Goal: Task Accomplishment & Management: Use online tool/utility

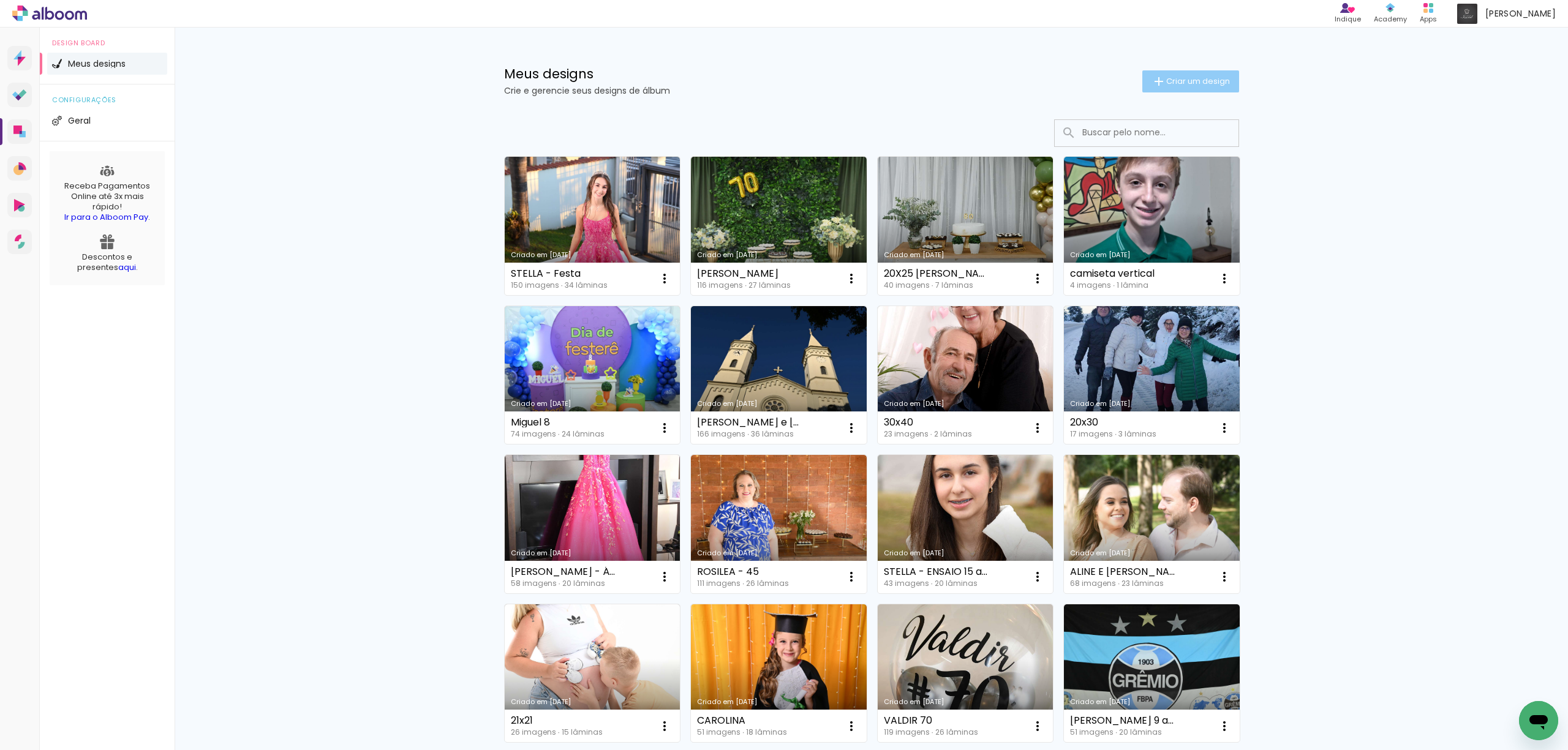
click at [1183, 72] on paper-button "Criar um design" at bounding box center [1190, 81] width 97 height 22
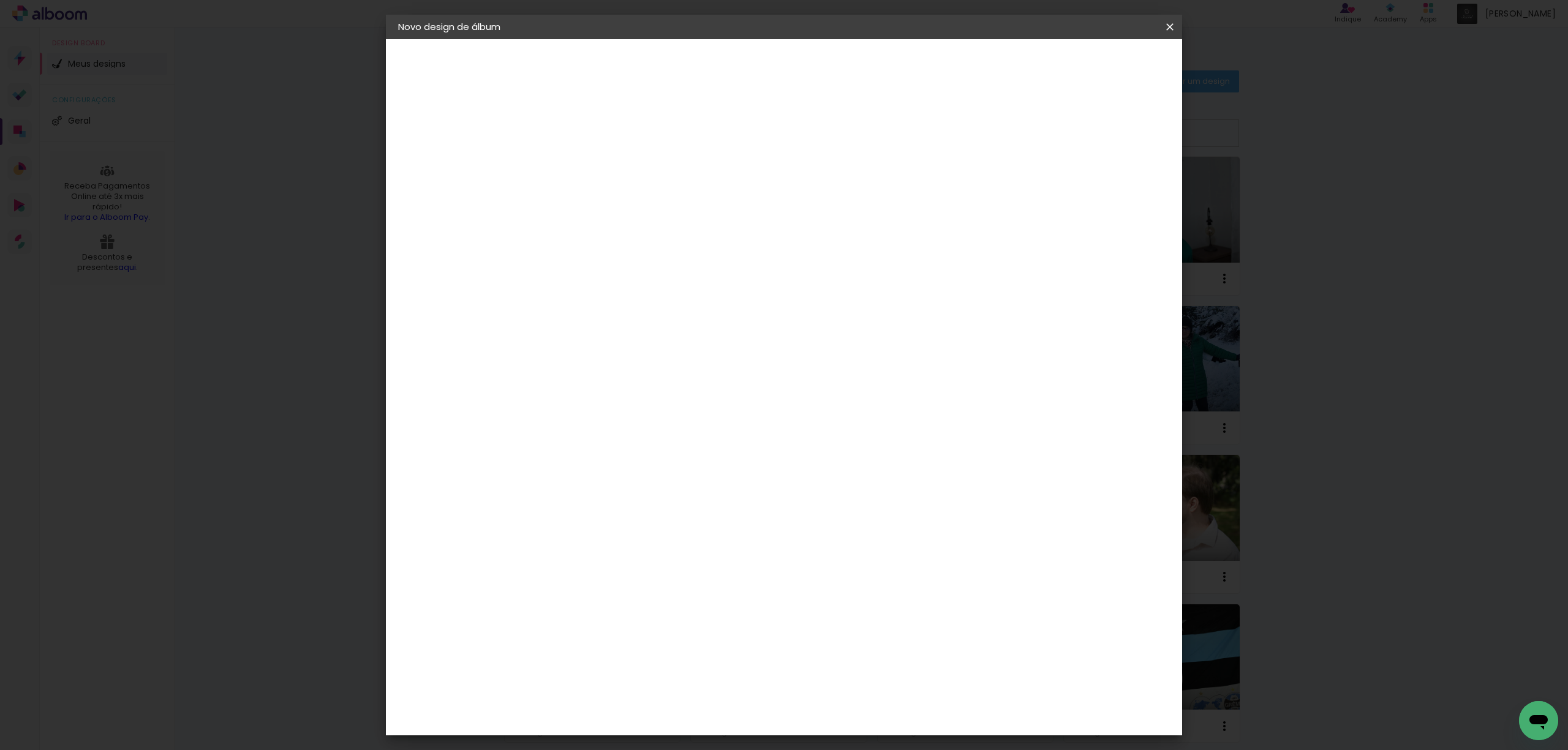
click at [599, 160] on input at bounding box center [599, 164] width 0 height 19
type input "insta joice"
type paper-input "insta joice"
click at [0, 0] on slot "Avançar" at bounding box center [0, 0] width 0 height 0
click at [0, 0] on slot "Tamanho Livre" at bounding box center [0, 0] width 0 height 0
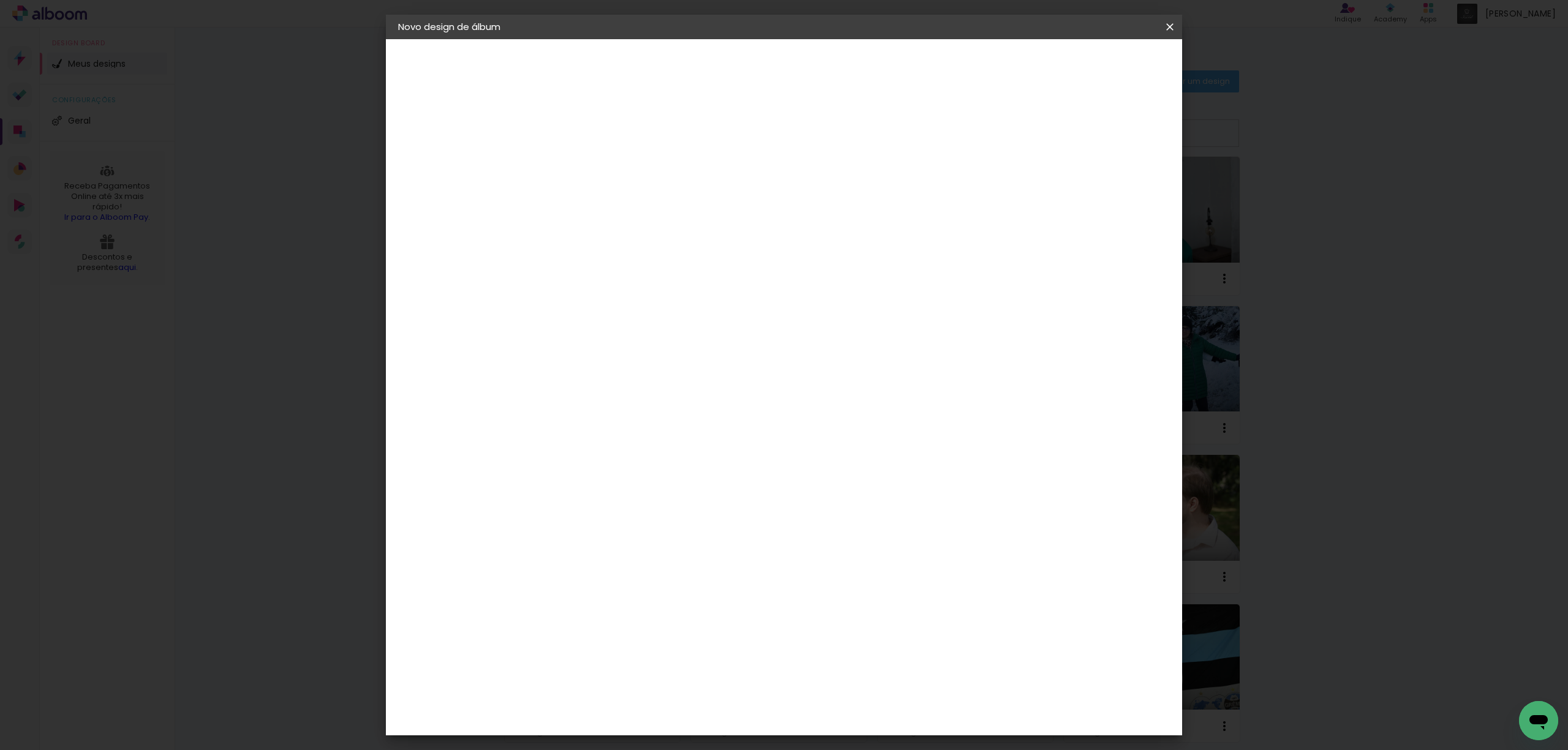
click at [0, 0] on slot "Avançar" at bounding box center [0, 0] width 0 height 0
type input "1"
type paper-input "1"
click at [606, 146] on input "1" at bounding box center [590, 141] width 42 height 16
drag, startPoint x: 865, startPoint y: 507, endPoint x: 843, endPoint y: 512, distance: 22.6
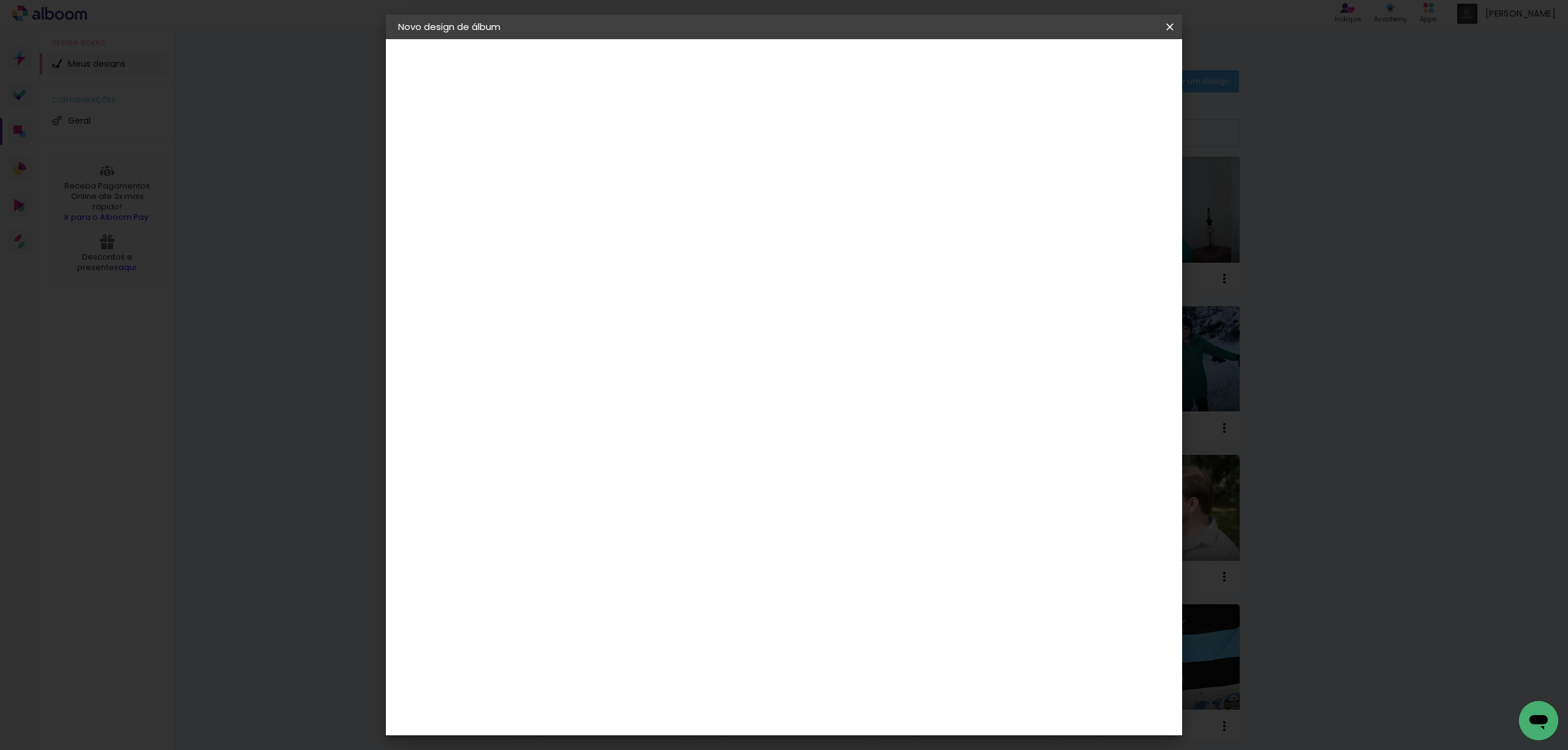
click at [849, 510] on div "60" at bounding box center [857, 509] width 47 height 19
type input "6"
type input "21"
type paper-input "21"
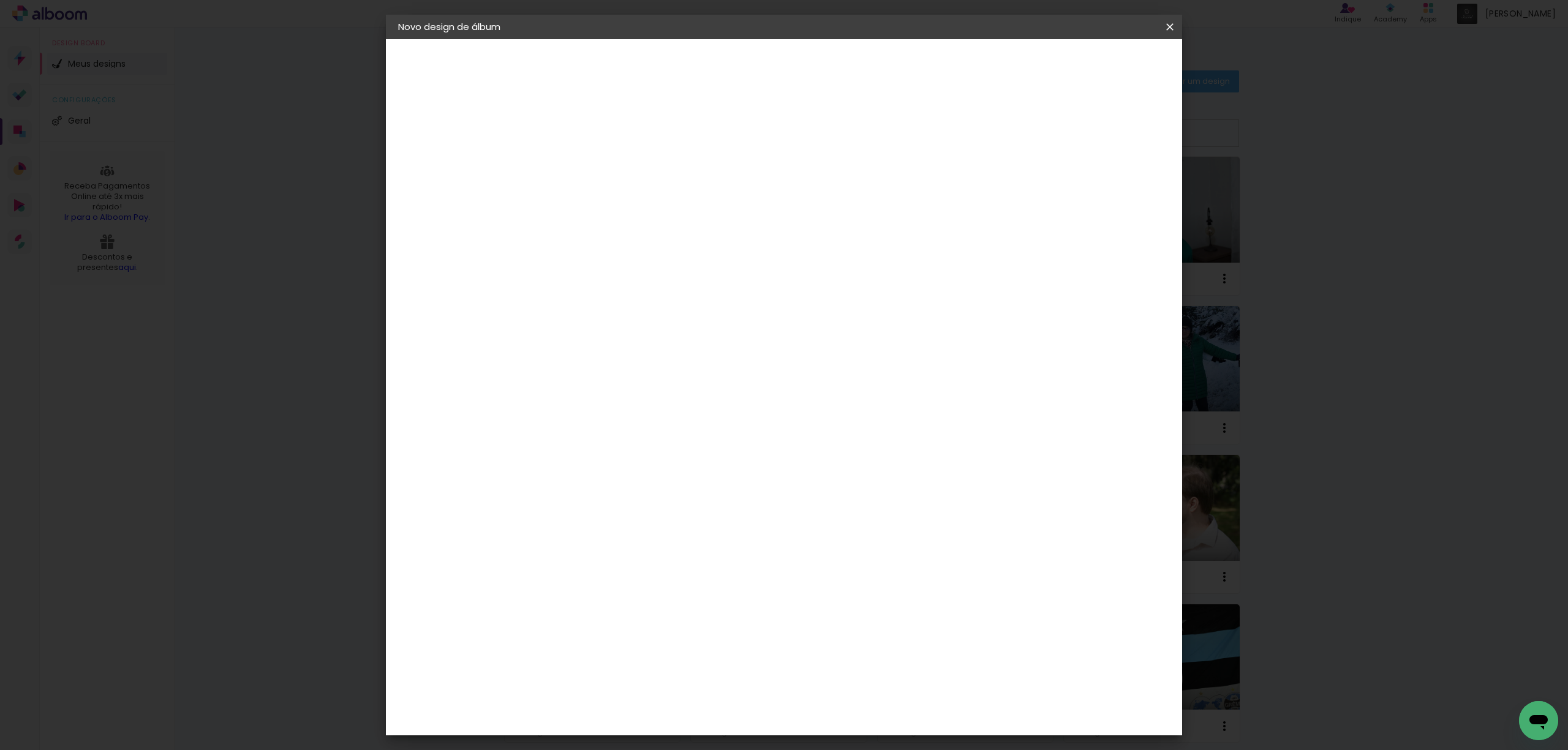
click at [620, 500] on input "30" at bounding box center [606, 502] width 32 height 19
type input "3"
type input "21"
type paper-input "21"
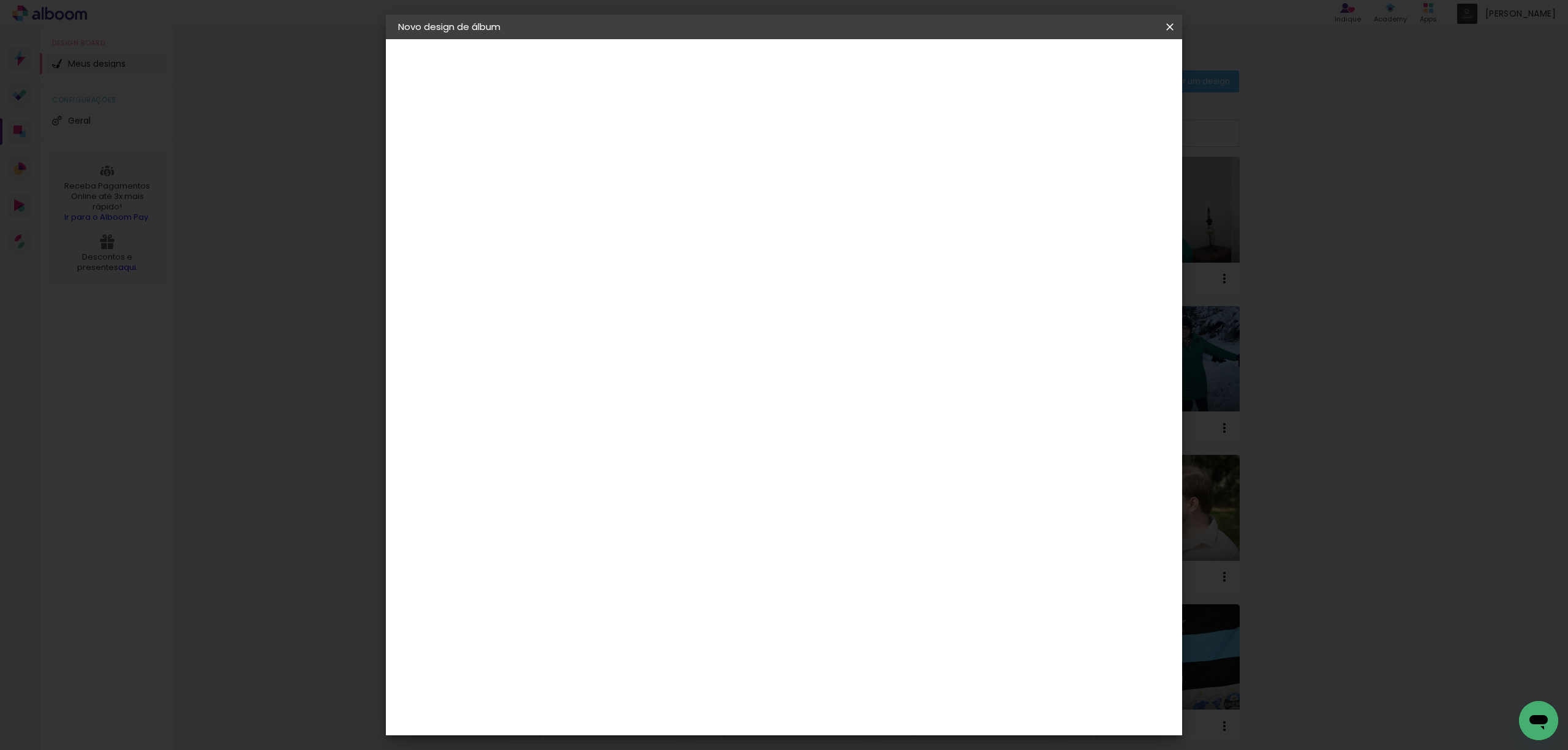
type input "4"
type paper-input "4"
click at [1095, 191] on input "4" at bounding box center [1089, 185] width 22 height 19
click at [1090, 66] on span "Iniciar design" at bounding box center [1062, 65] width 56 height 9
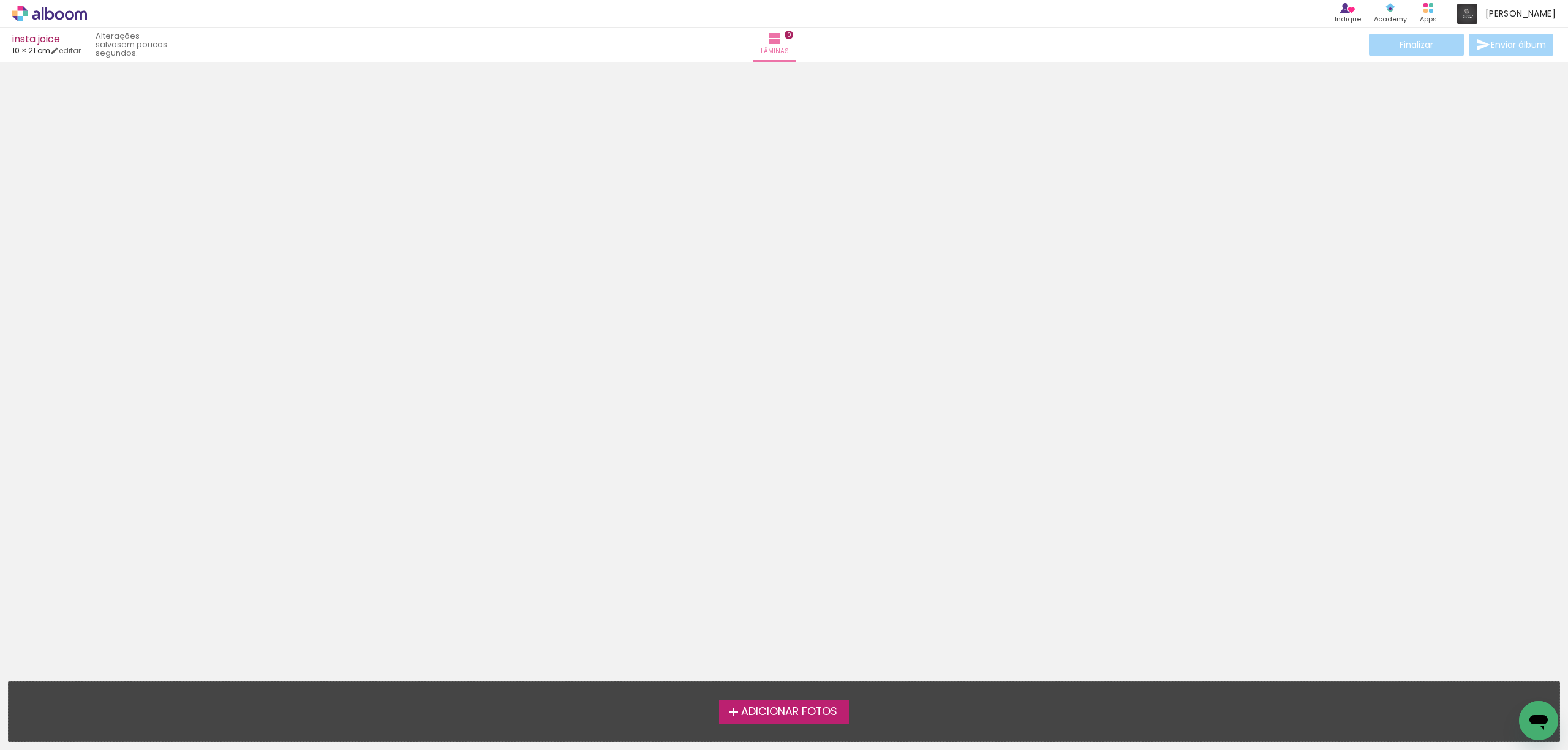
click at [775, 715] on span "Adicionar Fotos" at bounding box center [789, 712] width 96 height 11
click at [0, 0] on input "file" at bounding box center [0, 0] width 0 height 0
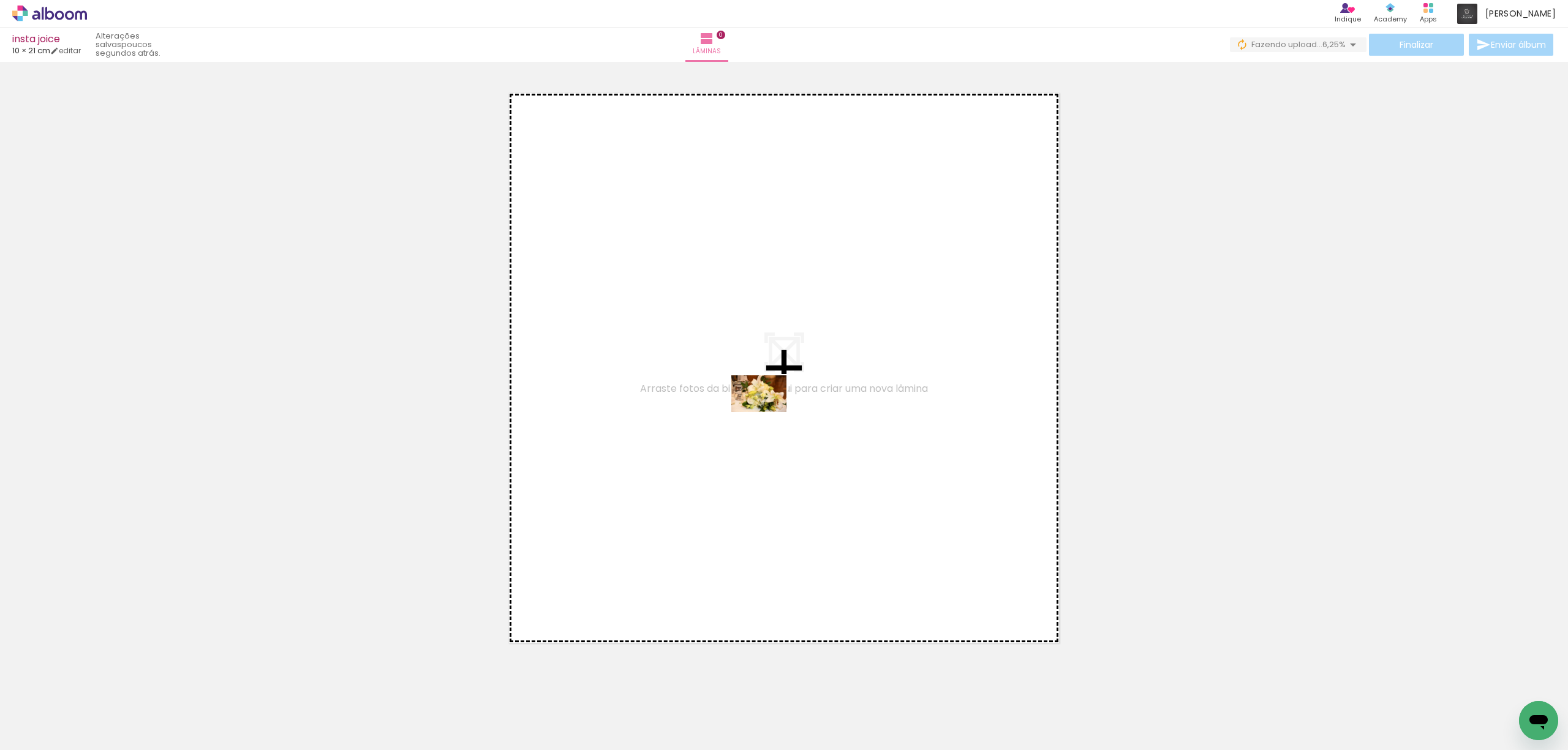
drag, startPoint x: 122, startPoint y: 713, endPoint x: 768, endPoint y: 412, distance: 712.7
click at [768, 412] on quentale-workspace at bounding box center [784, 375] width 1568 height 750
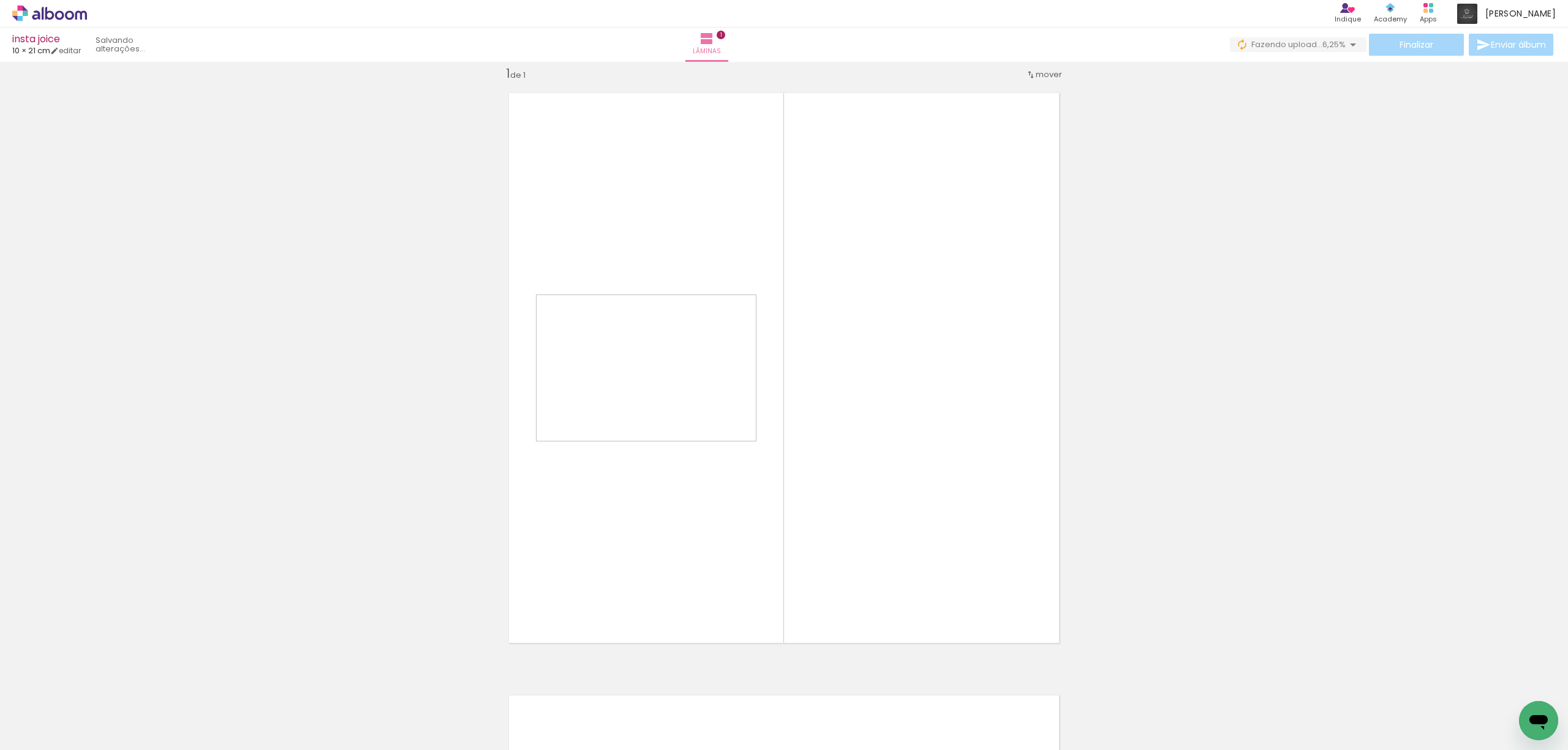
scroll to position [16, 0]
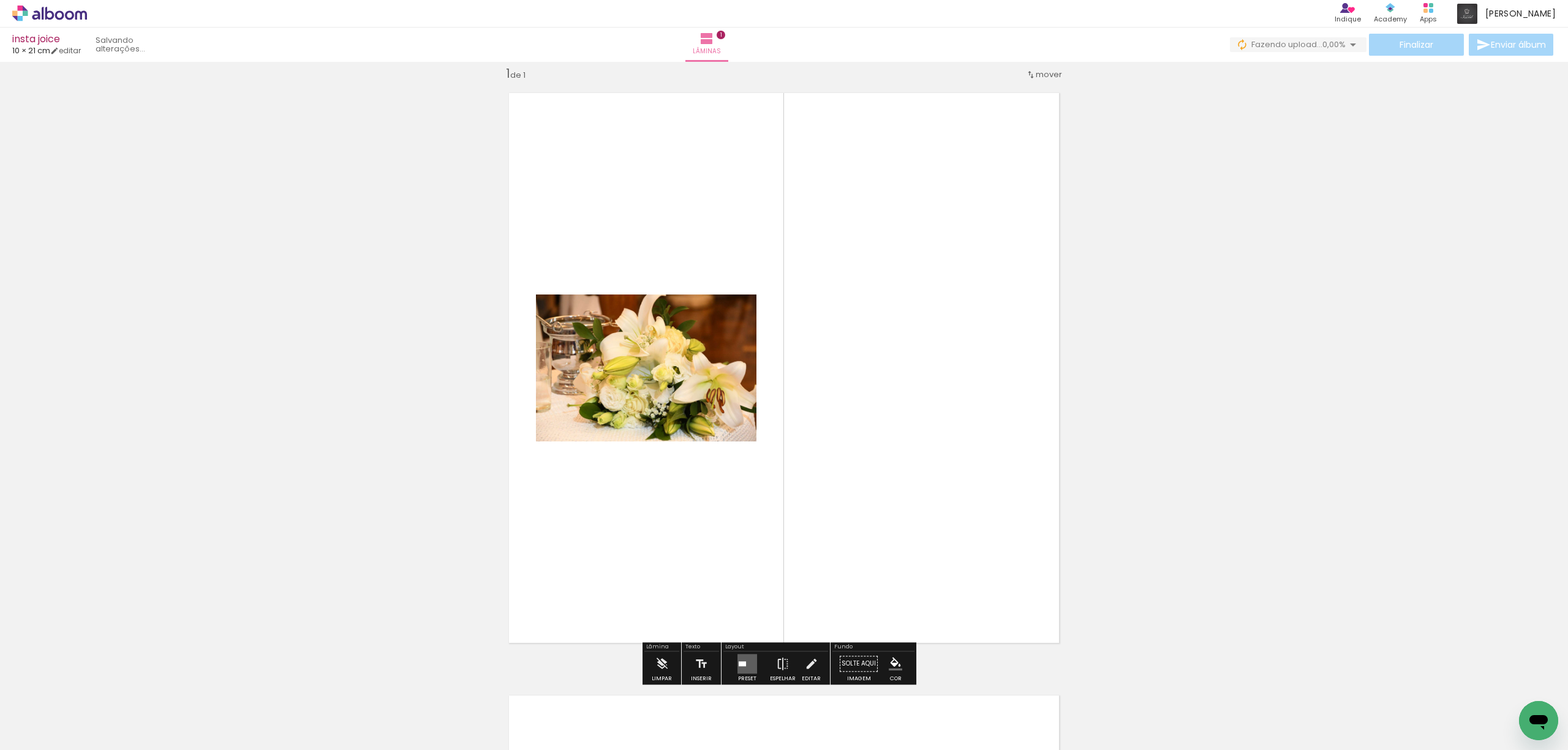
click at [49, 731] on span "Adicionar Fotos" at bounding box center [43, 733] width 37 height 13
click at [0, 0] on input "file" at bounding box center [0, 0] width 0 height 0
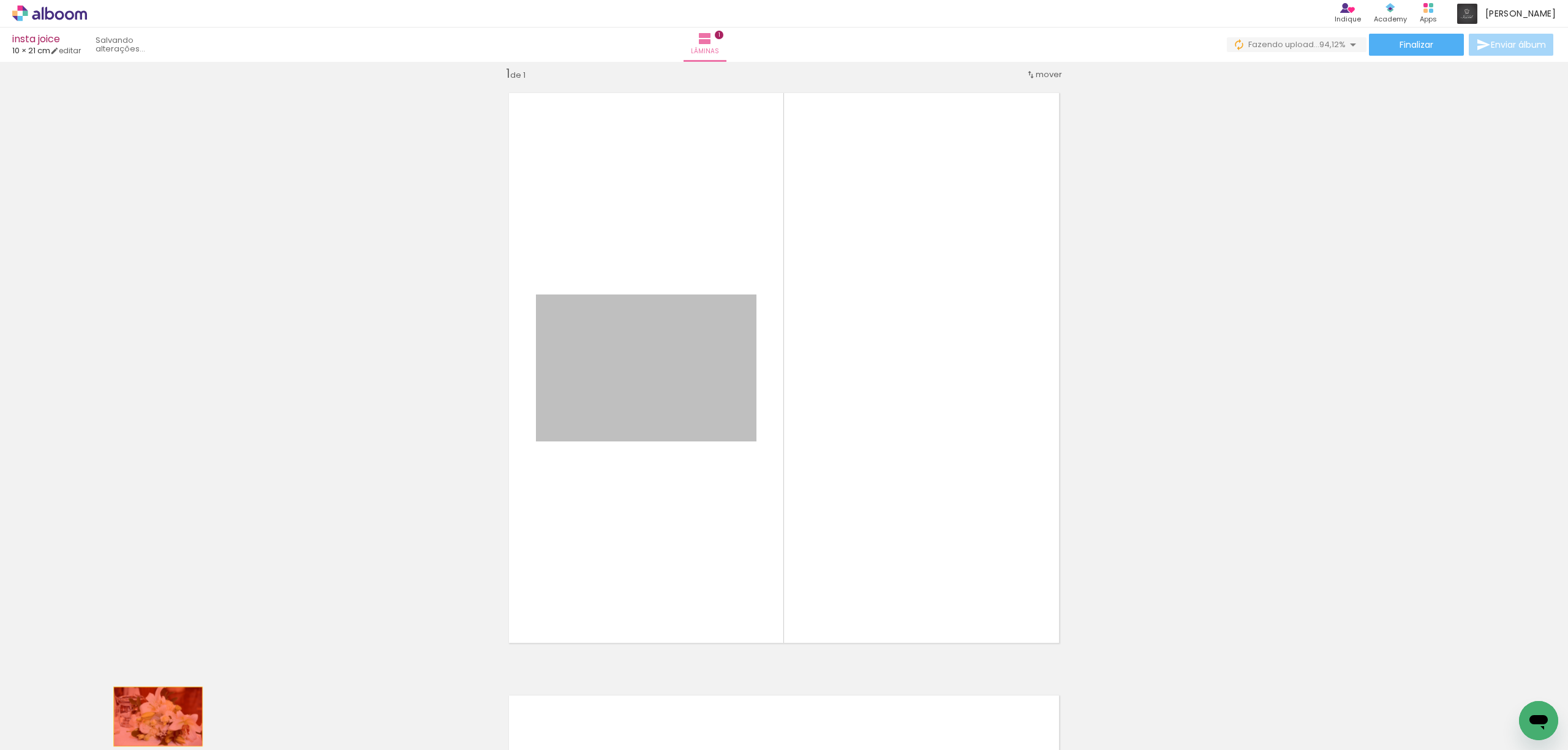
drag, startPoint x: 655, startPoint y: 367, endPoint x: 150, endPoint y: 718, distance: 615.0
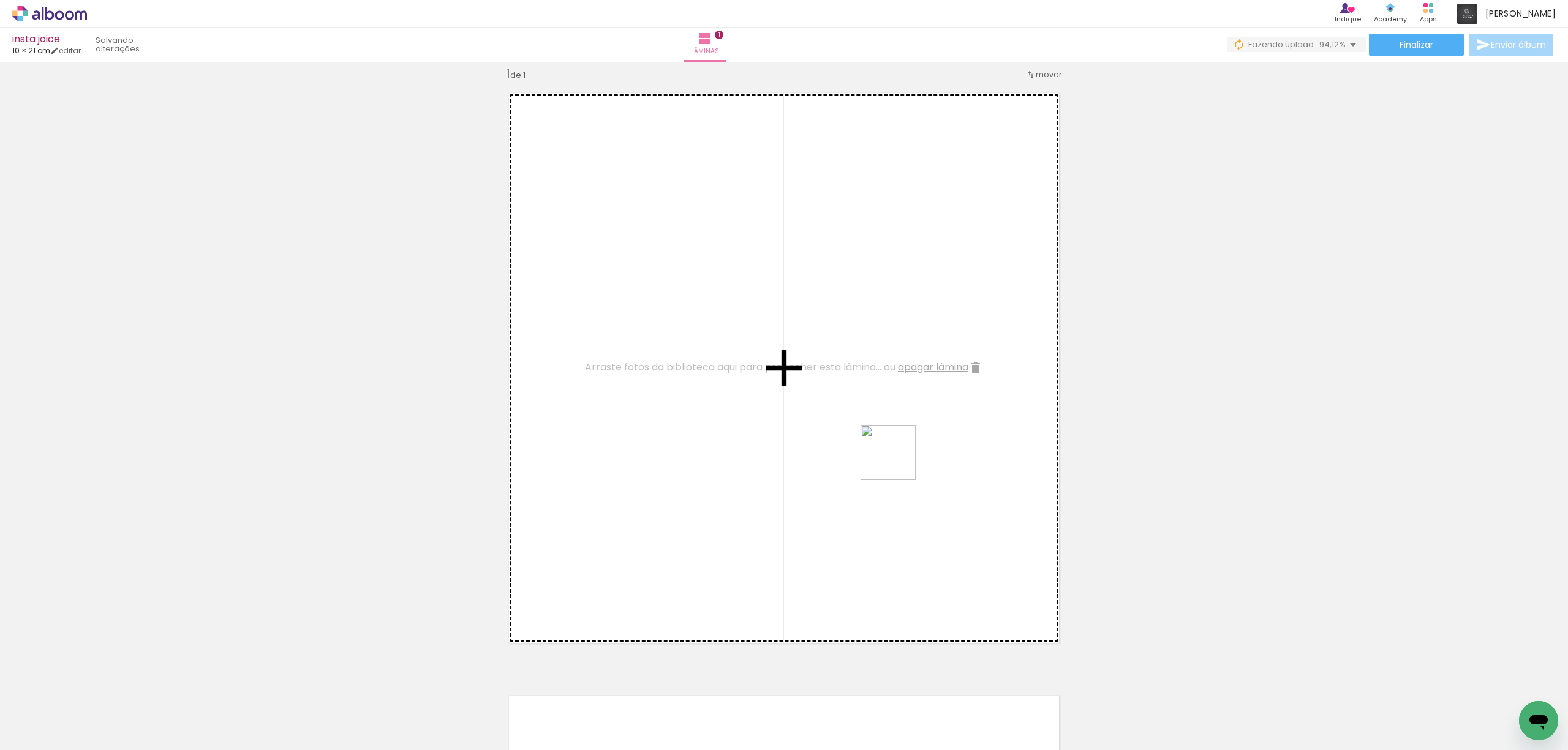
drag, startPoint x: 1234, startPoint y: 703, endPoint x: 822, endPoint y: 431, distance: 493.7
click at [822, 431] on quentale-workspace at bounding box center [784, 375] width 1568 height 750
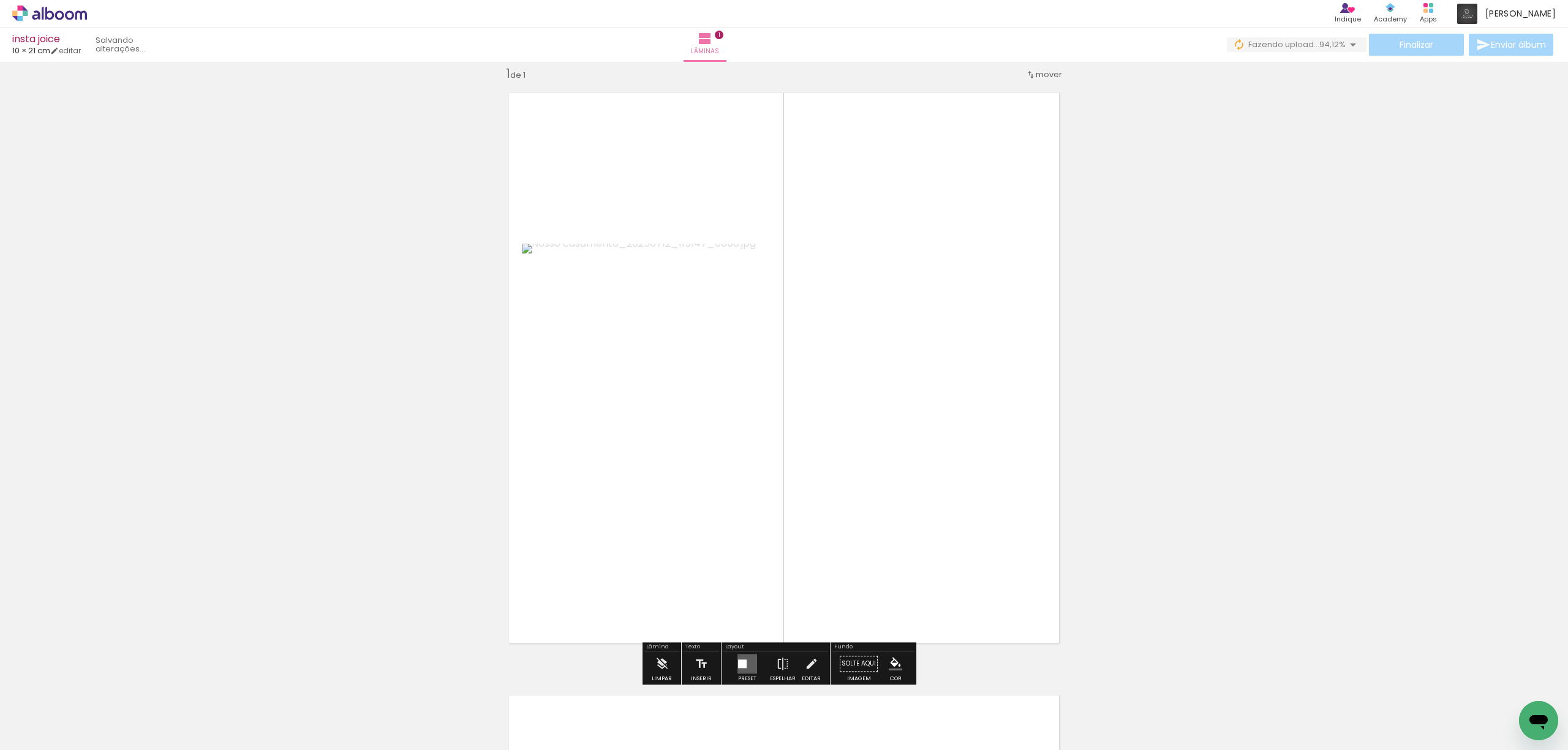
click at [740, 662] on div at bounding box center [742, 663] width 9 height 9
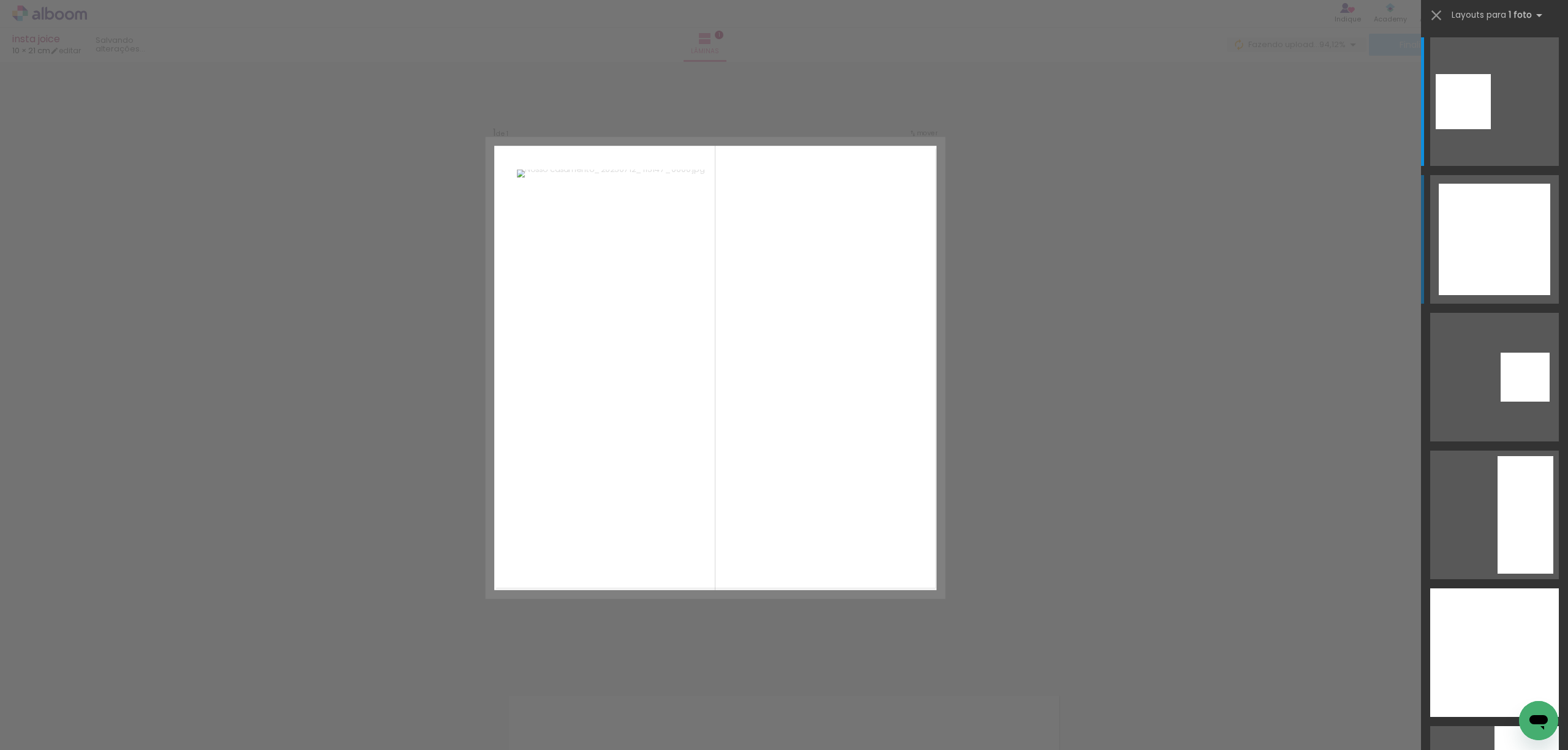
click at [1481, 244] on div at bounding box center [1494, 239] width 111 height 111
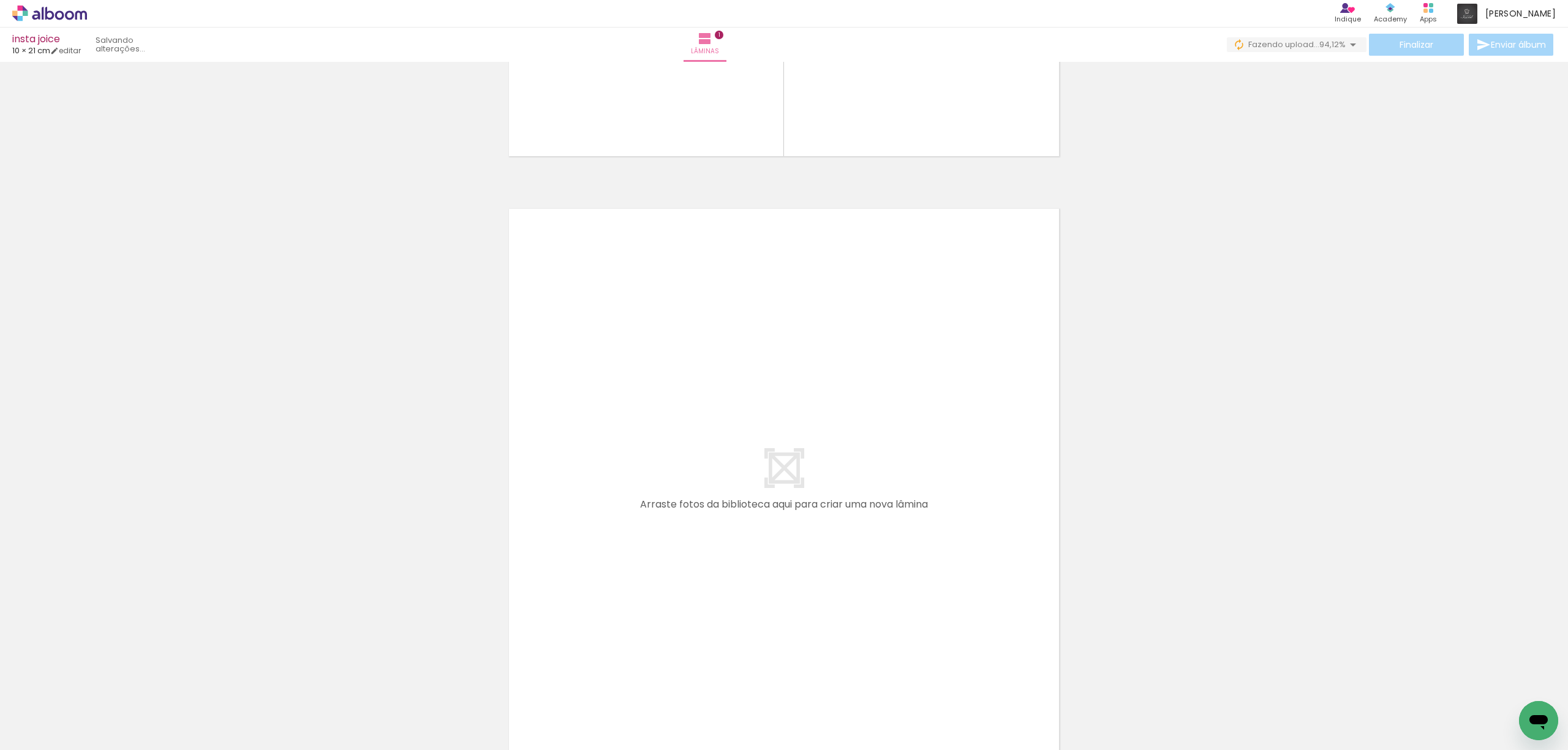
scroll to position [505, 0]
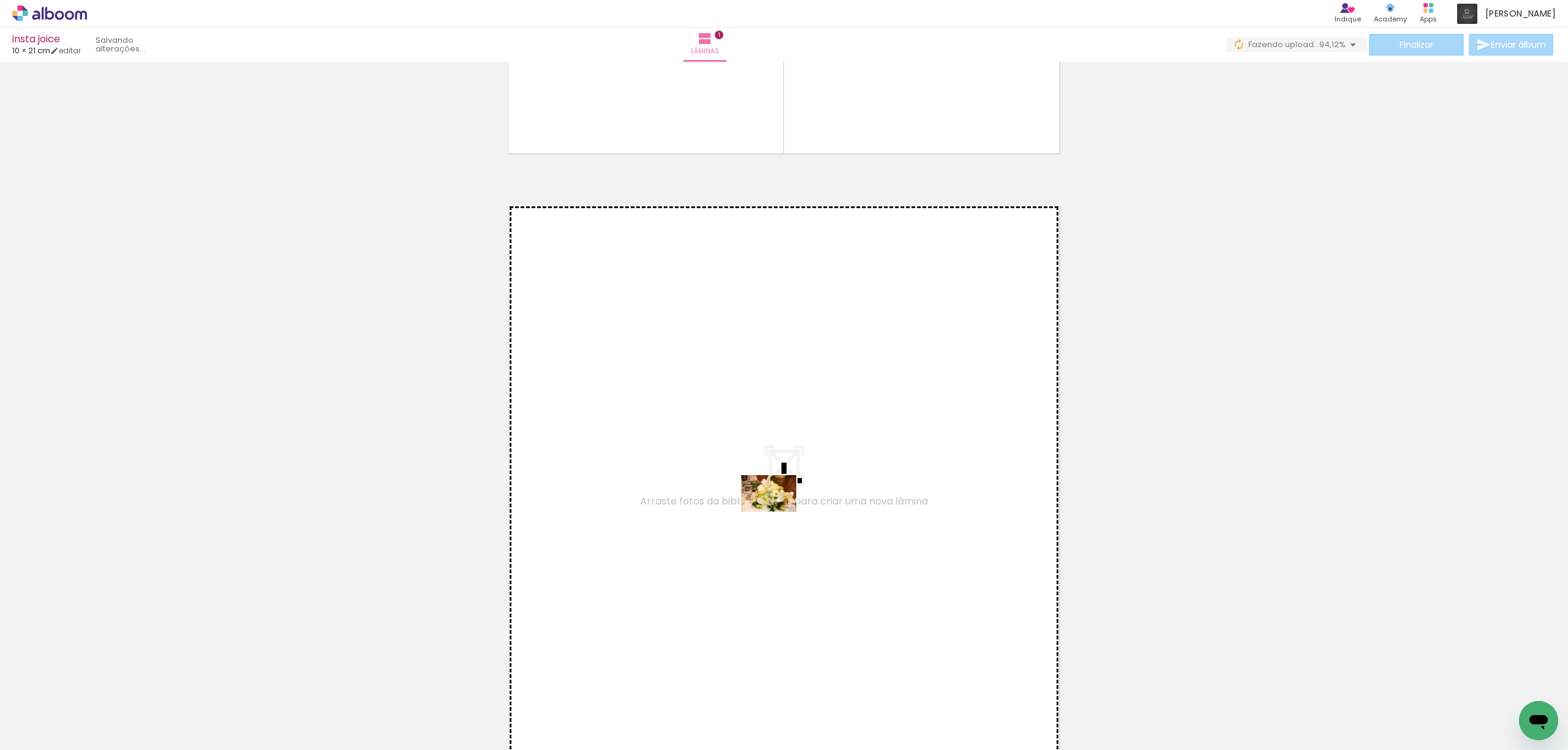
drag, startPoint x: 132, startPoint y: 715, endPoint x: 782, endPoint y: 509, distance: 681.9
click at [782, 509] on quentale-workspace at bounding box center [784, 375] width 1568 height 750
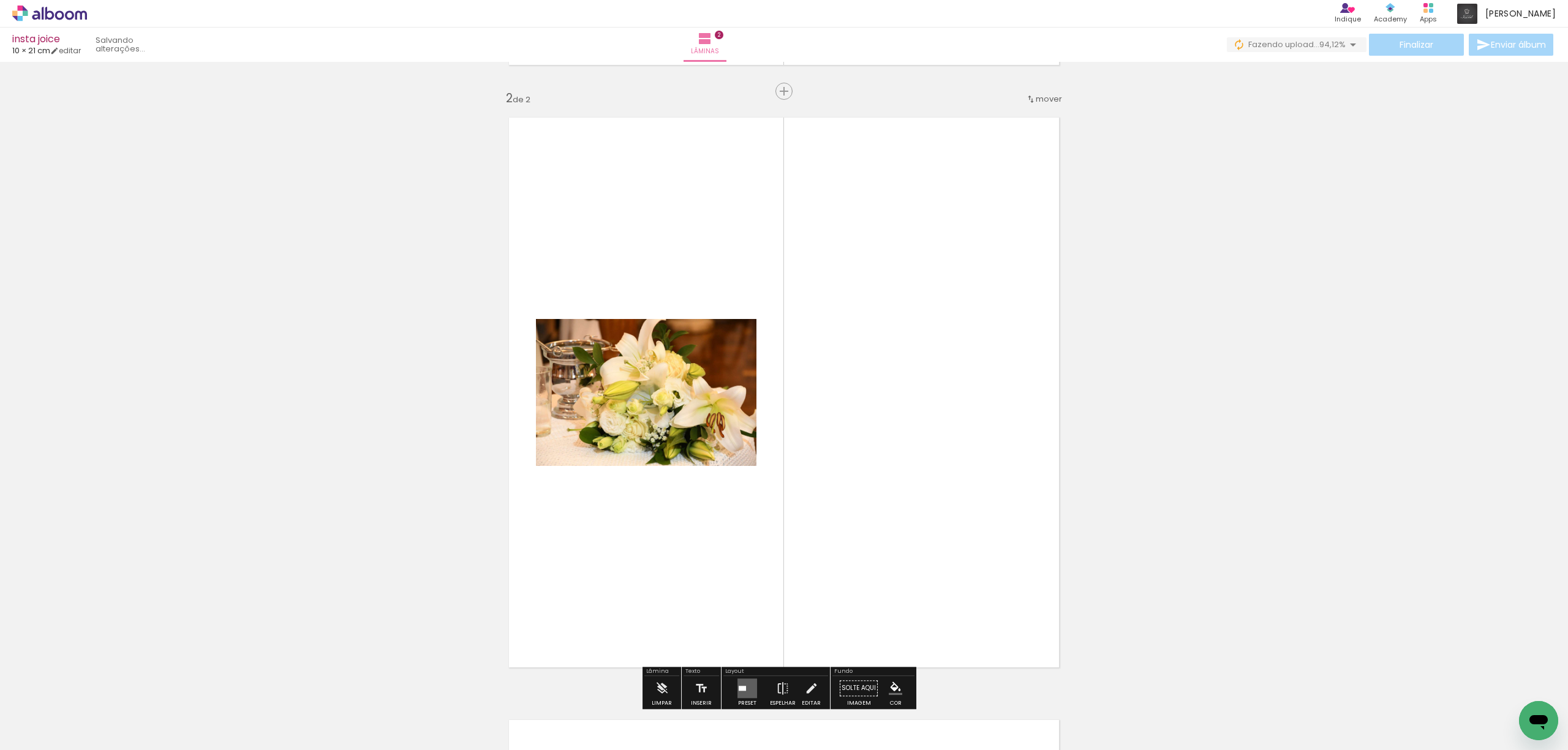
scroll to position [618, 0]
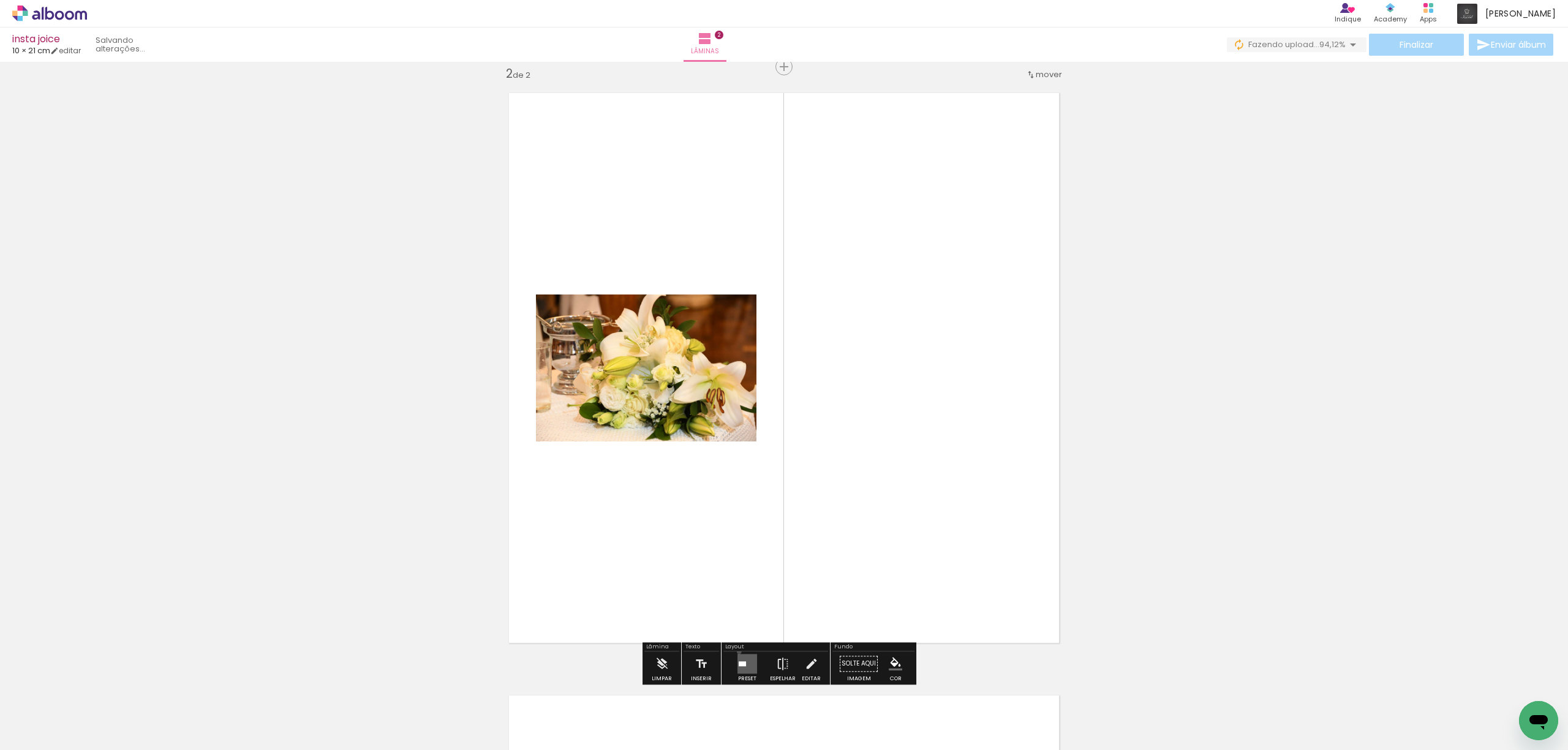
click at [736, 651] on div at bounding box center [747, 663] width 33 height 24
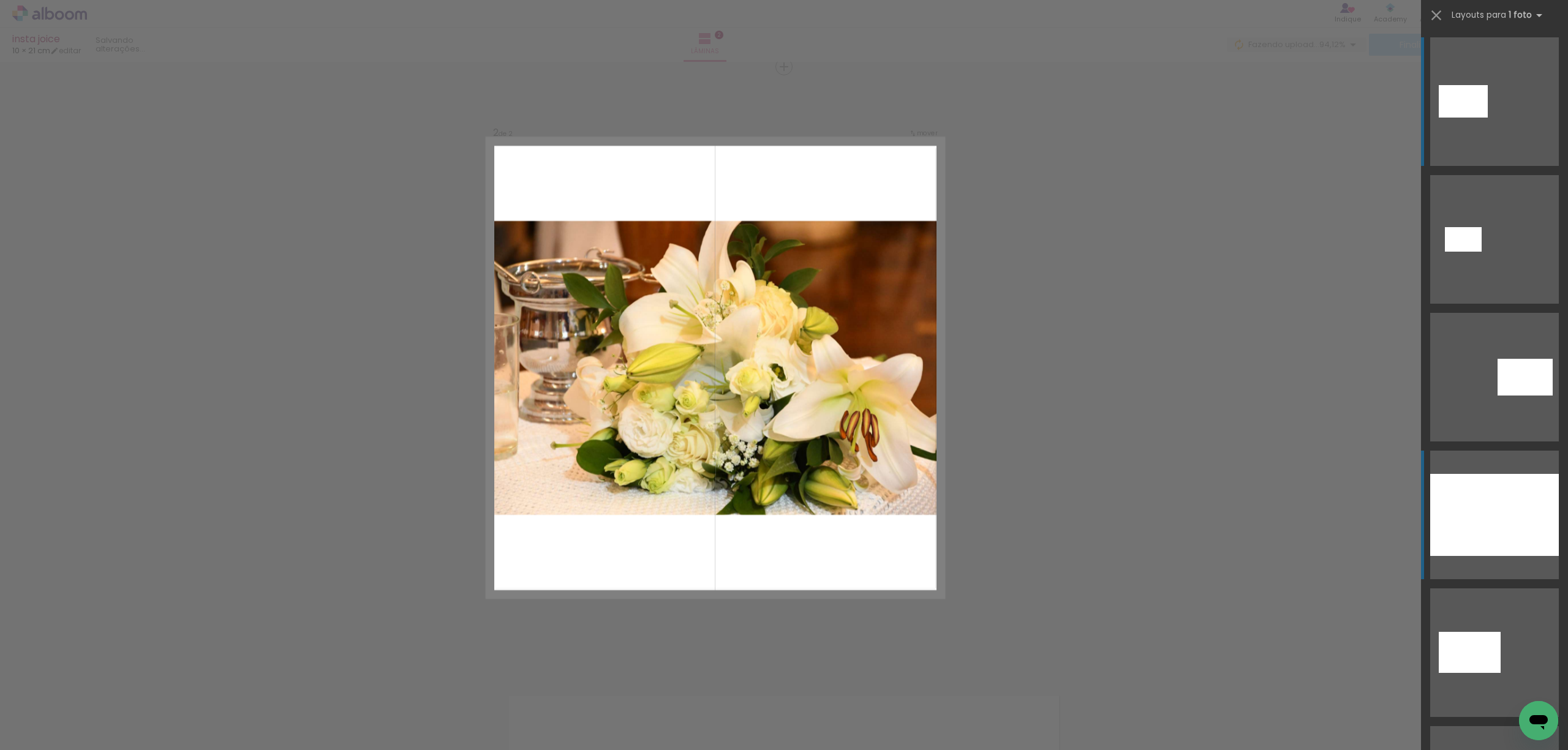
click at [1504, 502] on div at bounding box center [1494, 514] width 129 height 82
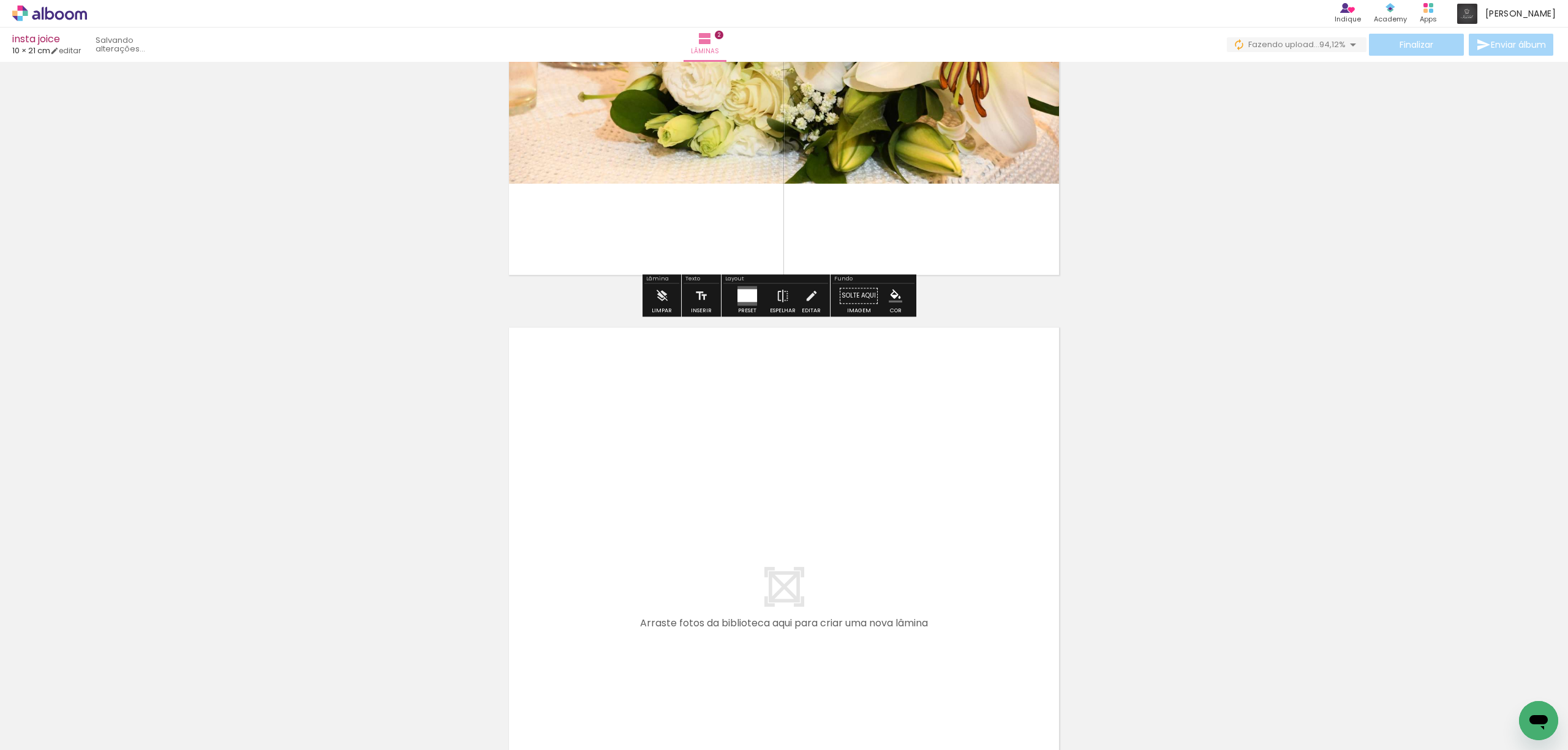
scroll to position [1026, 0]
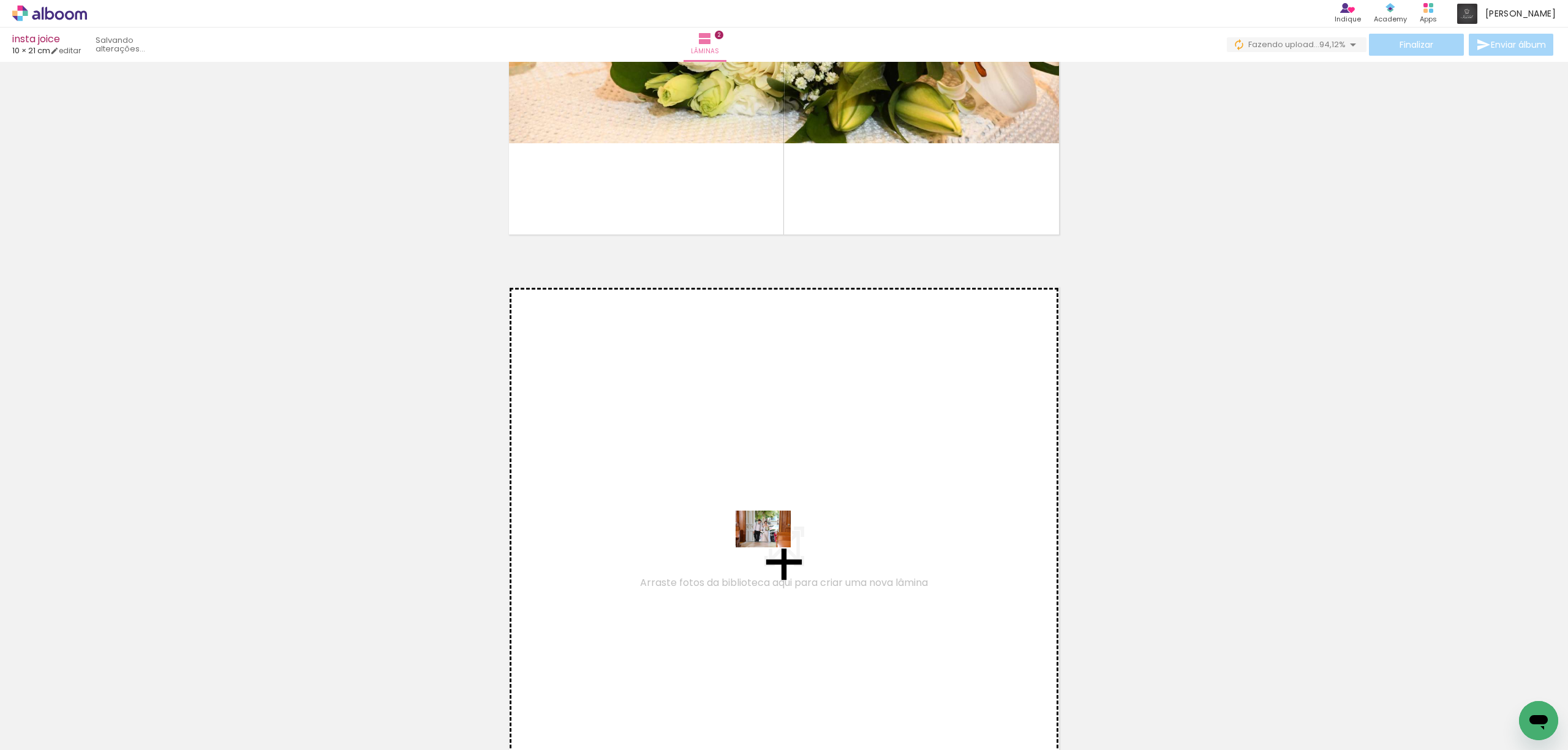
drag, startPoint x: 196, startPoint y: 710, endPoint x: 773, endPoint y: 547, distance: 599.6
click at [773, 547] on quentale-workspace at bounding box center [784, 375] width 1568 height 750
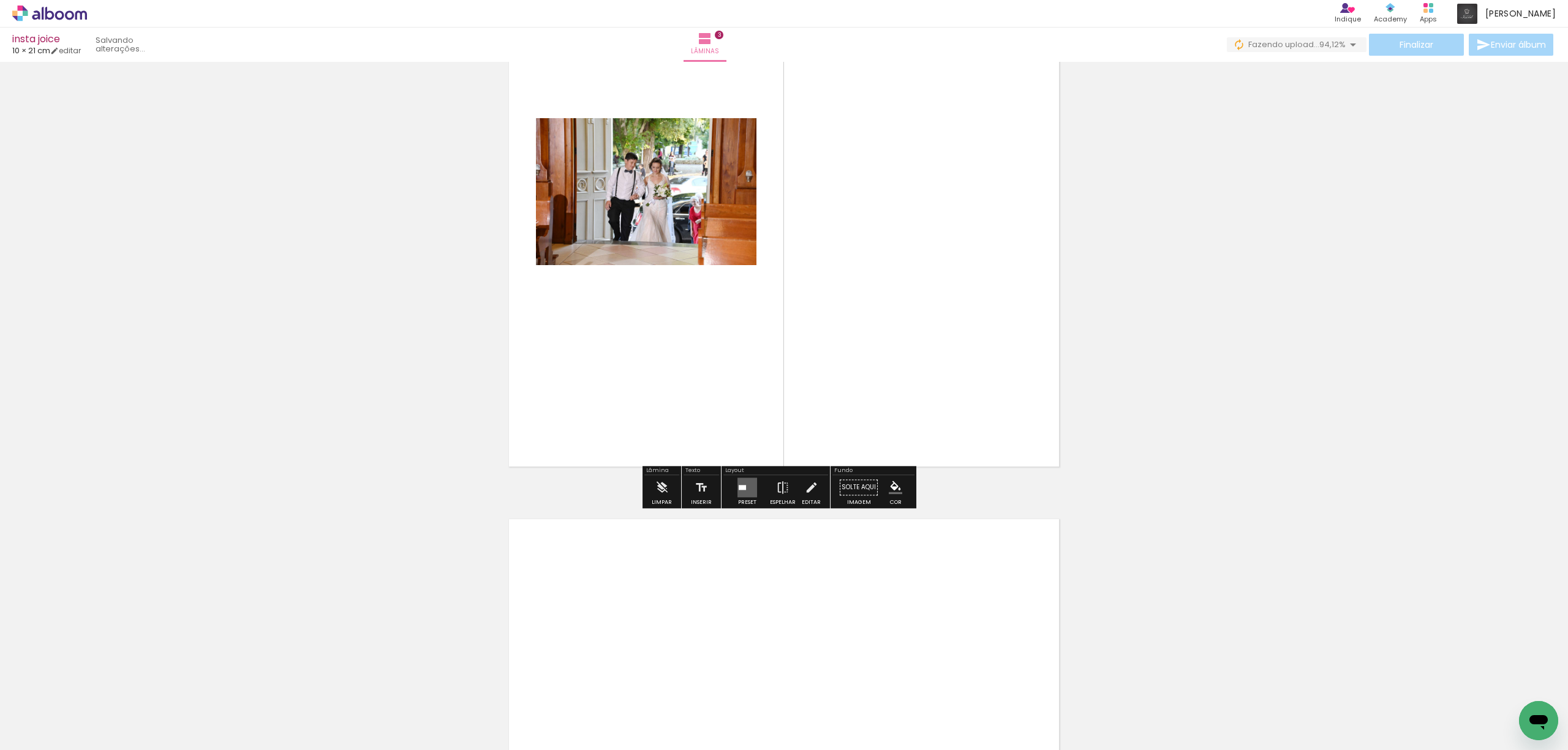
scroll to position [1464, 0]
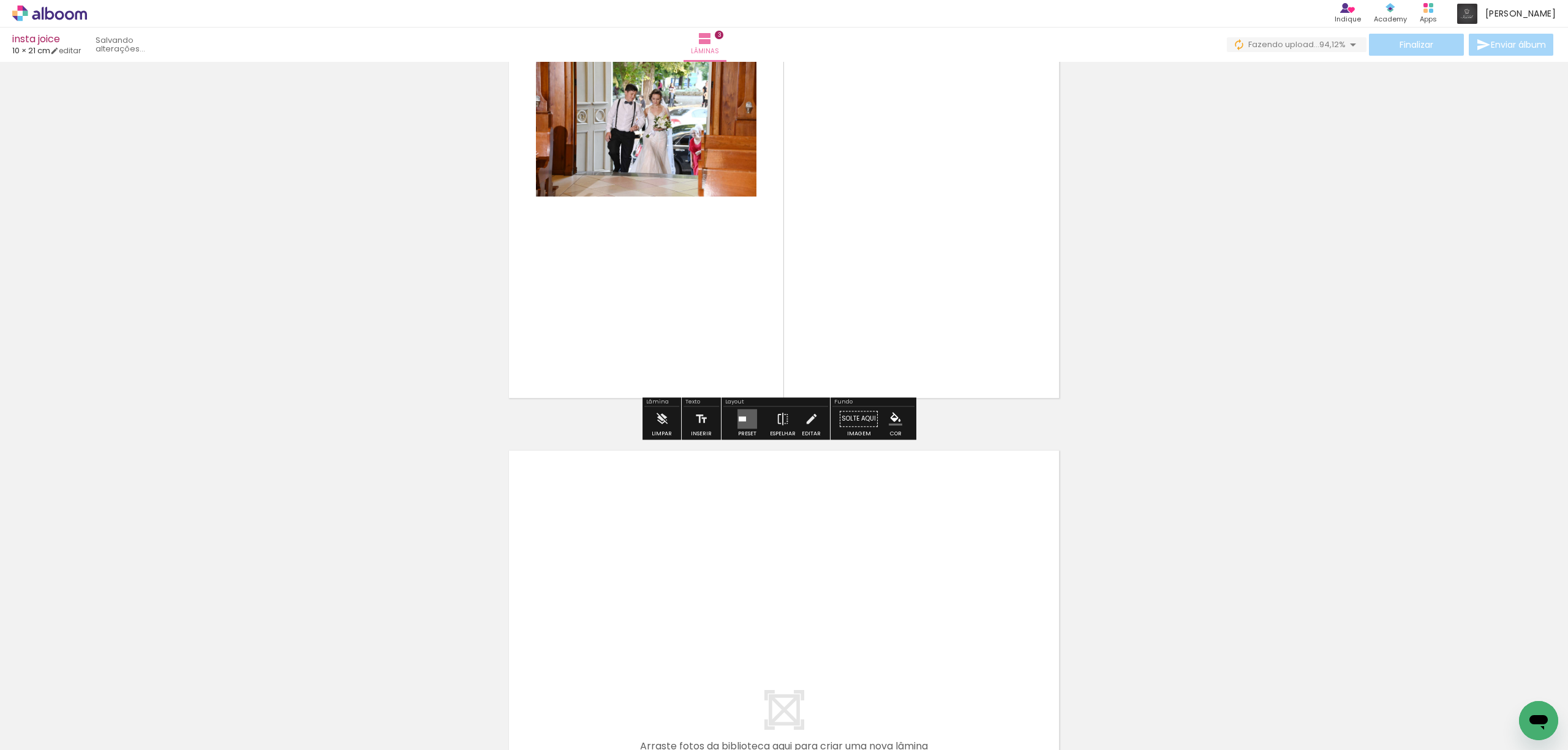
click at [741, 416] on div at bounding box center [742, 418] width 7 height 5
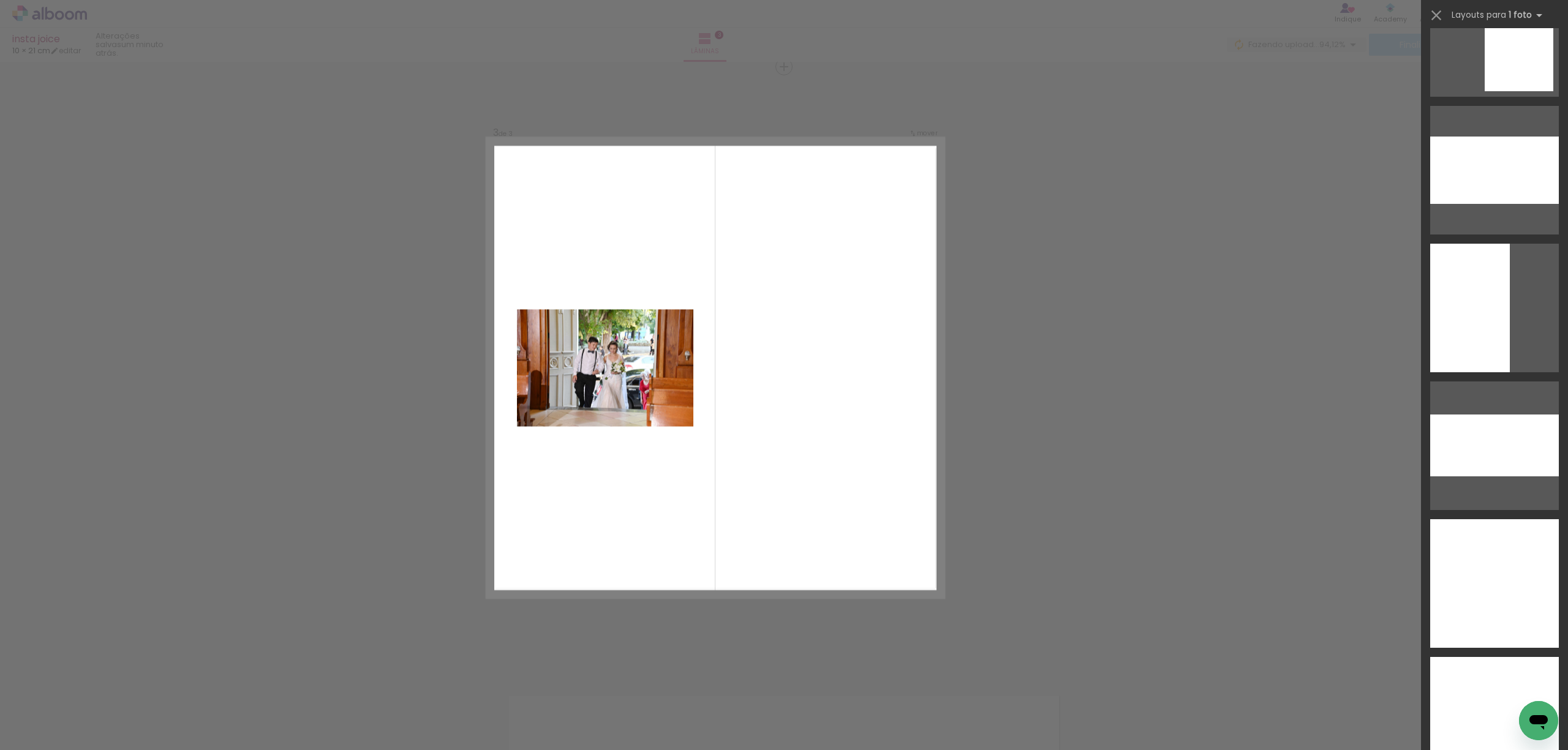
scroll to position [2203, 0]
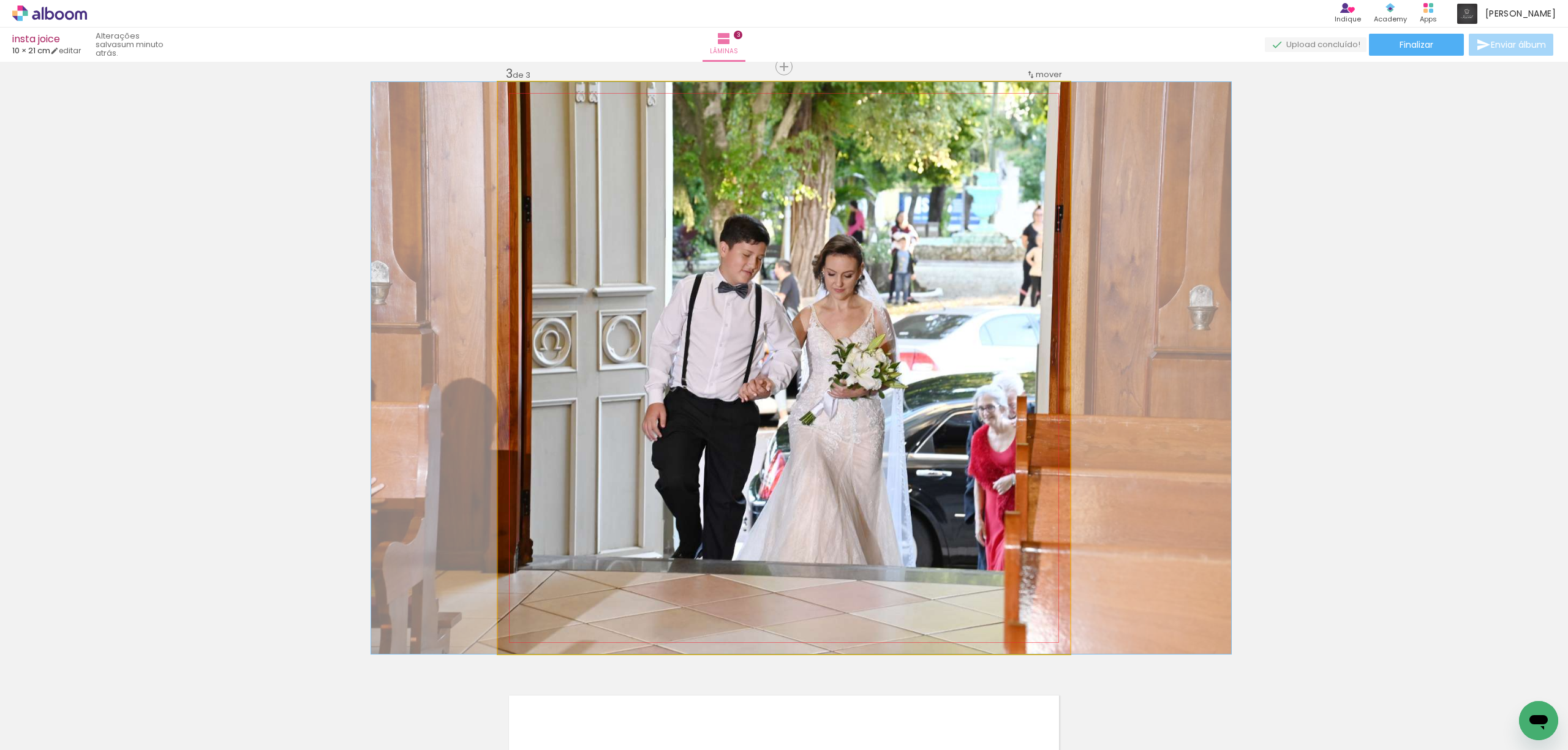
drag, startPoint x: 934, startPoint y: 421, endPoint x: 951, endPoint y: 419, distance: 17.1
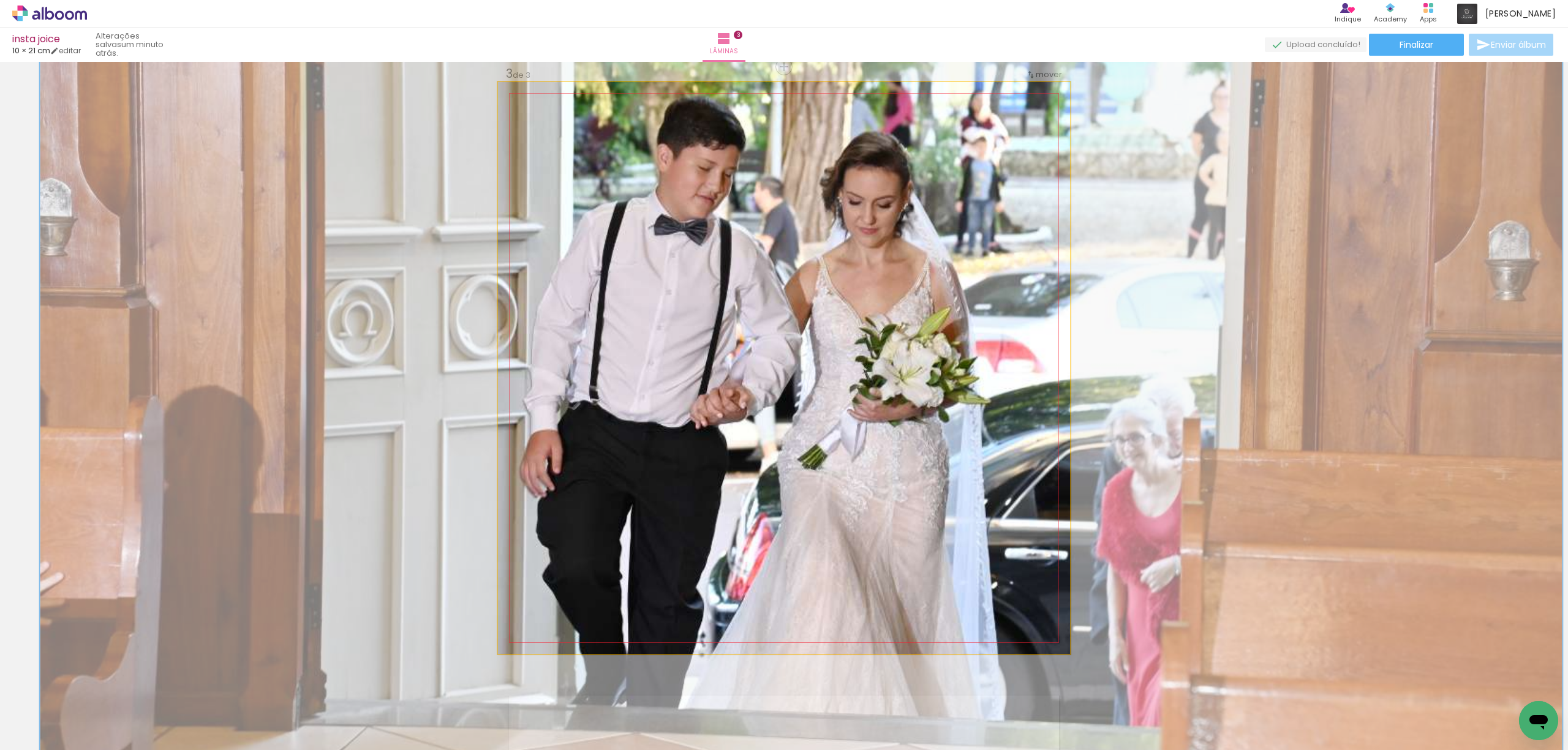
drag, startPoint x: 521, startPoint y: 99, endPoint x: 554, endPoint y: 101, distance: 33.1
click at [554, 101] on div at bounding box center [559, 94] width 19 height 19
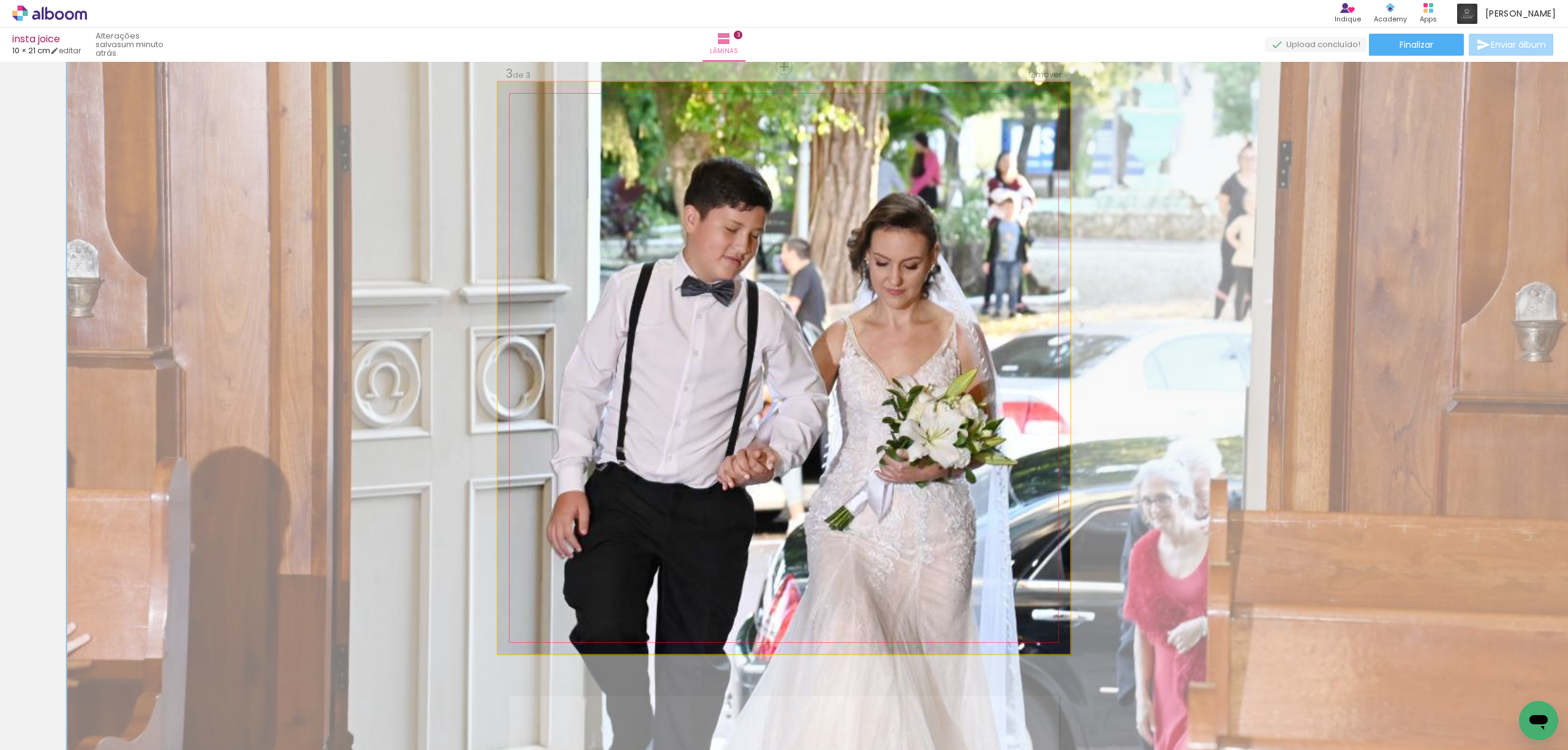
drag, startPoint x: 745, startPoint y: 238, endPoint x: 772, endPoint y: 298, distance: 65.8
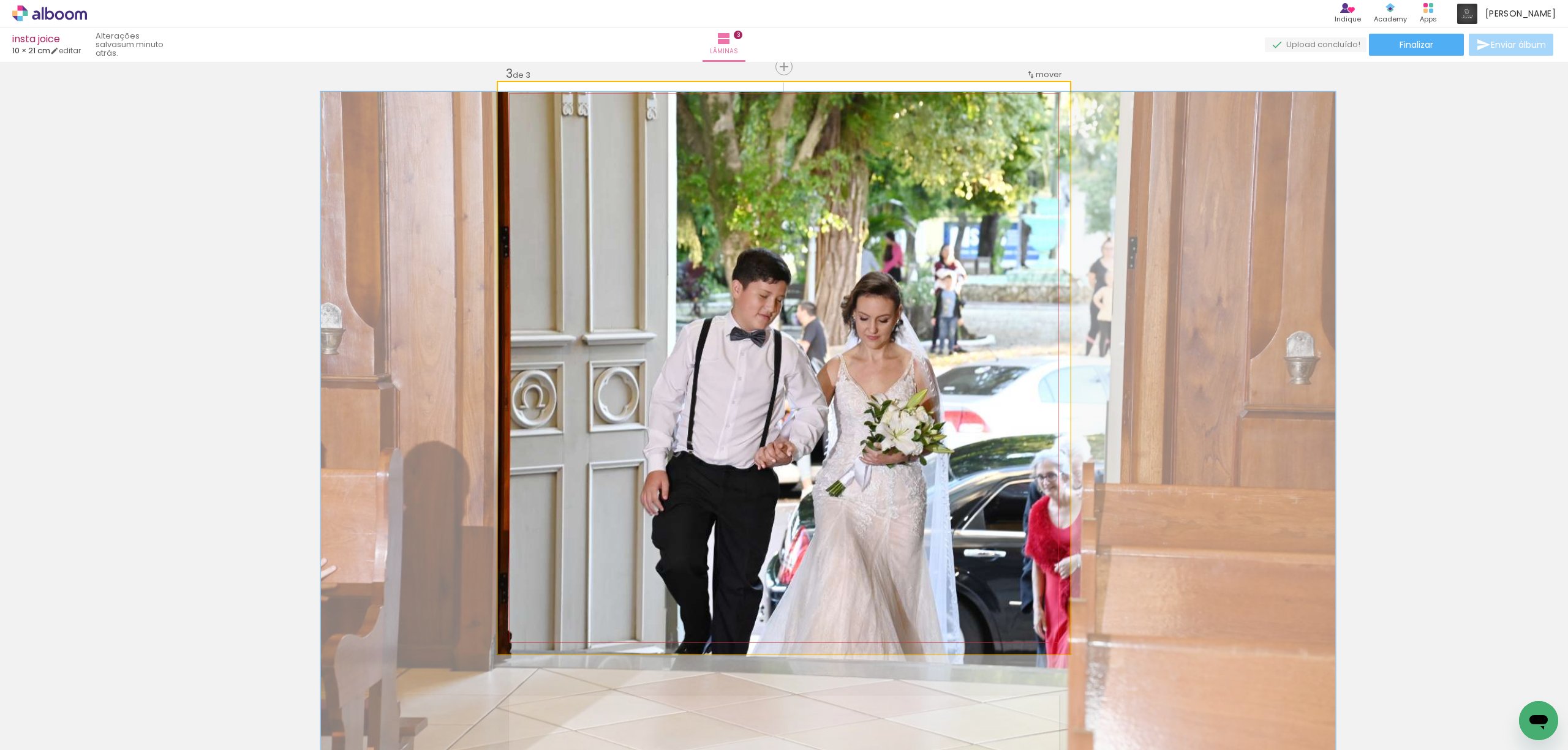
drag, startPoint x: 559, startPoint y: 99, endPoint x: 530, endPoint y: 101, distance: 29.1
type paper-slider "118"
click at [530, 101] on div at bounding box center [535, 94] width 19 height 19
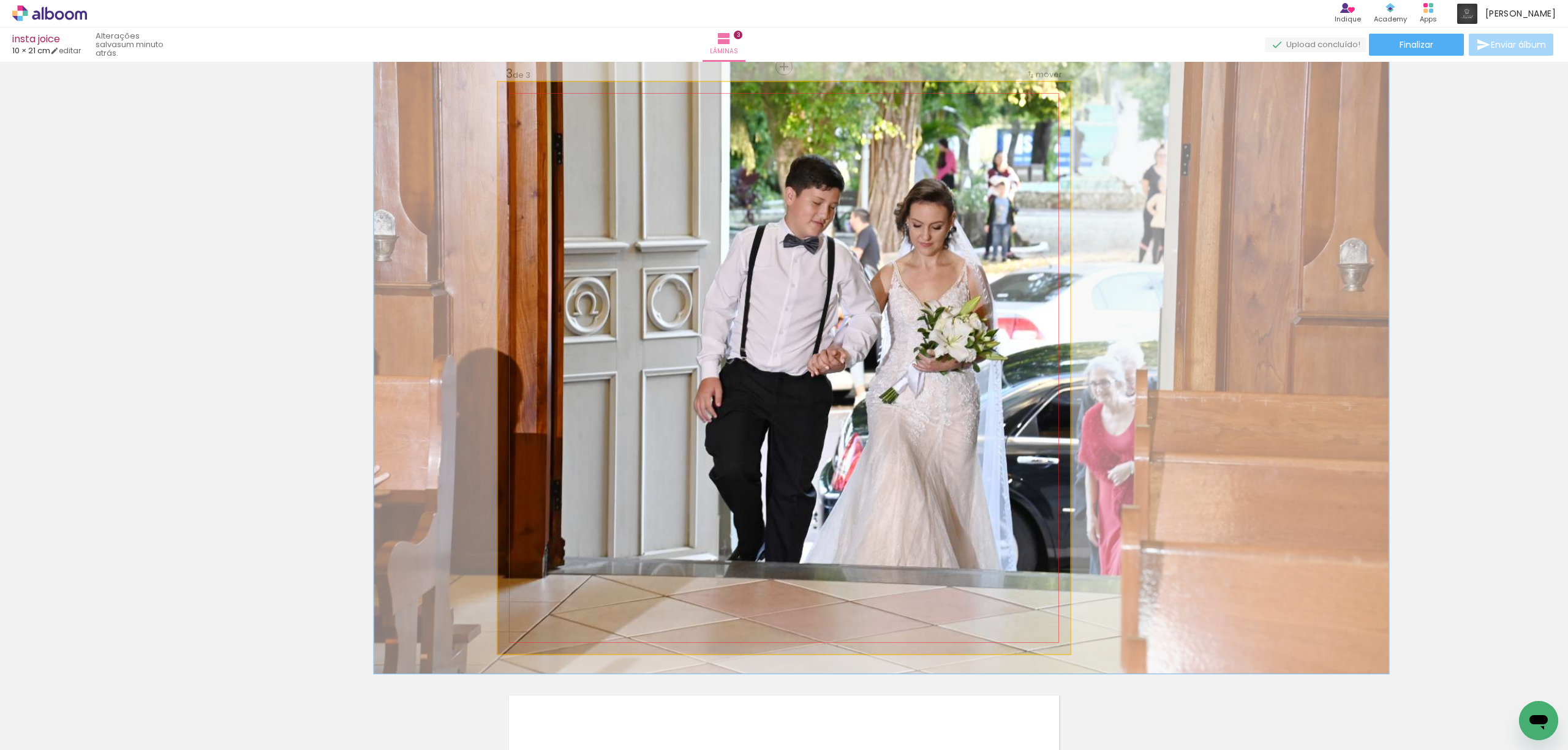
drag, startPoint x: 816, startPoint y: 316, endPoint x: 865, endPoint y: 224, distance: 104.2
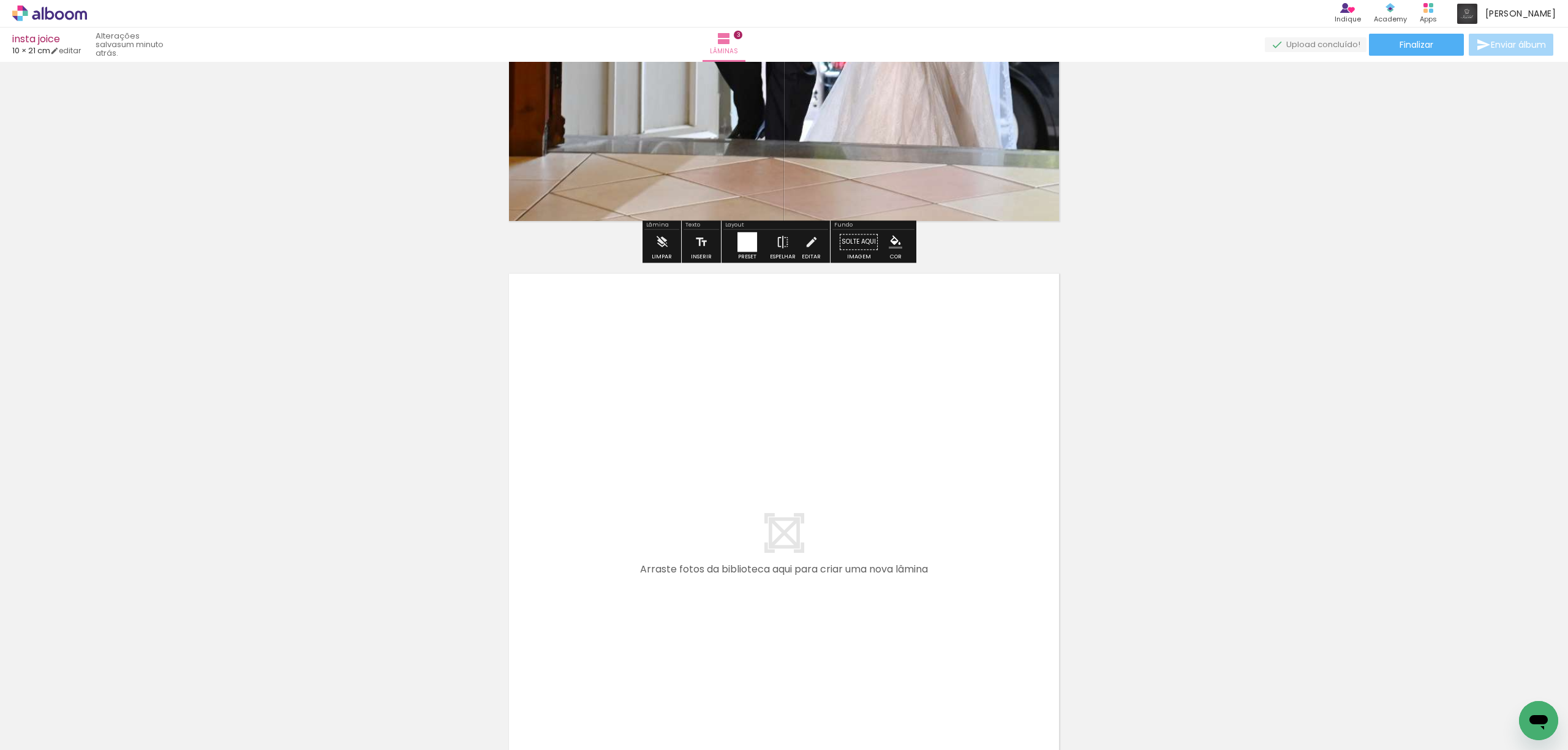
scroll to position [1710, 0]
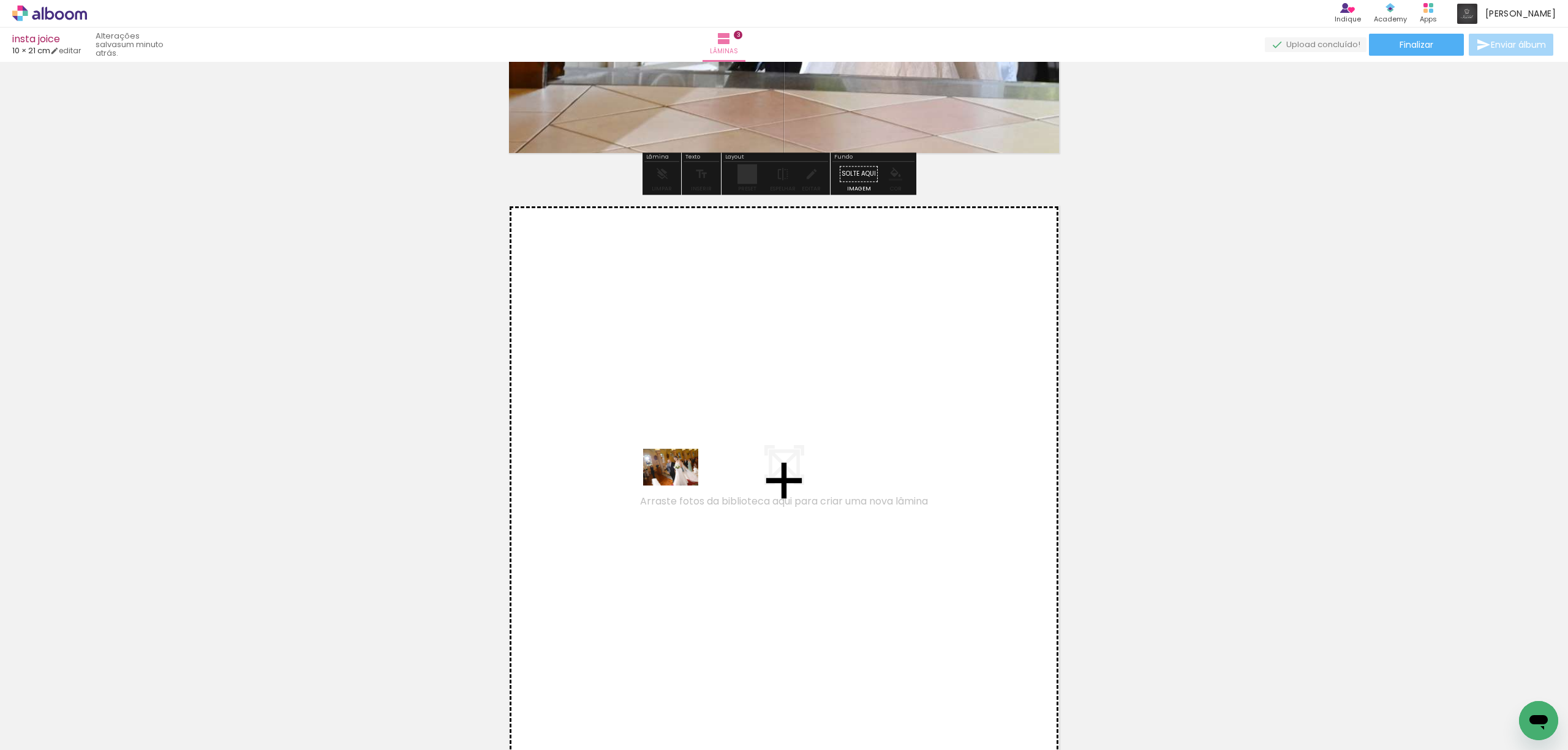
drag, startPoint x: 267, startPoint y: 707, endPoint x: 682, endPoint y: 484, distance: 471.1
click at [682, 484] on quentale-workspace at bounding box center [784, 375] width 1568 height 750
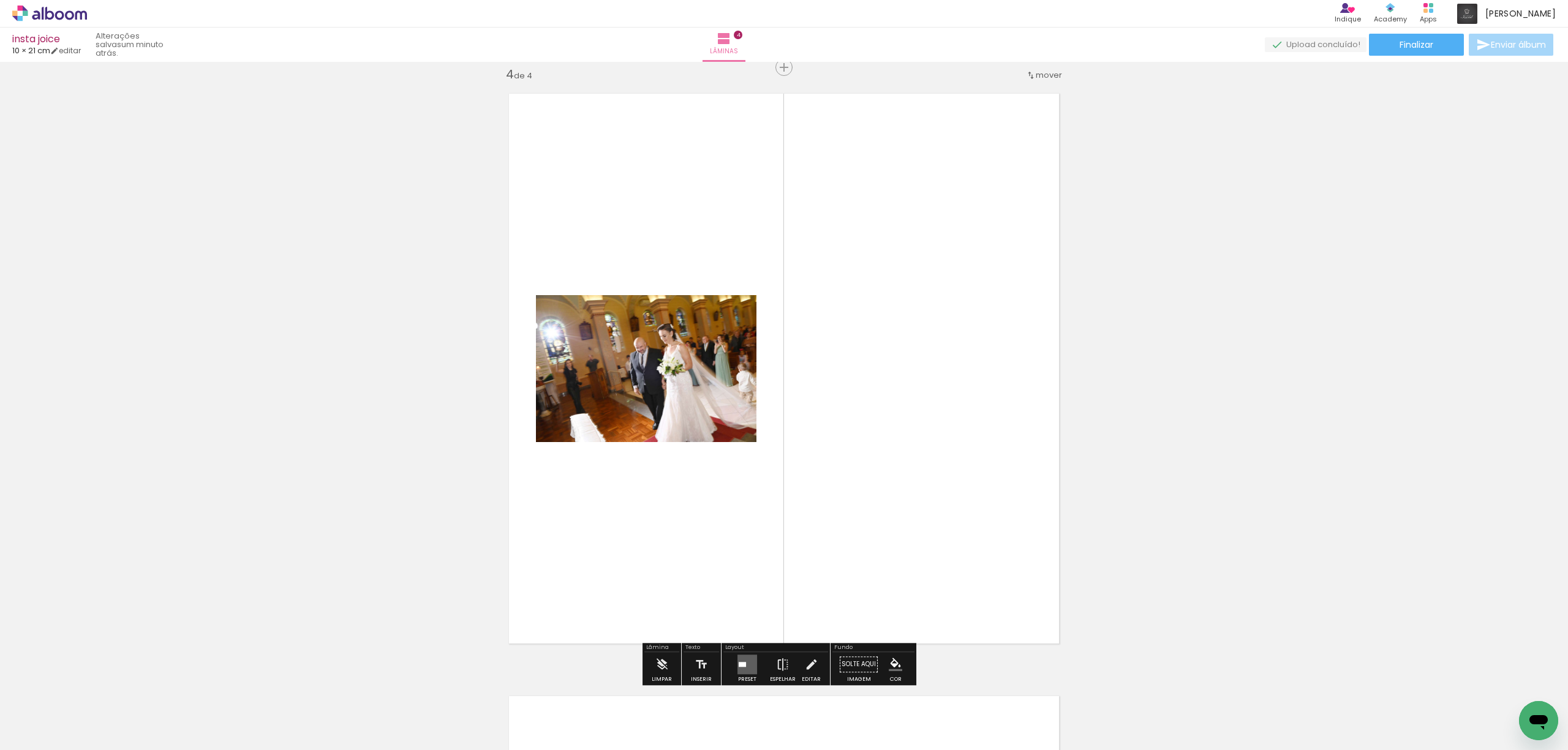
scroll to position [1822, 0]
click at [742, 659] on quentale-layouter at bounding box center [747, 663] width 19 height 19
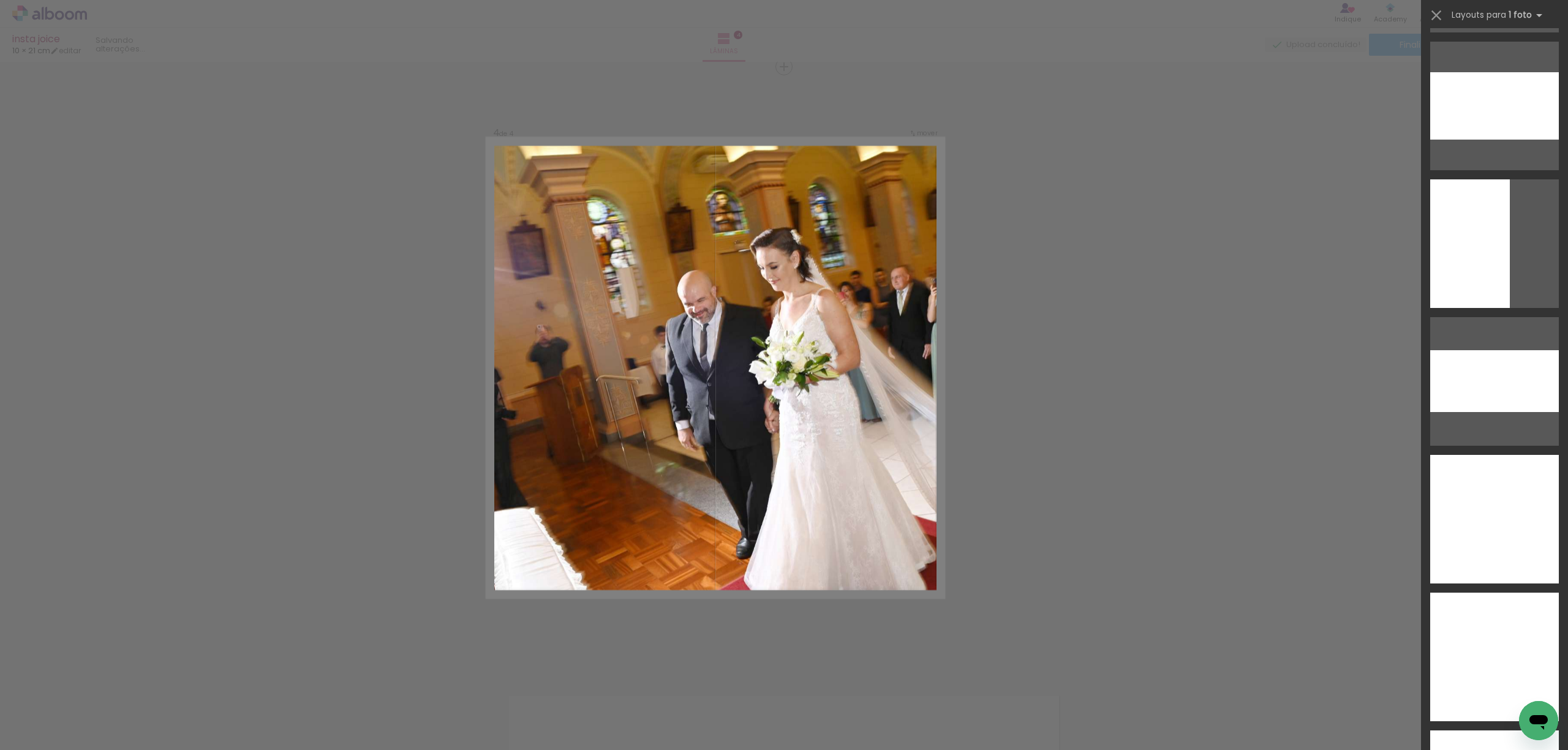
scroll to position [2284, 0]
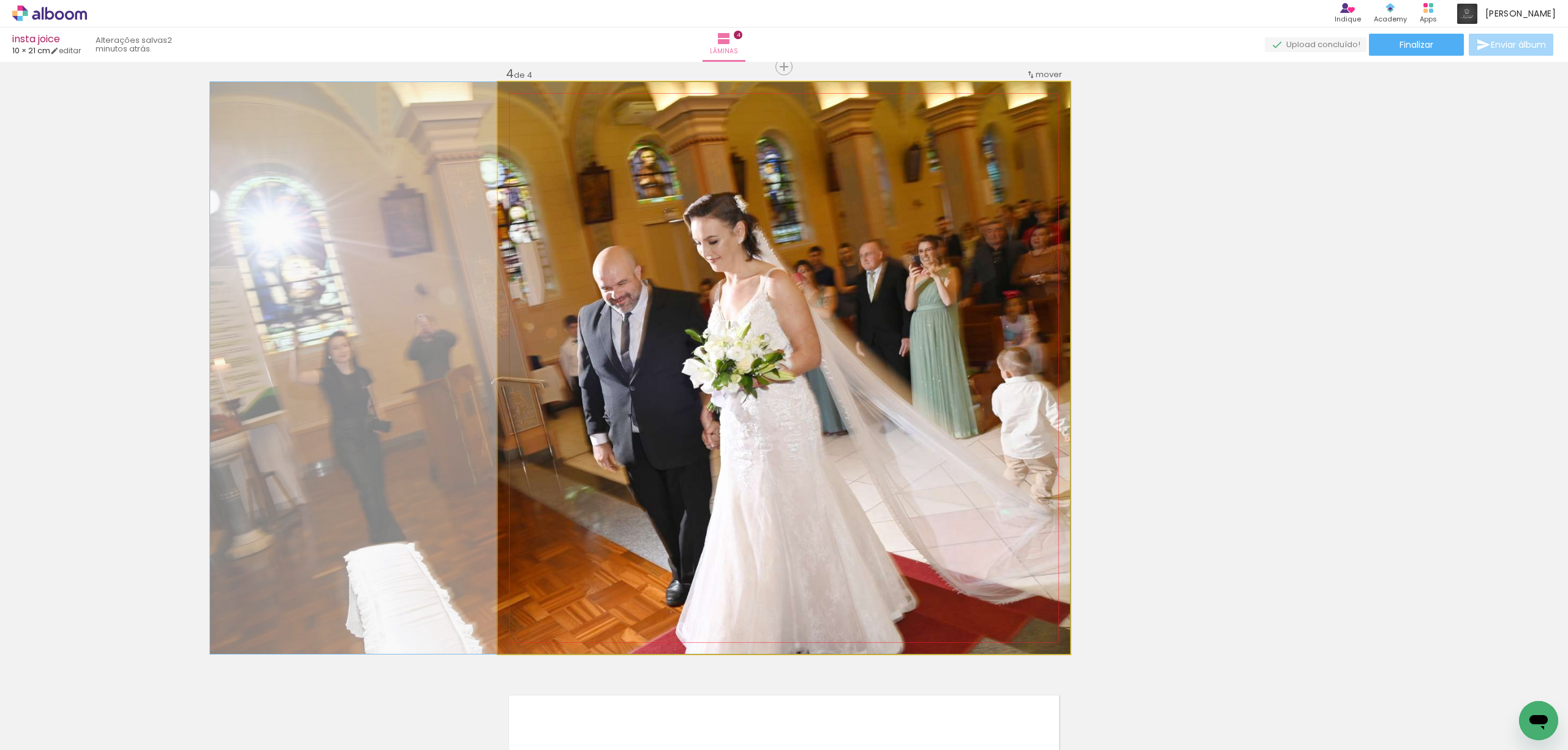
drag, startPoint x: 968, startPoint y: 356, endPoint x: 816, endPoint y: 333, distance: 153.7
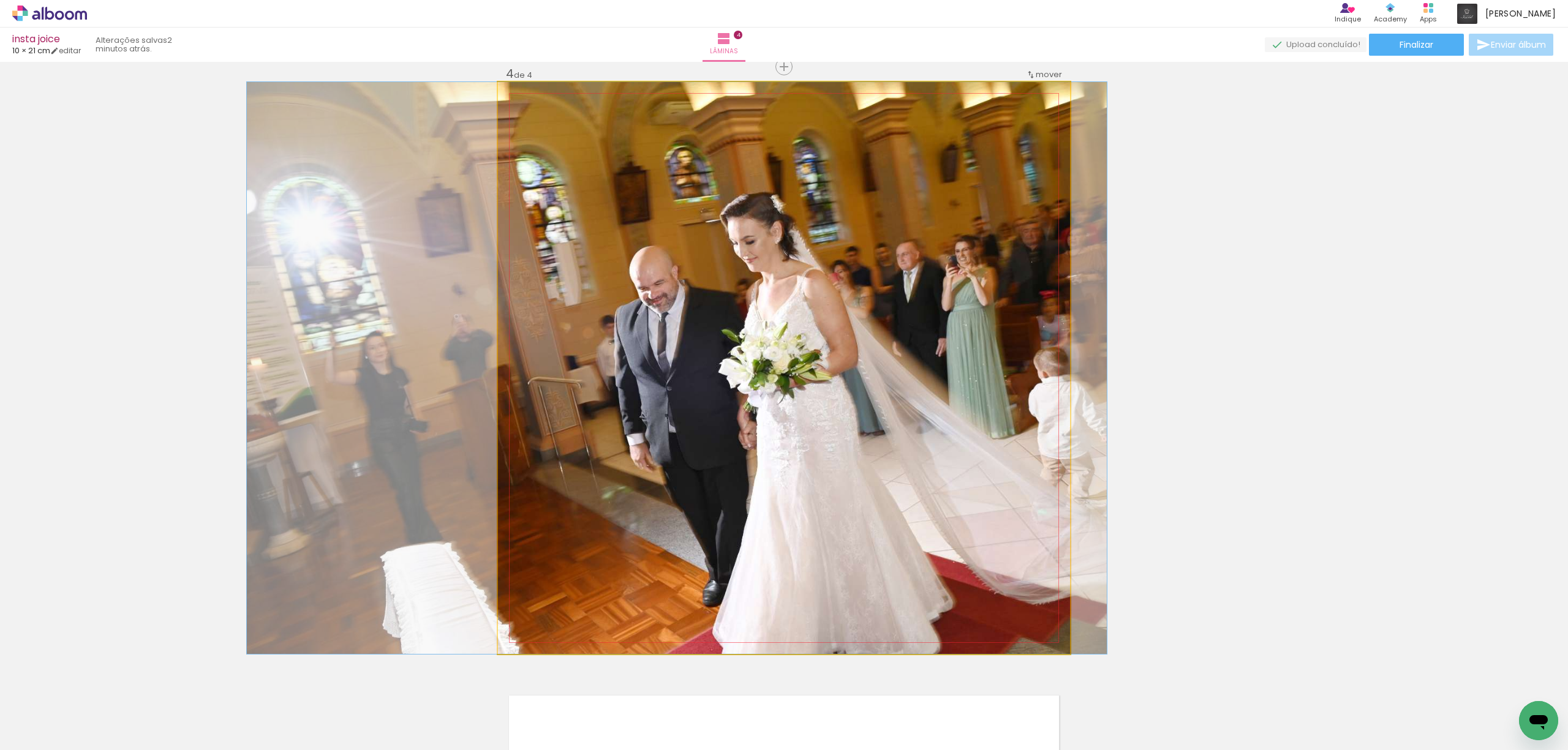
drag, startPoint x: 836, startPoint y: 364, endPoint x: 873, endPoint y: 347, distance: 40.7
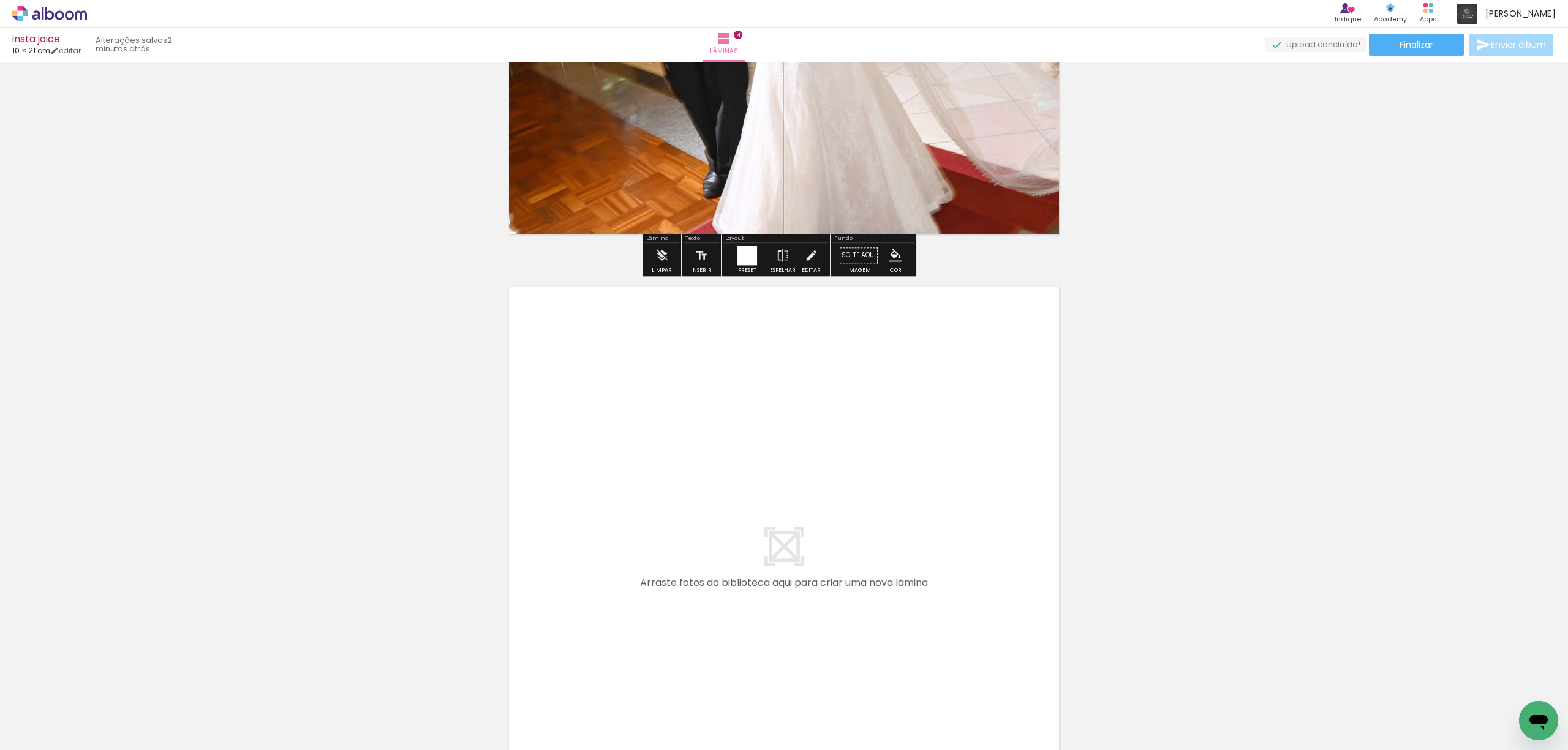
scroll to position [2393, 0]
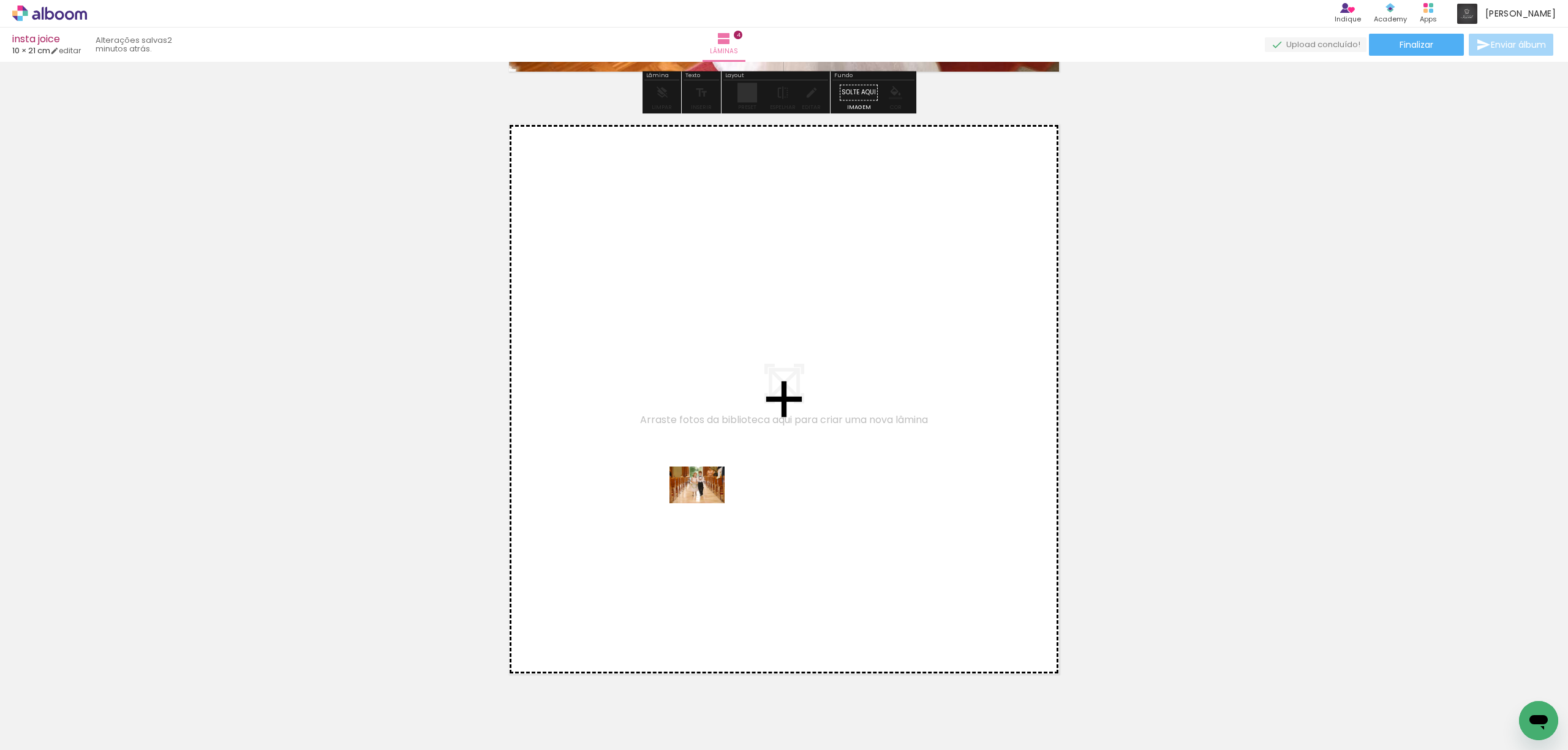
drag, startPoint x: 343, startPoint y: 700, endPoint x: 743, endPoint y: 483, distance: 455.1
click at [743, 483] on quentale-workspace at bounding box center [784, 375] width 1568 height 750
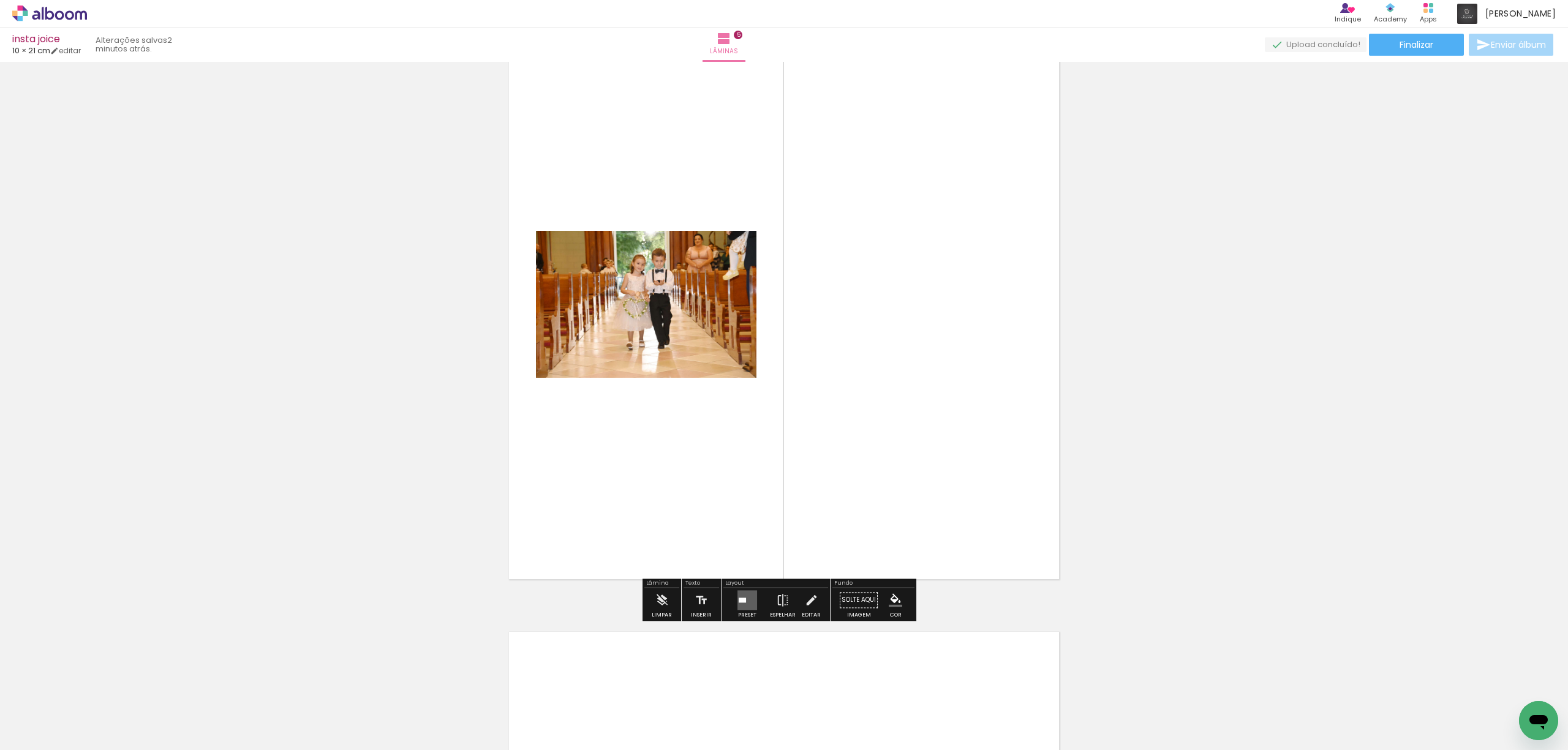
scroll to position [2587, 0]
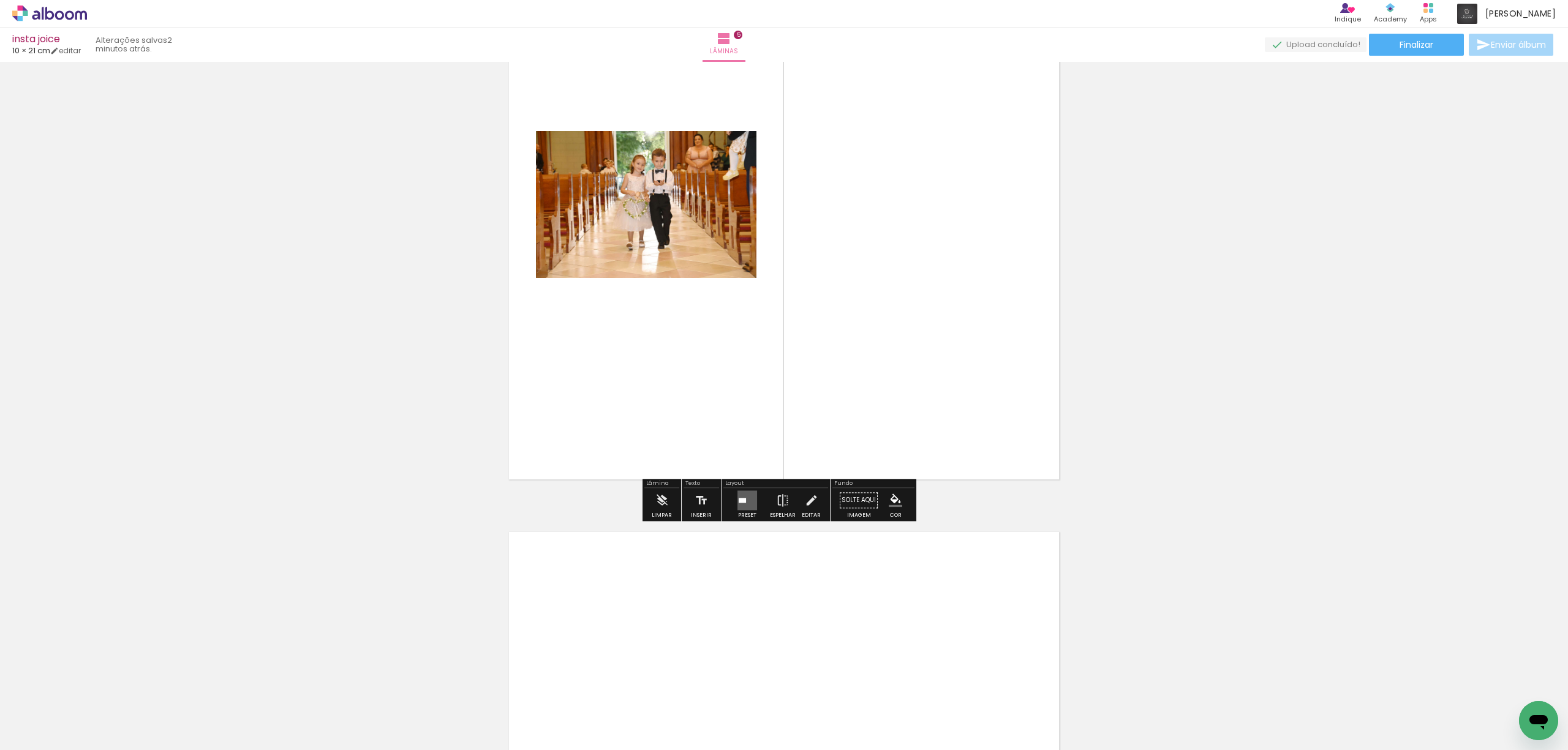
click at [742, 498] on div at bounding box center [742, 500] width 7 height 5
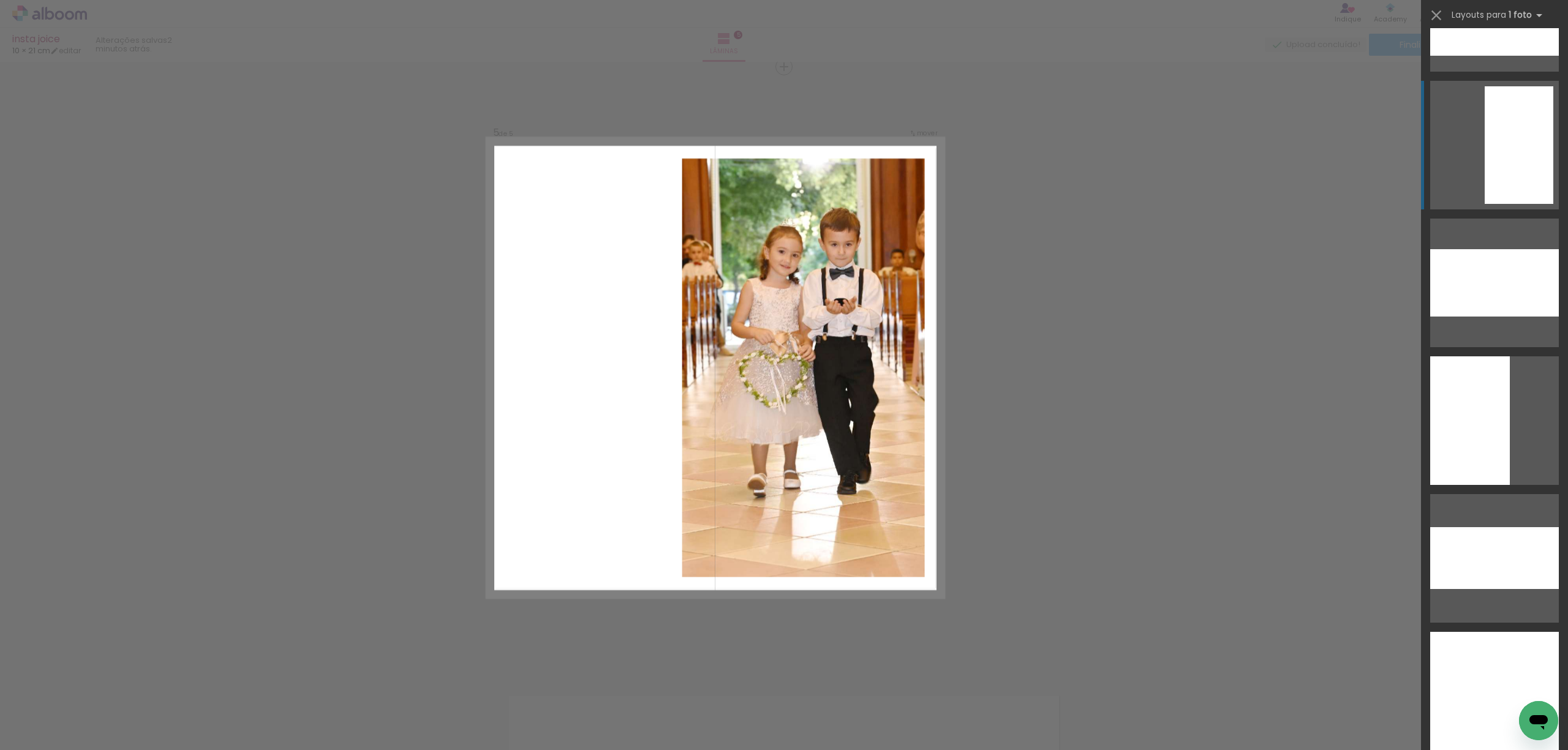
scroll to position [2040, 0]
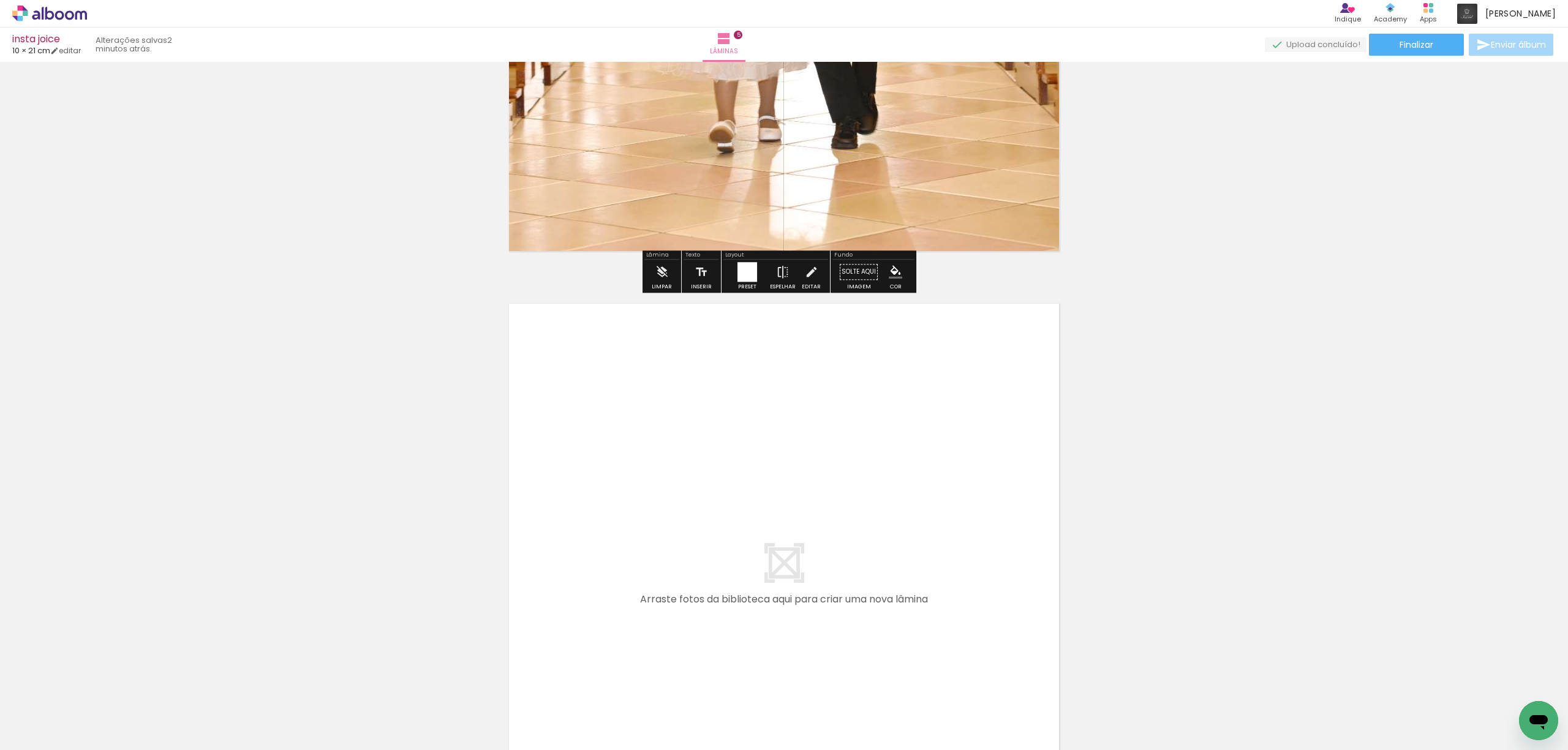
scroll to position [2914, 0]
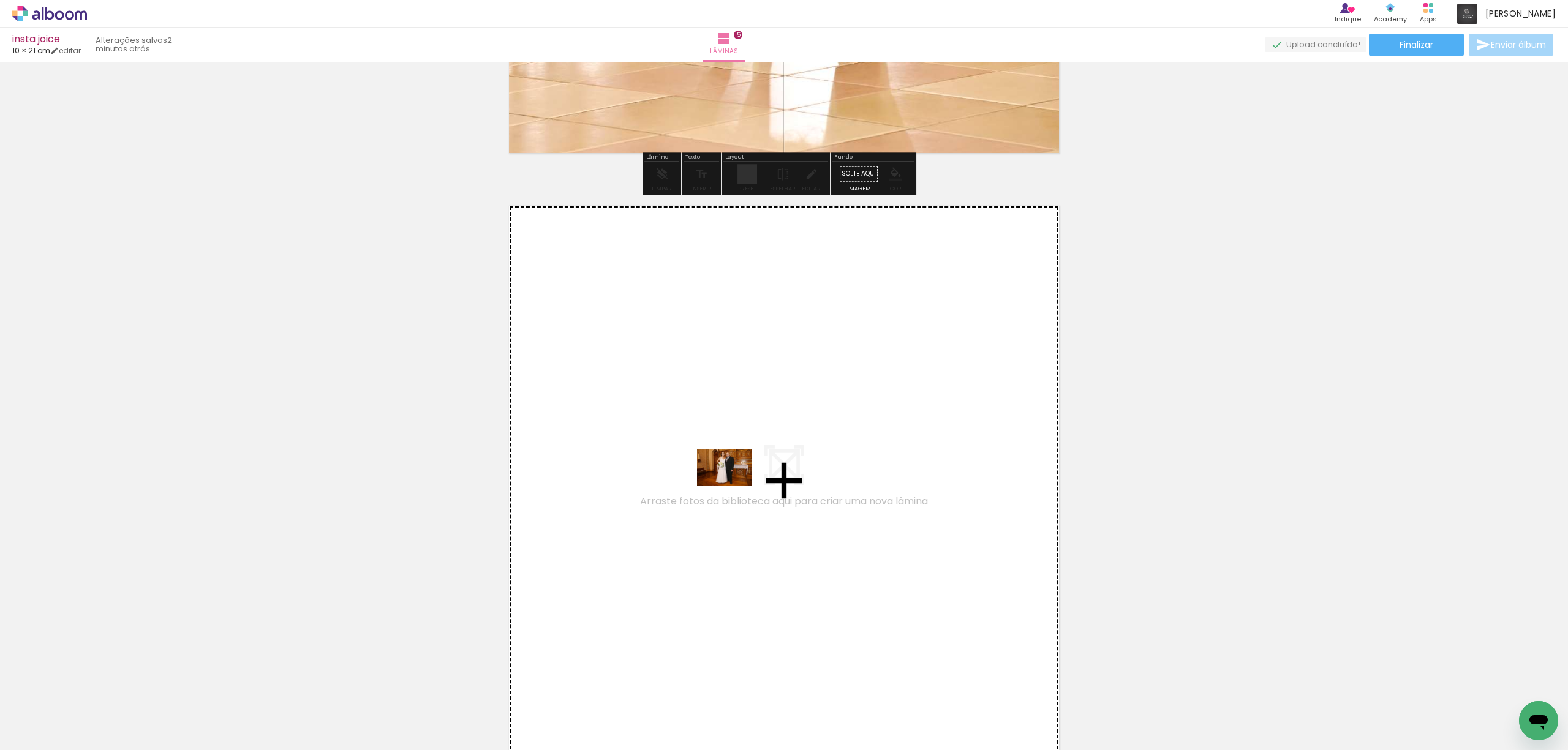
drag, startPoint x: 401, startPoint y: 710, endPoint x: 735, endPoint y: 485, distance: 402.7
click at [735, 485] on quentale-workspace at bounding box center [784, 375] width 1568 height 750
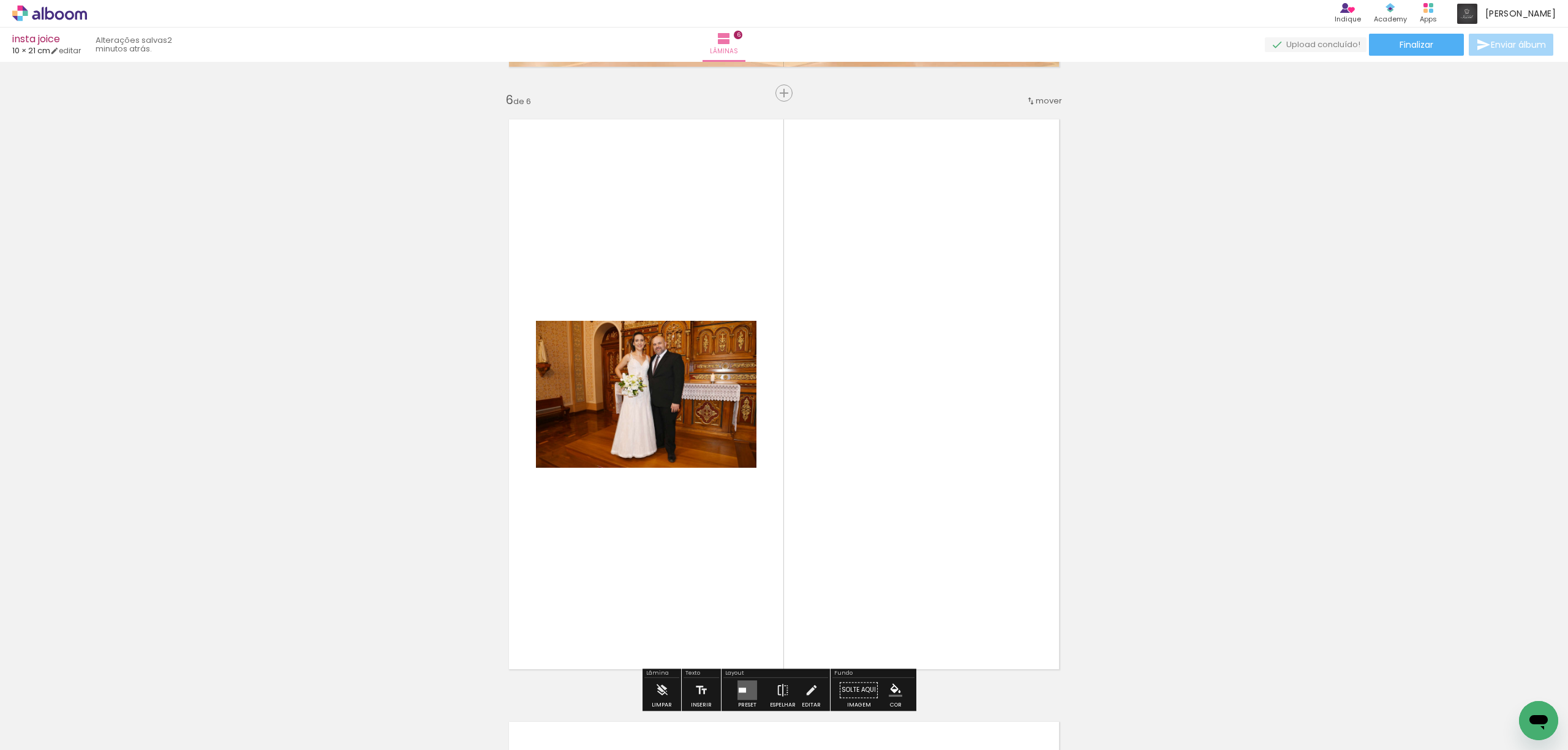
scroll to position [3026, 0]
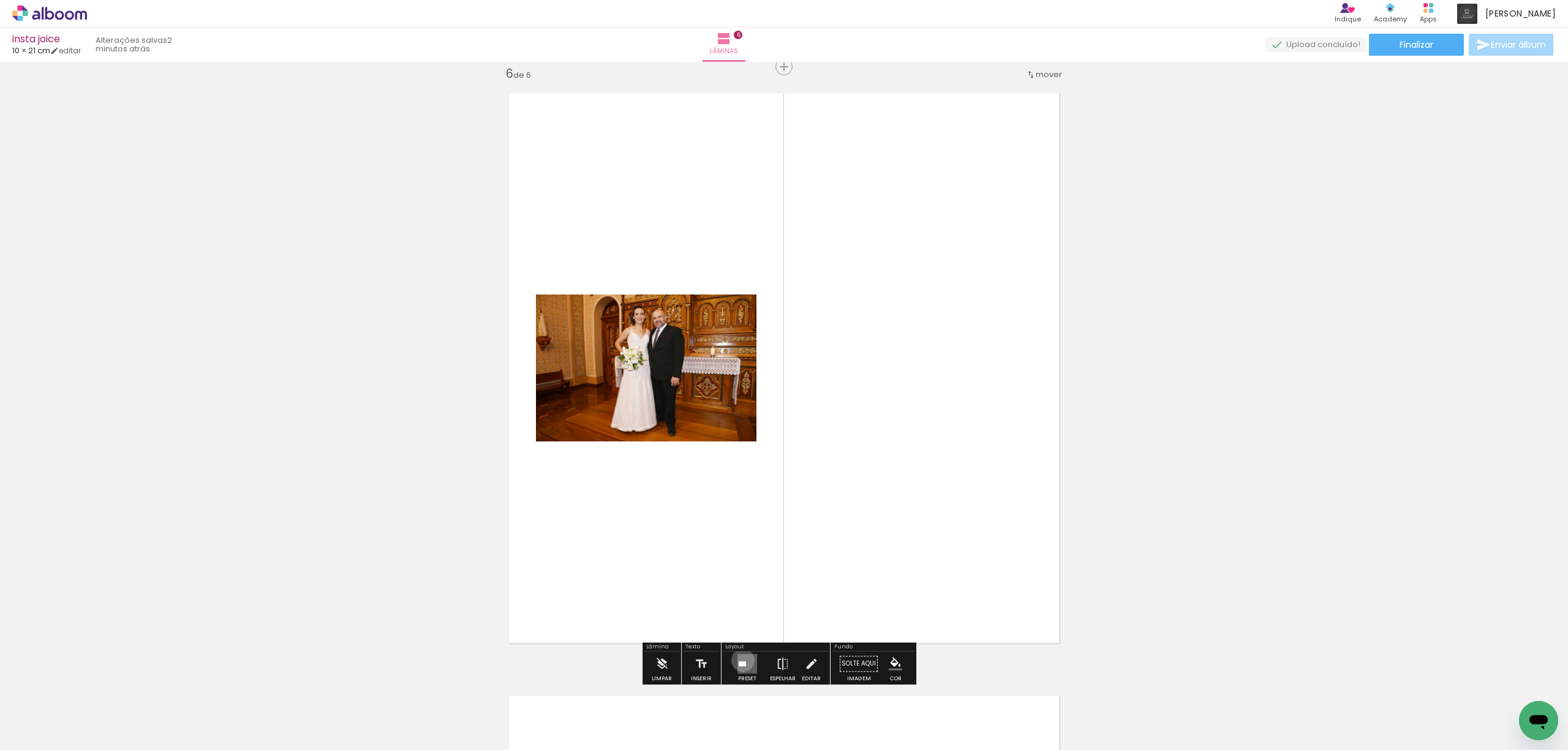
click at [740, 660] on quentale-layouter at bounding box center [747, 663] width 19 height 19
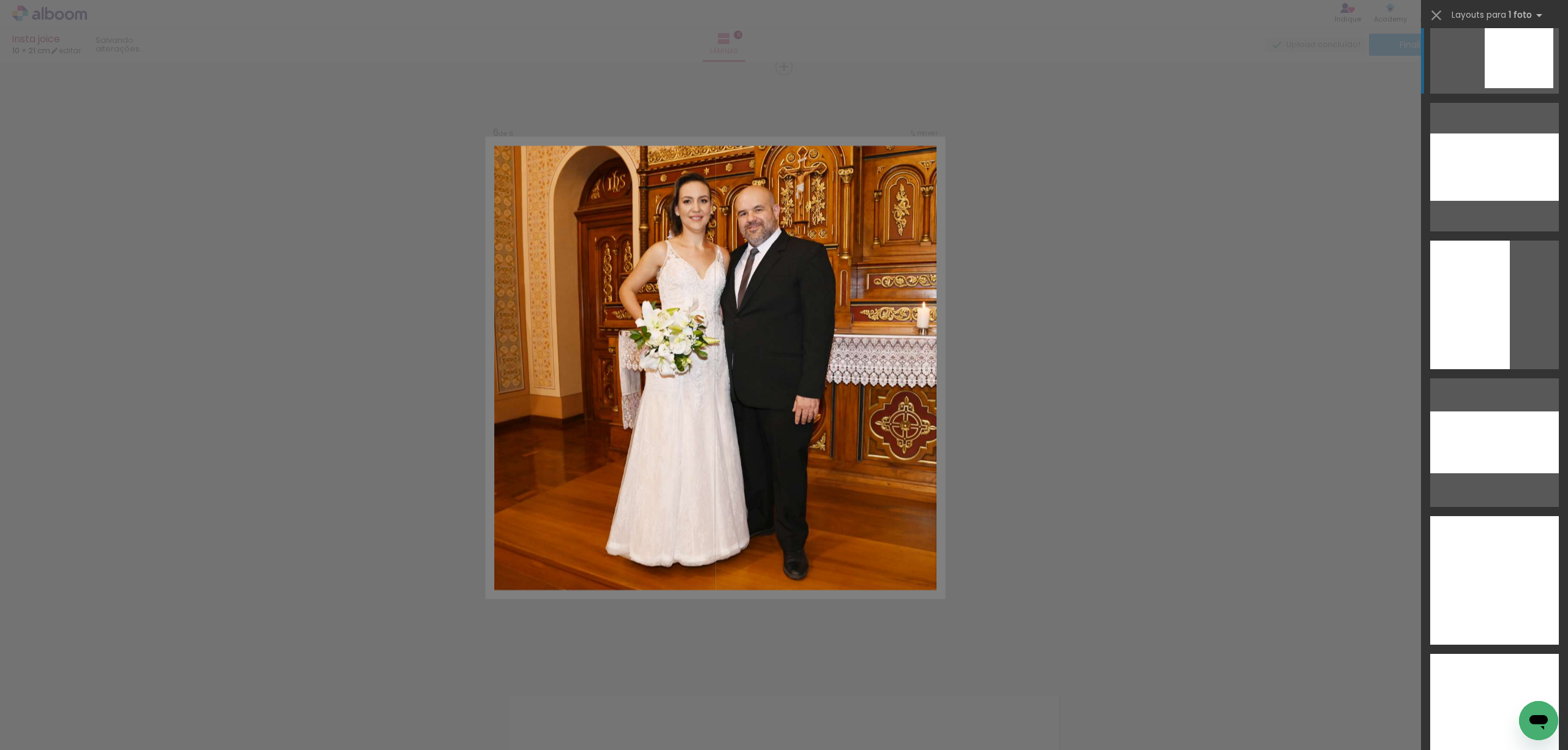
scroll to position [2366, 0]
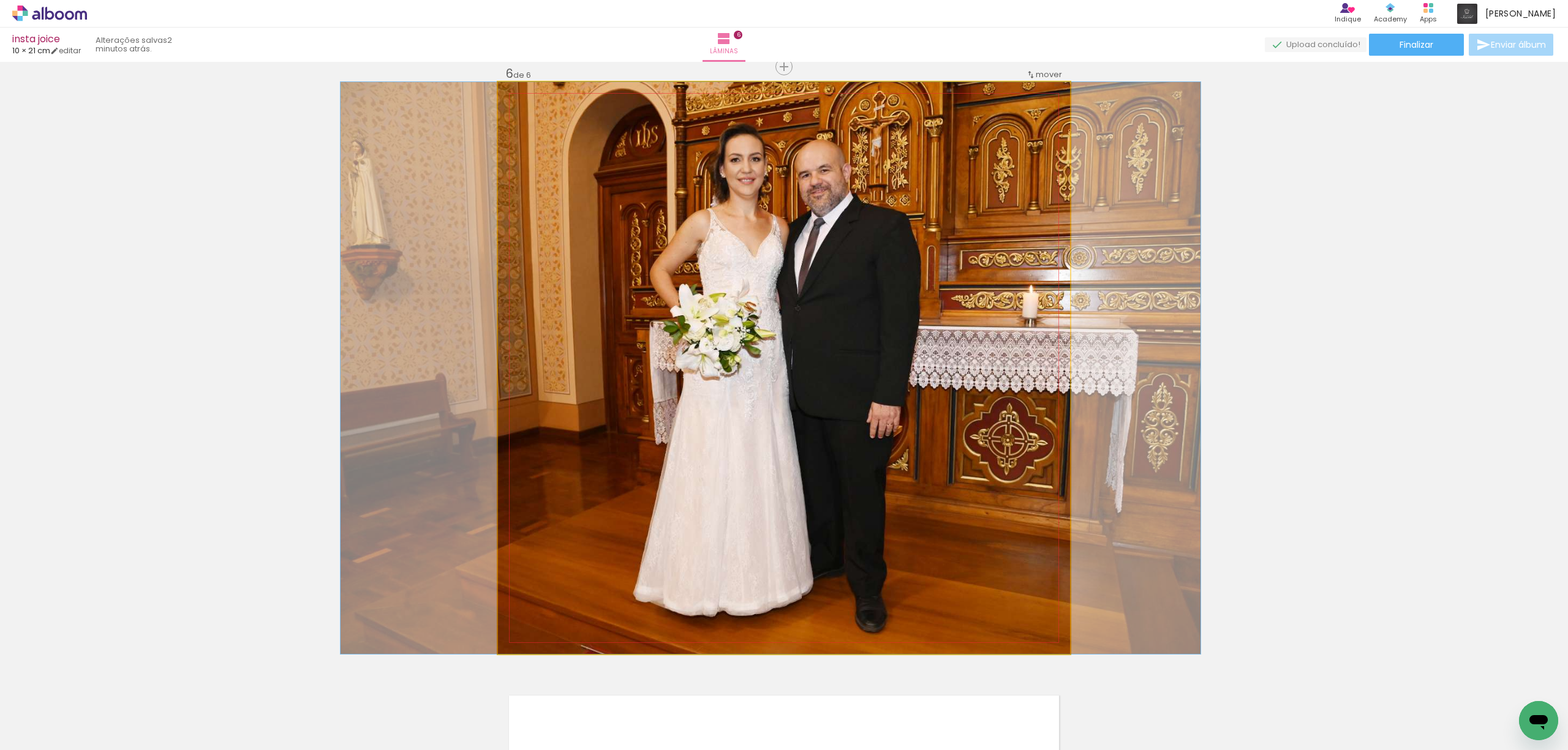
drag, startPoint x: 921, startPoint y: 372, endPoint x: 908, endPoint y: 373, distance: 13.0
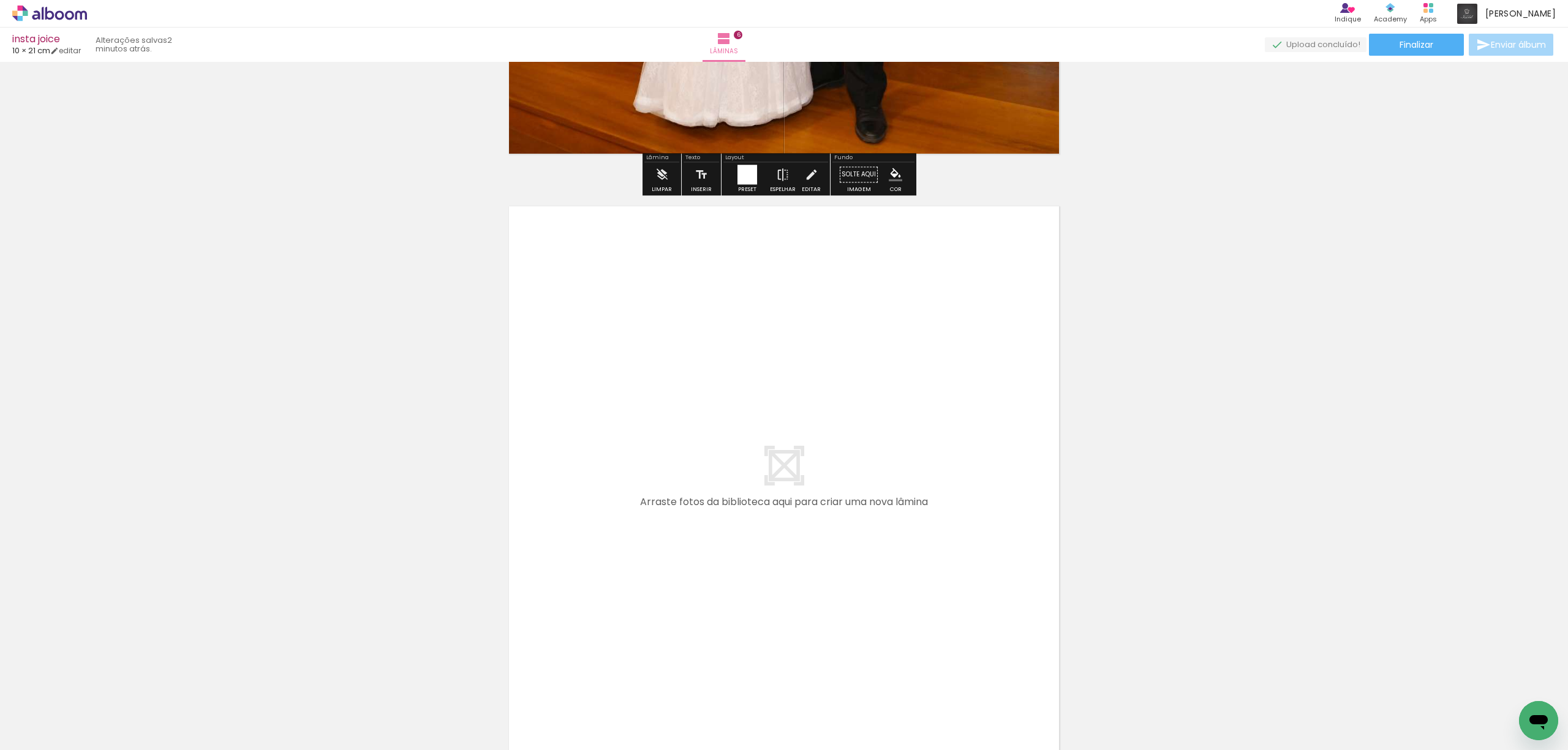
scroll to position [3516, 0]
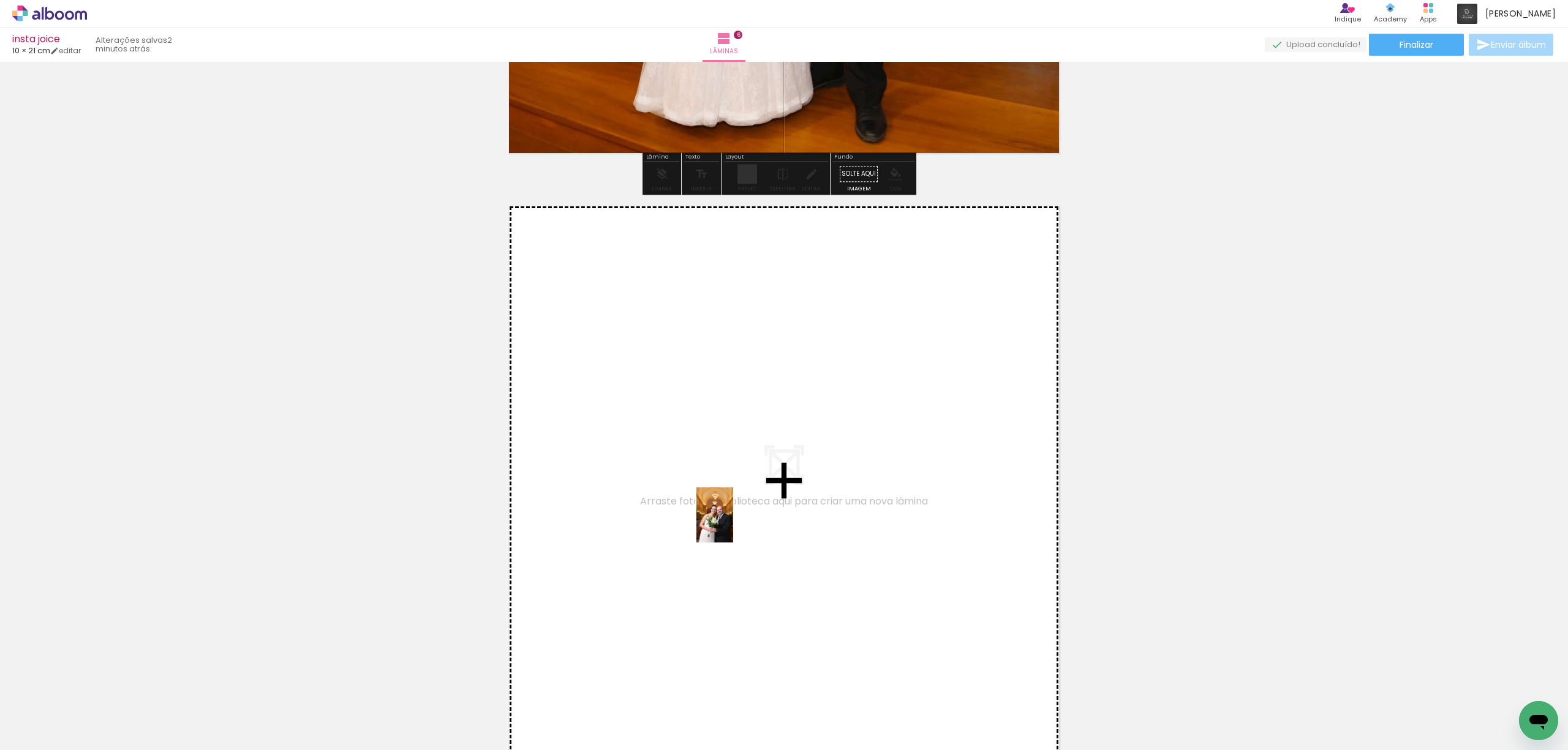
drag, startPoint x: 471, startPoint y: 706, endPoint x: 759, endPoint y: 514, distance: 346.1
click at [759, 514] on quentale-workspace at bounding box center [784, 375] width 1568 height 750
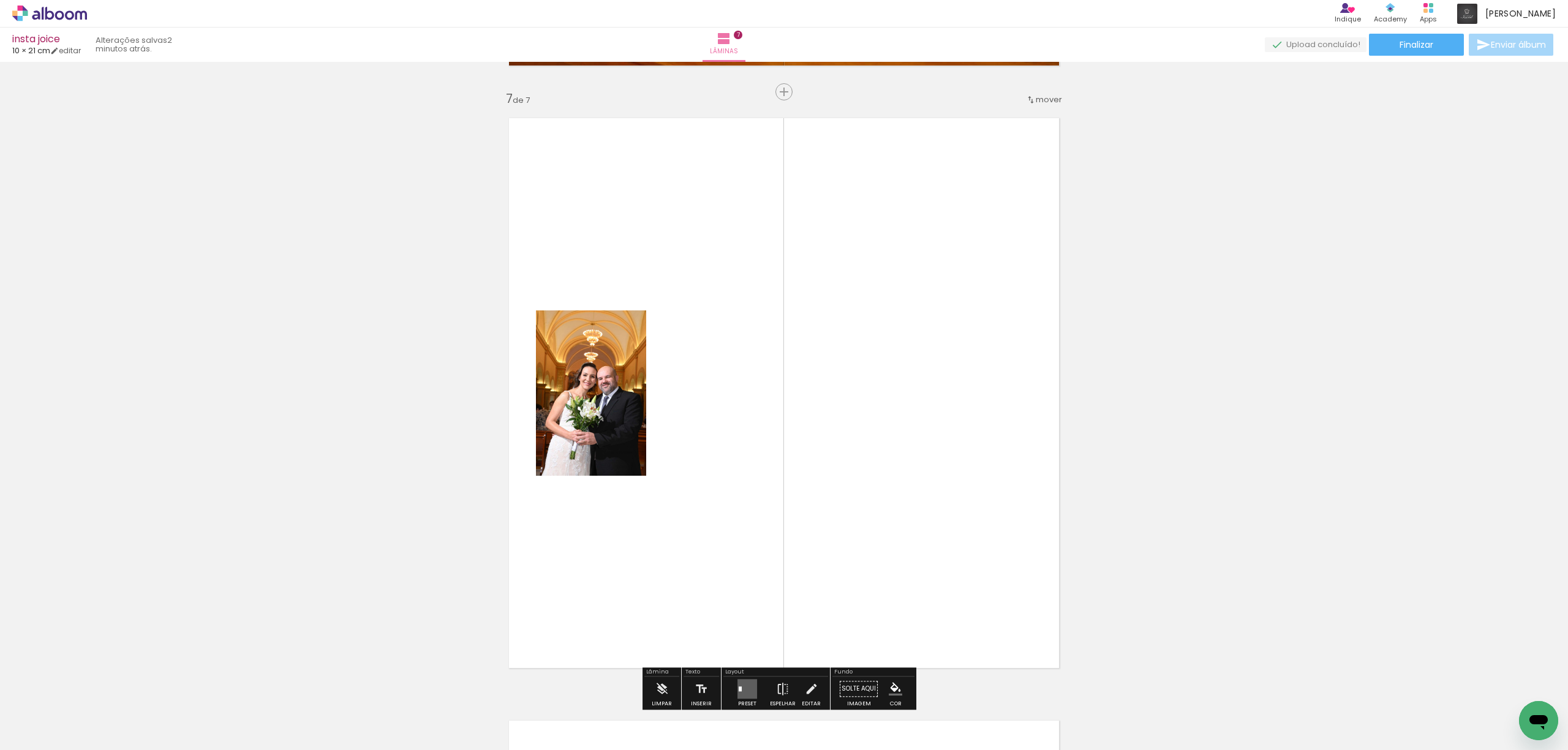
scroll to position [3629, 0]
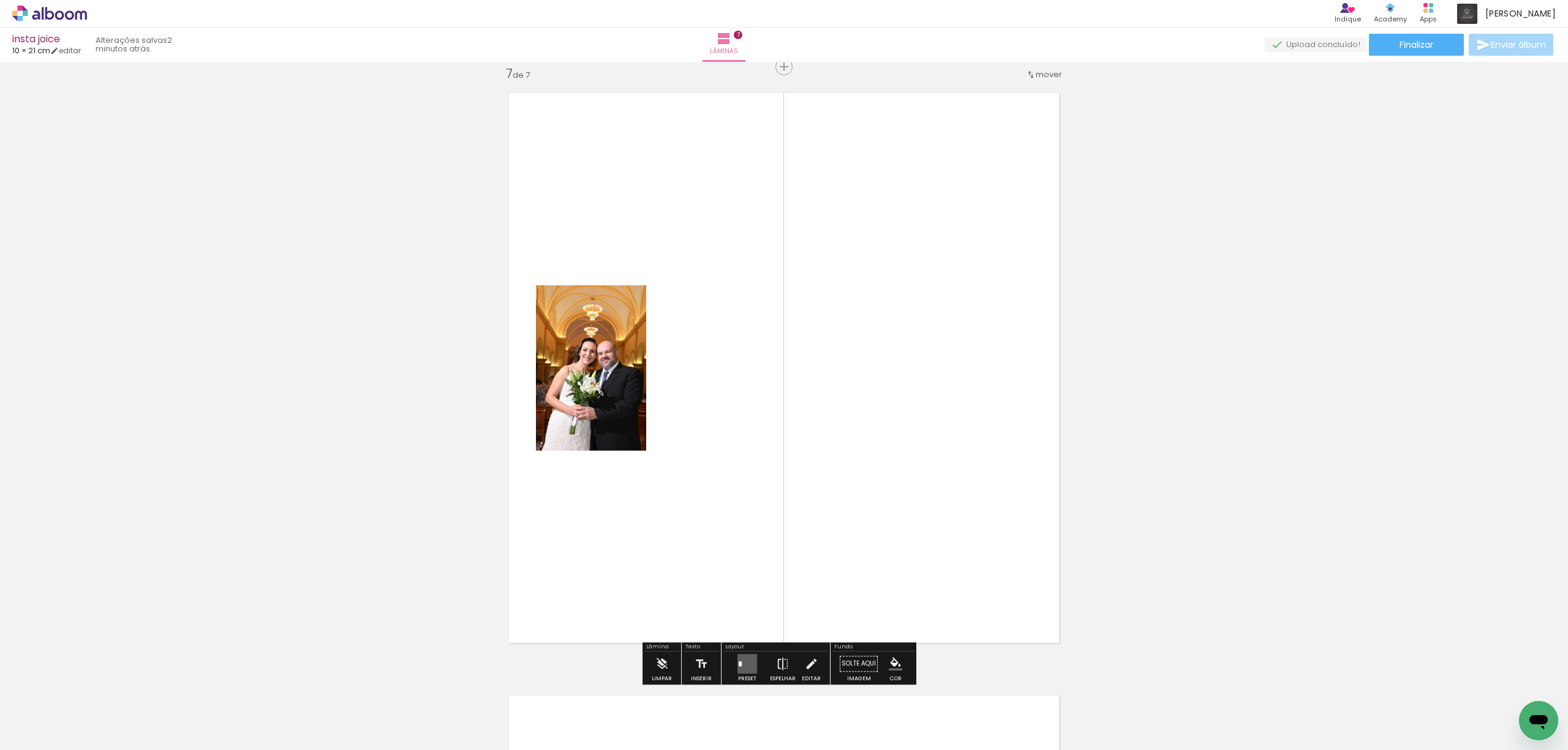
click at [741, 659] on quentale-layouter at bounding box center [747, 663] width 19 height 19
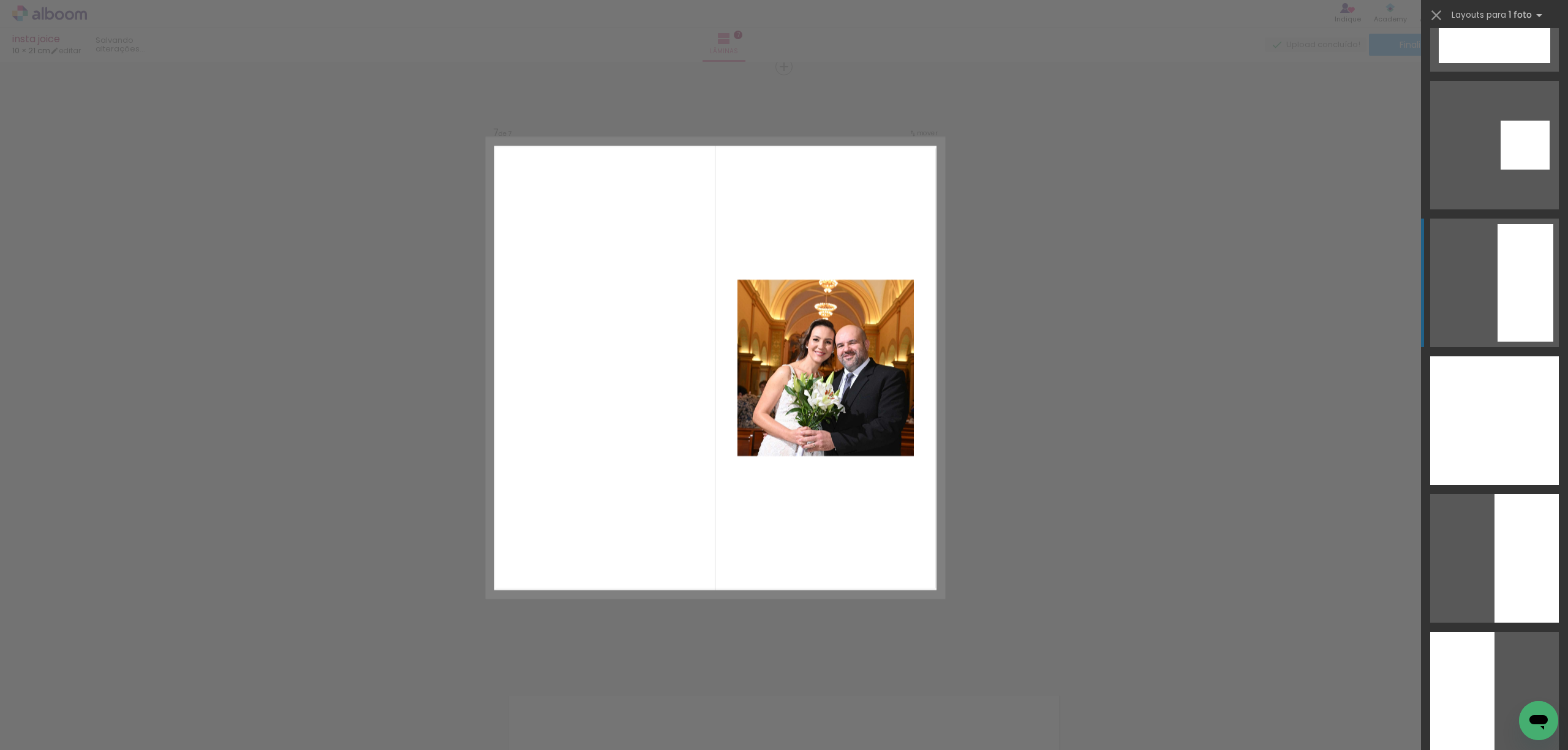
scroll to position [1876, 0]
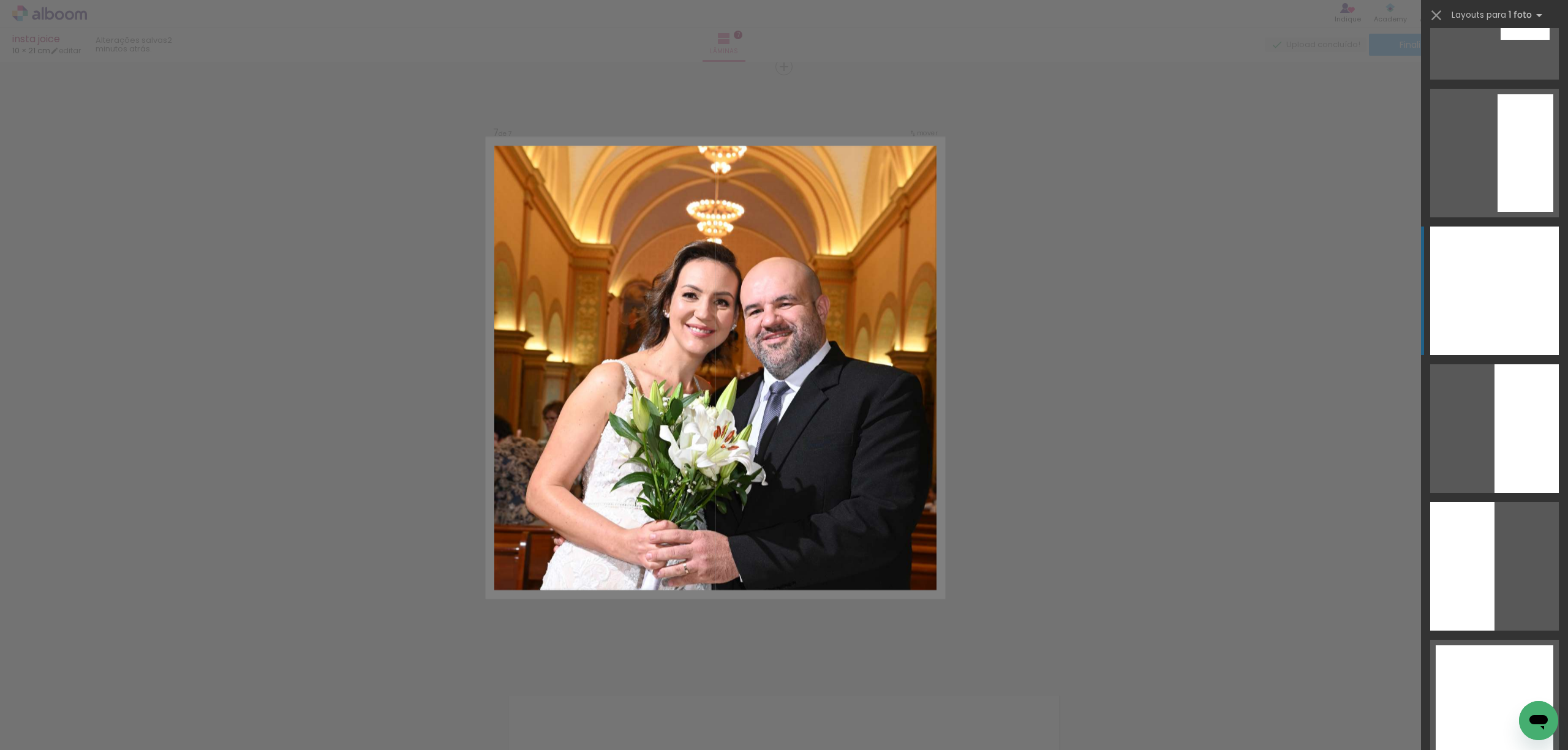
click at [1474, 294] on div at bounding box center [1494, 290] width 129 height 129
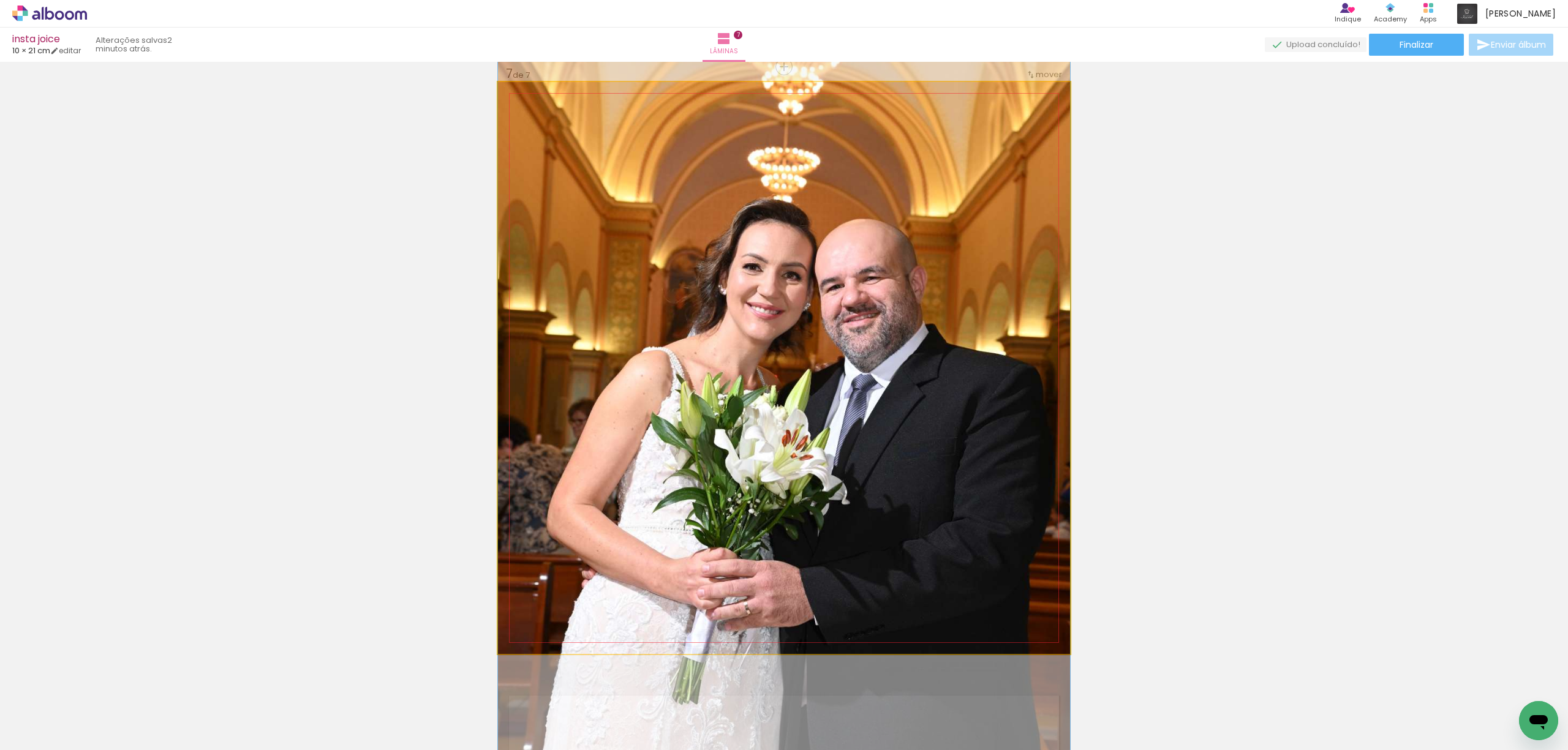
drag, startPoint x: 898, startPoint y: 393, endPoint x: 904, endPoint y: 382, distance: 12.5
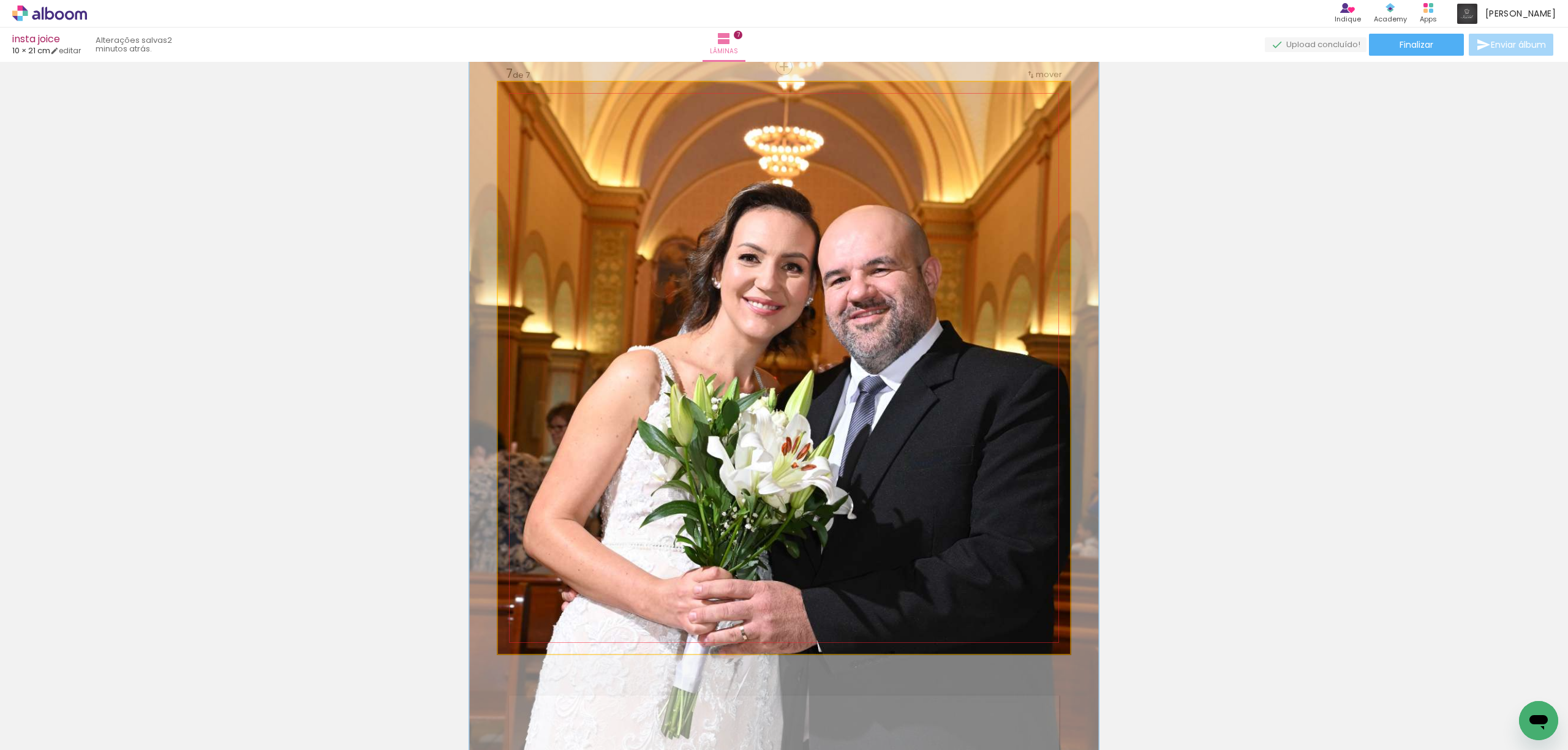
click at [525, 93] on div at bounding box center [531, 95] width 11 height 11
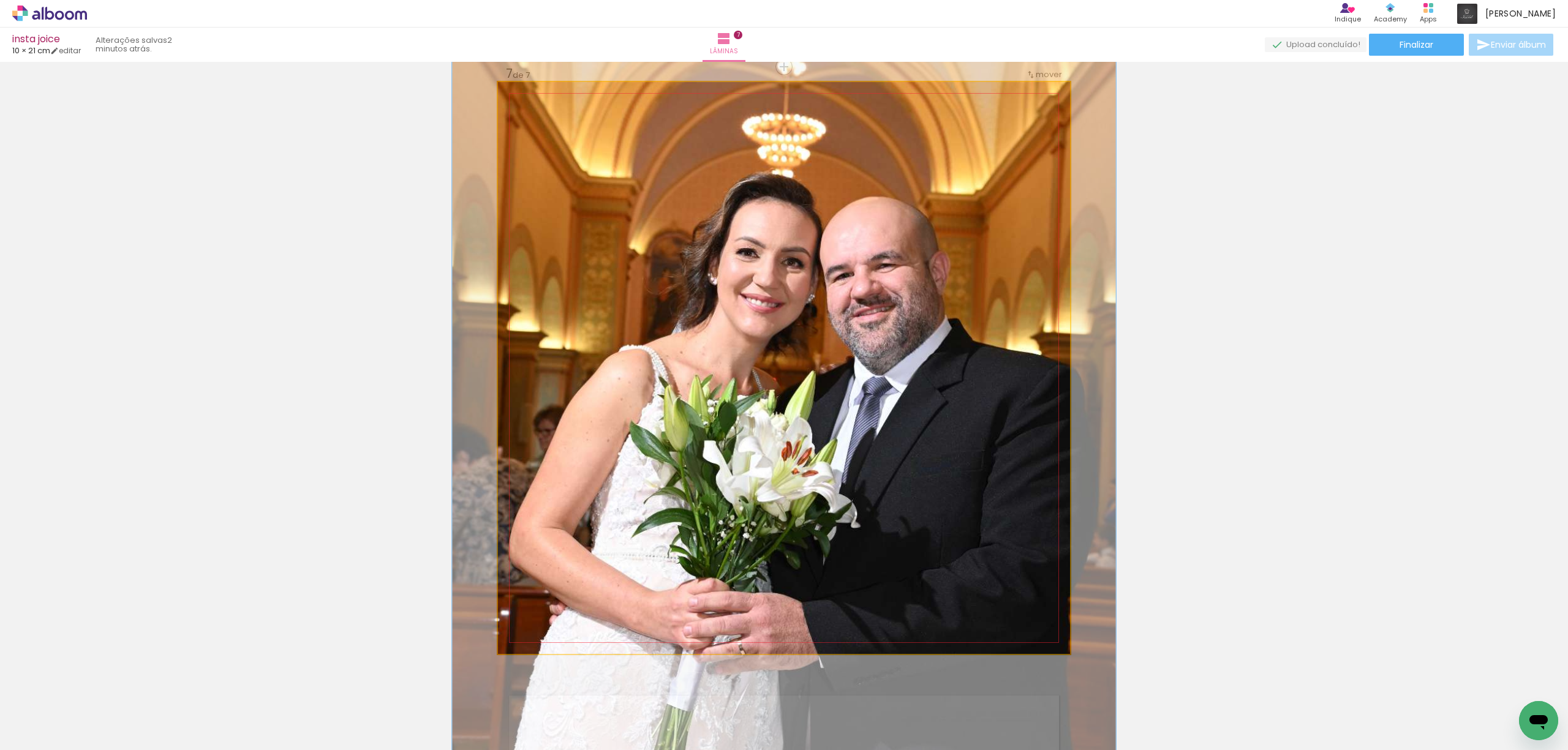
type paper-slider "116"
click at [529, 96] on div at bounding box center [534, 95] width 11 height 11
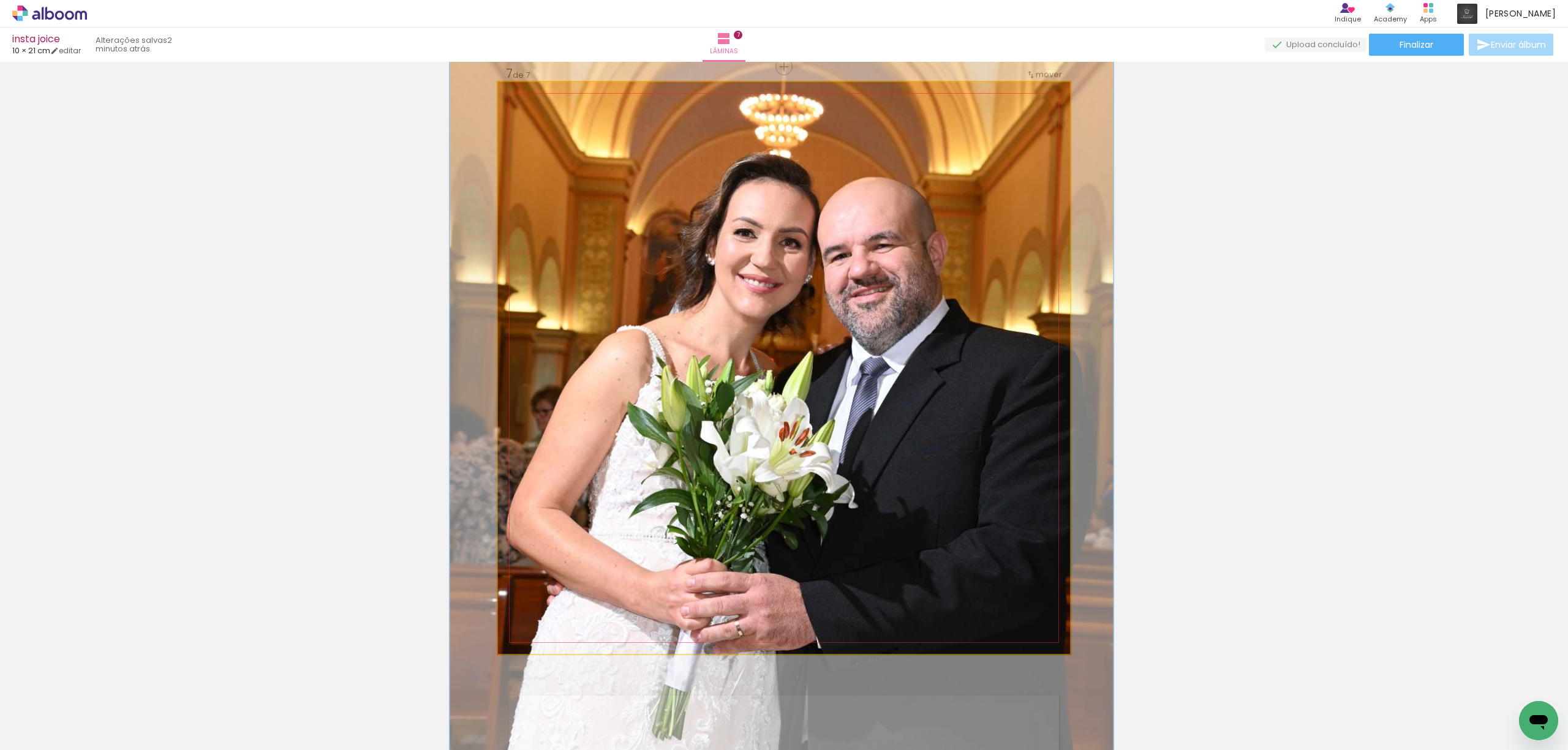
drag, startPoint x: 865, startPoint y: 317, endPoint x: 862, endPoint y: 298, distance: 19.2
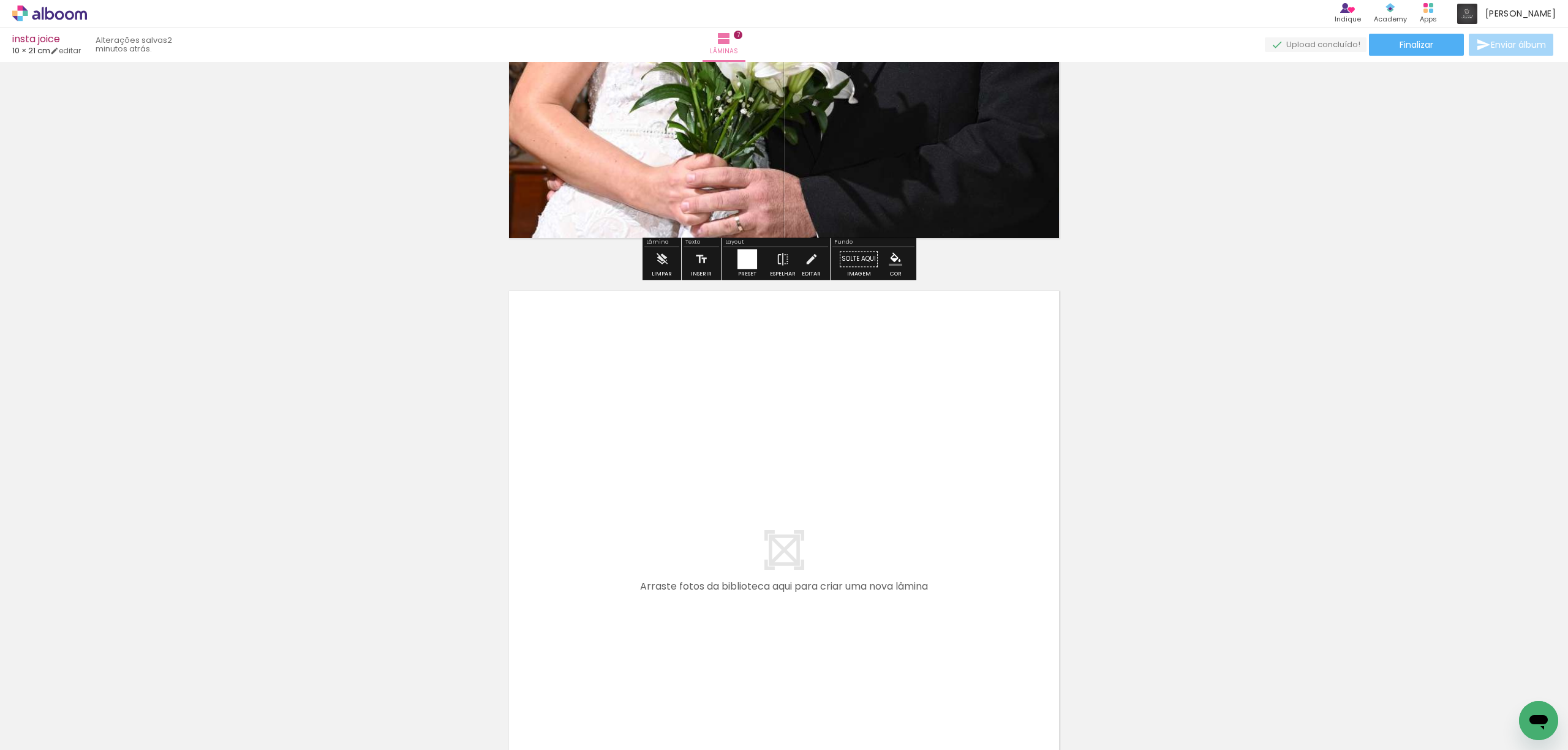
scroll to position [4037, 0]
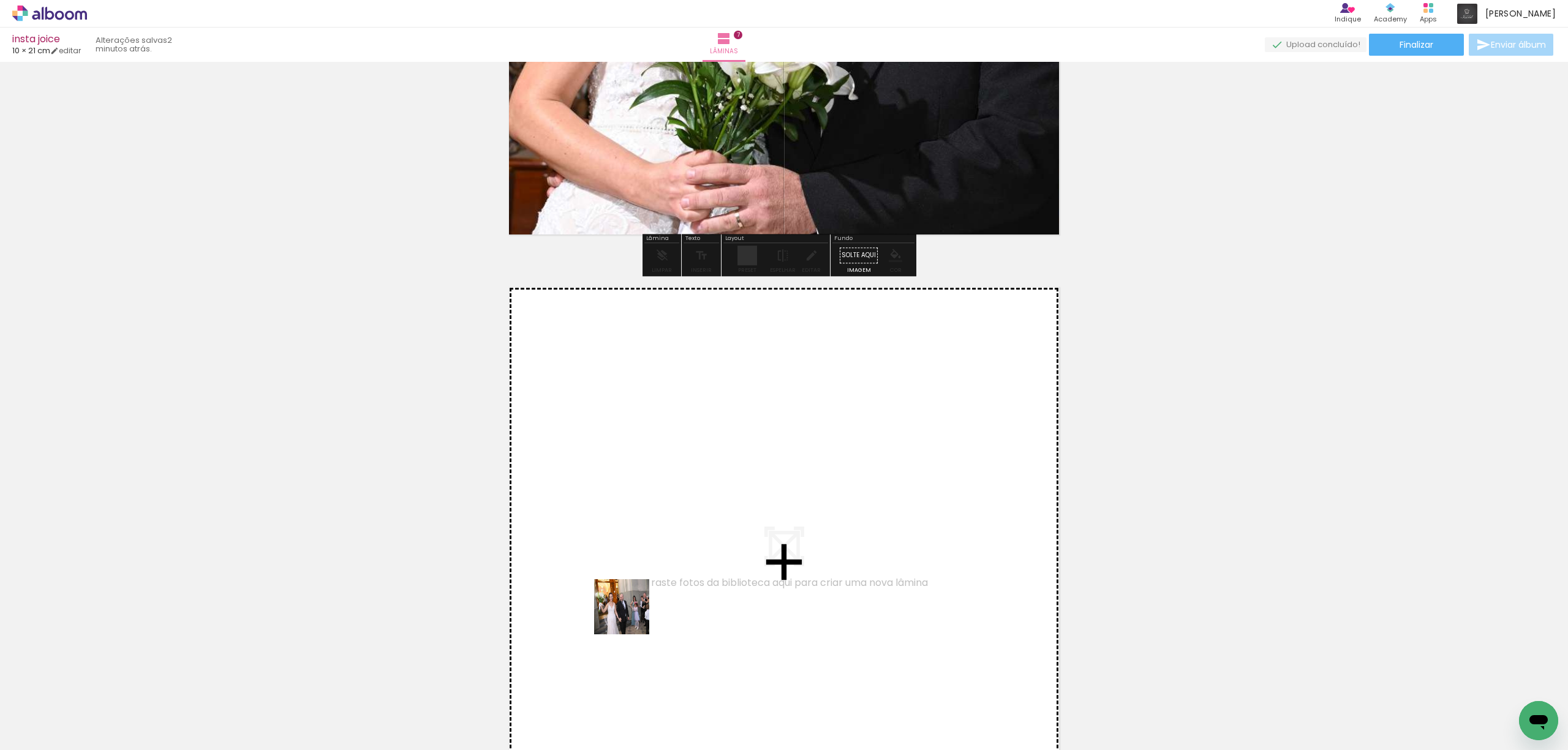
drag, startPoint x: 539, startPoint y: 702, endPoint x: 728, endPoint y: 542, distance: 247.6
click at [728, 542] on quentale-workspace at bounding box center [784, 375] width 1568 height 750
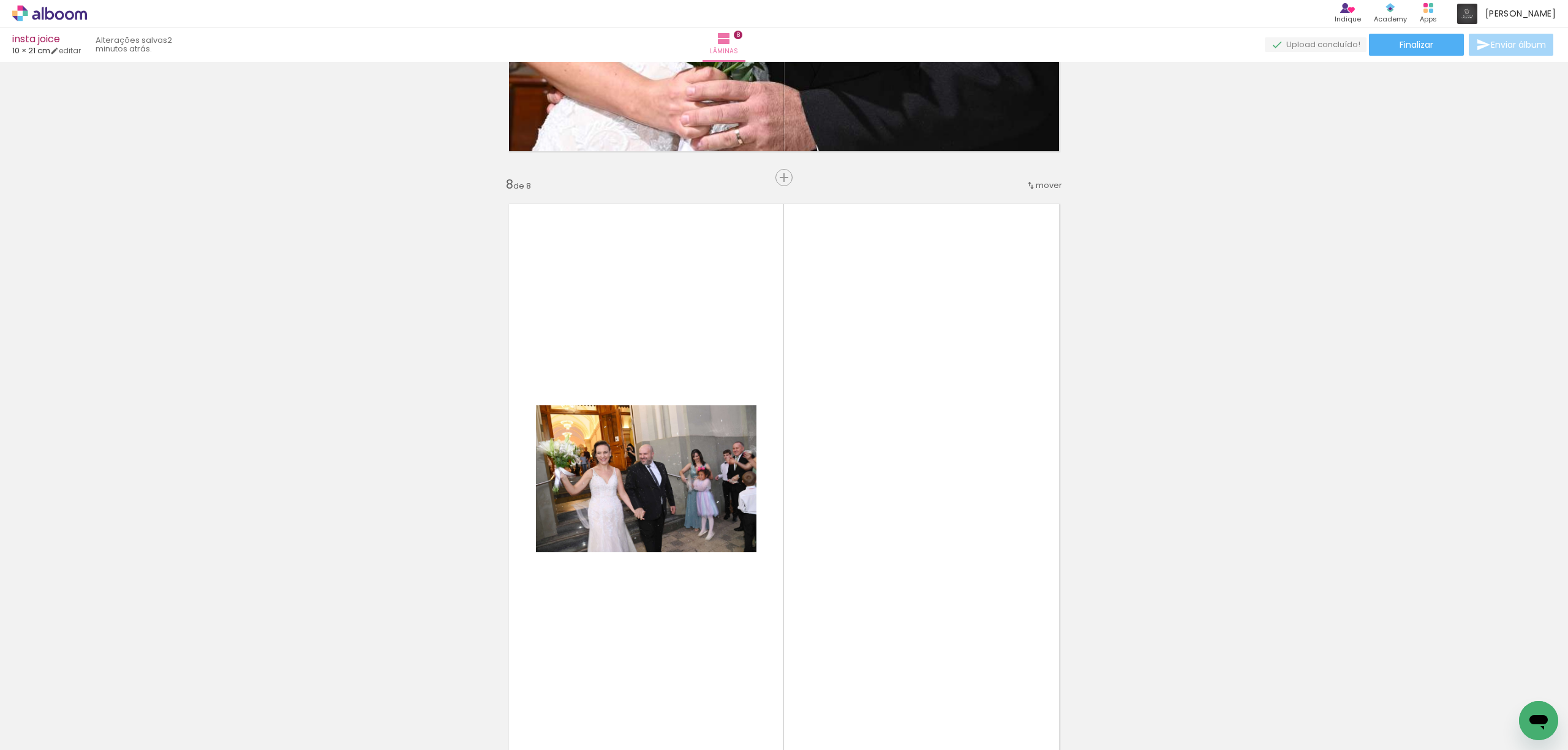
scroll to position [4231, 0]
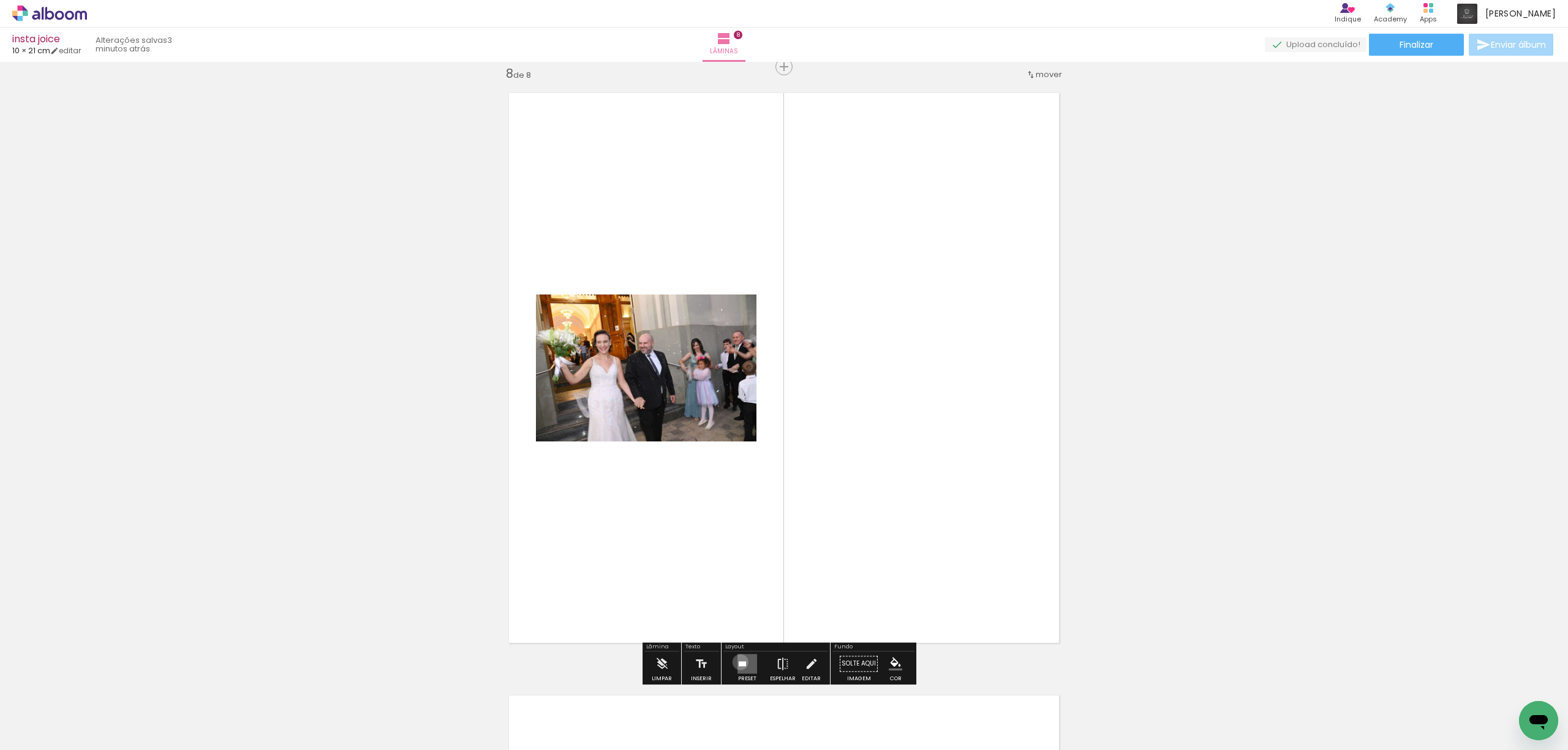
click at [739, 661] on div at bounding box center [742, 664] width 7 height 5
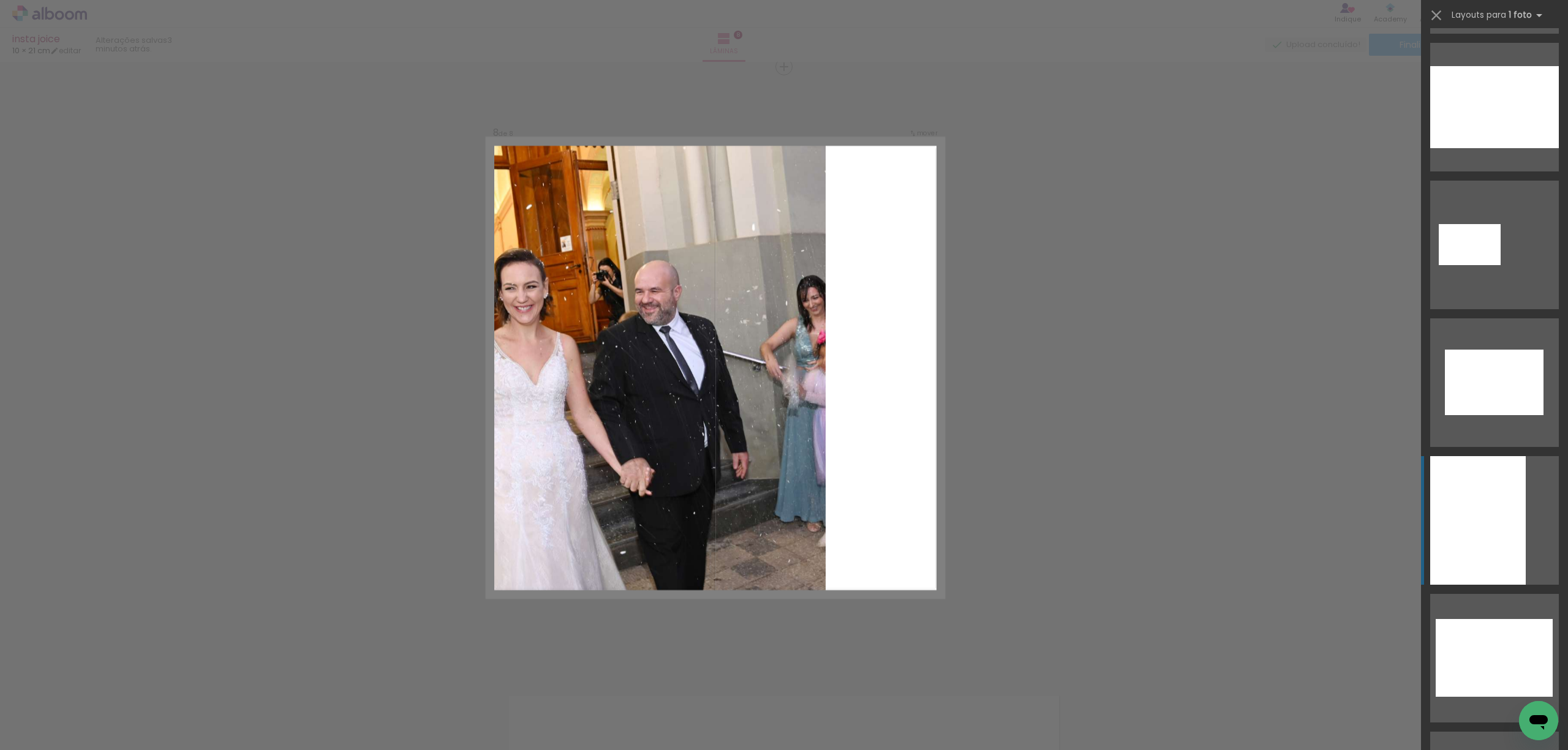
scroll to position [571, 0]
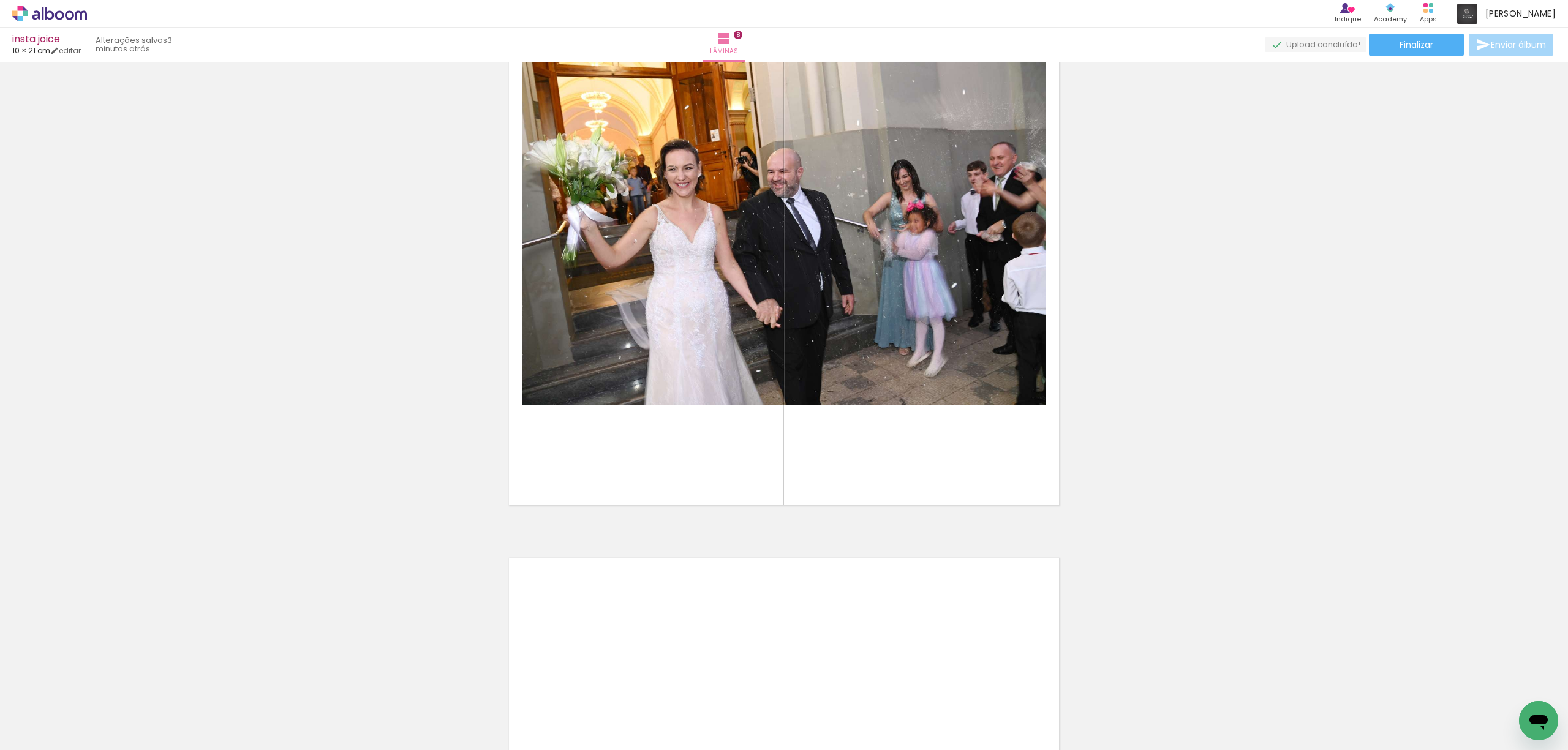
scroll to position [4394, 0]
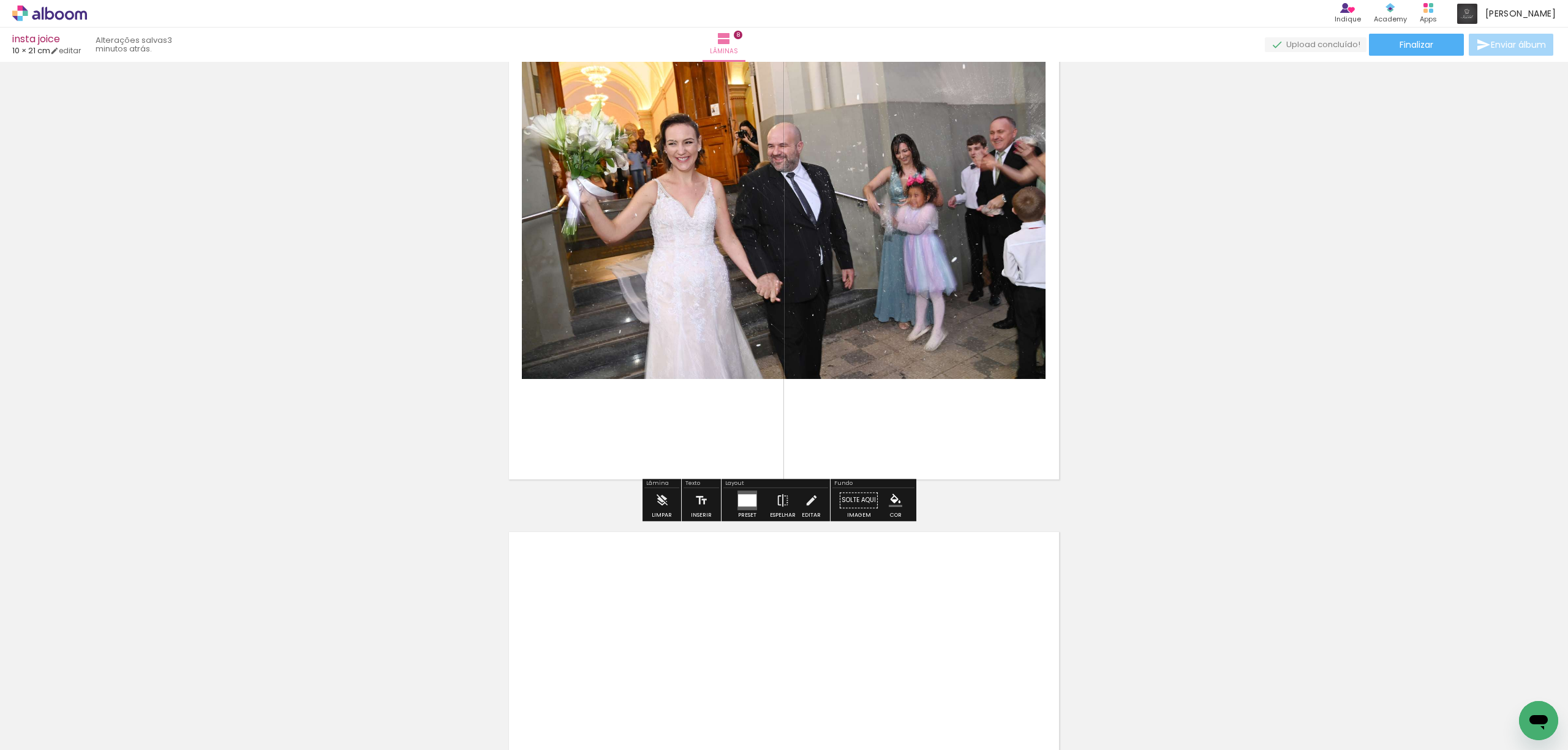
click at [743, 498] on div at bounding box center [747, 500] width 19 height 12
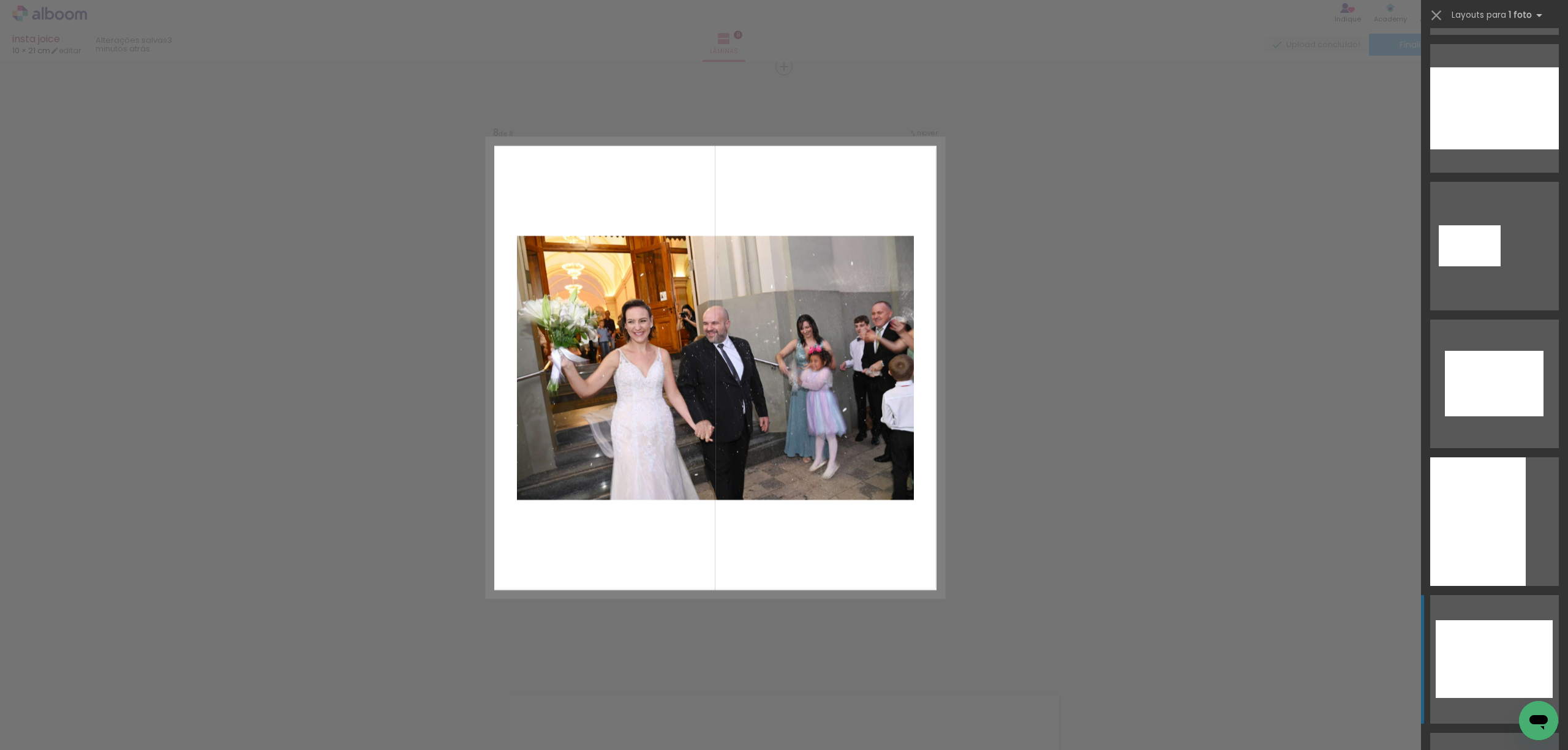
scroll to position [393, 0]
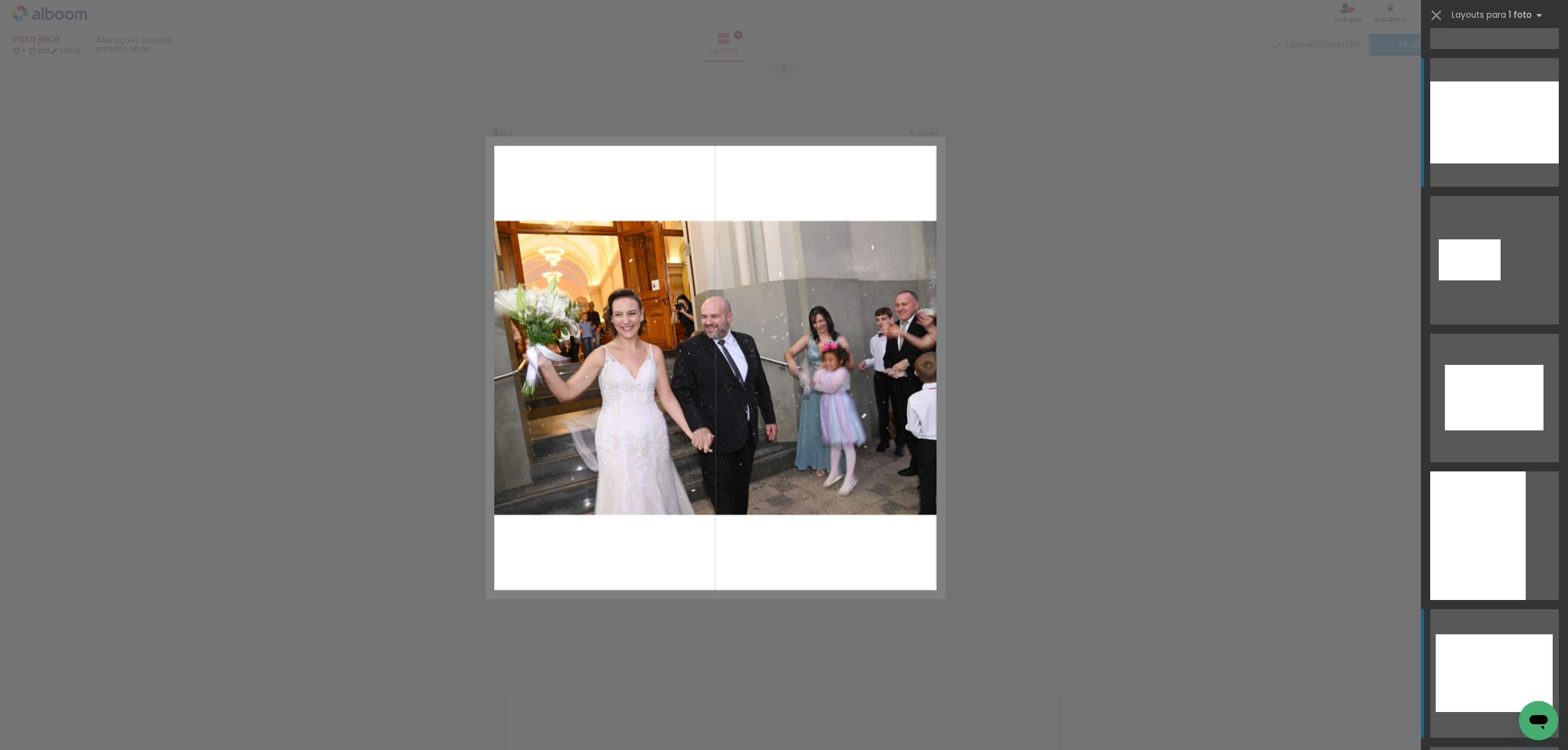
click at [1482, 129] on div at bounding box center [1494, 122] width 129 height 82
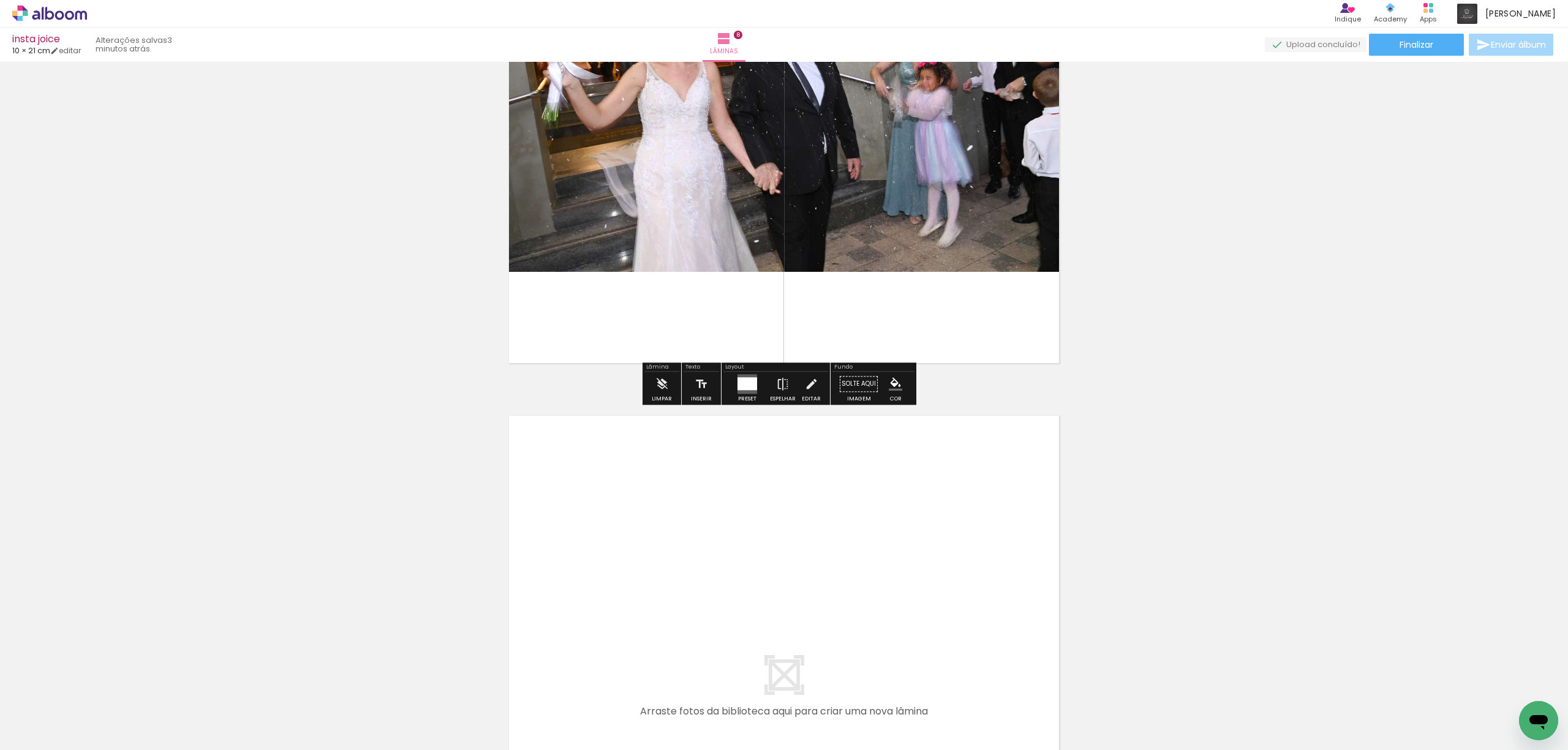
scroll to position [4639, 0]
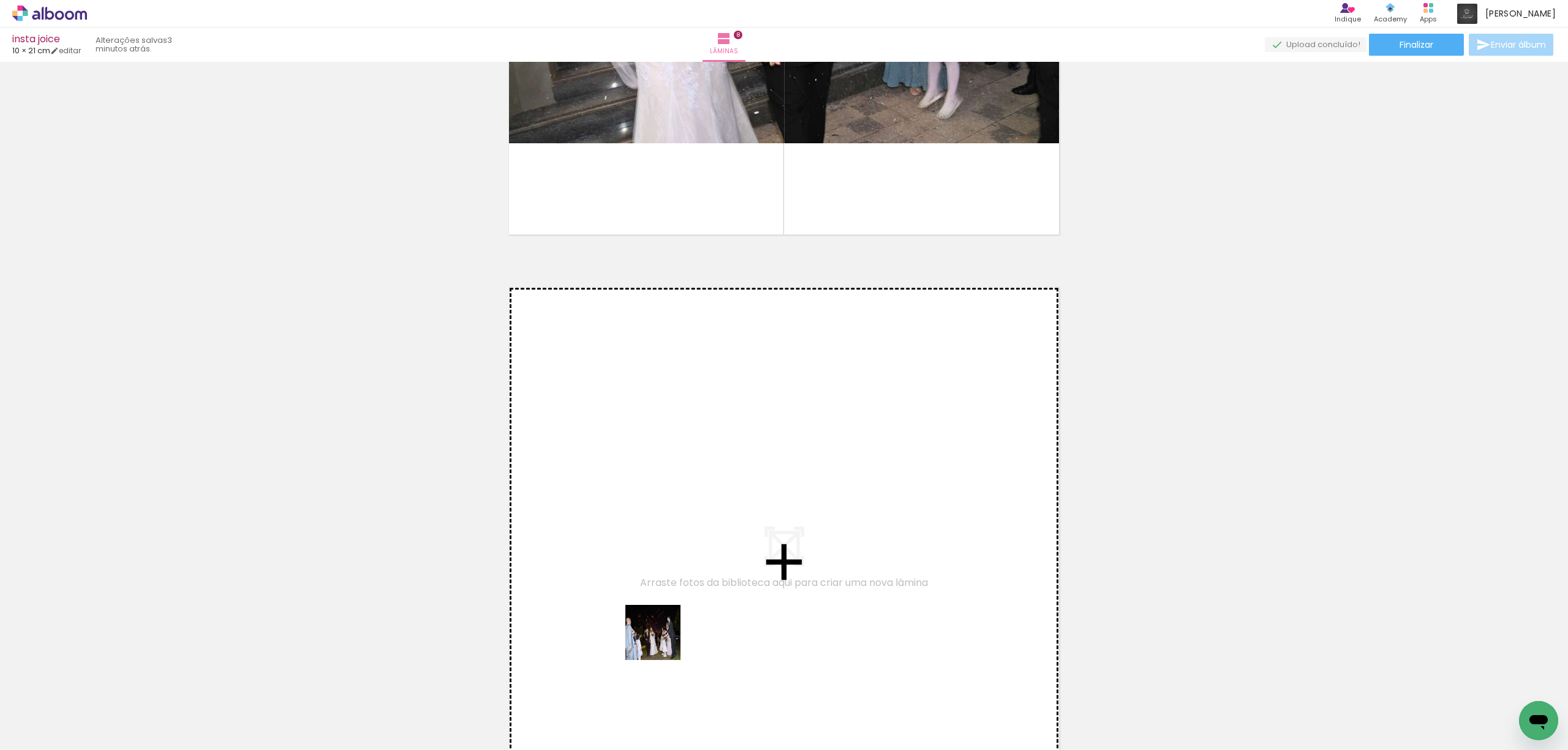
drag, startPoint x: 608, startPoint y: 710, endPoint x: 772, endPoint y: 540, distance: 236.2
click at [772, 540] on quentale-workspace at bounding box center [784, 375] width 1568 height 750
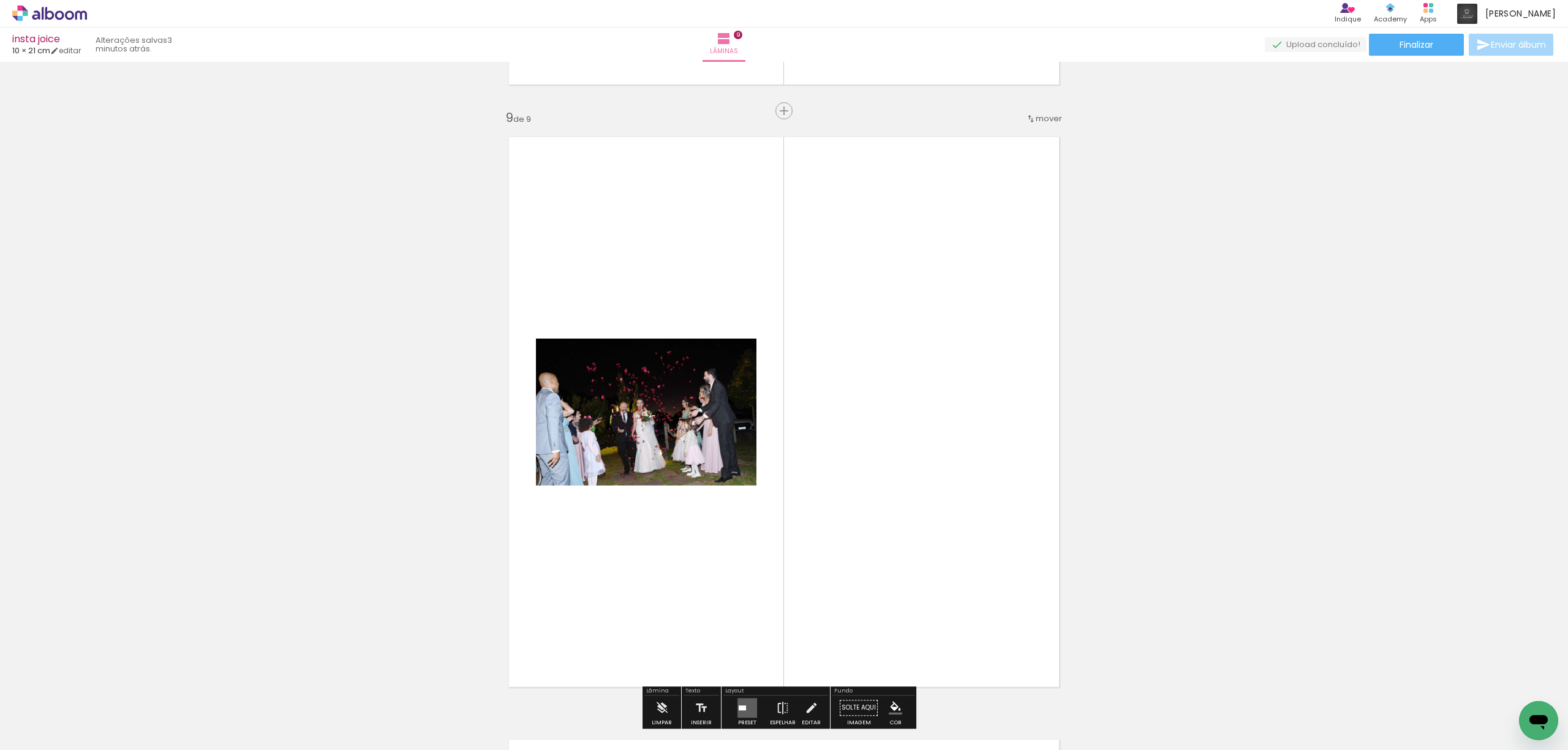
scroll to position [4833, 0]
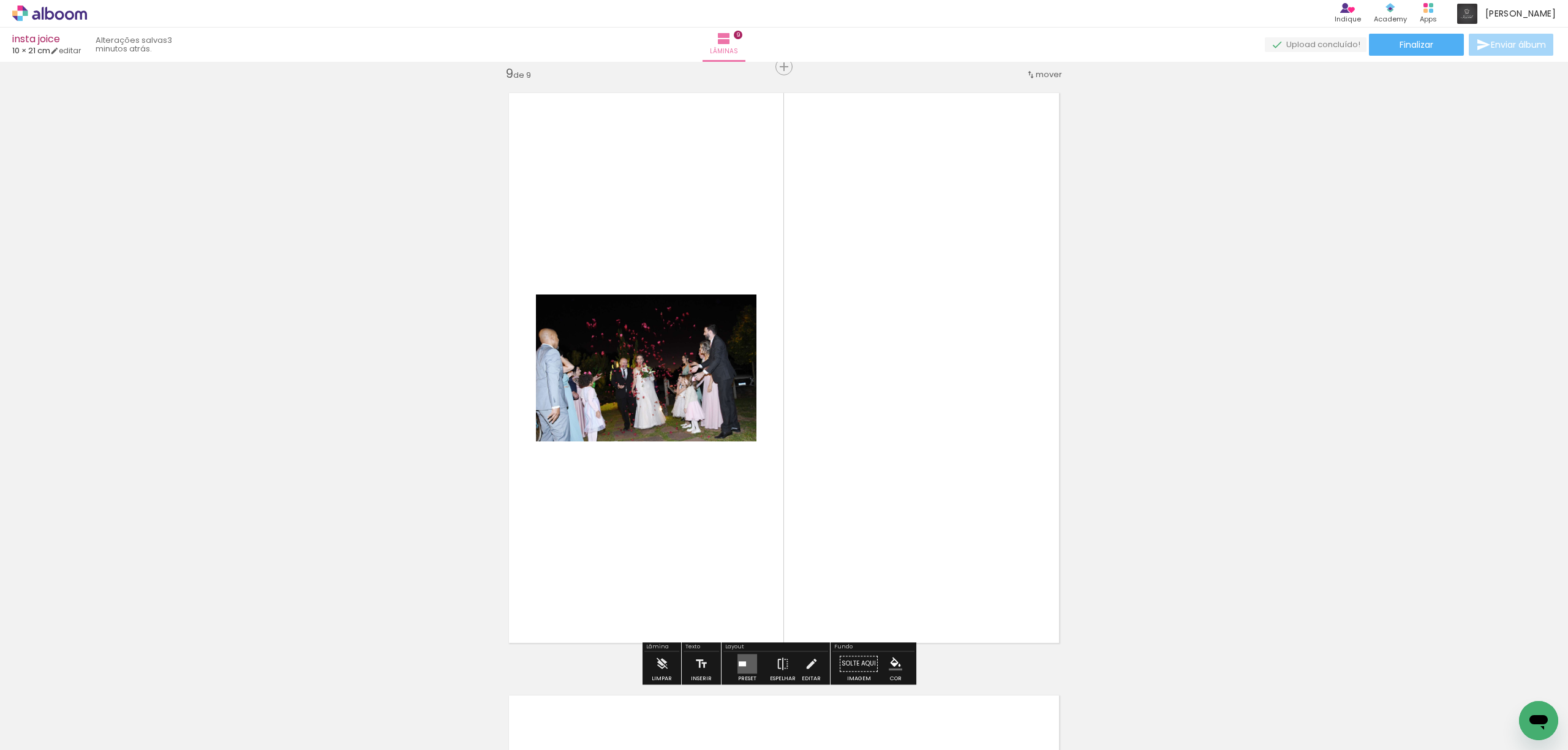
click at [740, 661] on div at bounding box center [742, 664] width 7 height 5
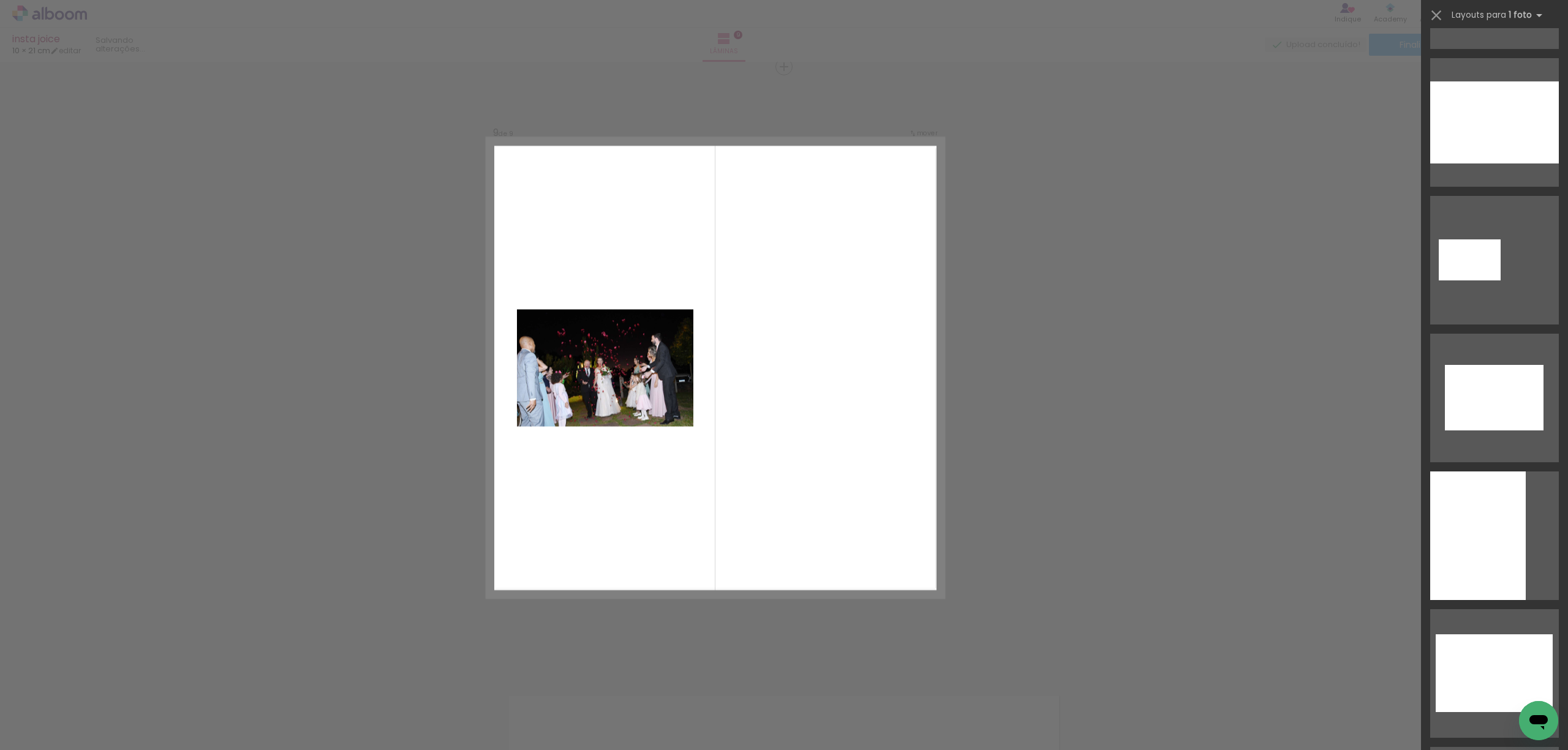
scroll to position [0, 0]
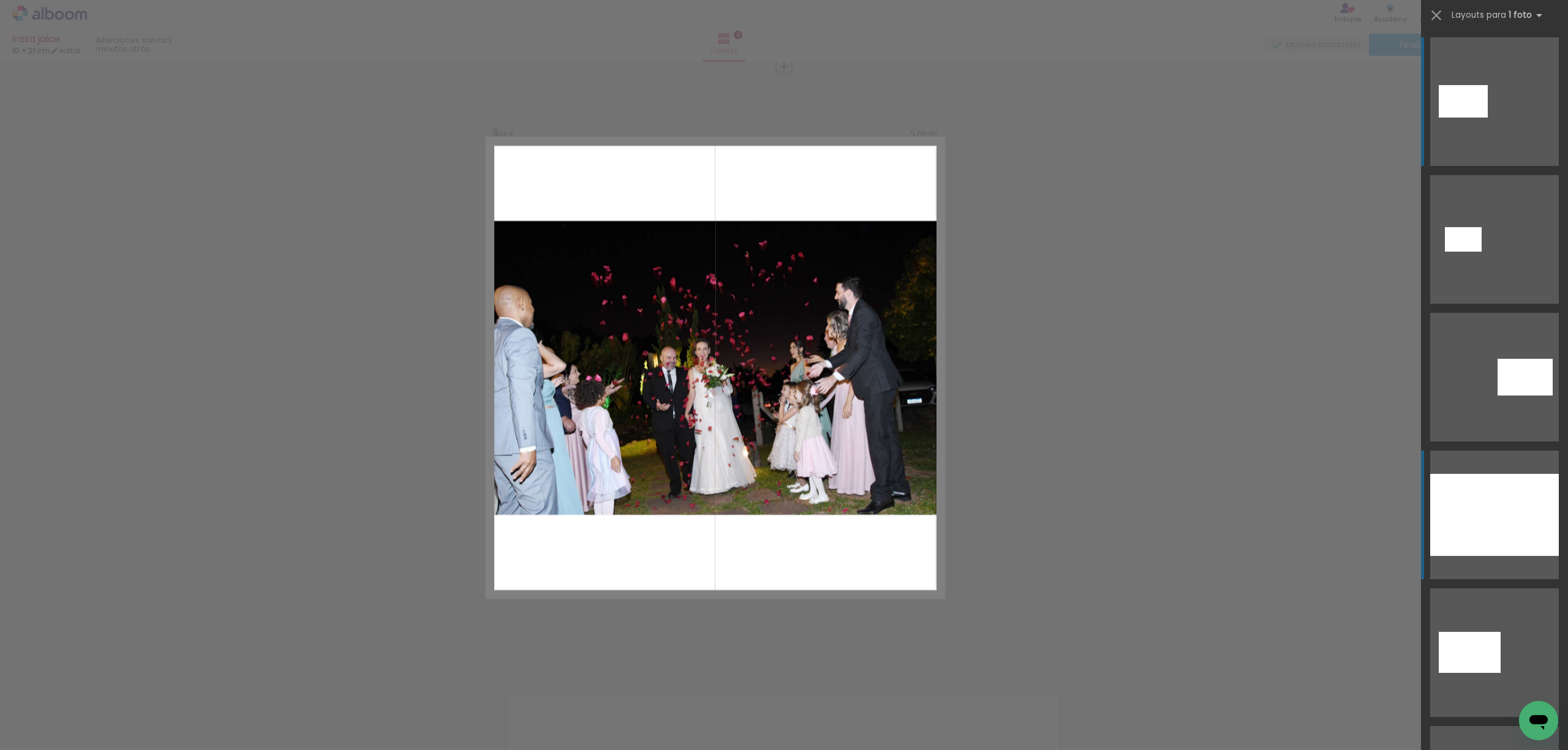
click at [1491, 523] on div at bounding box center [1494, 514] width 129 height 82
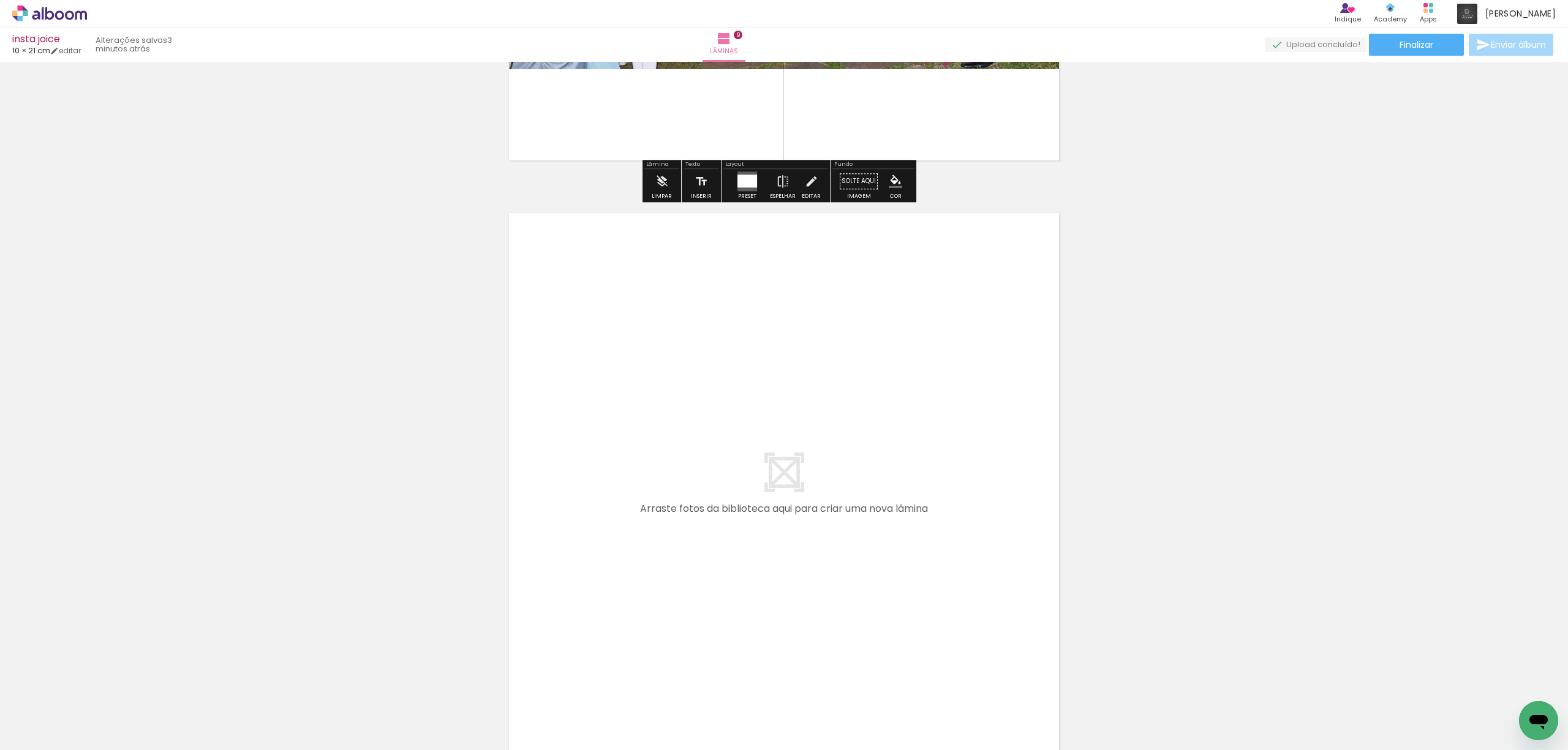
scroll to position [5322, 0]
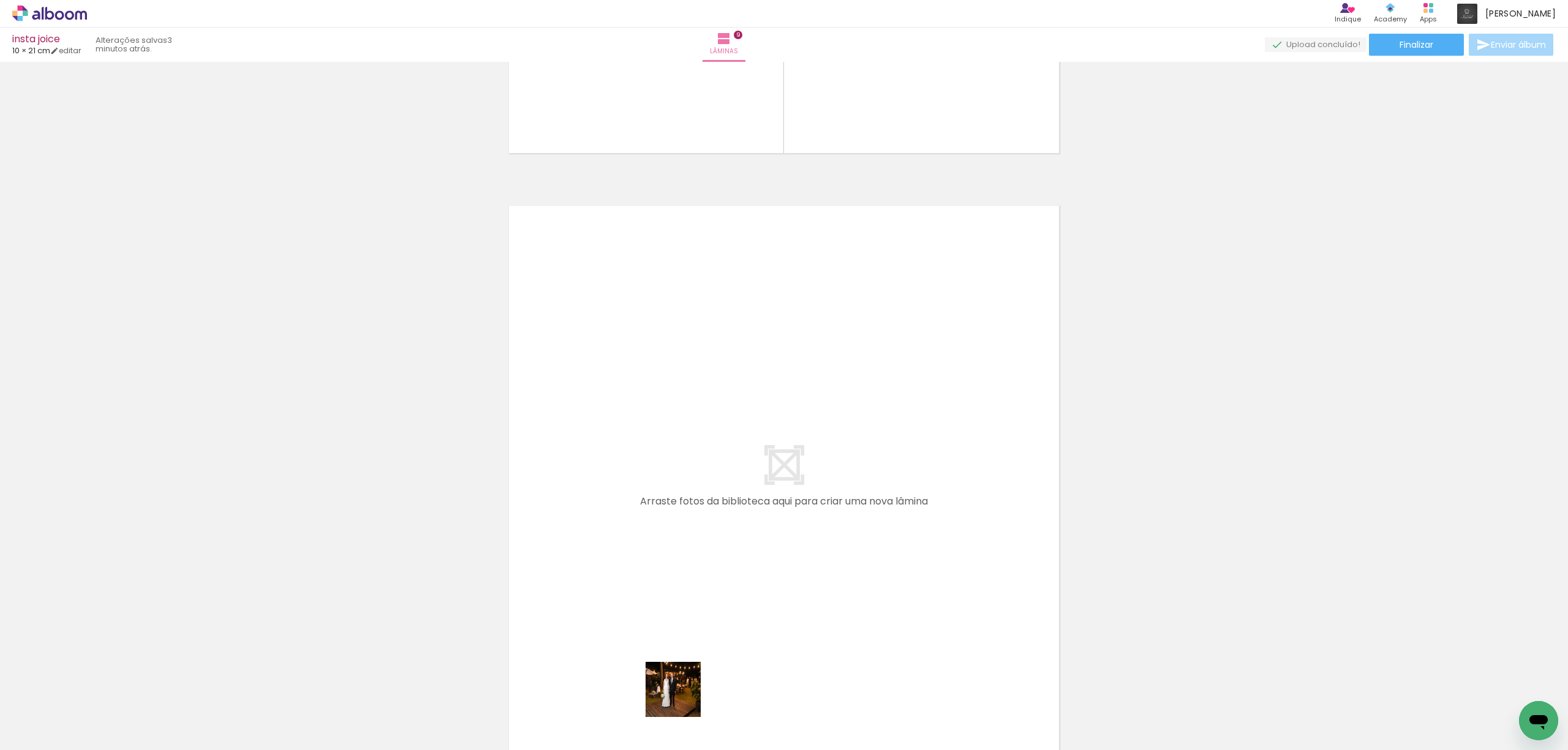
drag, startPoint x: 673, startPoint y: 711, endPoint x: 808, endPoint y: 524, distance: 230.6
click at [808, 524] on quentale-workspace at bounding box center [784, 375] width 1568 height 750
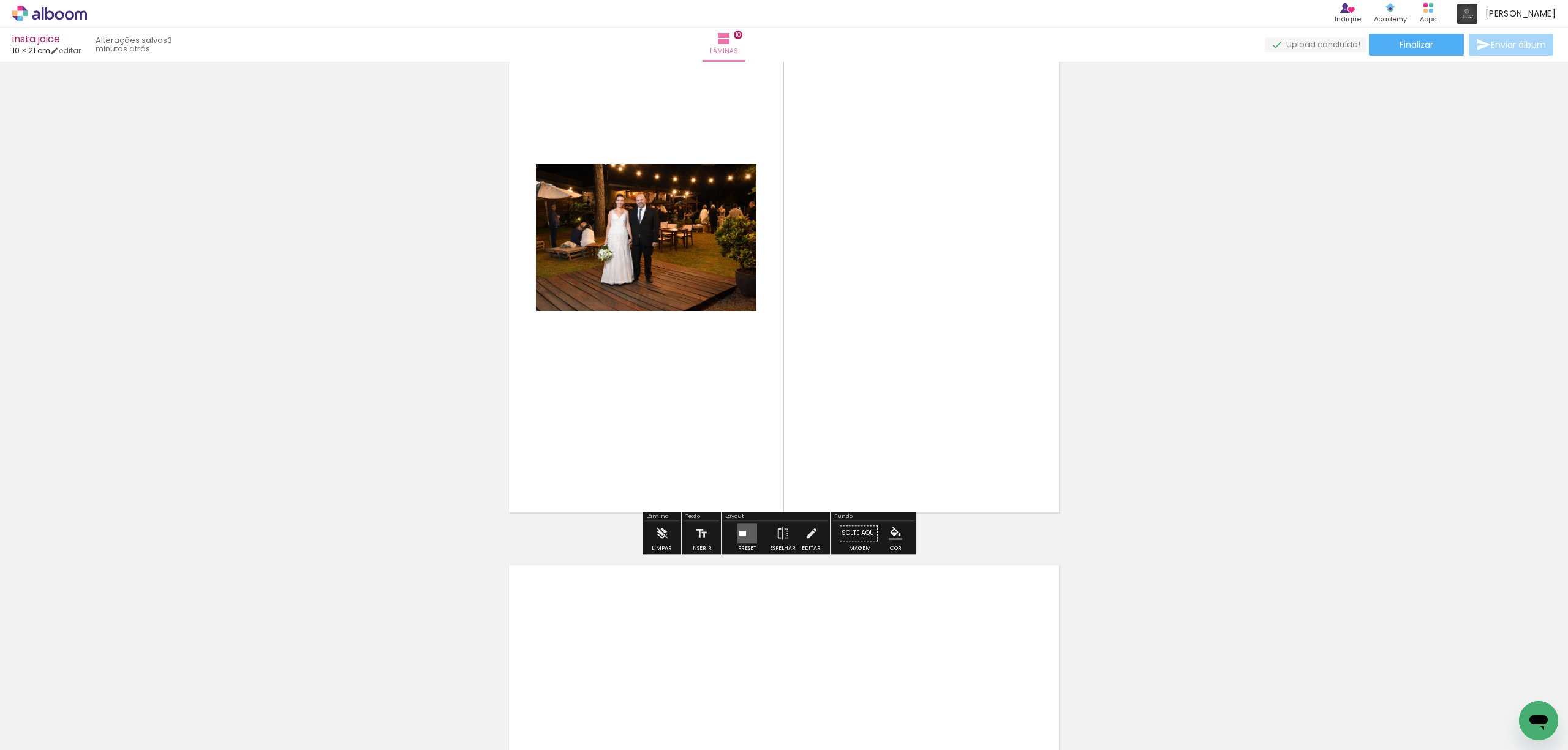
scroll to position [5598, 0]
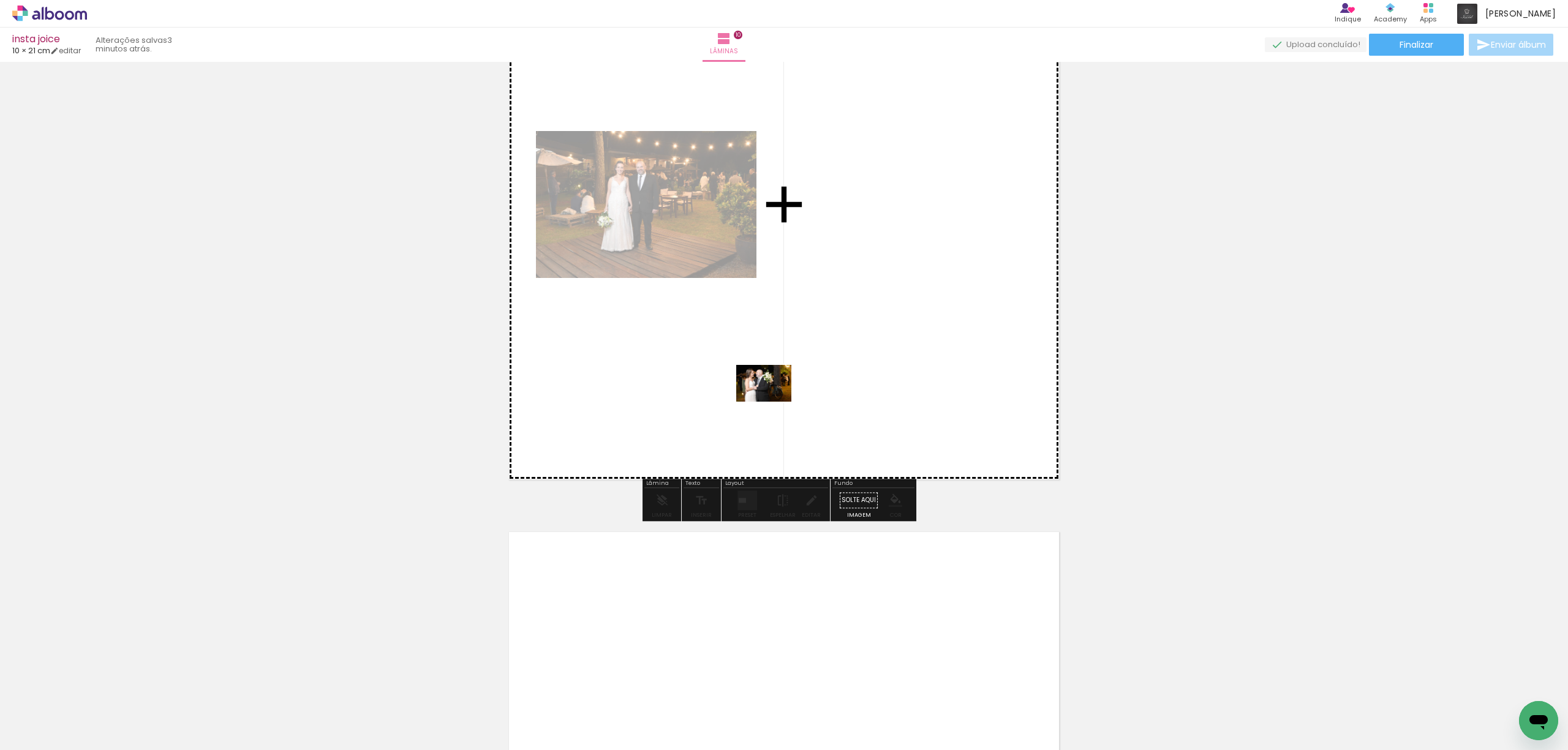
drag, startPoint x: 745, startPoint y: 713, endPoint x: 780, endPoint y: 394, distance: 320.9
click at [780, 394] on quentale-workspace at bounding box center [784, 375] width 1568 height 750
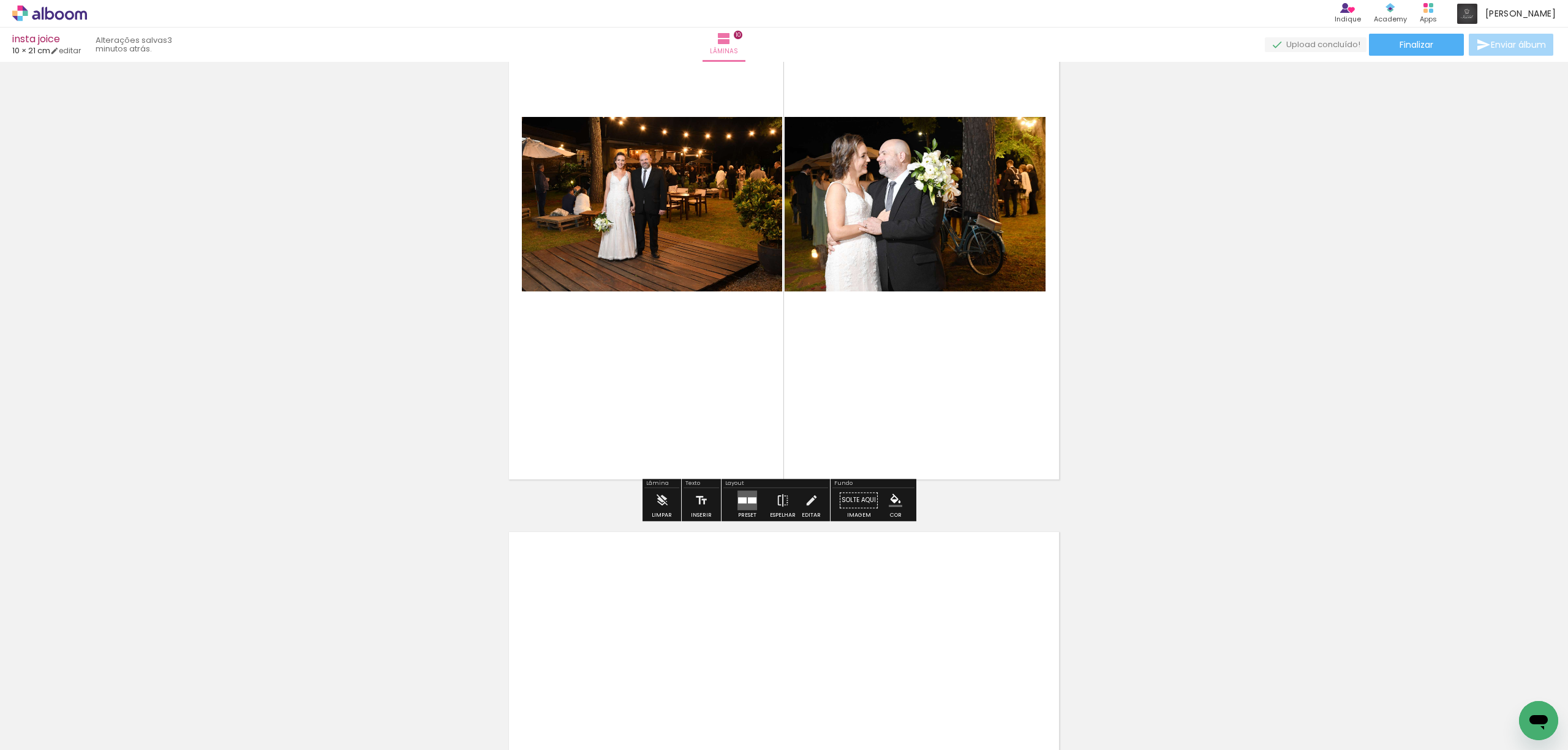
click at [738, 502] on div at bounding box center [742, 500] width 9 height 6
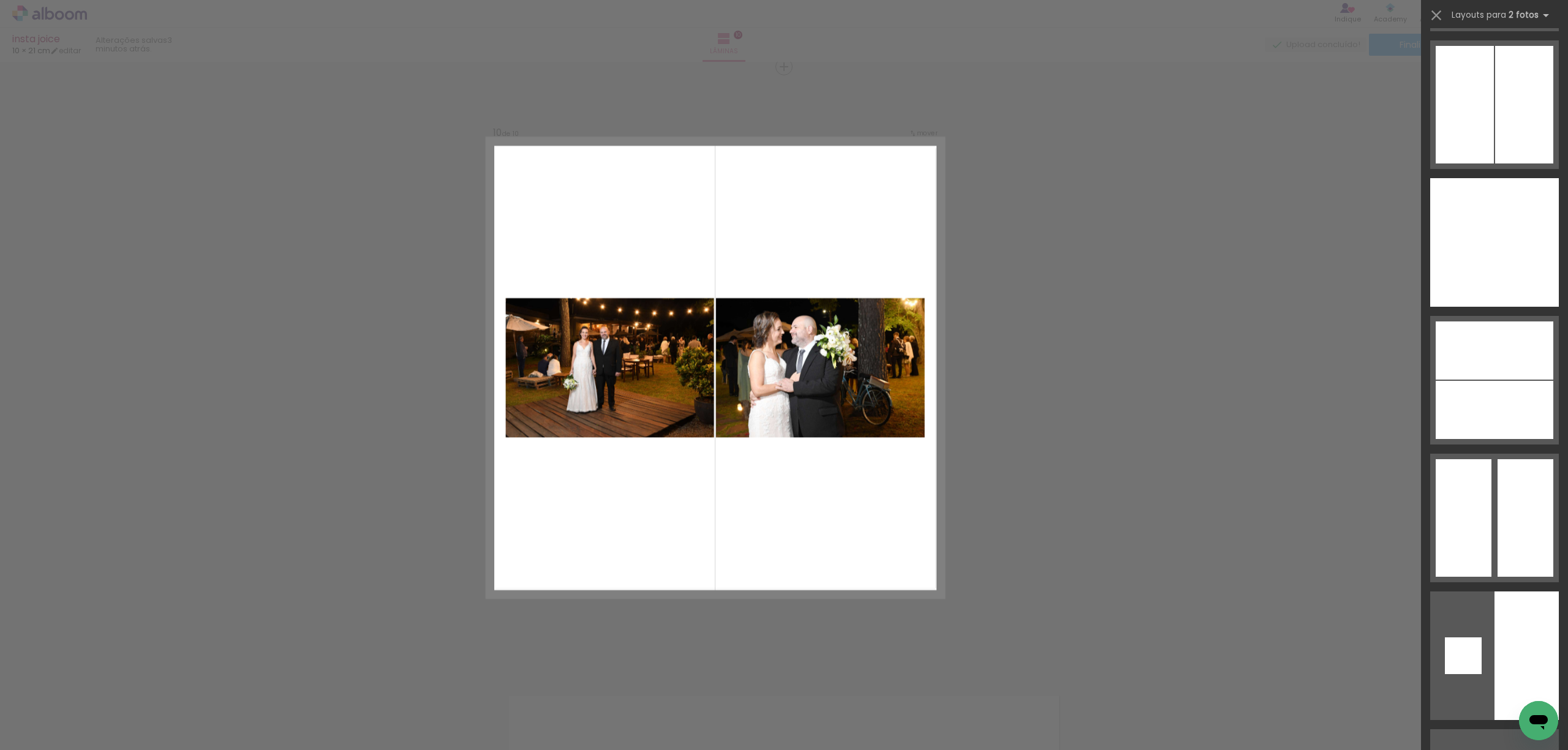
scroll to position [7083, 0]
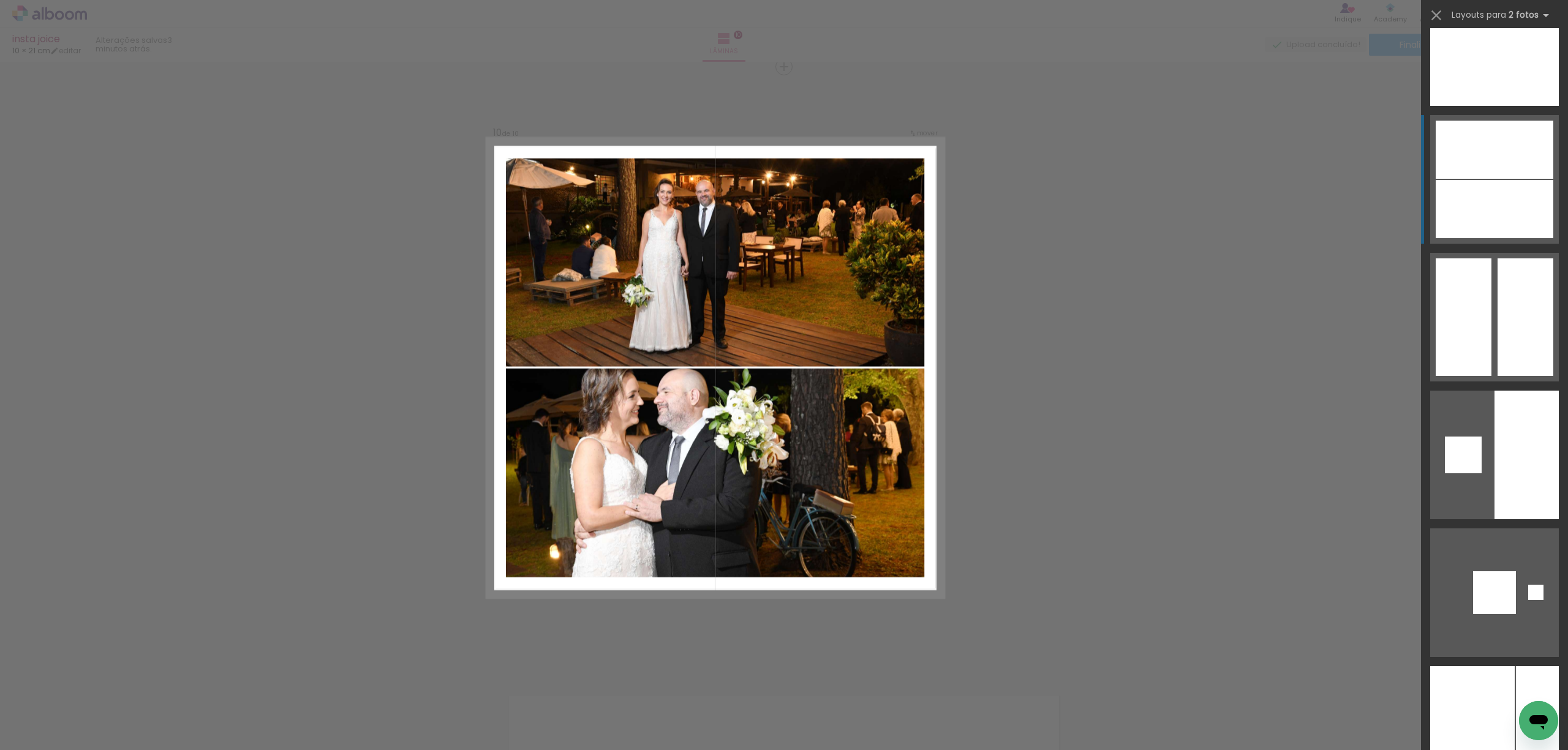
click at [1478, 666] on div at bounding box center [1472, 730] width 84 height 129
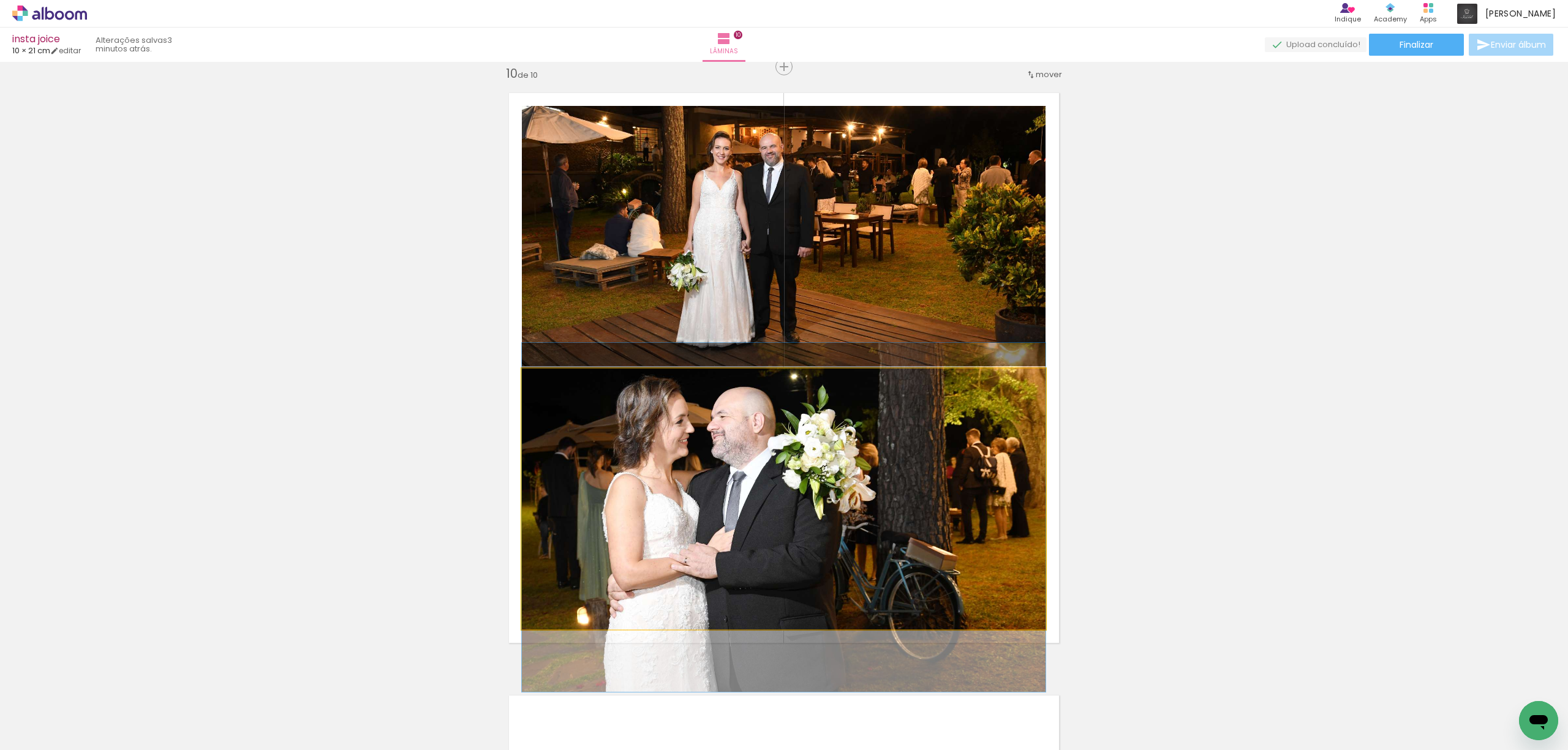
drag, startPoint x: 882, startPoint y: 441, endPoint x: 885, endPoint y: 461, distance: 20.2
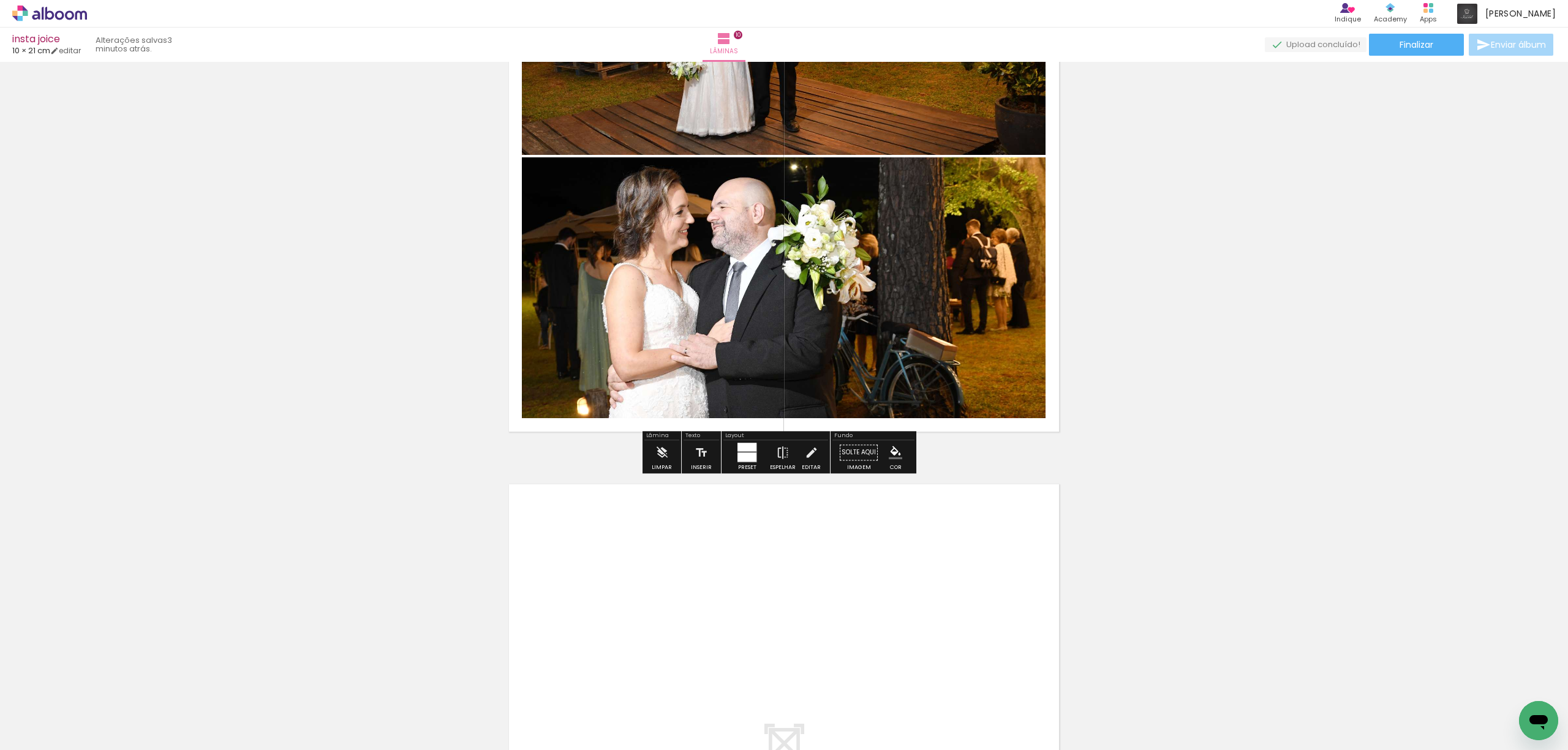
scroll to position [5680, 0]
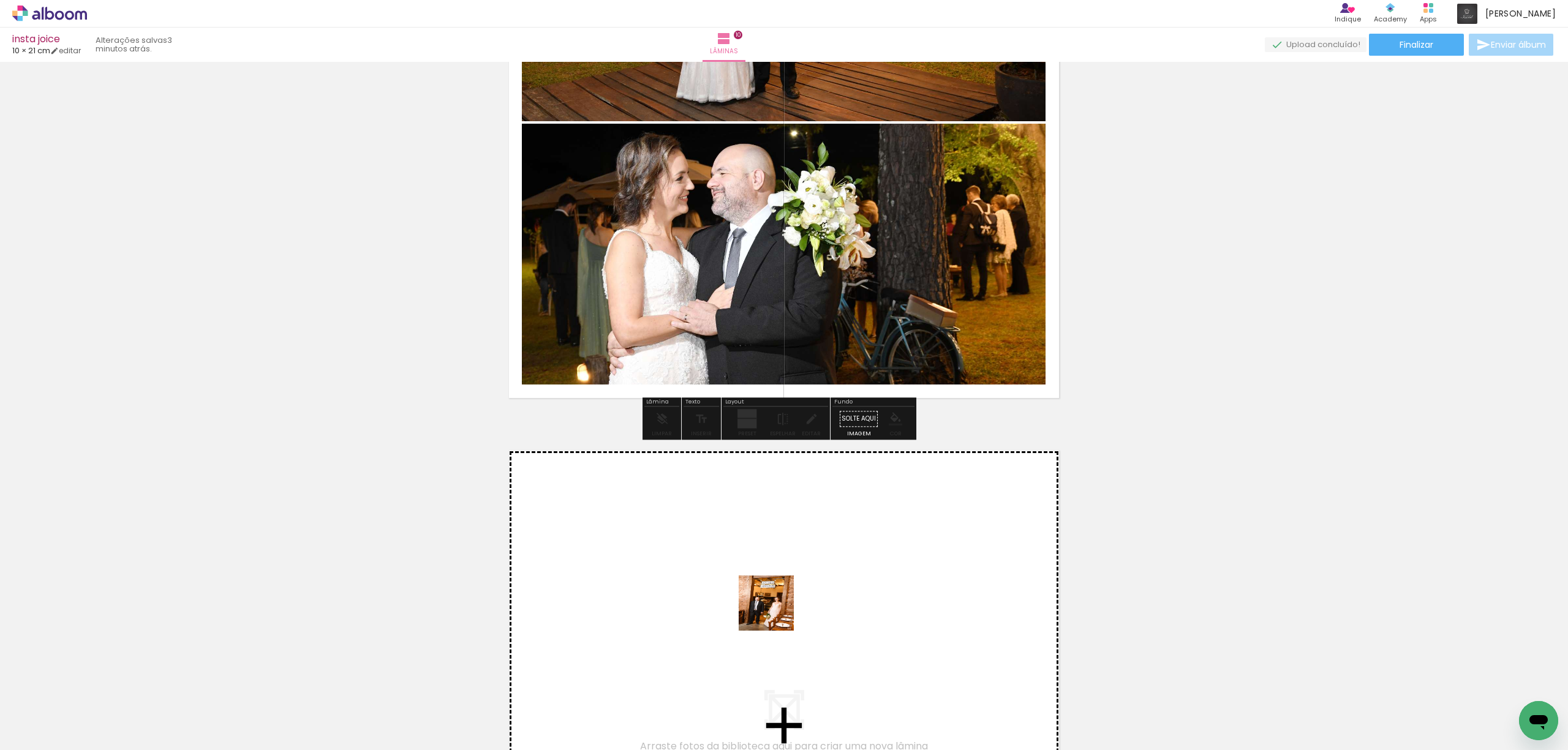
drag, startPoint x: 818, startPoint y: 704, endPoint x: 775, endPoint y: 611, distance: 102.5
click at [775, 611] on quentale-workspace at bounding box center [784, 375] width 1568 height 750
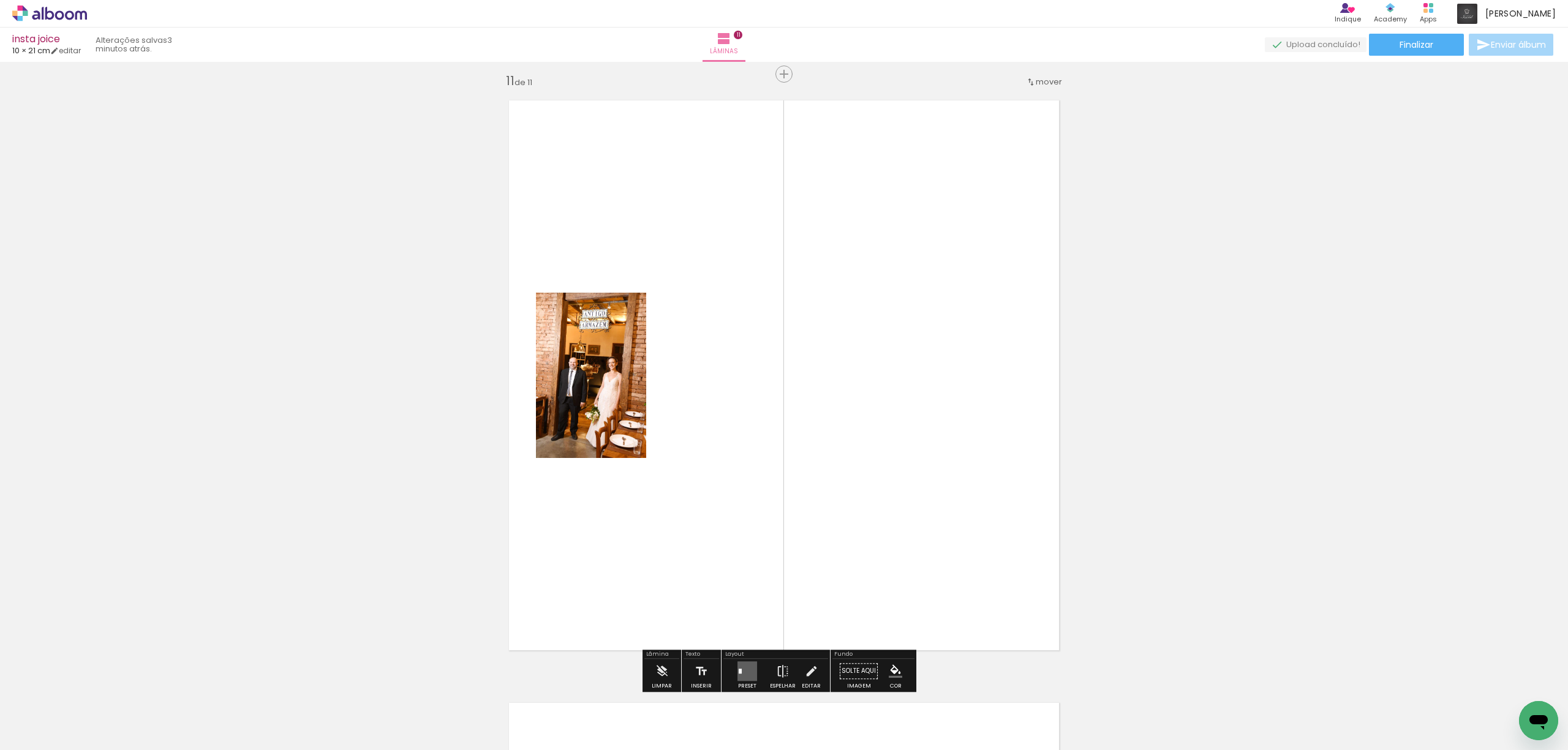
scroll to position [6037, 0]
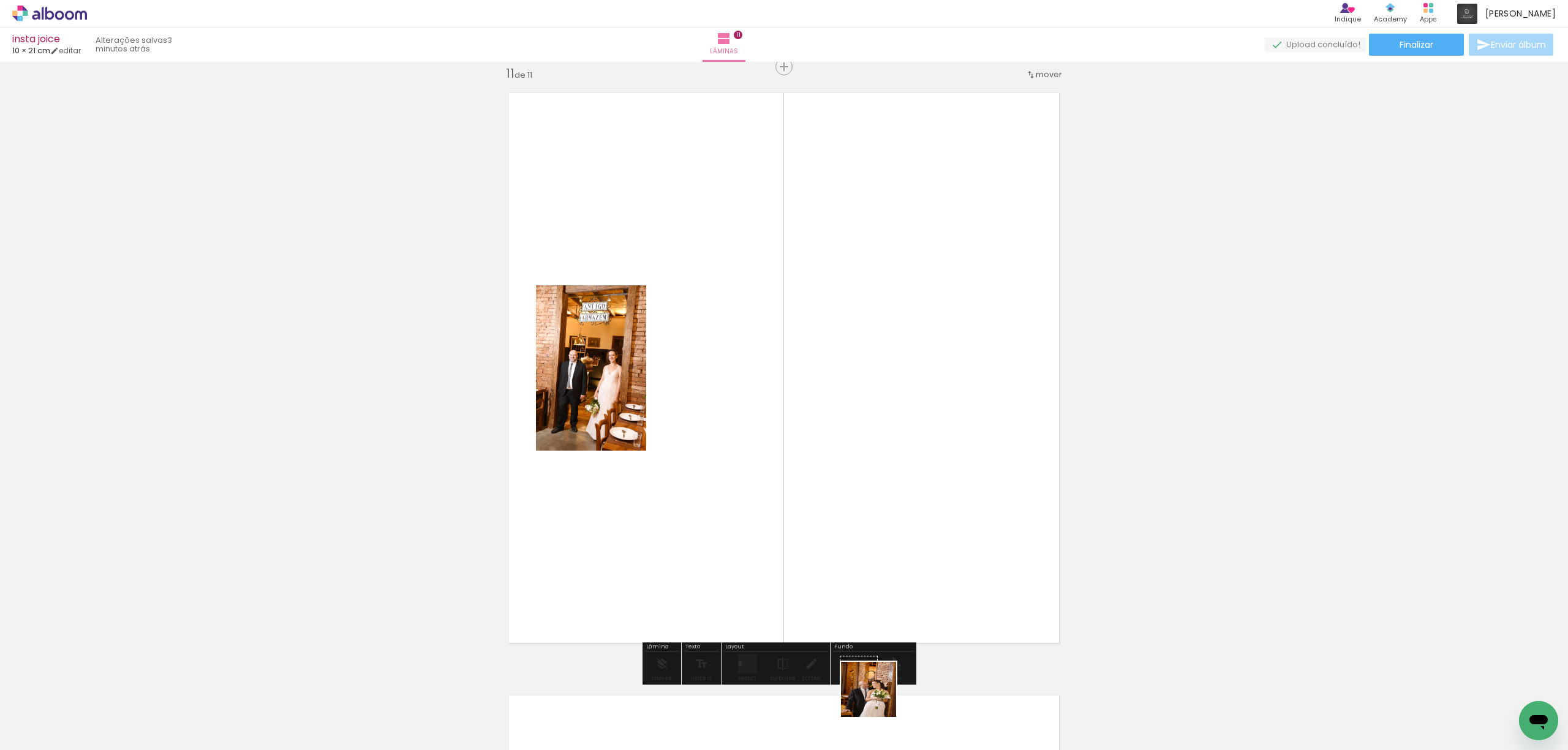
drag, startPoint x: 878, startPoint y: 699, endPoint x: 920, endPoint y: 643, distance: 70.0
click at [836, 550] on quentale-workspace at bounding box center [784, 375] width 1568 height 750
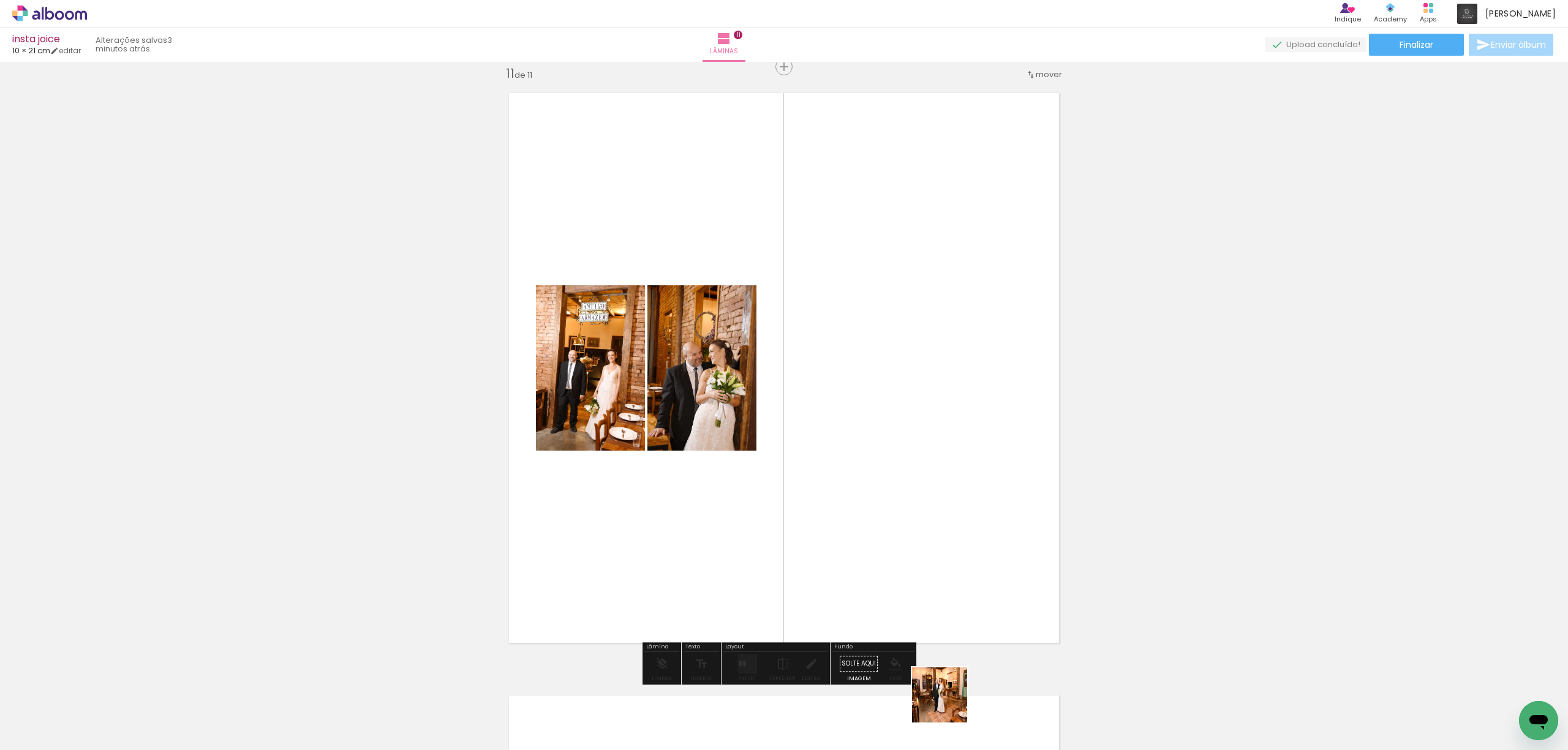
drag, startPoint x: 951, startPoint y: 713, endPoint x: 896, endPoint y: 507, distance: 213.2
click at [896, 515] on quentale-workspace at bounding box center [784, 375] width 1568 height 750
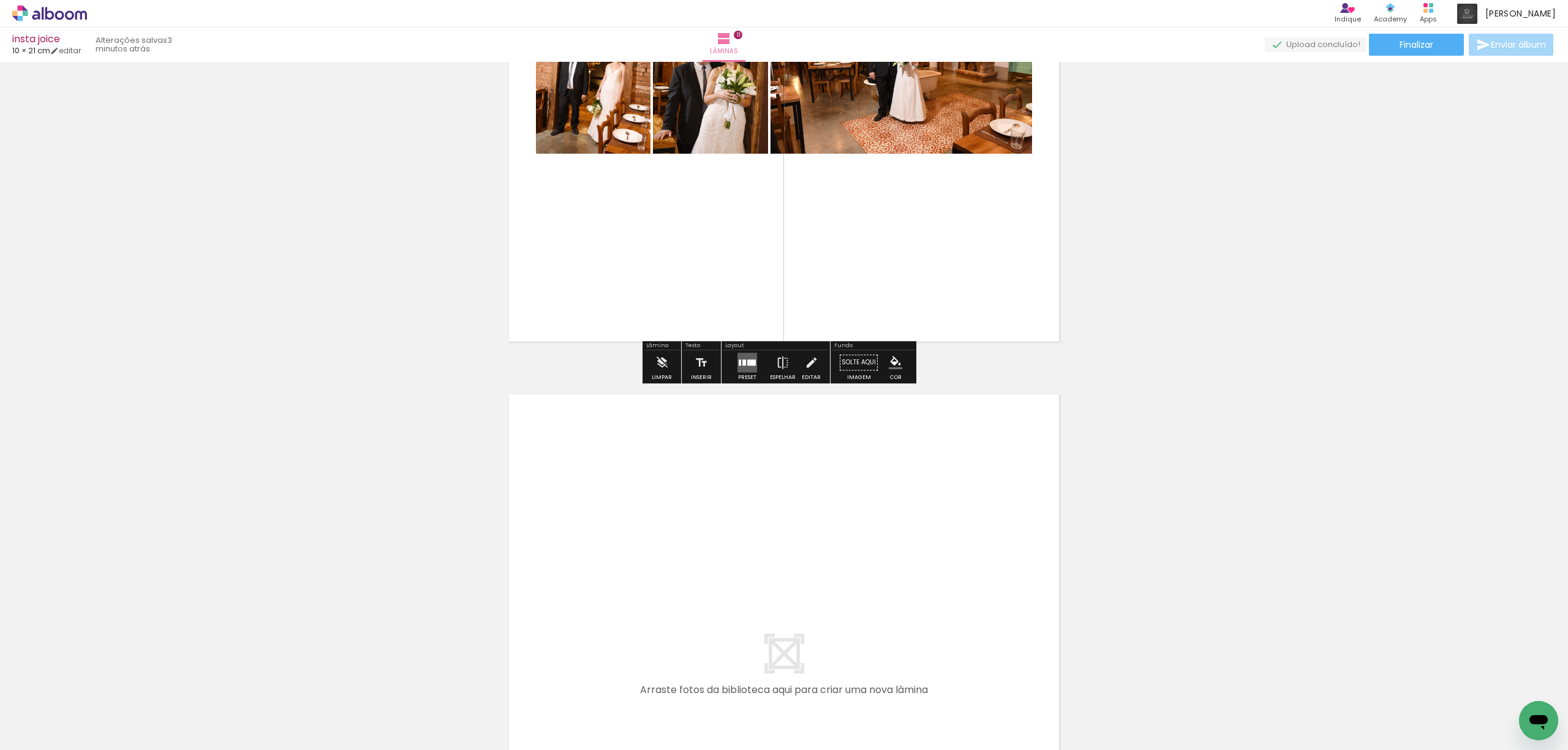
scroll to position [6364, 0]
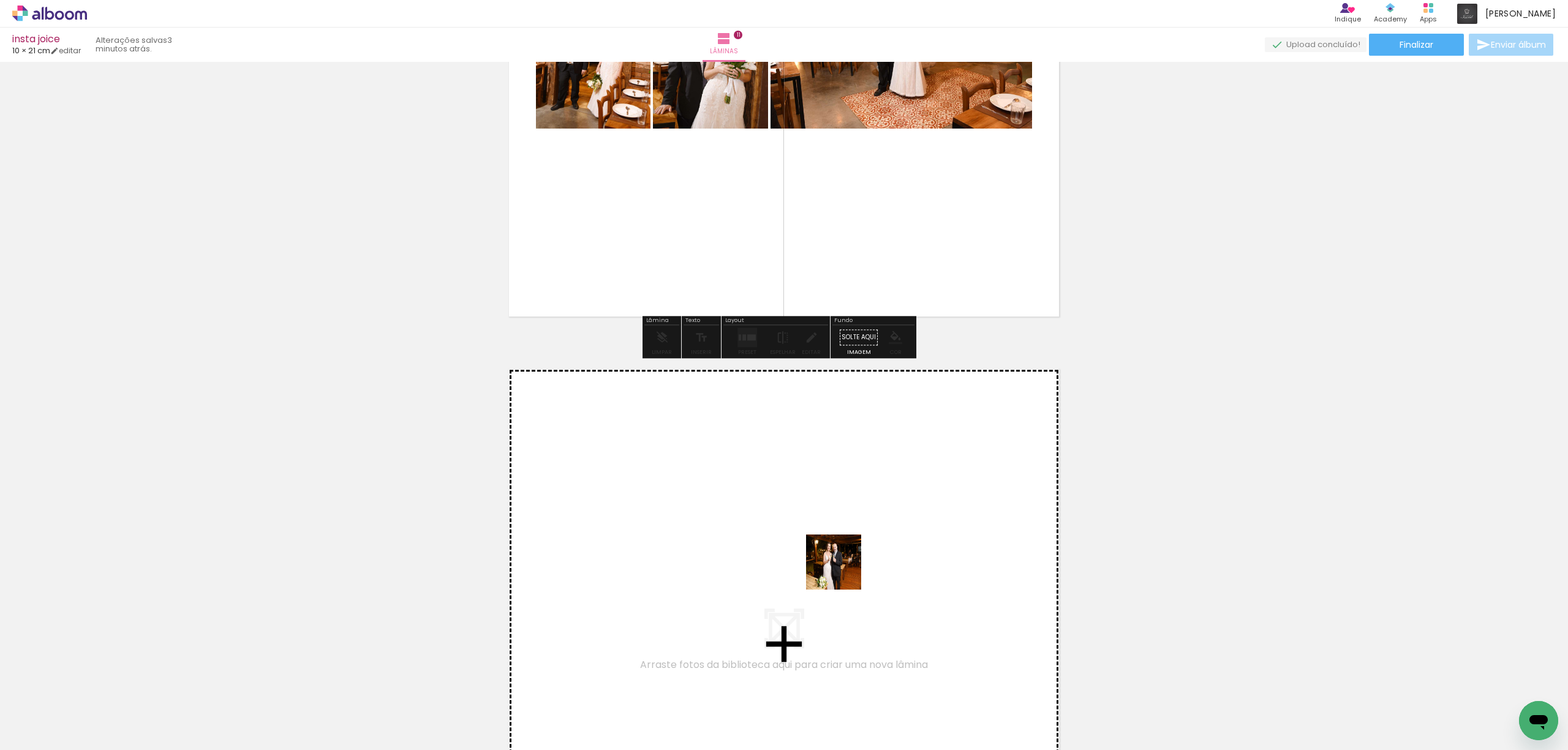
drag, startPoint x: 1012, startPoint y: 710, endPoint x: 842, endPoint y: 570, distance: 220.2
click at [842, 570] on quentale-workspace at bounding box center [784, 375] width 1568 height 750
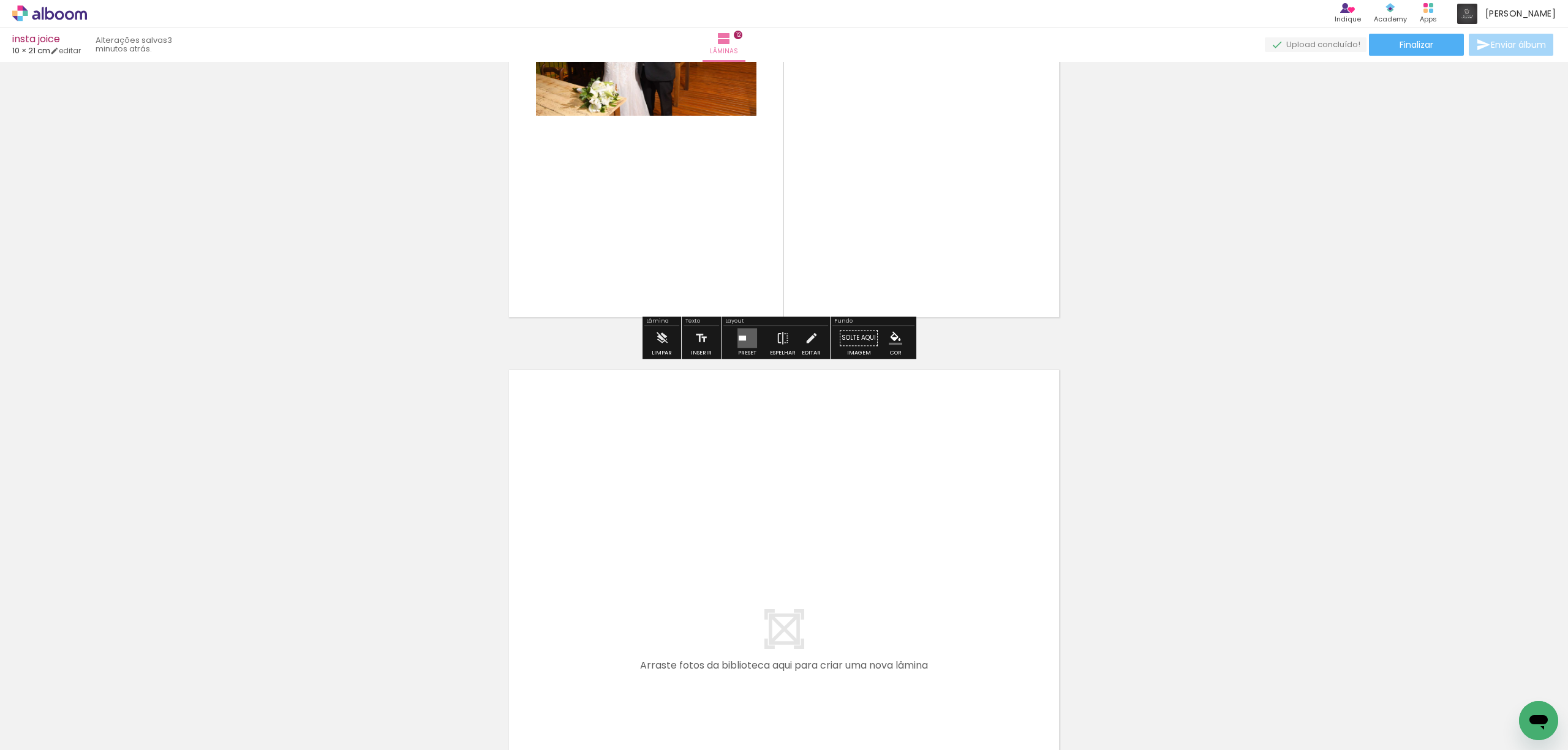
scroll to position [6966, 0]
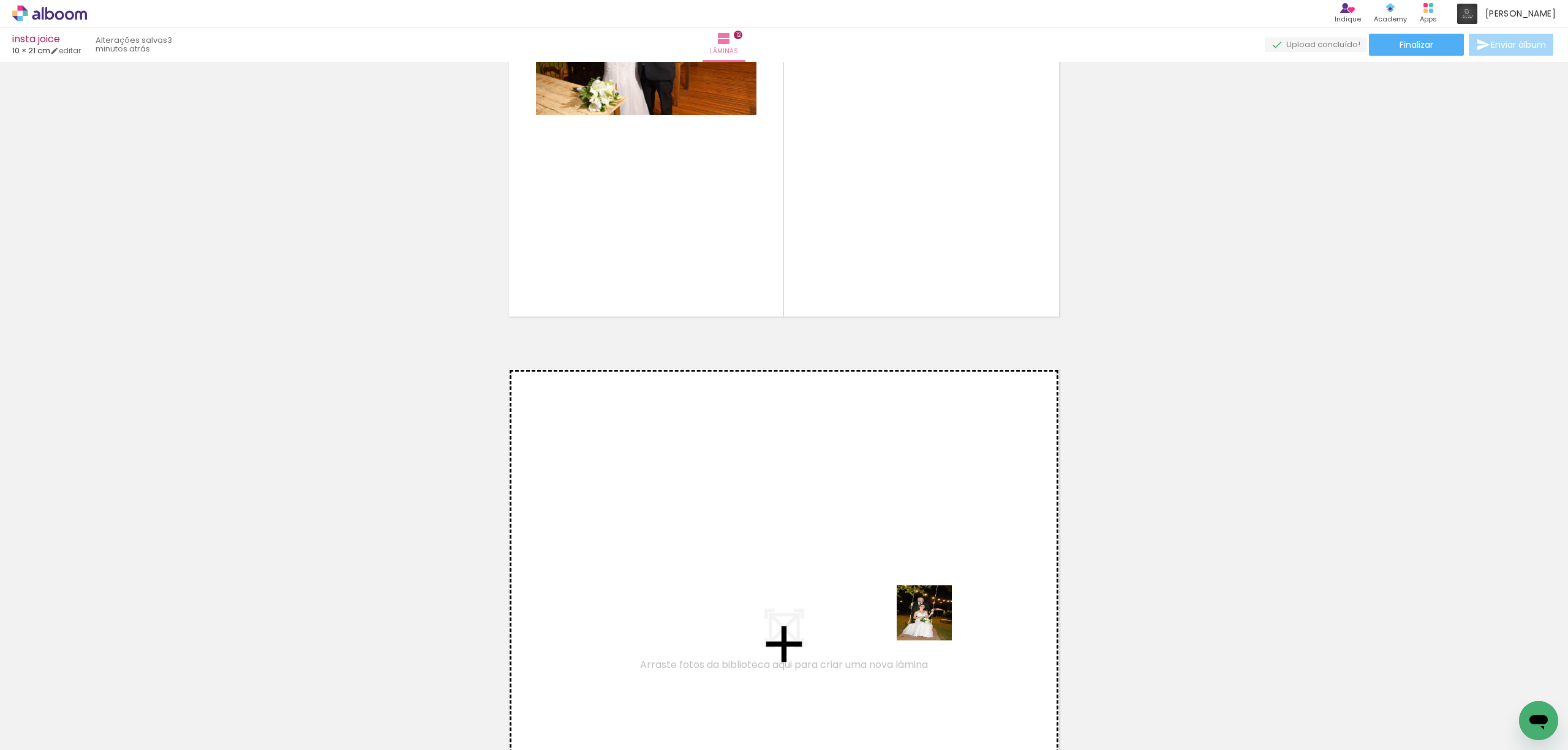
drag, startPoint x: 1080, startPoint y: 709, endPoint x: 831, endPoint y: 569, distance: 285.7
click at [831, 569] on quentale-workspace at bounding box center [784, 375] width 1568 height 750
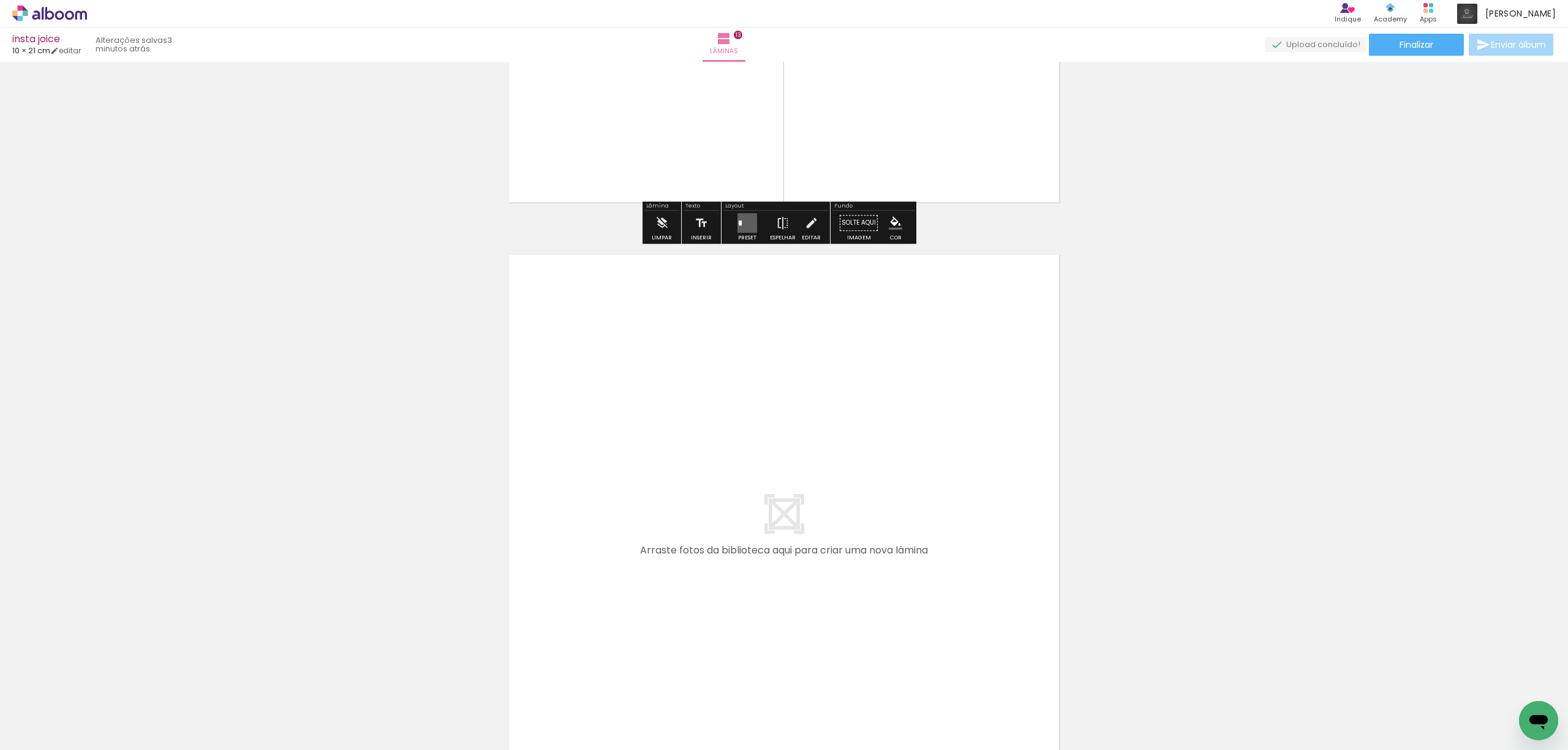
scroll to position [7692, 0]
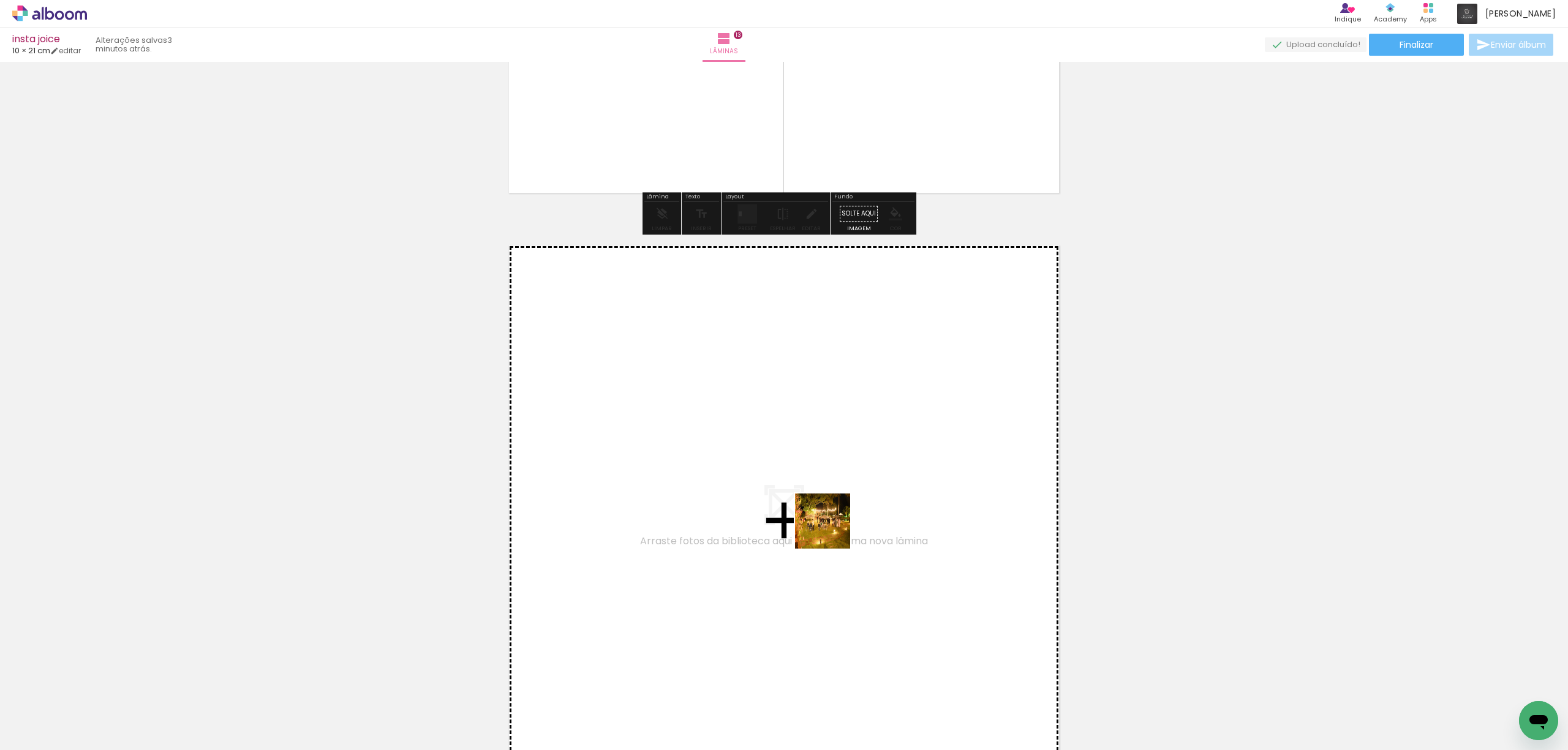
drag, startPoint x: 1100, startPoint y: 679, endPoint x: 772, endPoint y: 512, distance: 368.1
click at [772, 512] on quentale-workspace at bounding box center [784, 375] width 1568 height 750
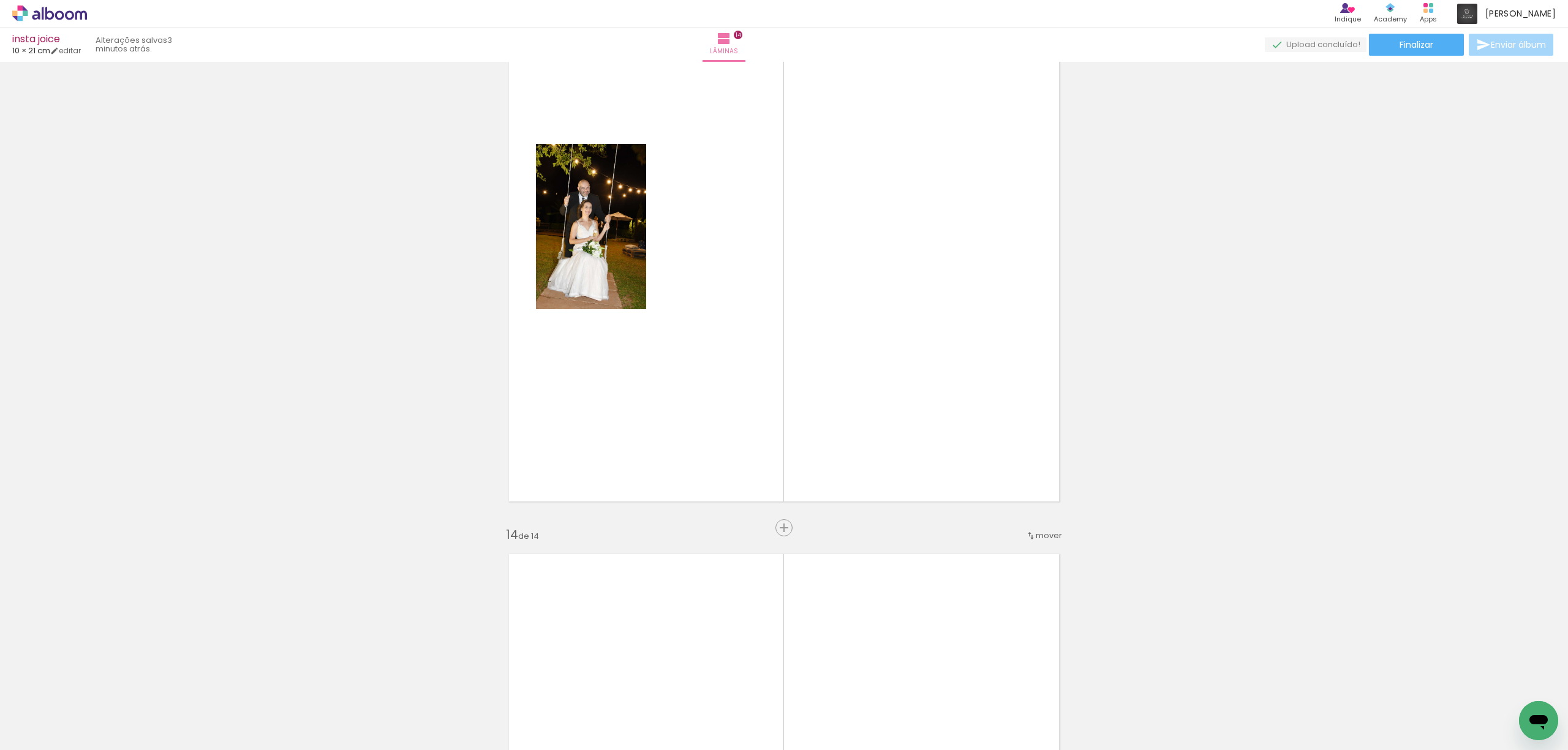
scroll to position [7354, 0]
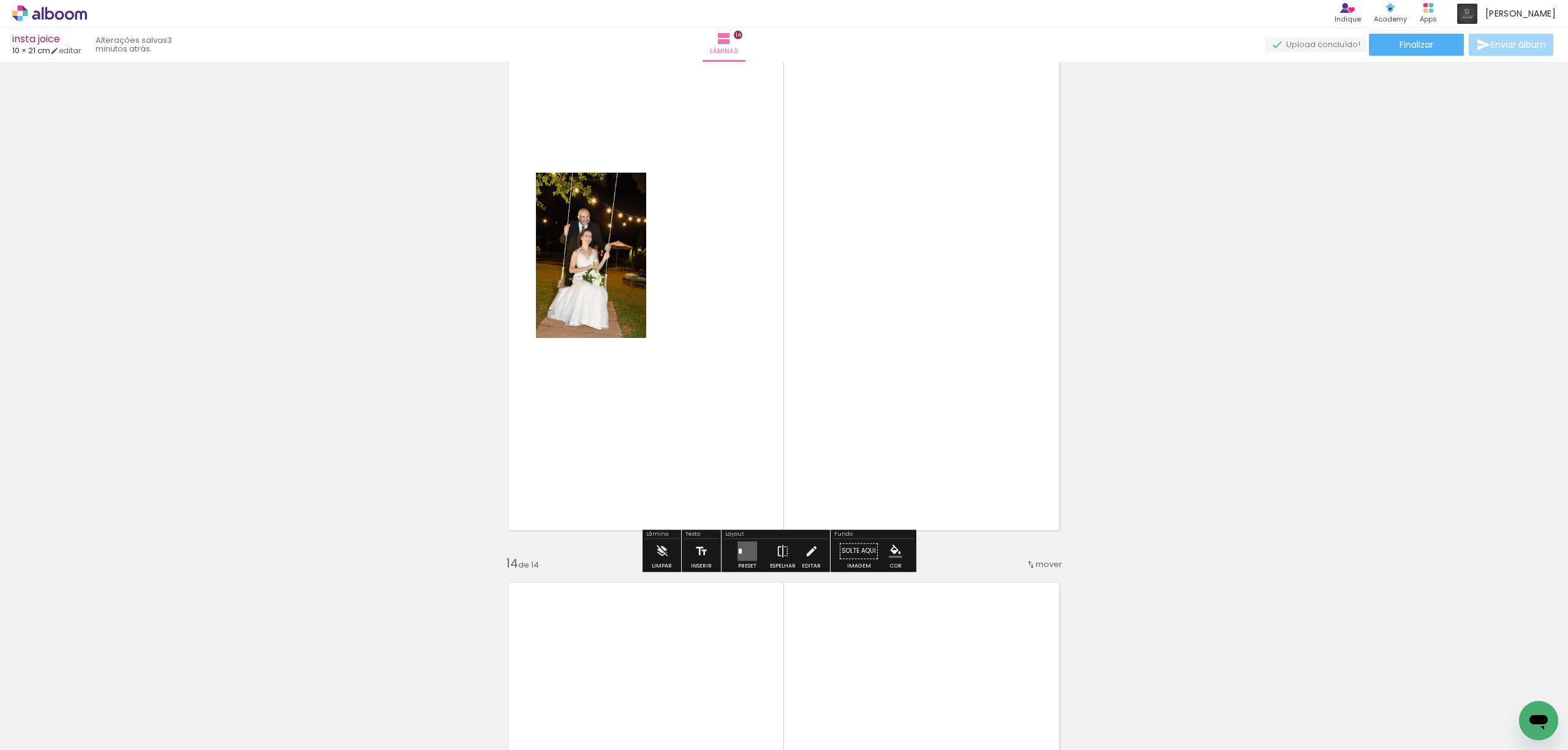
click at [745, 550] on quentale-layouter at bounding box center [747, 551] width 19 height 19
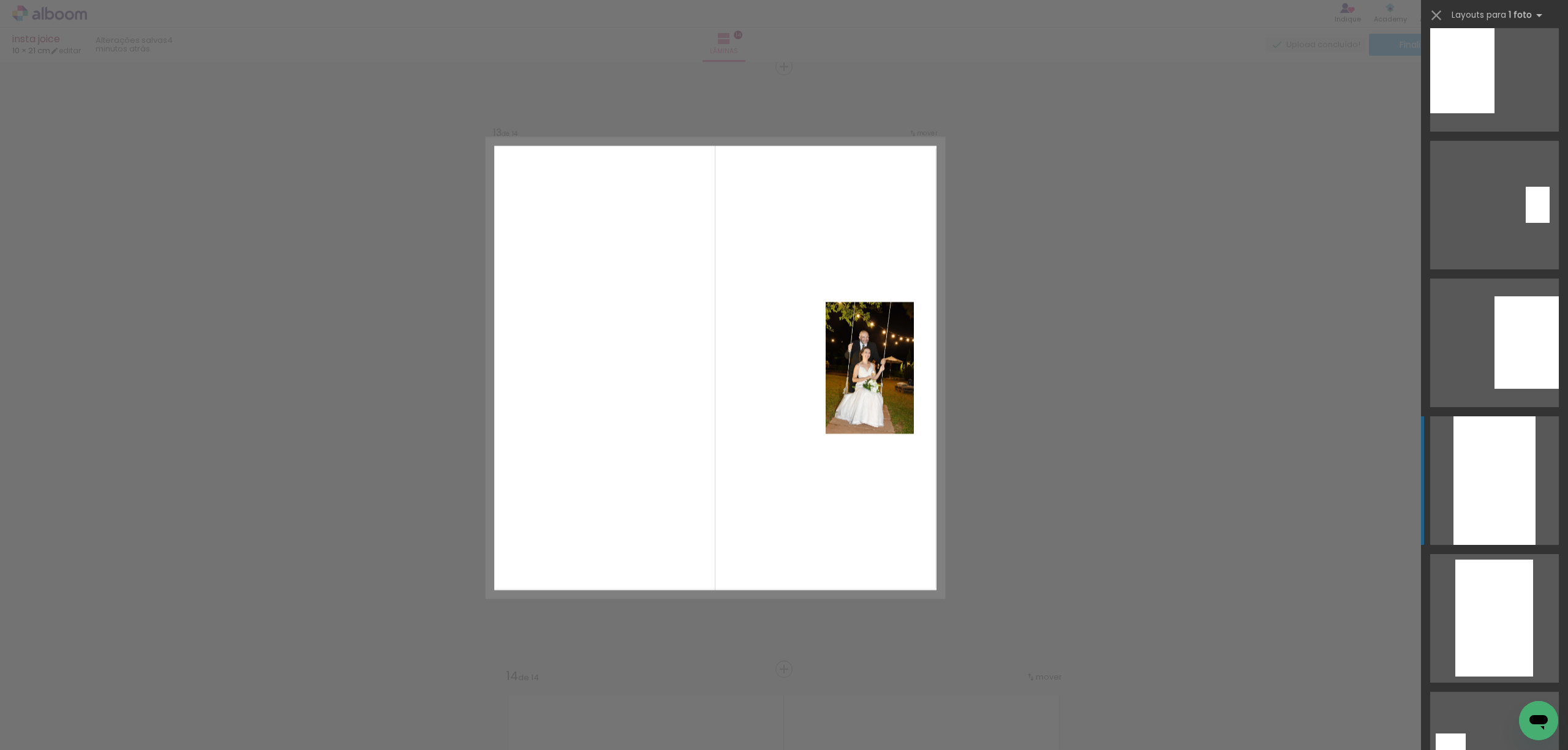
scroll to position [815, 0]
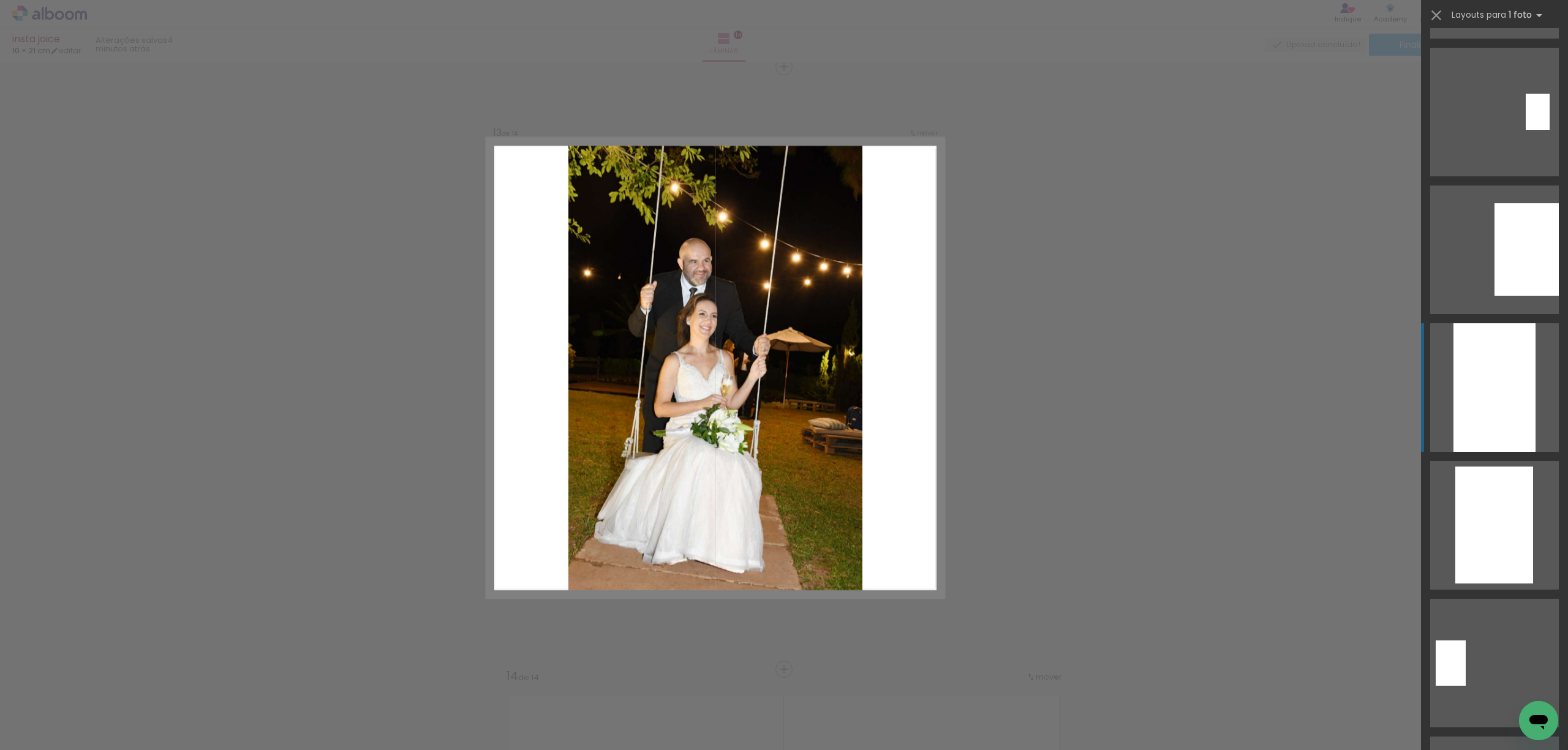
click at [1467, 380] on div at bounding box center [1494, 387] width 82 height 129
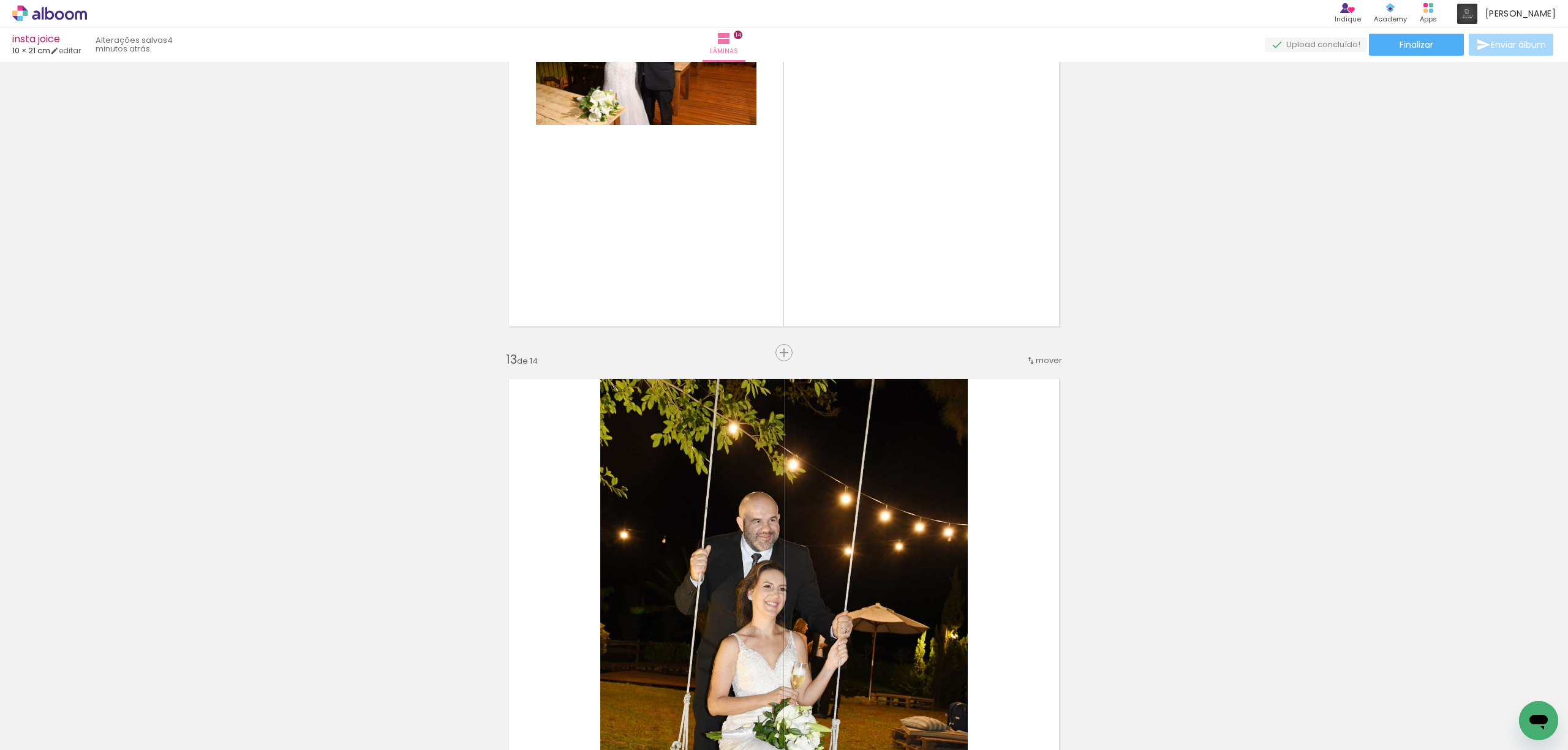
scroll to position [6752, 0]
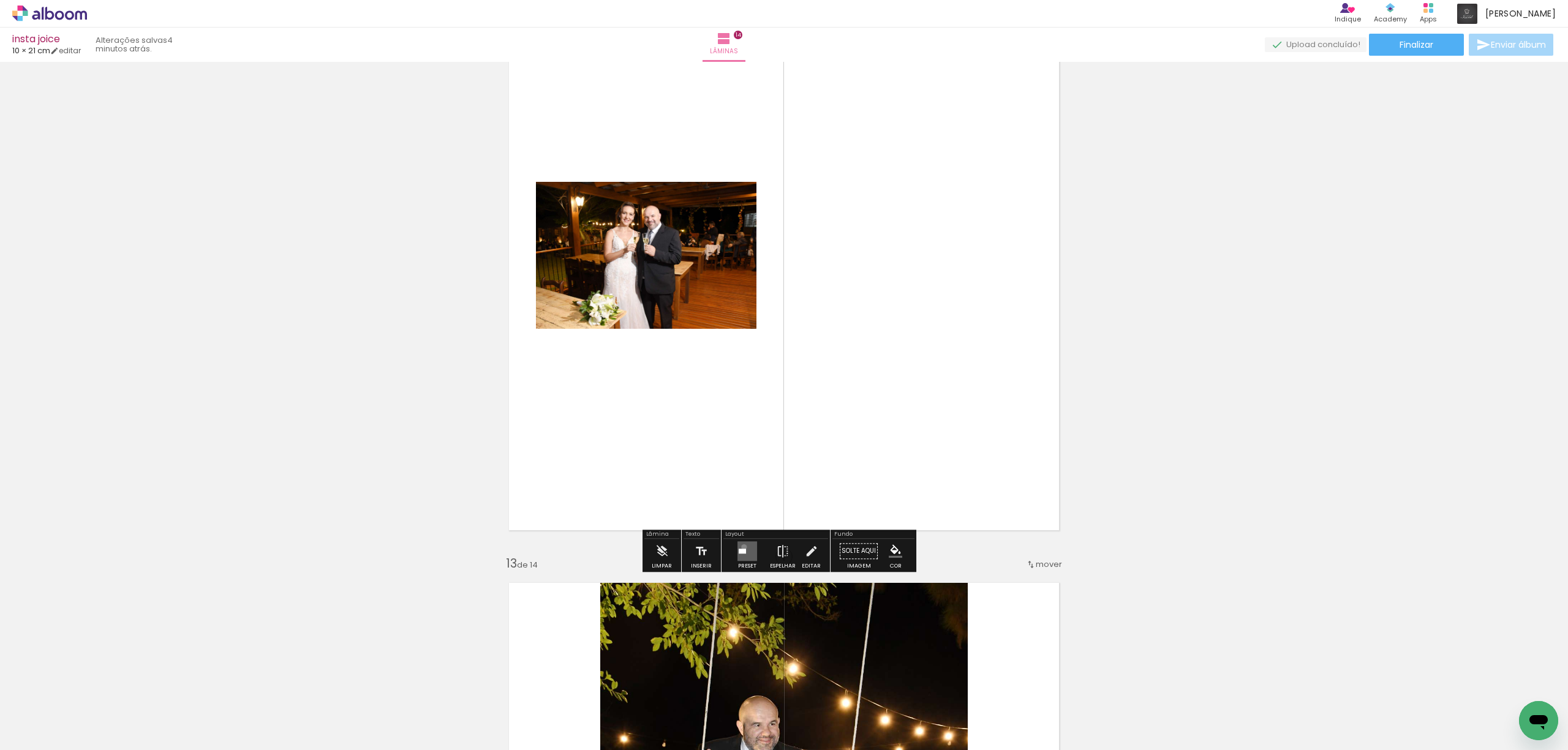
click at [741, 547] on quentale-layouter at bounding box center [747, 551] width 19 height 19
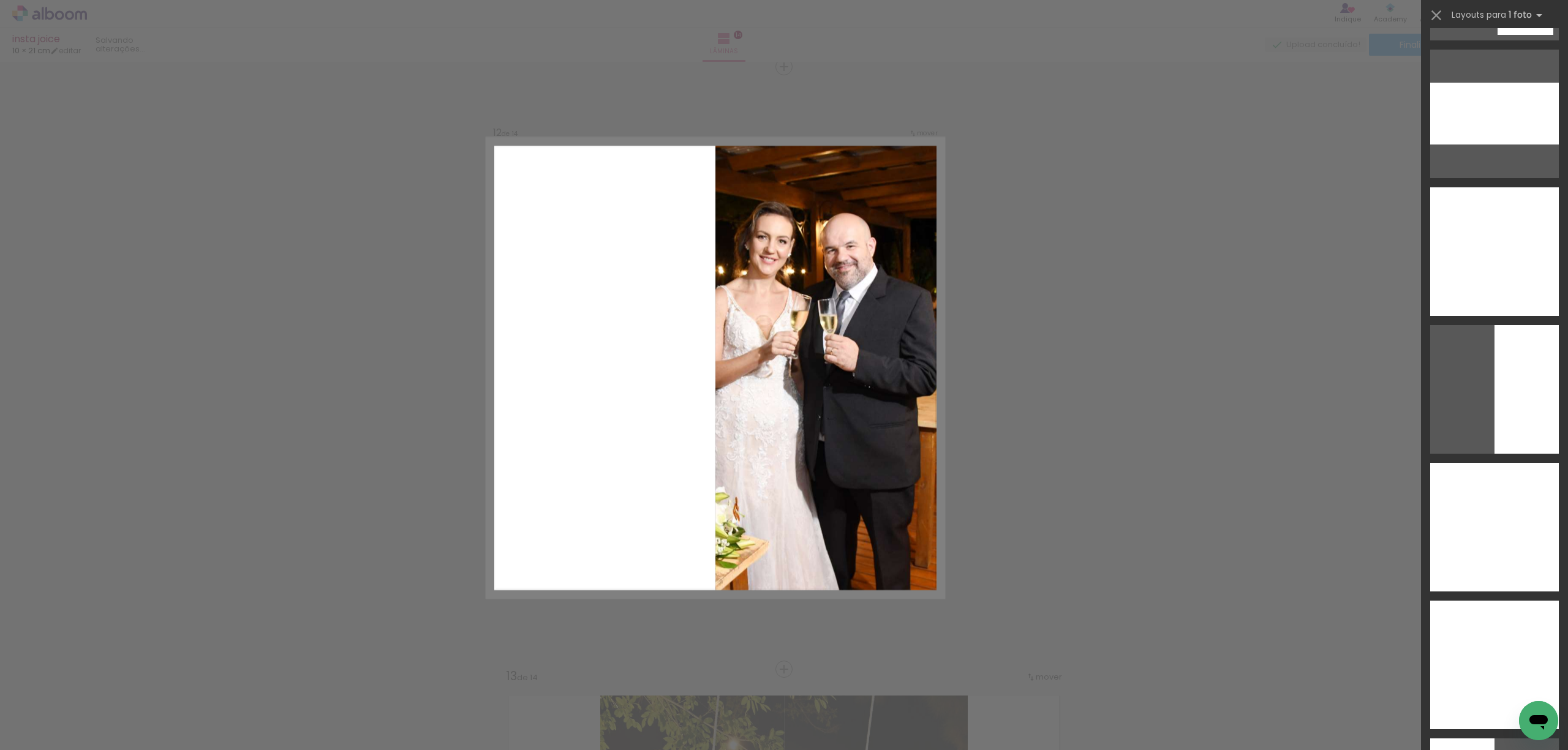
scroll to position [3019, 0]
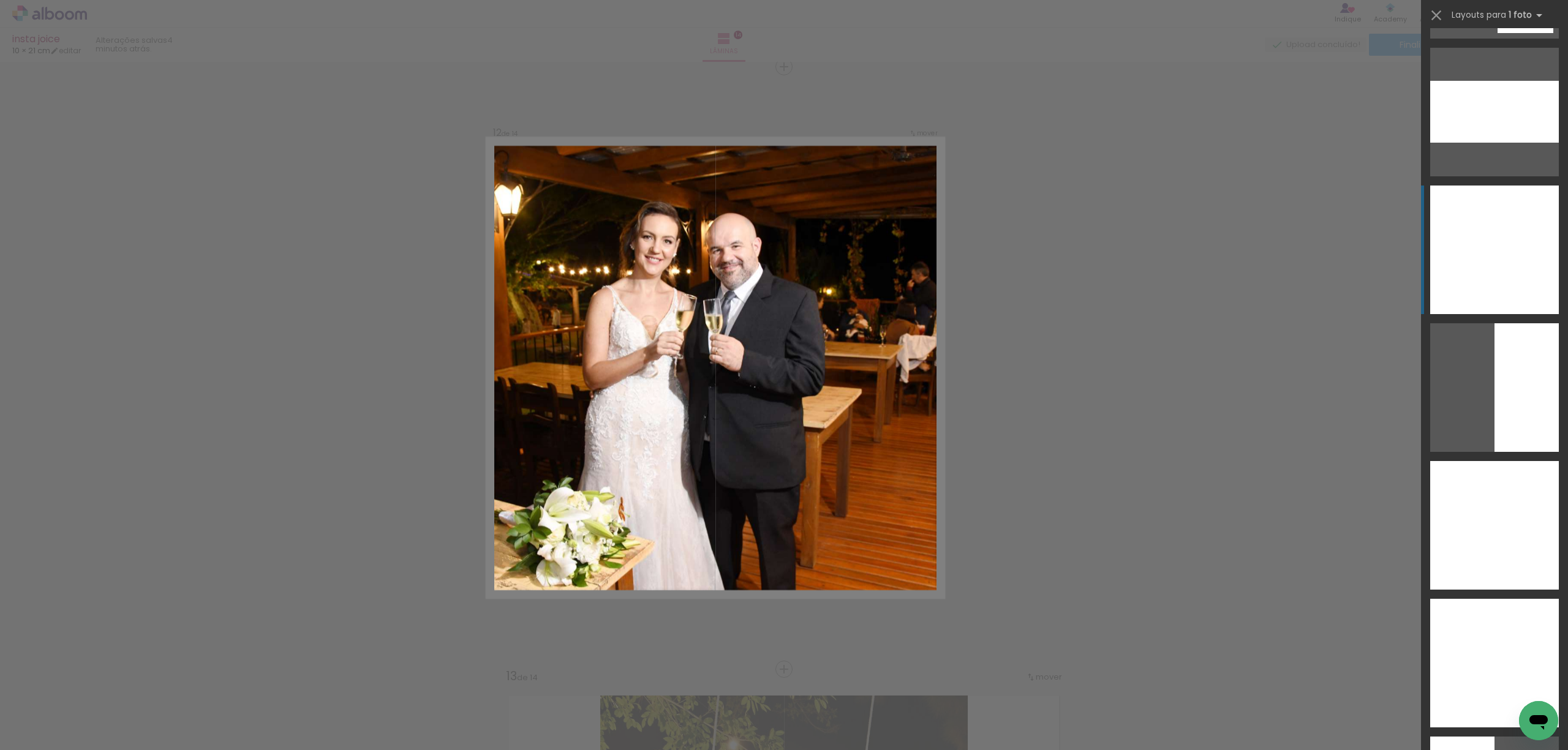
click at [1482, 143] on div at bounding box center [1494, 111] width 129 height 62
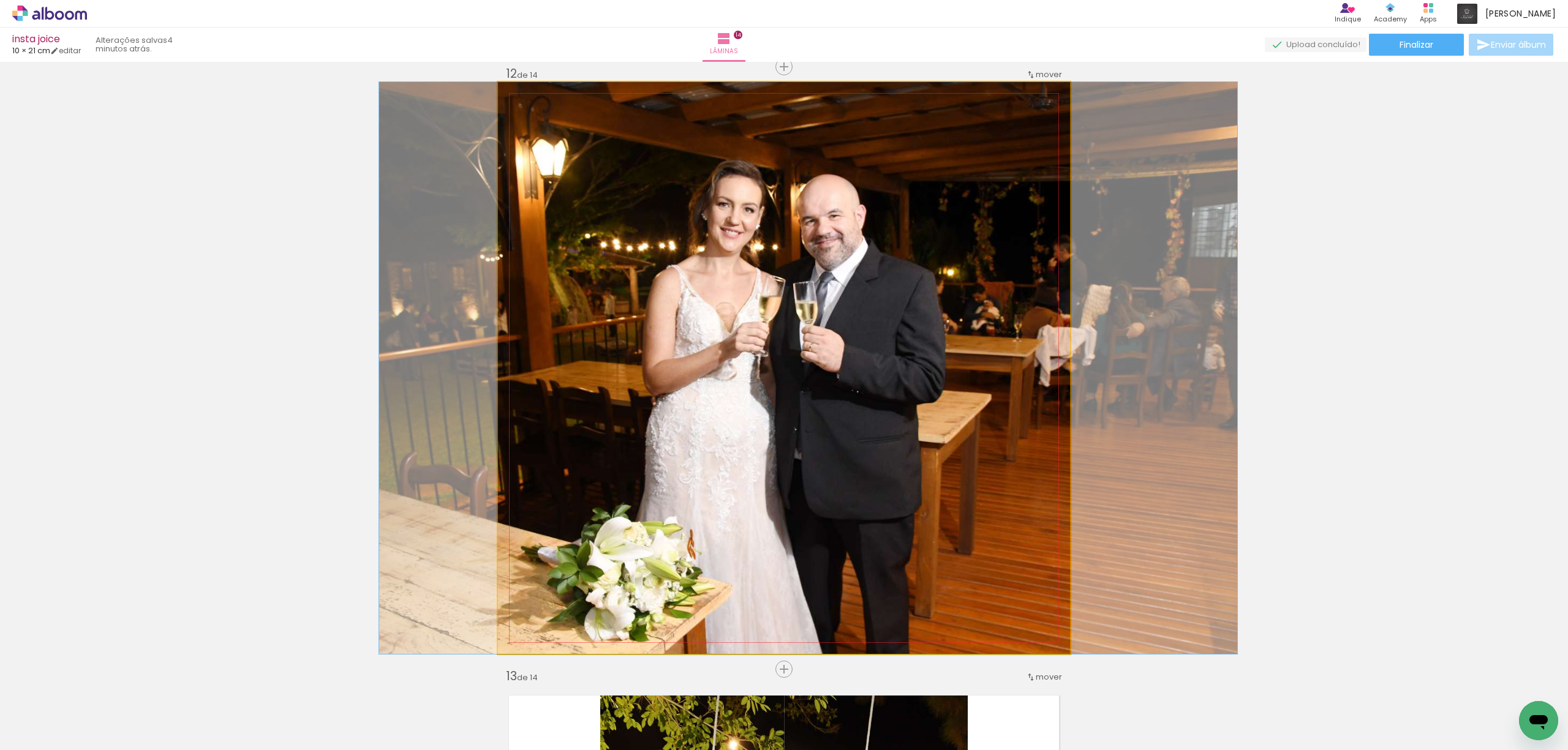
drag, startPoint x: 930, startPoint y: 407, endPoint x: 954, endPoint y: 409, distance: 24.1
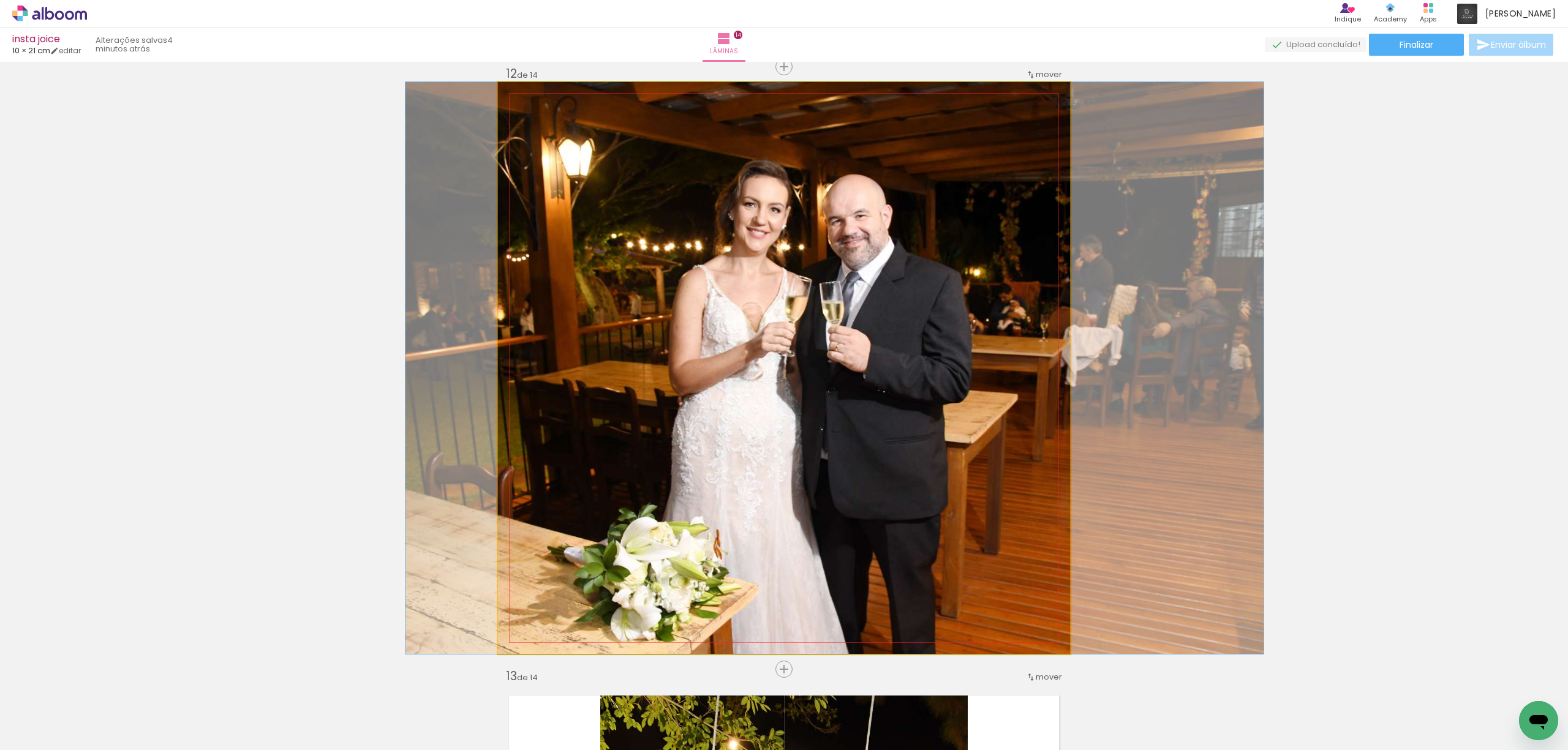
drag, startPoint x: 927, startPoint y: 418, endPoint x: 953, endPoint y: 417, distance: 26.0
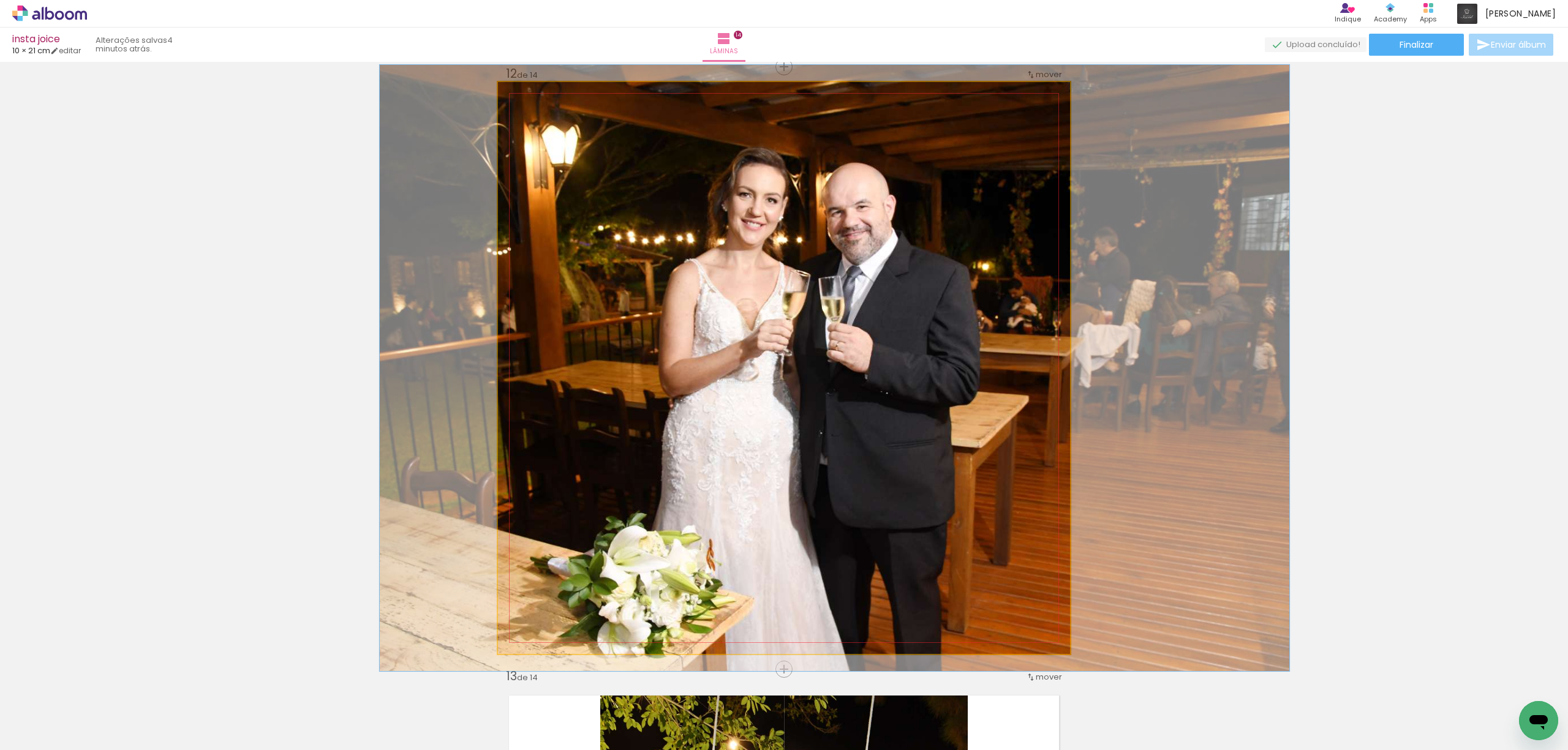
click at [528, 99] on div at bounding box center [528, 94] width 19 height 19
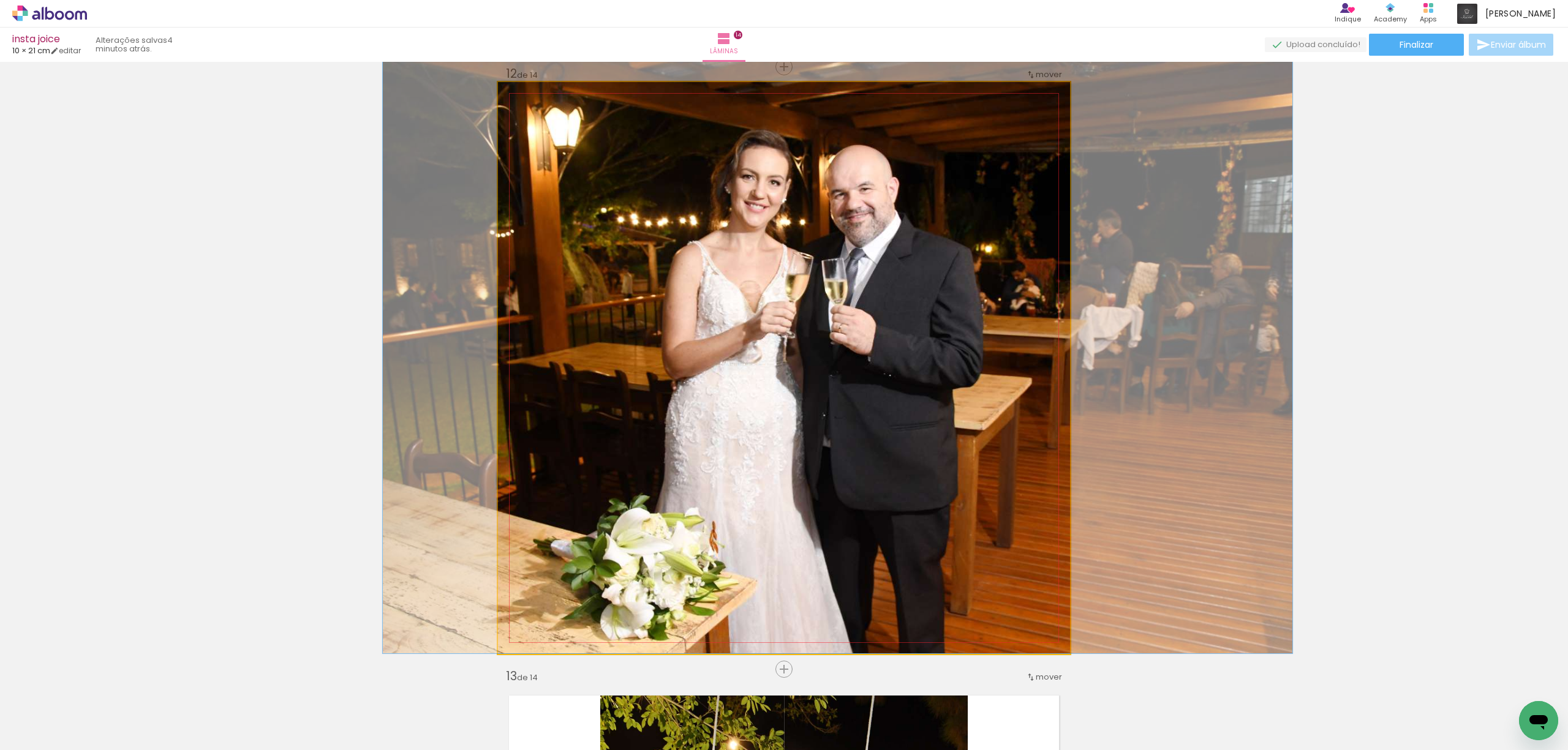
drag, startPoint x: 747, startPoint y: 172, endPoint x: 753, endPoint y: 150, distance: 22.8
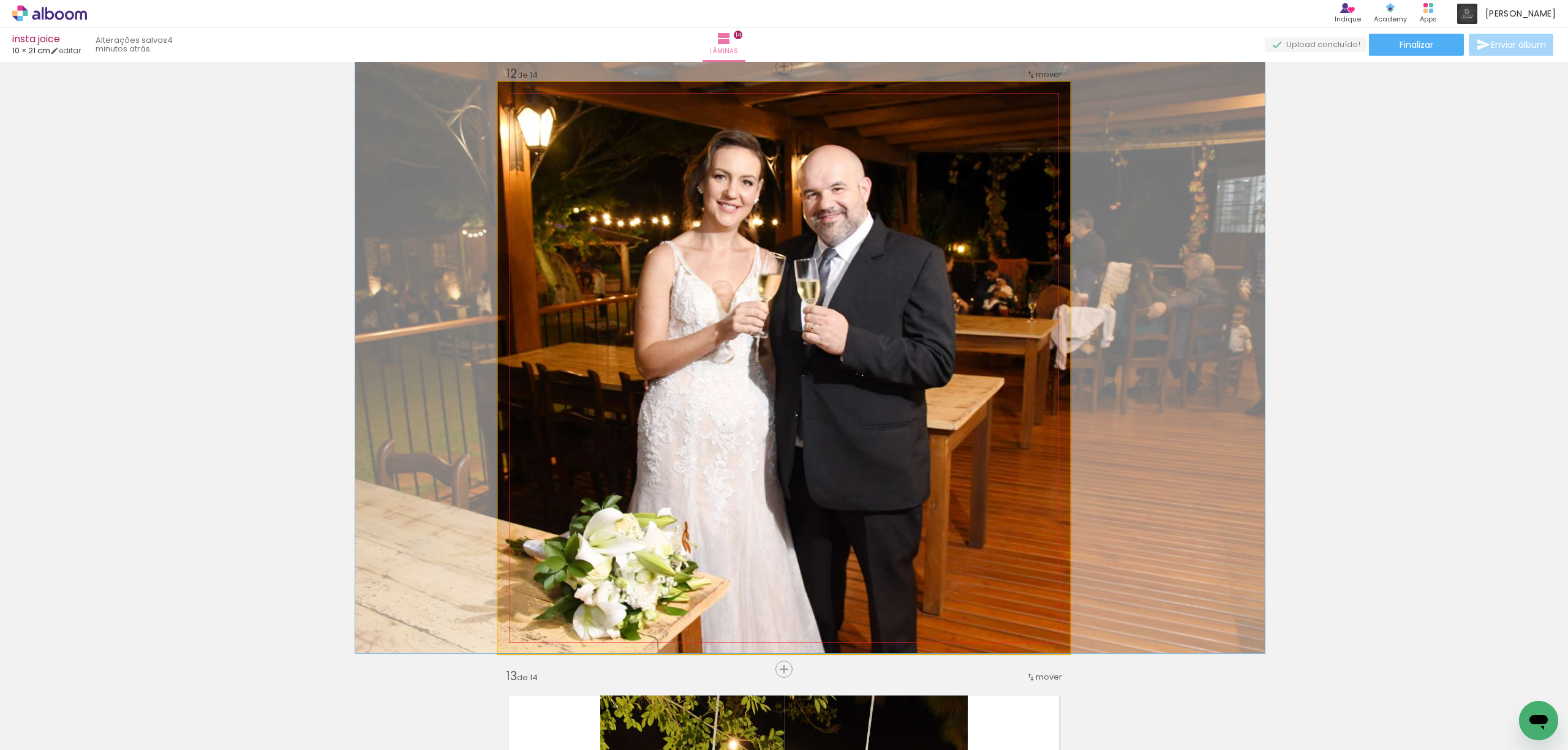
drag, startPoint x: 775, startPoint y: 178, endPoint x: 747, endPoint y: 174, distance: 28.3
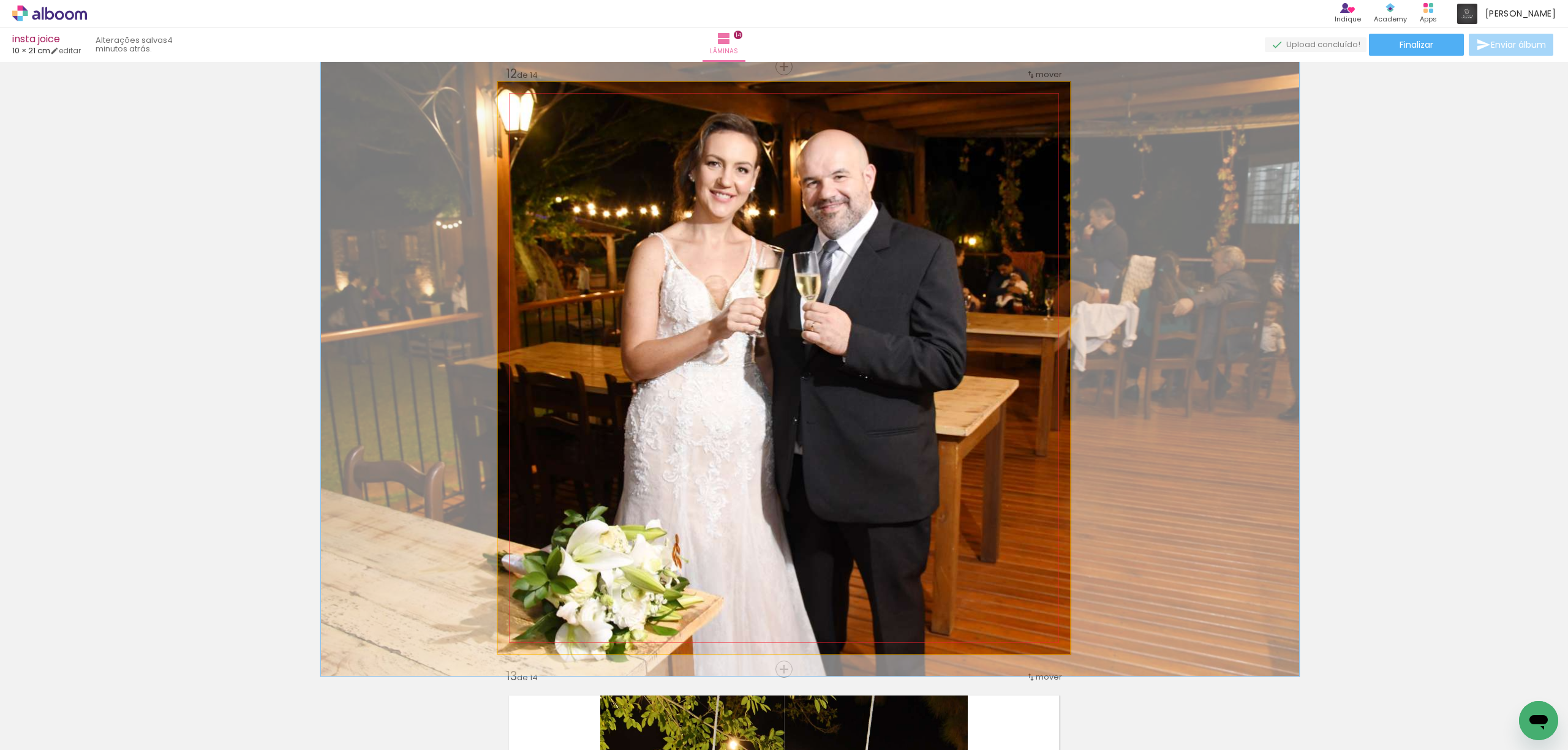
type paper-slider "114"
click at [524, 98] on div at bounding box center [533, 94] width 19 height 19
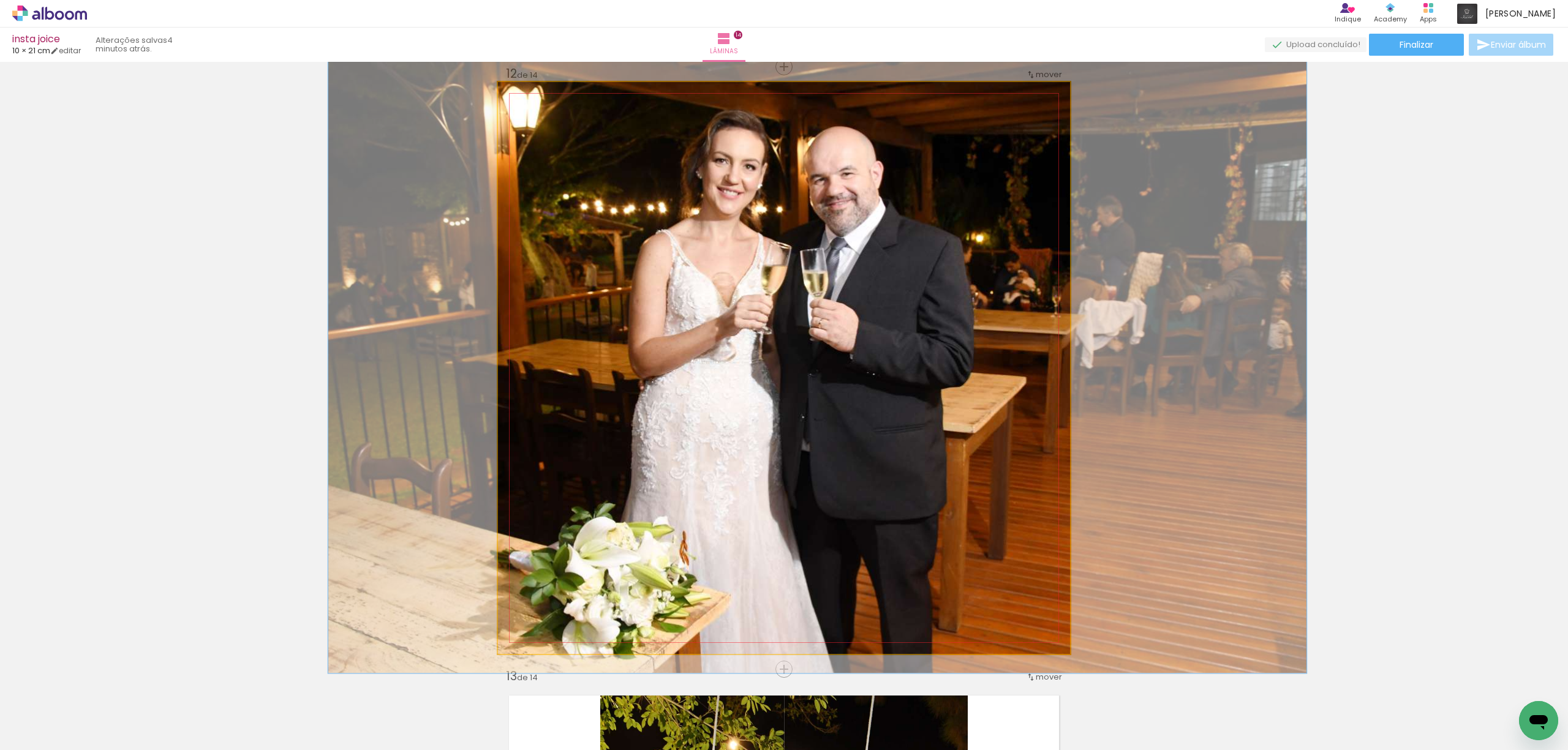
drag, startPoint x: 626, startPoint y: 164, endPoint x: 634, endPoint y: 161, distance: 8.5
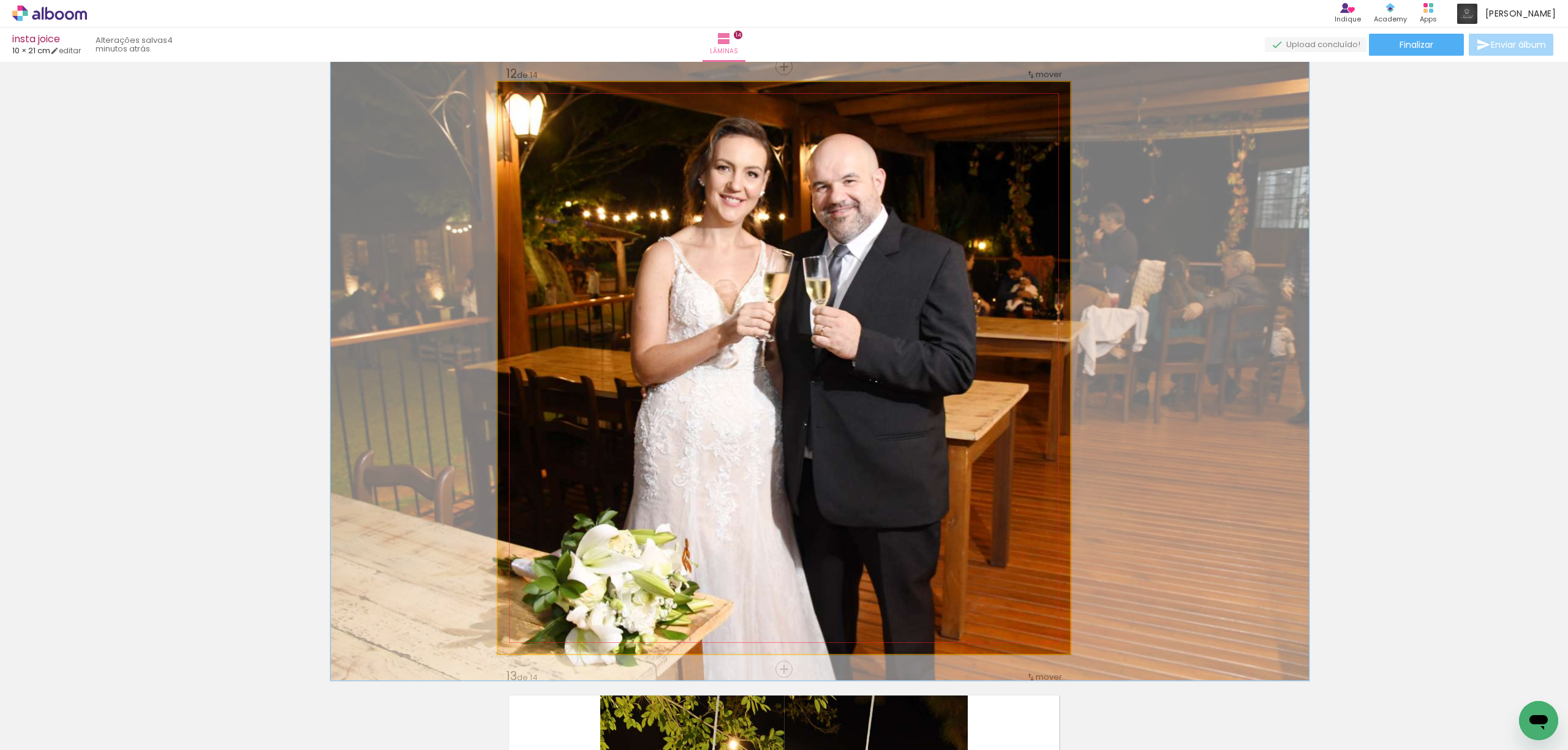
drag, startPoint x: 634, startPoint y: 161, endPoint x: 636, endPoint y: 169, distance: 8.2
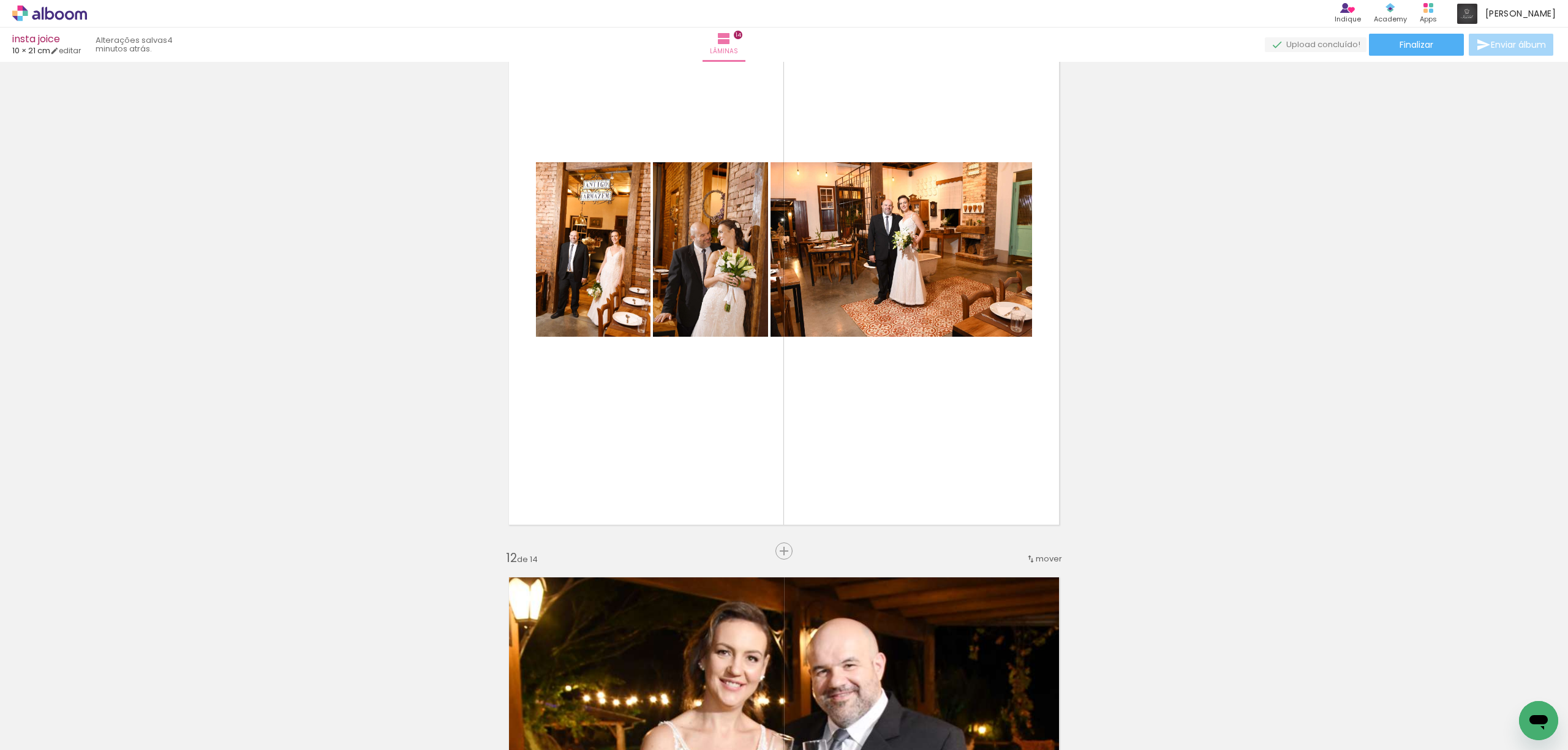
scroll to position [6150, 0]
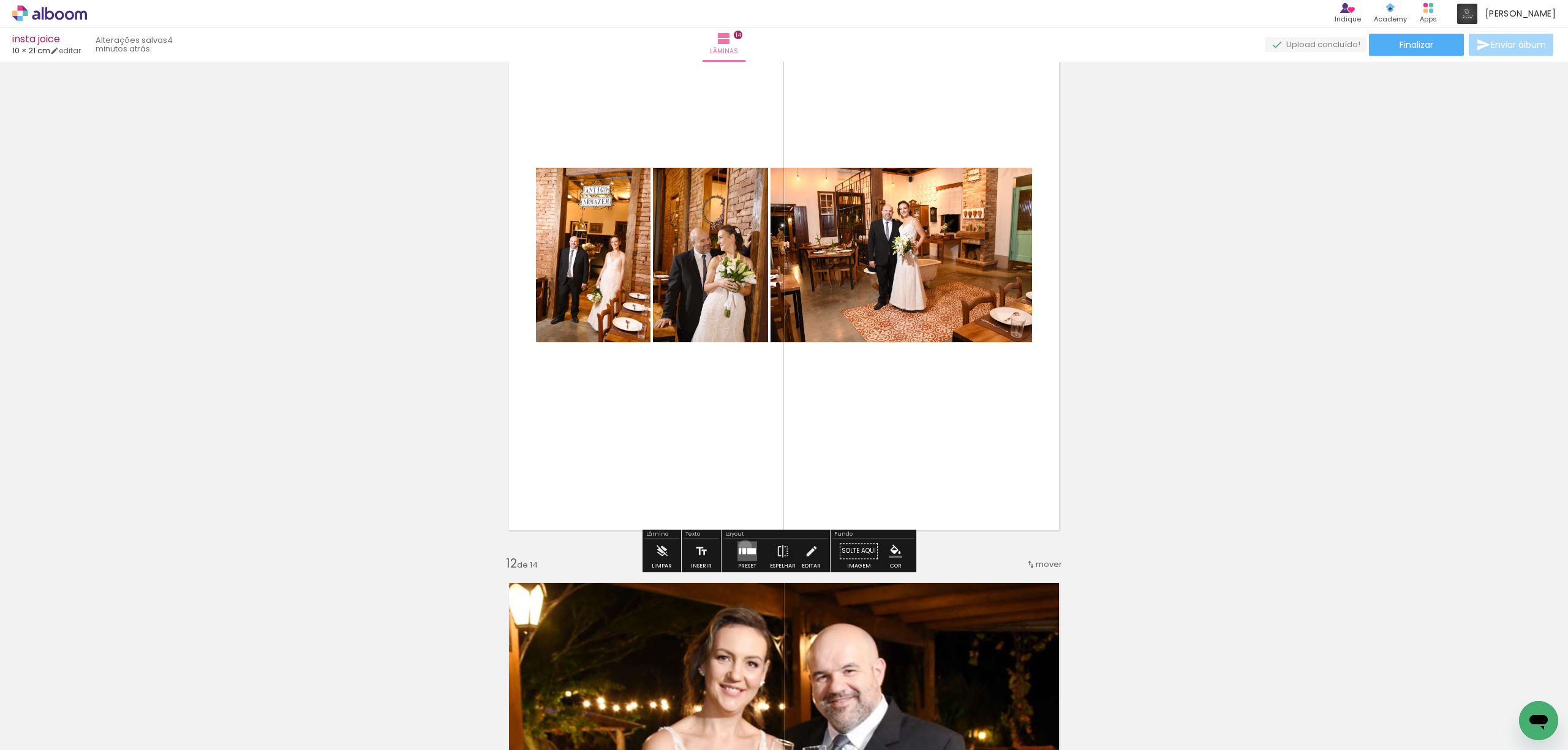
click at [742, 546] on quentale-layouter at bounding box center [747, 551] width 19 height 19
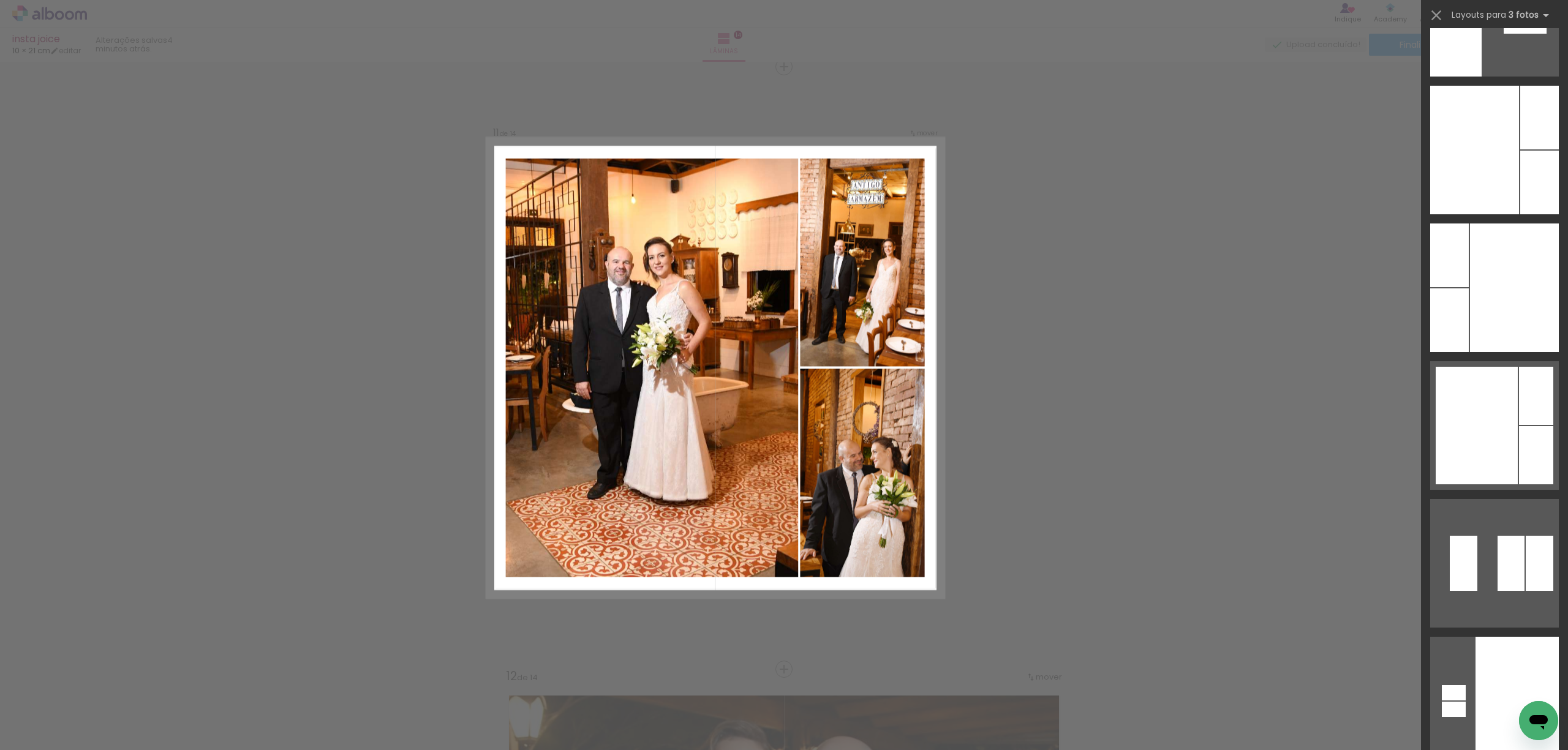
scroll to position [21213, 0]
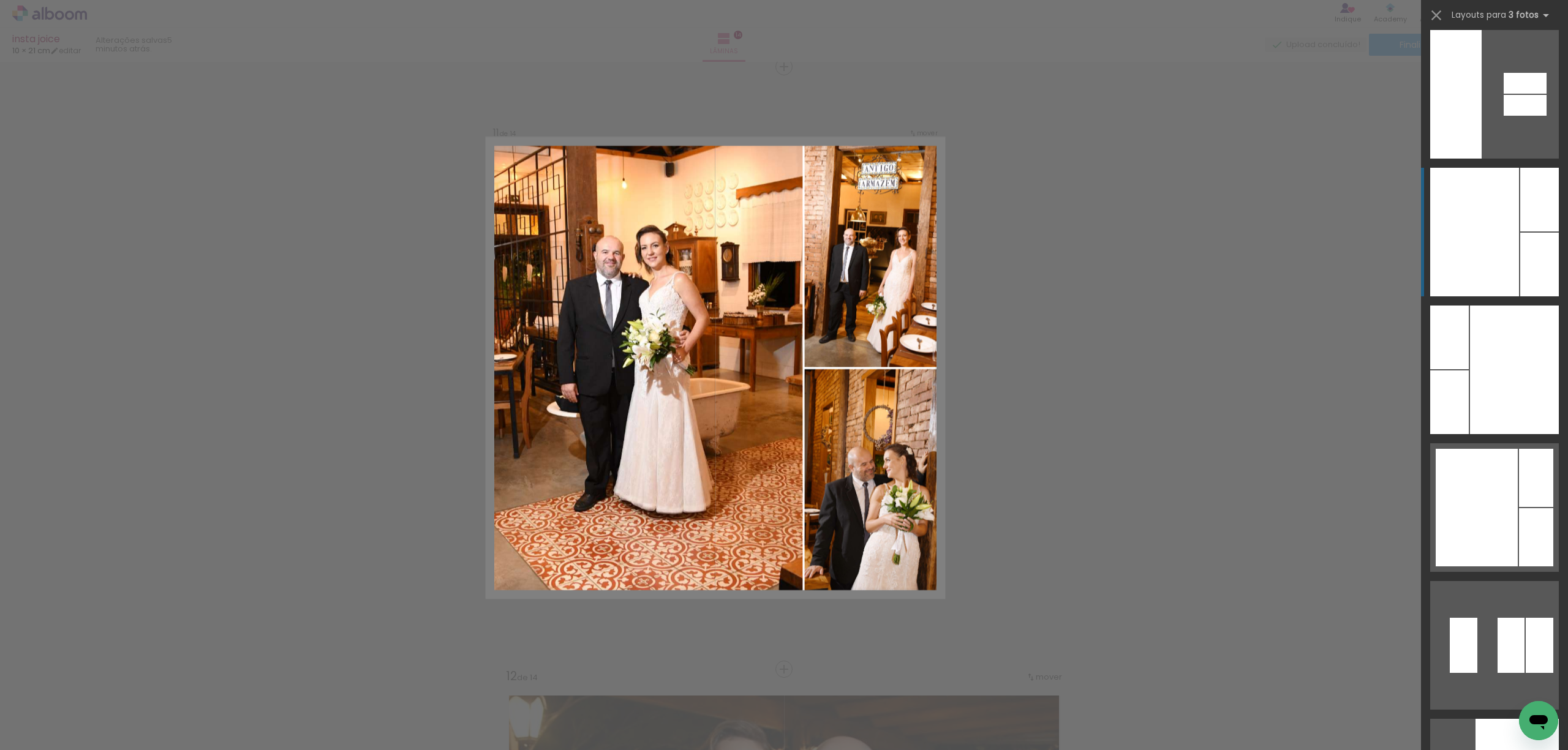
click at [1474, 217] on div at bounding box center [1474, 231] width 89 height 129
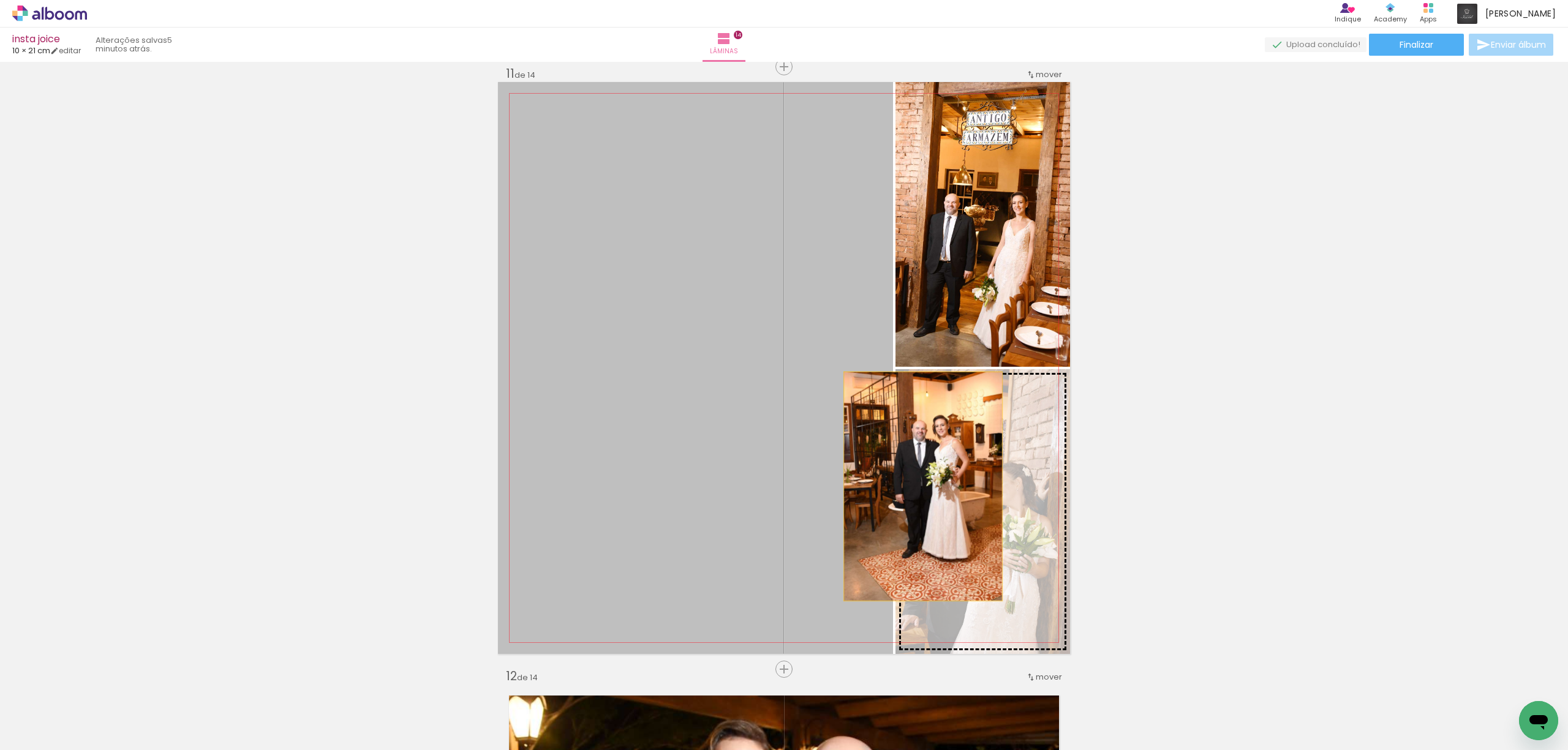
drag, startPoint x: 848, startPoint y: 458, endPoint x: 983, endPoint y: 509, distance: 144.3
click at [0, 0] on slot at bounding box center [0, 0] width 0 height 0
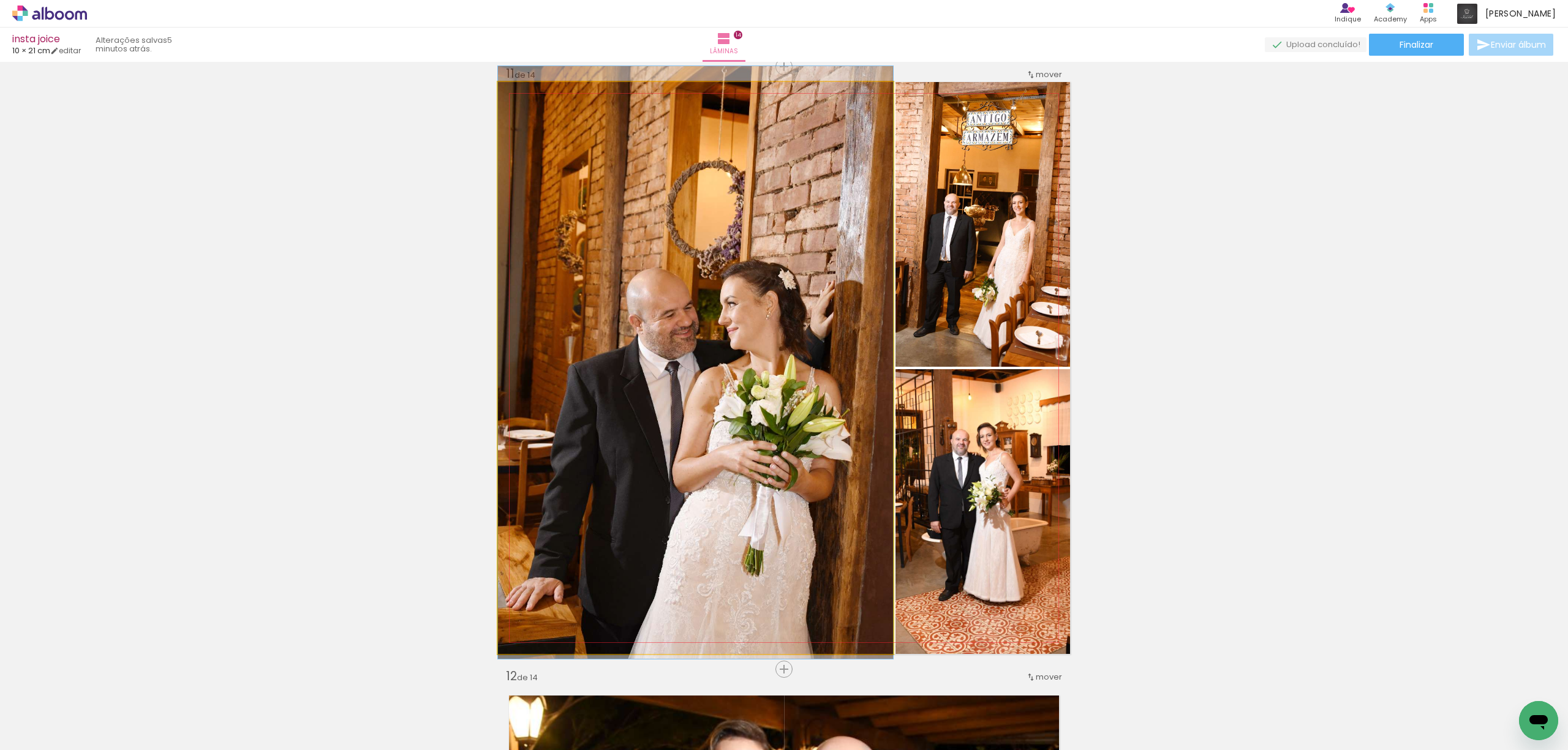
drag, startPoint x: 850, startPoint y: 300, endPoint x: 951, endPoint y: 273, distance: 104.5
click at [0, 0] on slot at bounding box center [0, 0] width 0 height 0
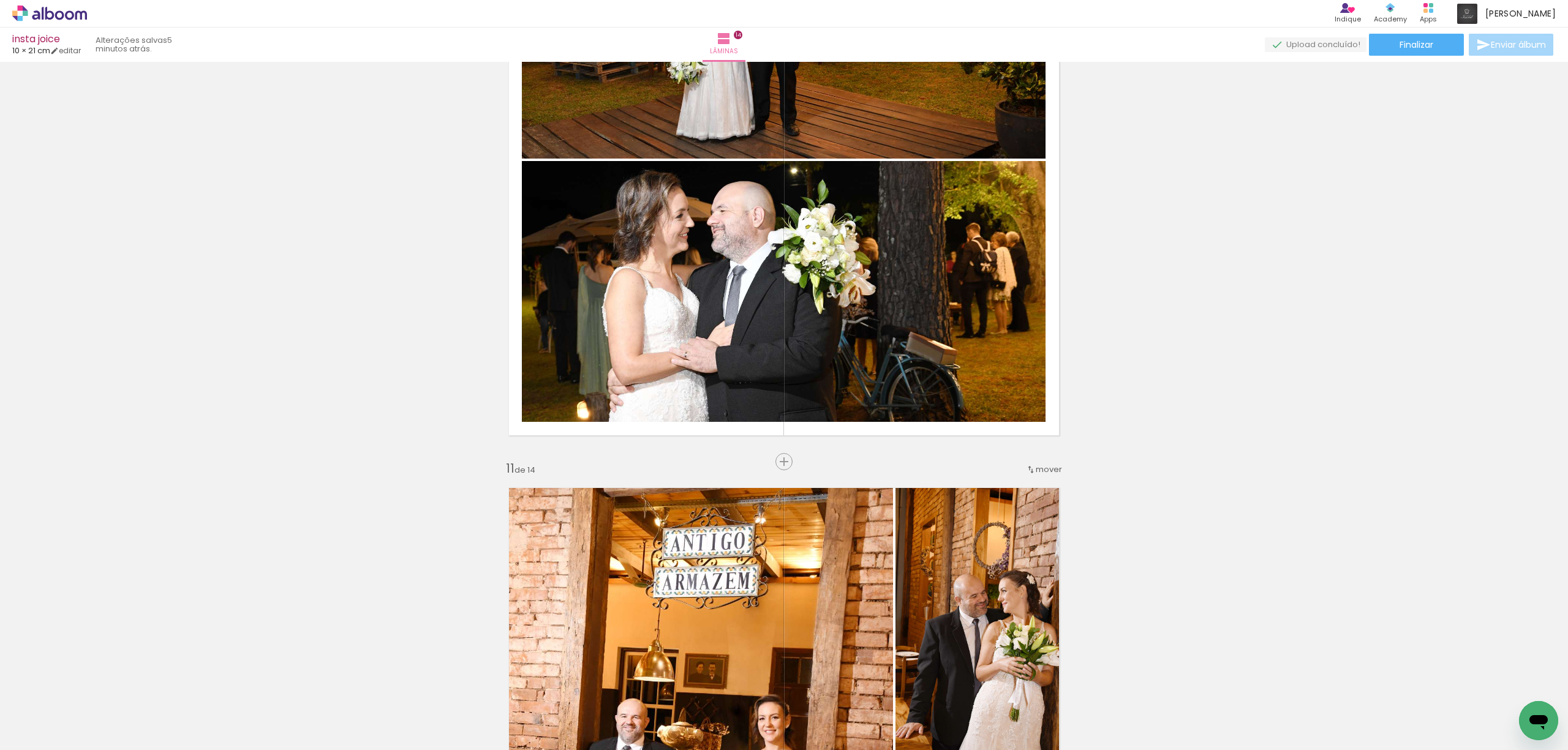
scroll to position [5629, 0]
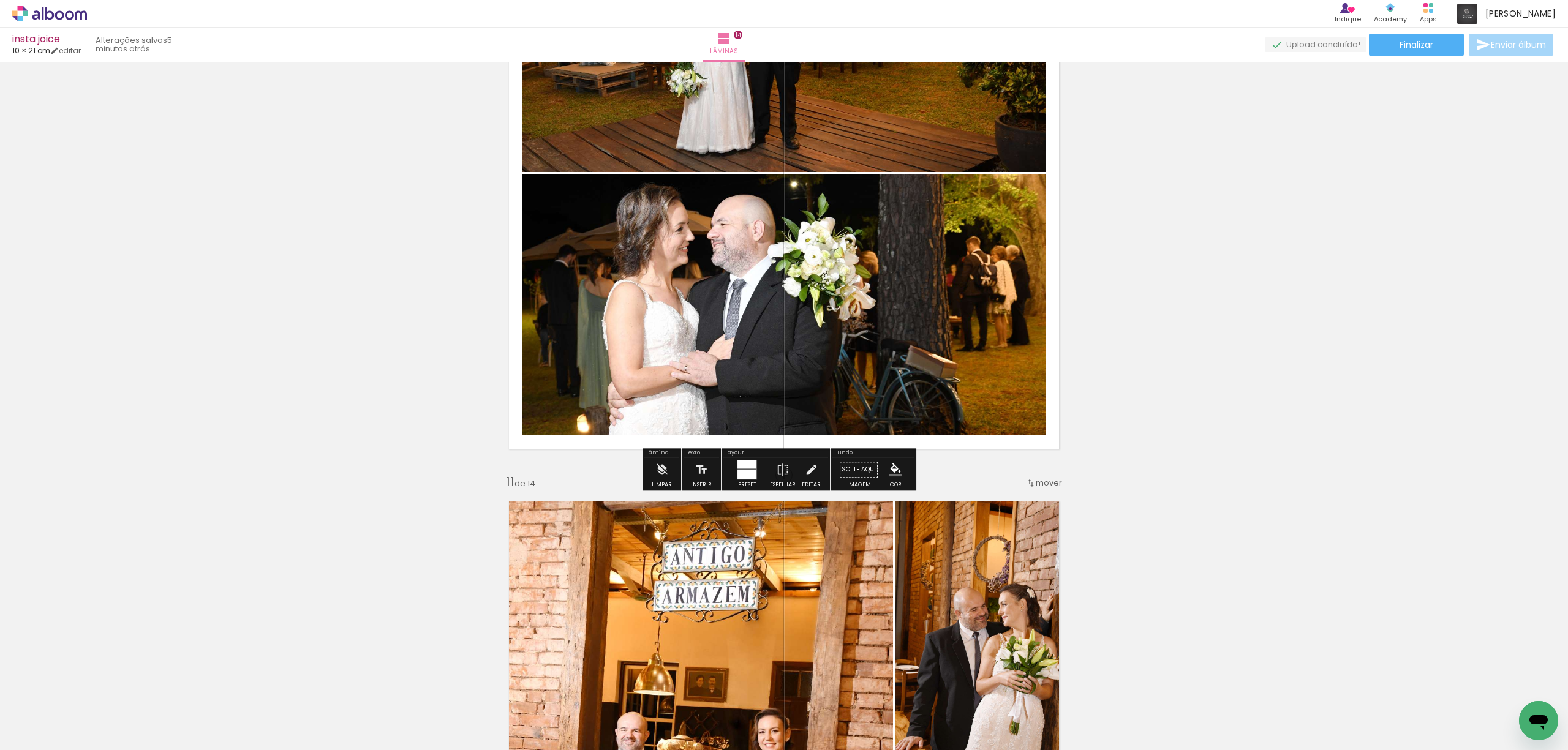
click at [743, 466] on div at bounding box center [747, 463] width 19 height 9
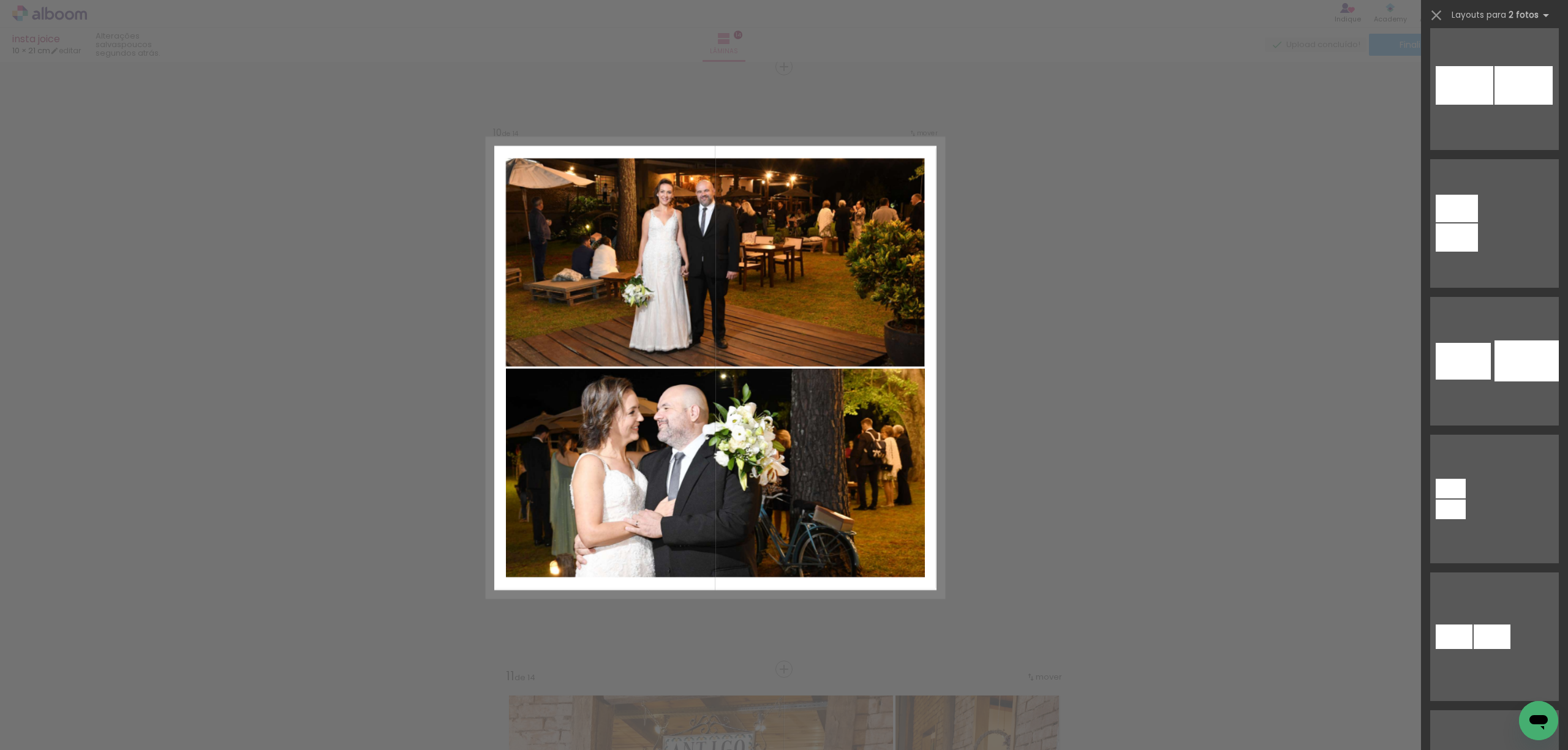
scroll to position [0, 0]
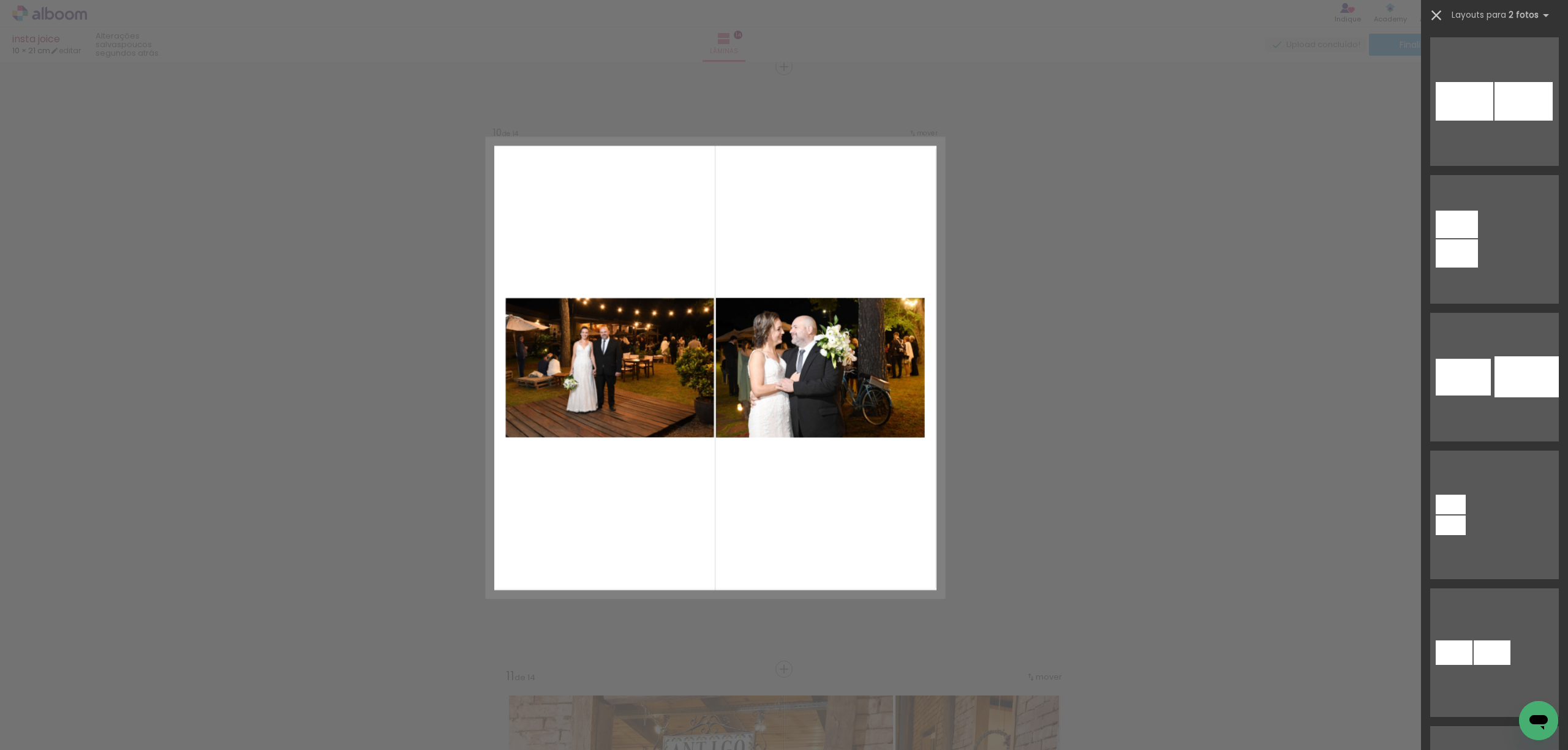
click at [1434, 15] on iron-icon at bounding box center [1436, 16] width 17 height 17
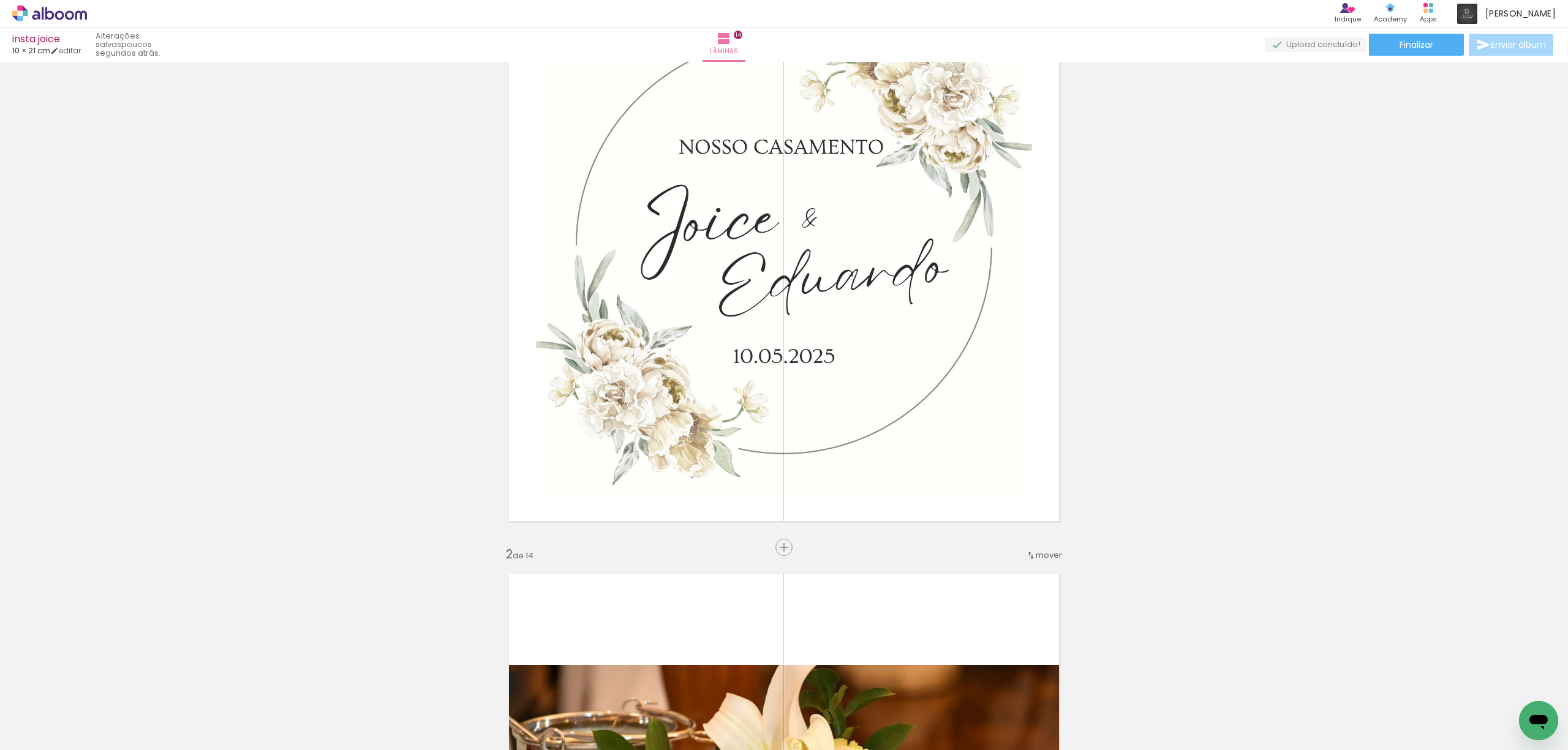
scroll to position [131, 0]
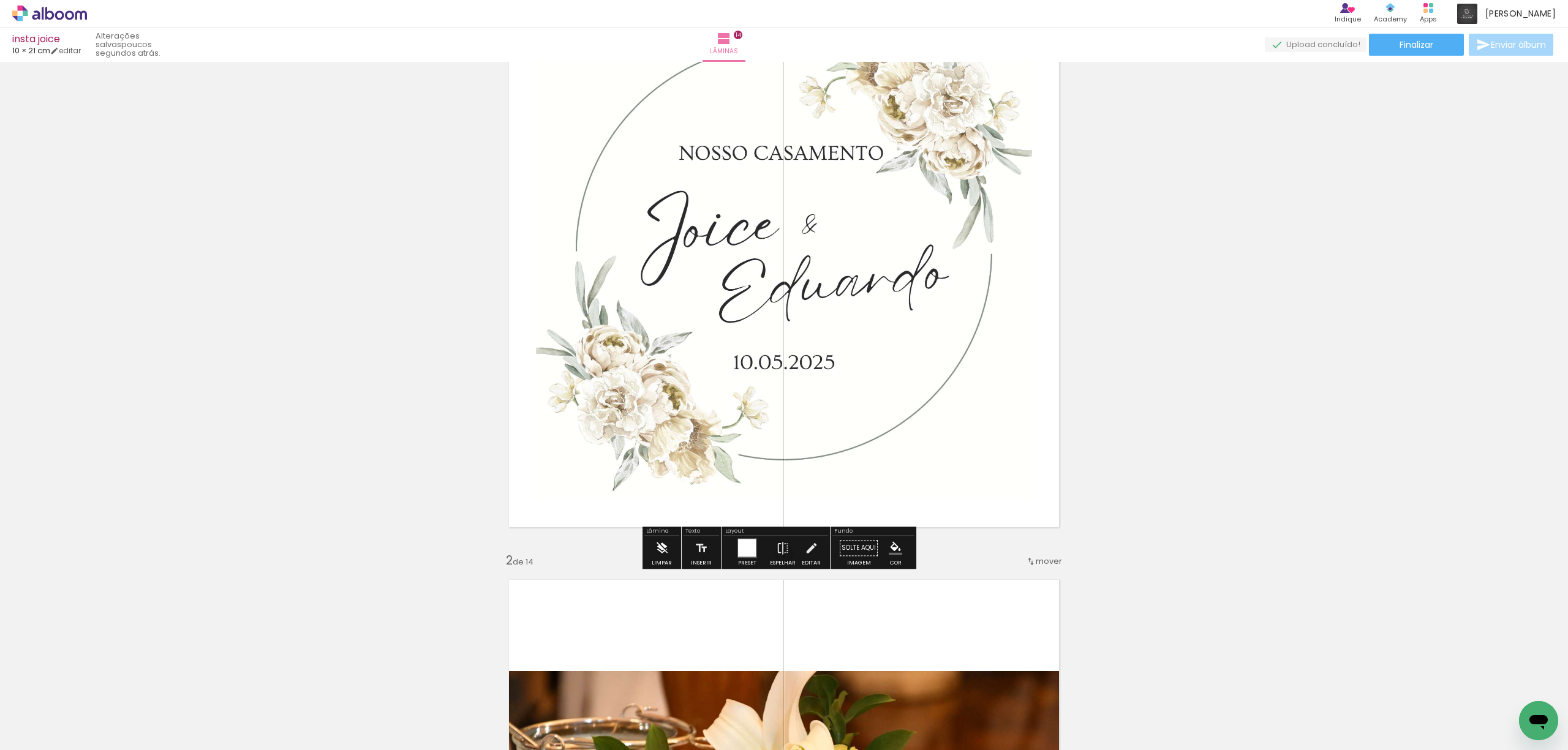
click at [659, 546] on iron-icon at bounding box center [662, 548] width 13 height 24
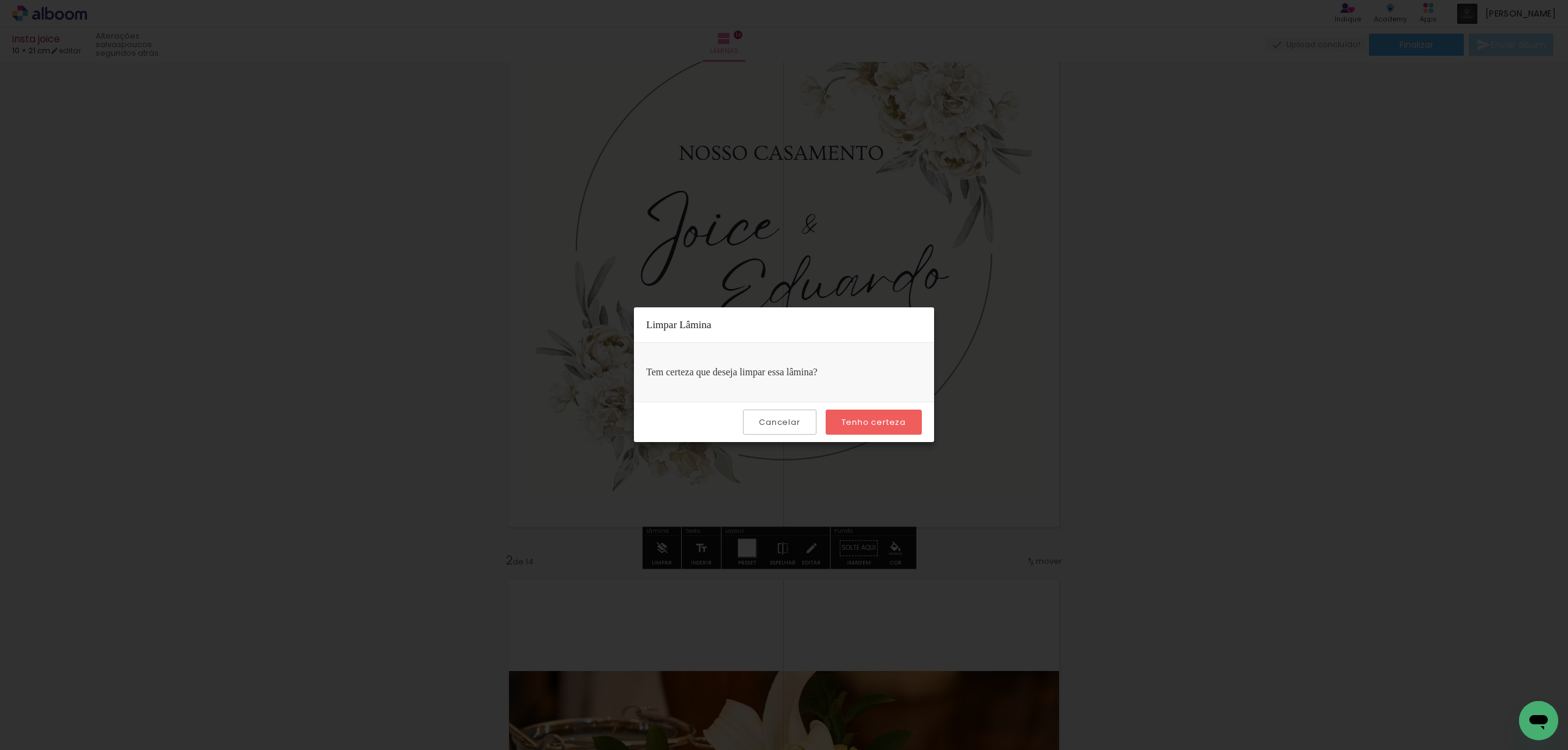
click at [0, 0] on slot "Tenho certeza" at bounding box center [0, 0] width 0 height 0
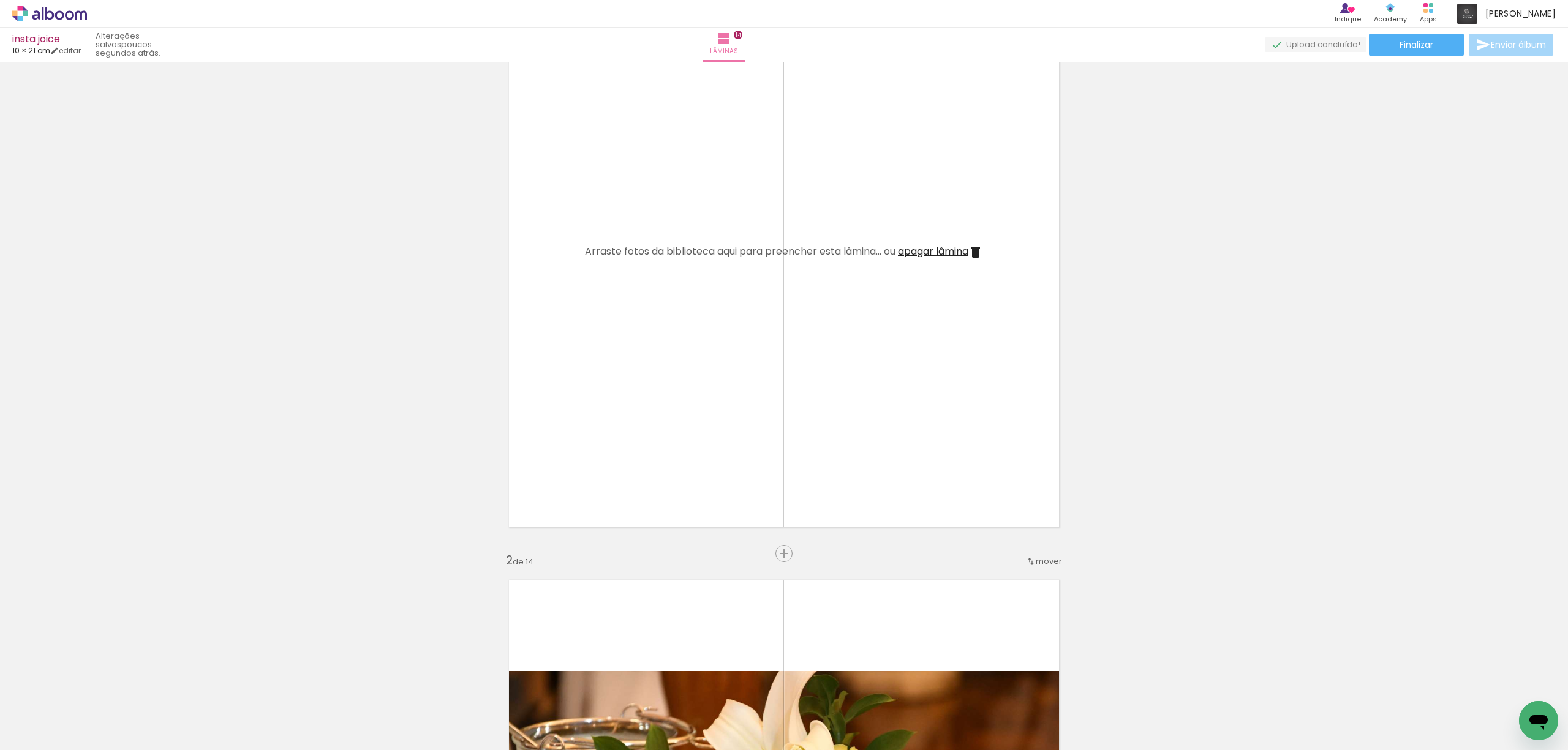
click at [941, 251] on span "apagar lâmina" at bounding box center [933, 252] width 70 height 14
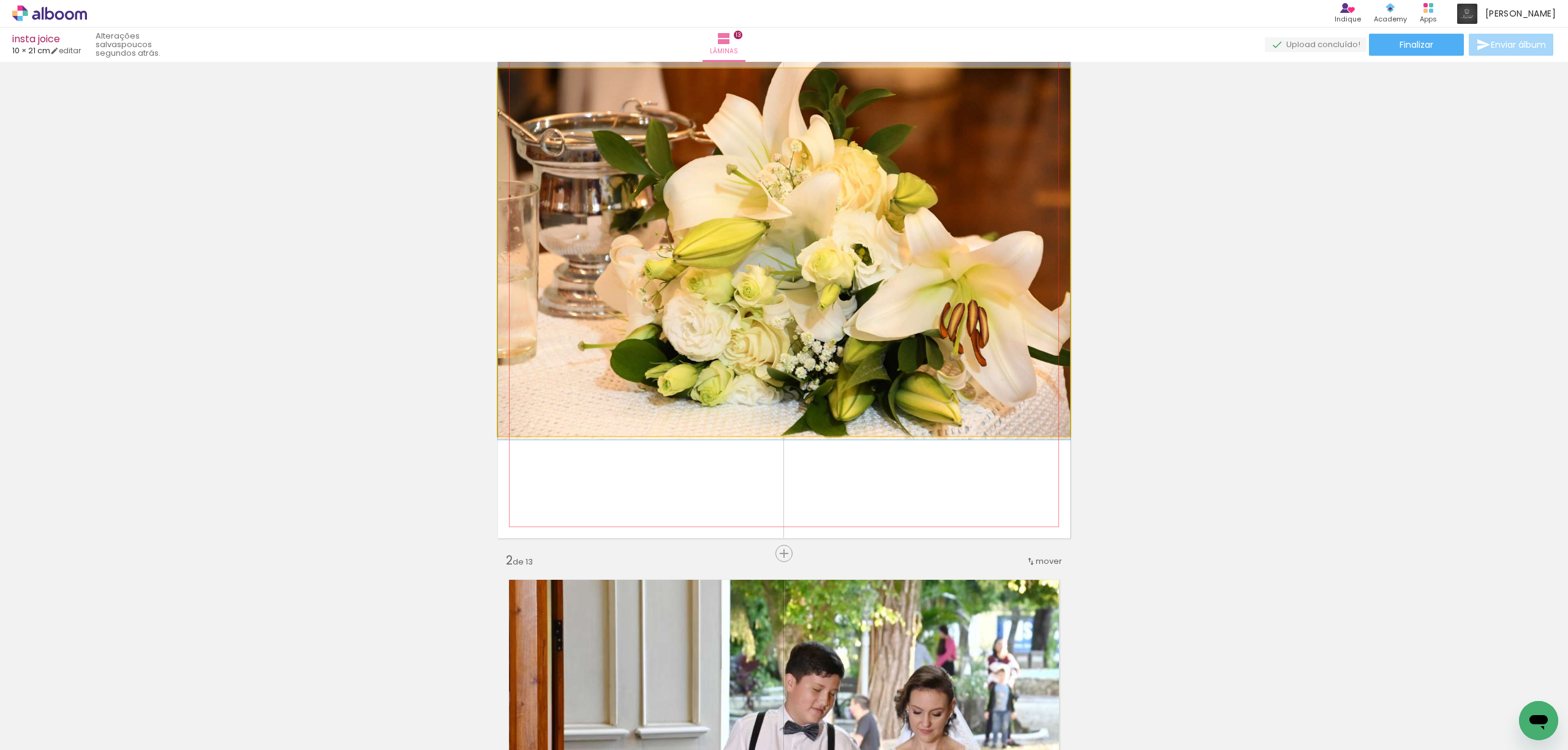
drag, startPoint x: 887, startPoint y: 273, endPoint x: 895, endPoint y: 269, distance: 8.9
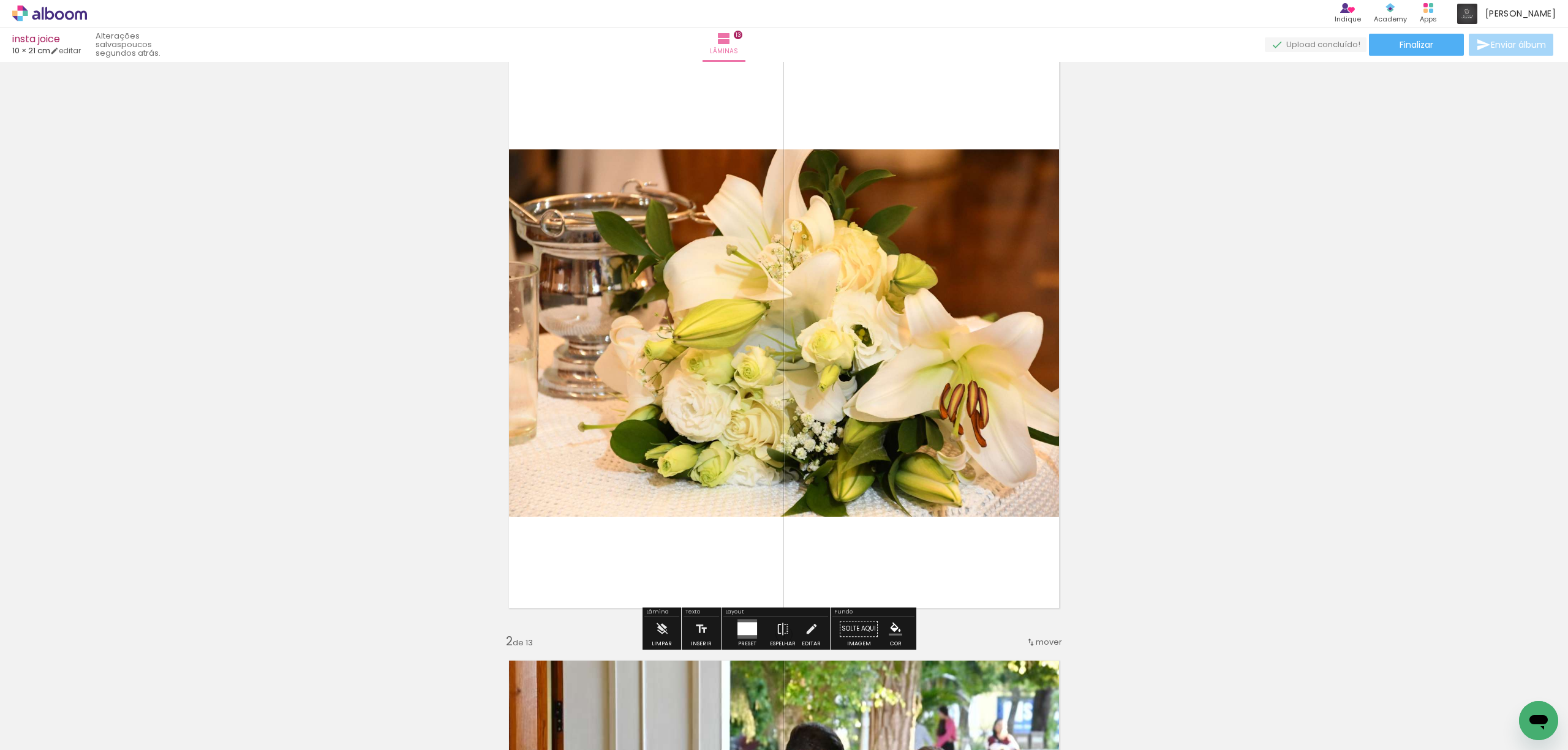
scroll to position [50, 0]
click at [738, 627] on div at bounding box center [747, 629] width 19 height 13
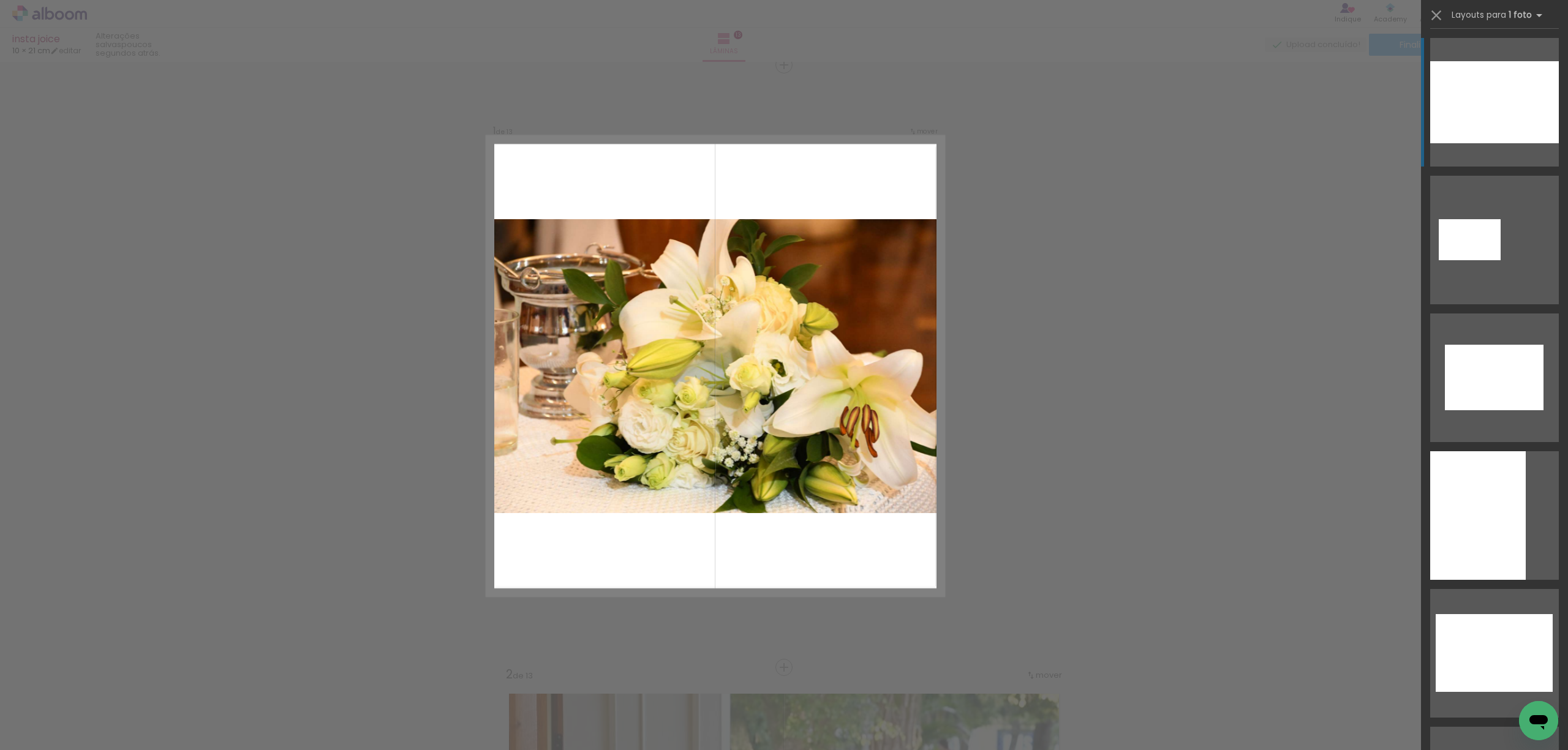
scroll to position [16, 0]
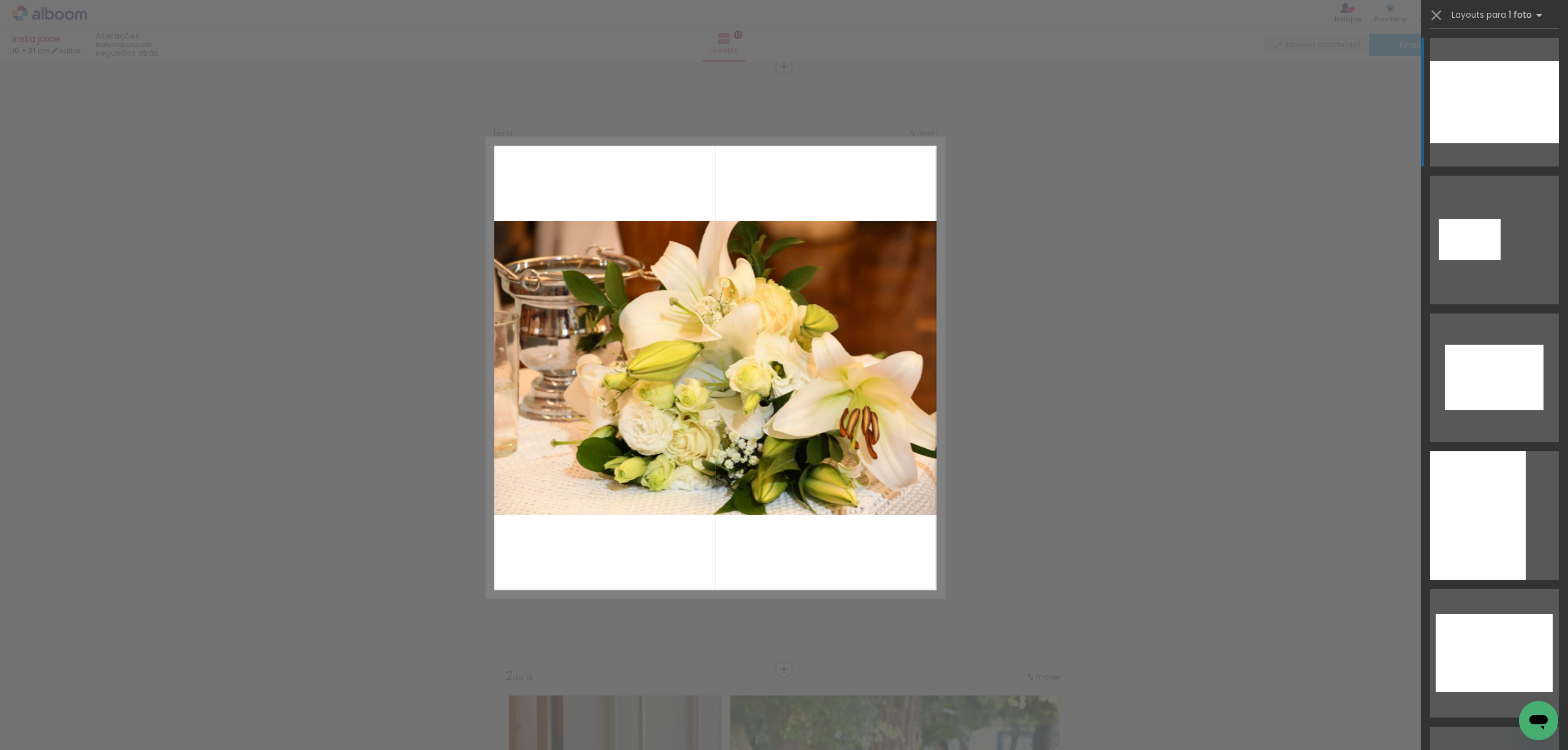
click at [1483, 108] on div at bounding box center [1494, 102] width 129 height 82
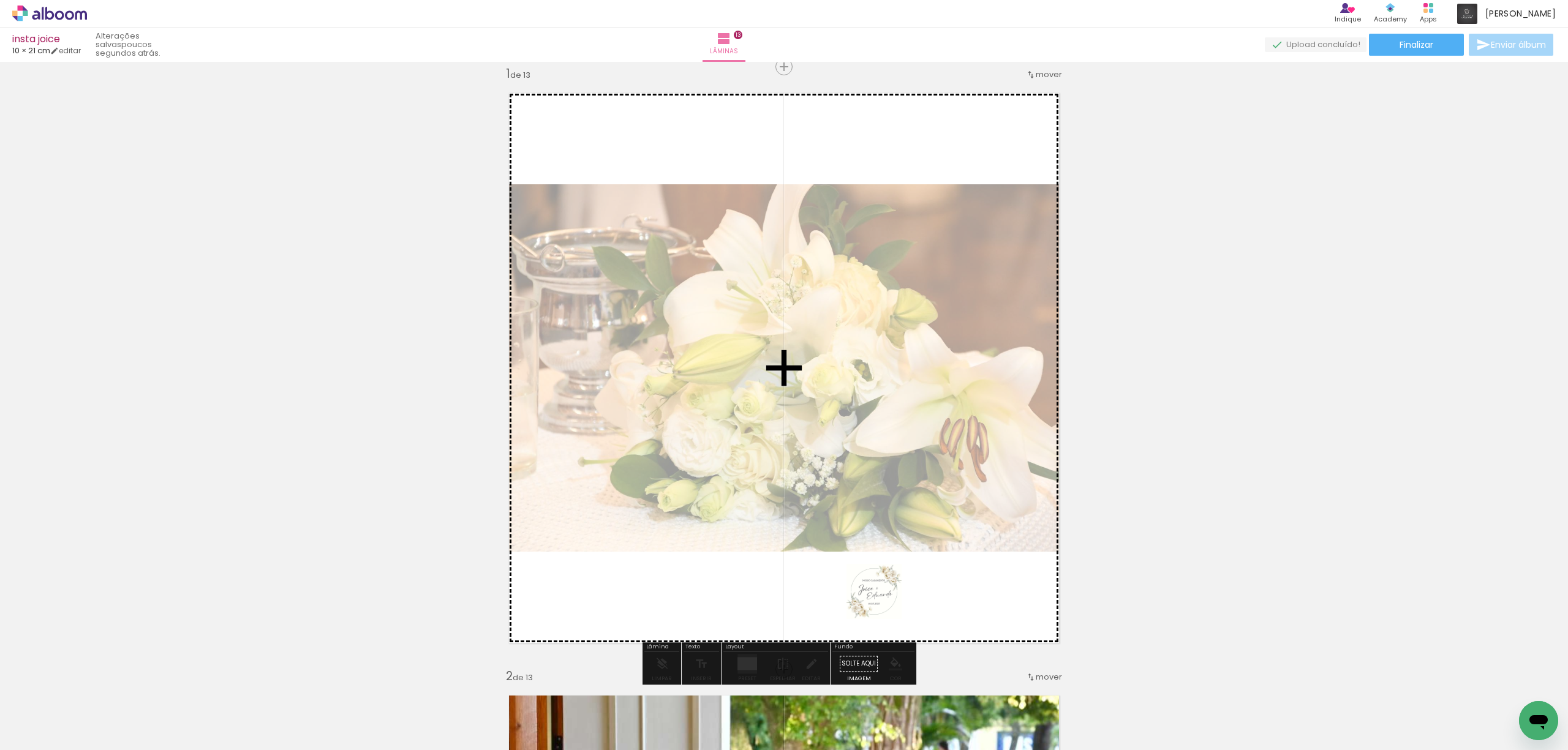
drag, startPoint x: 1230, startPoint y: 715, endPoint x: 876, endPoint y: 600, distance: 372.2
click at [876, 600] on quentale-workspace at bounding box center [784, 375] width 1568 height 750
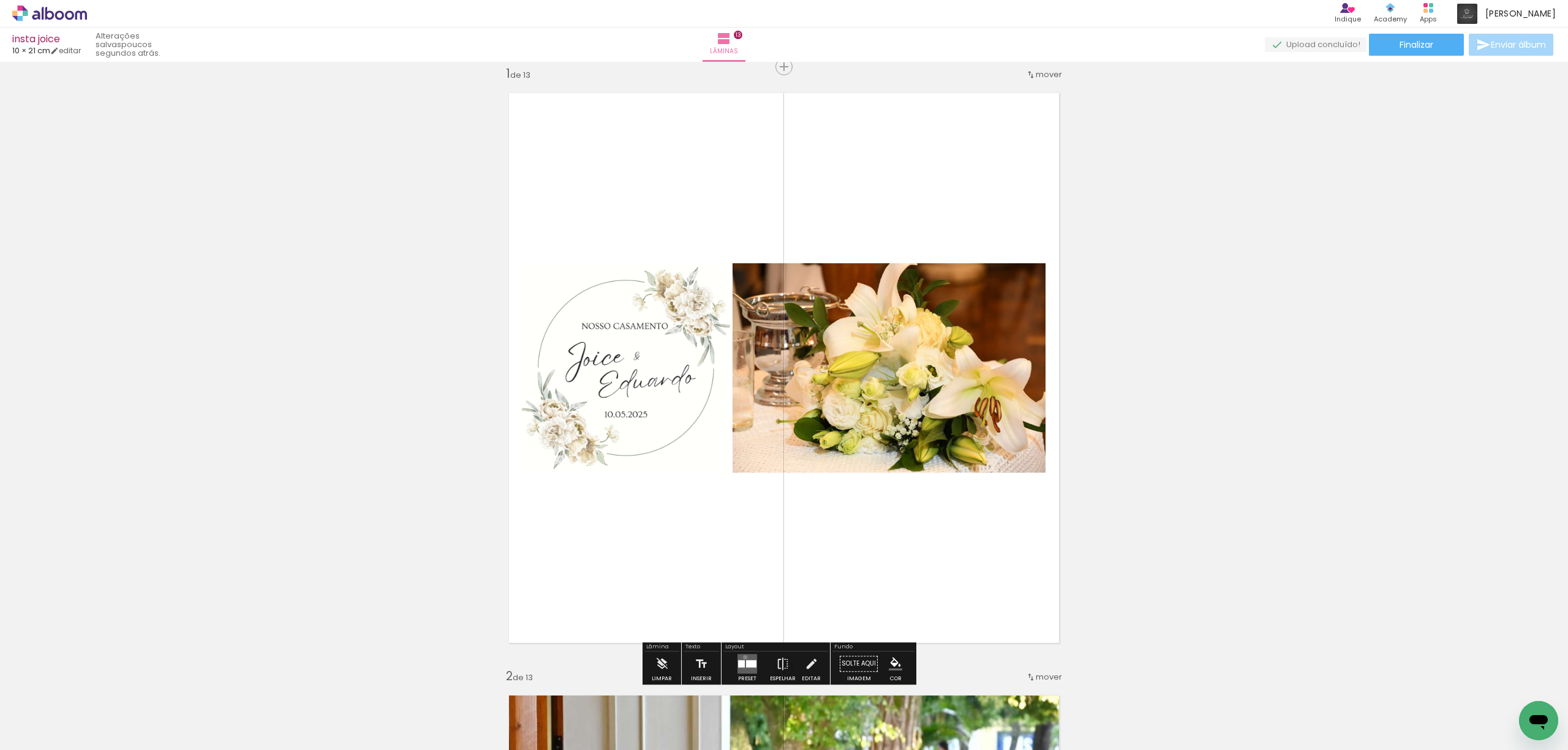
click at [742, 657] on quentale-layouter at bounding box center [747, 663] width 19 height 19
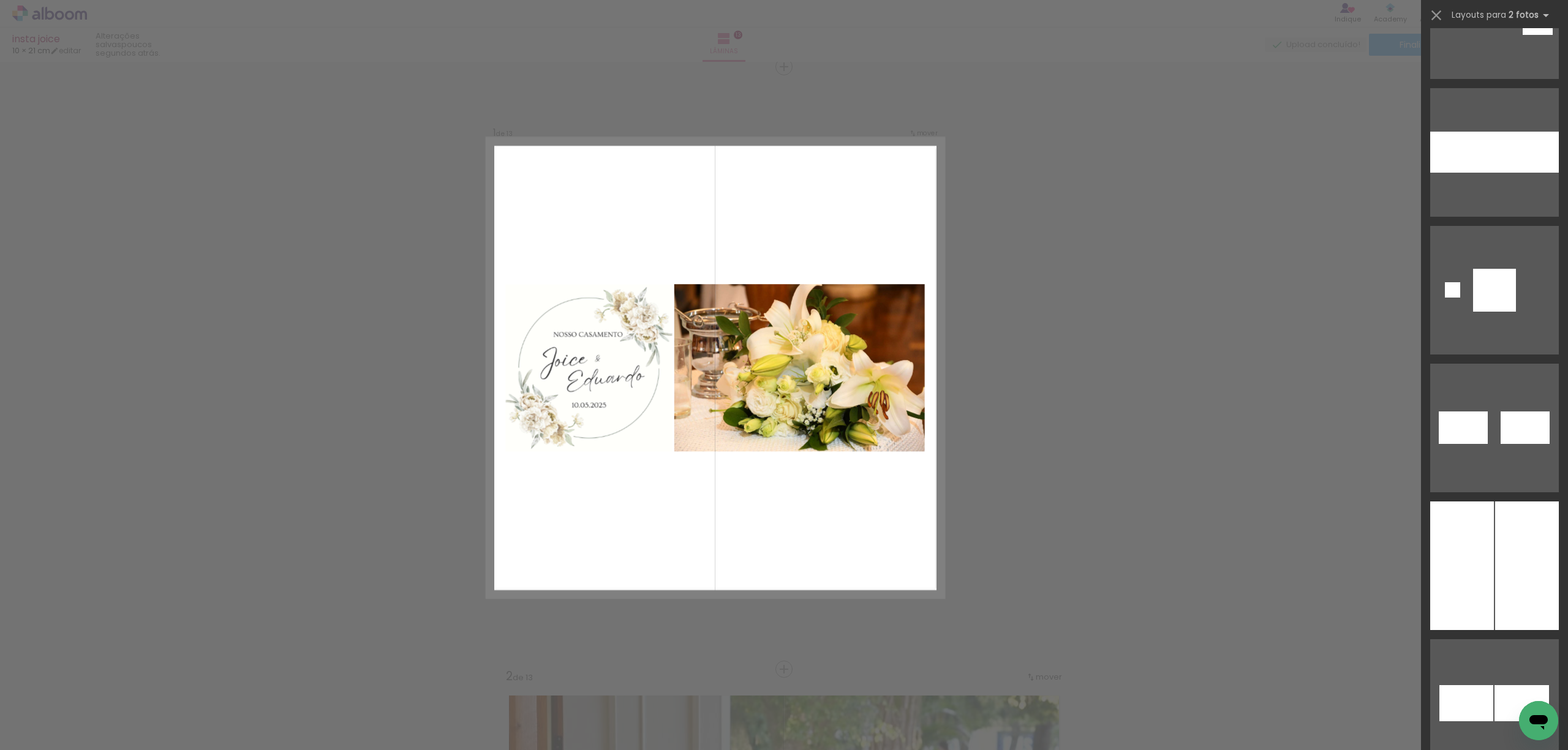
scroll to position [6913, 0]
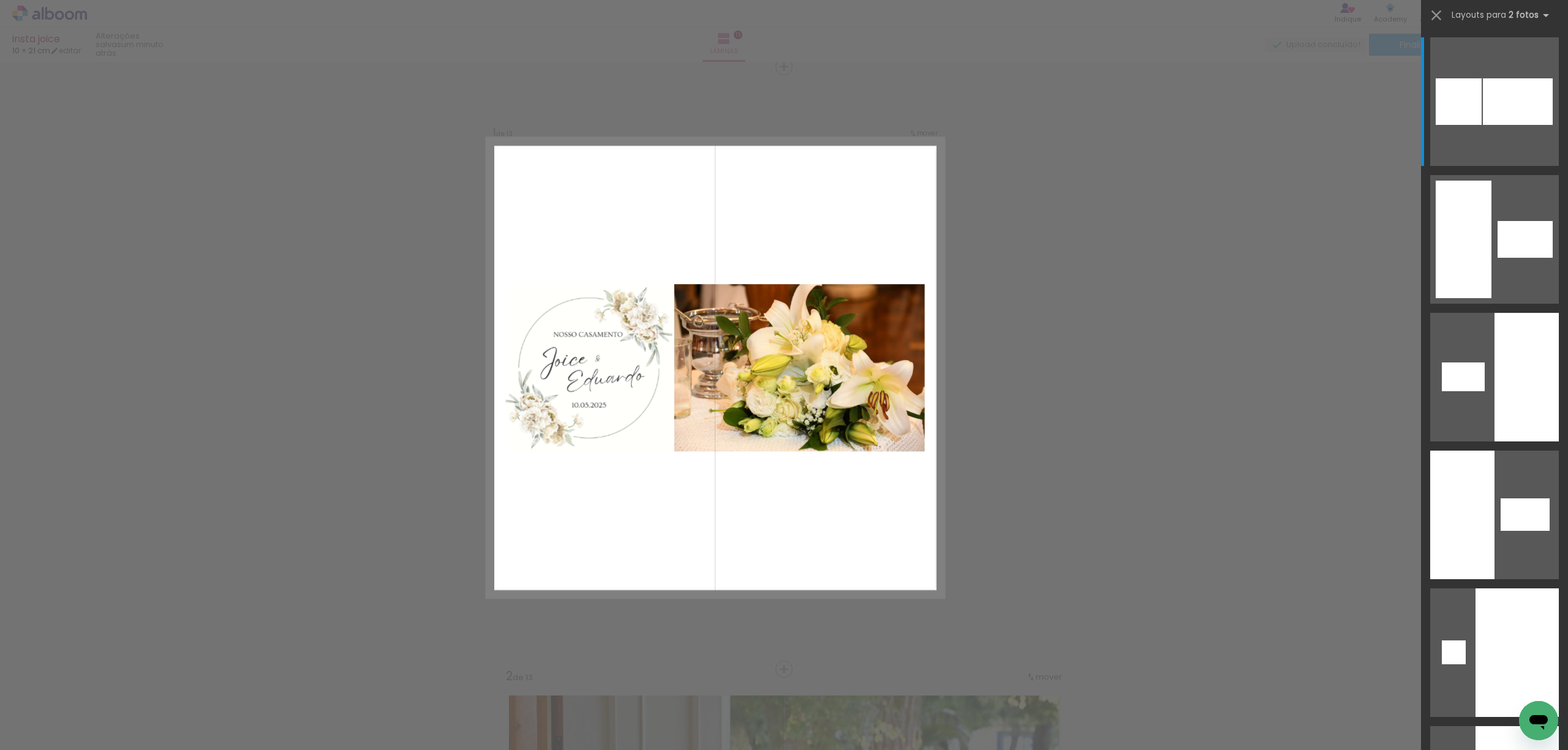
scroll to position [293, 0]
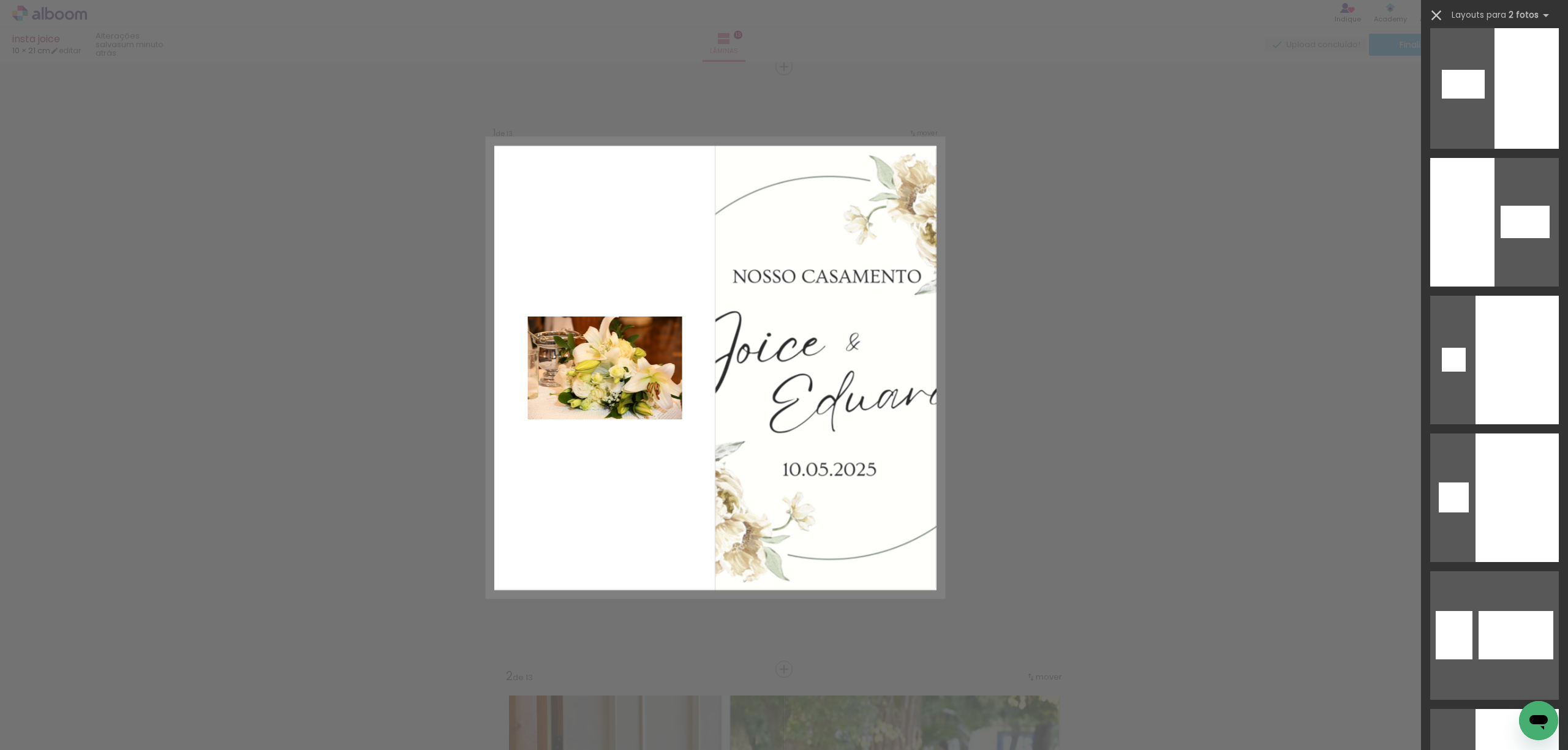
click at [1439, 11] on iron-icon at bounding box center [1436, 16] width 17 height 17
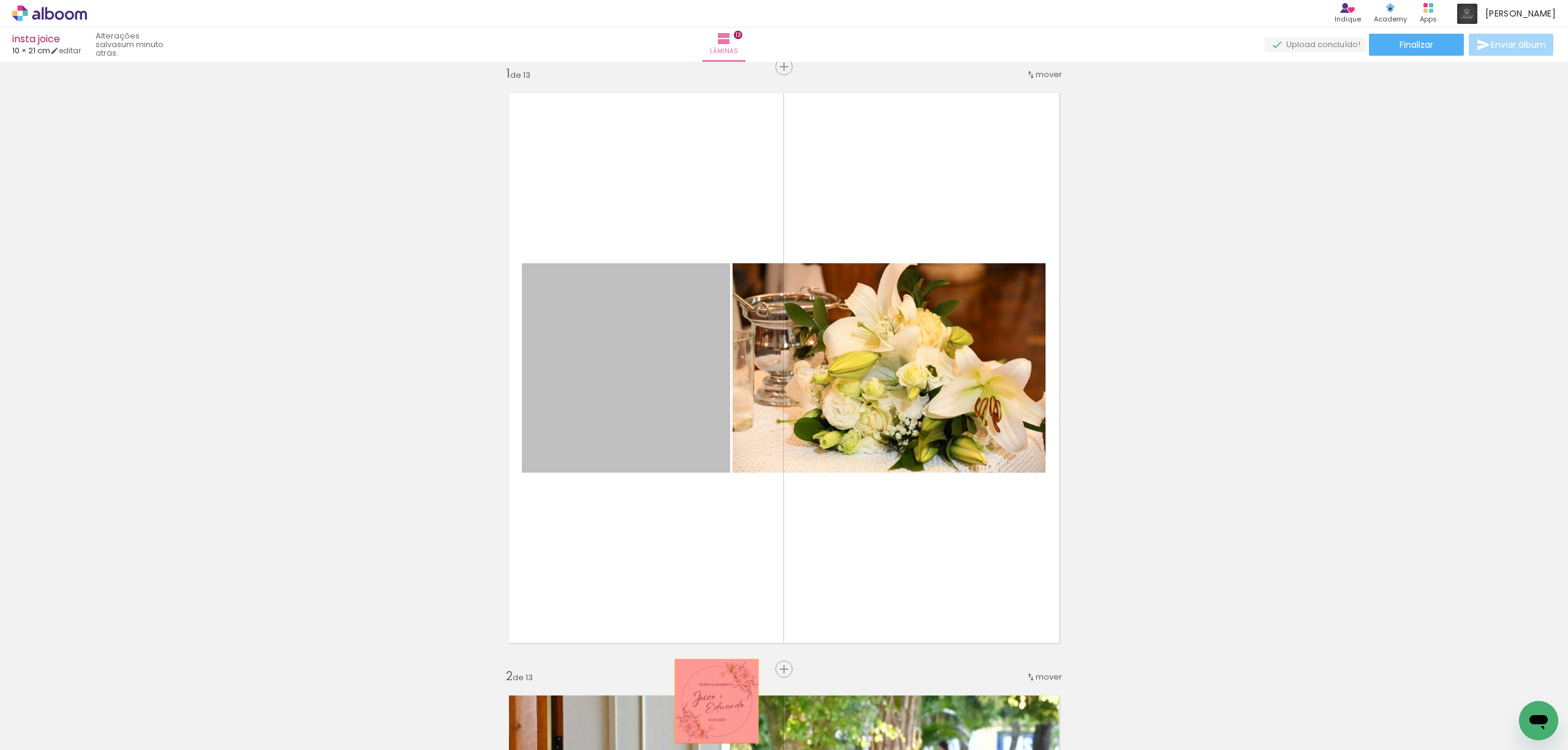
drag, startPoint x: 630, startPoint y: 400, endPoint x: 711, endPoint y: 701, distance: 311.7
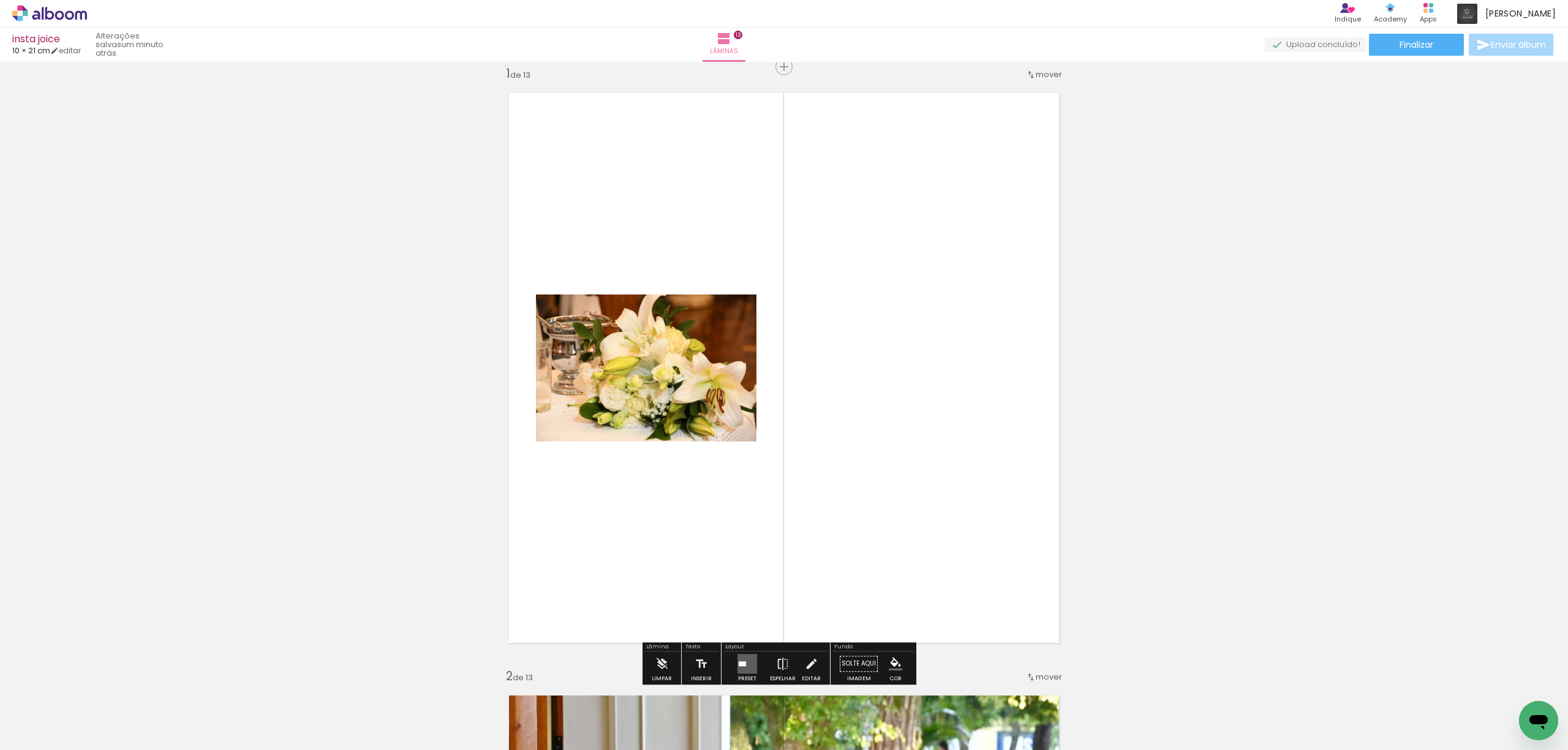
click at [742, 657] on quentale-layouter at bounding box center [747, 663] width 19 height 19
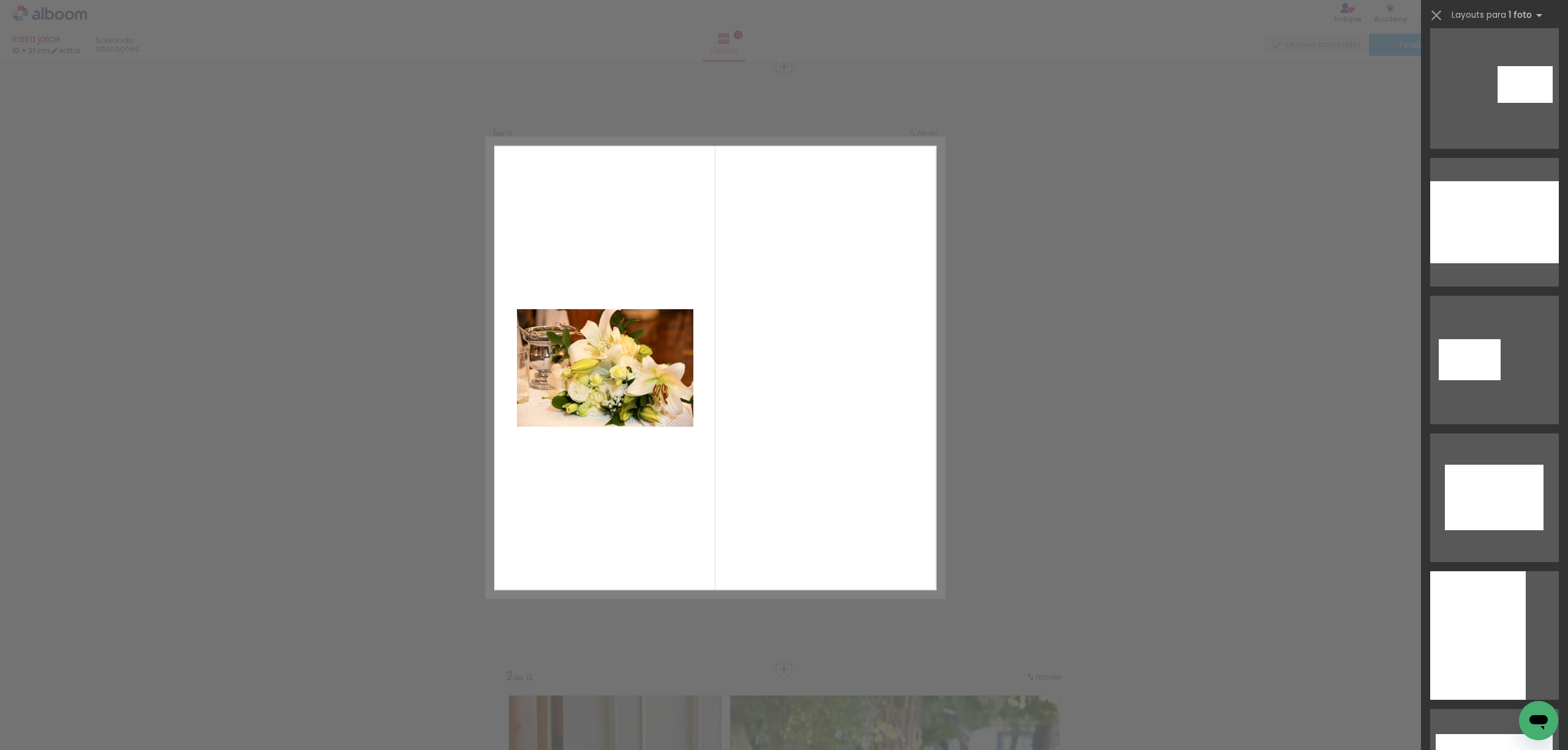
scroll to position [0, 0]
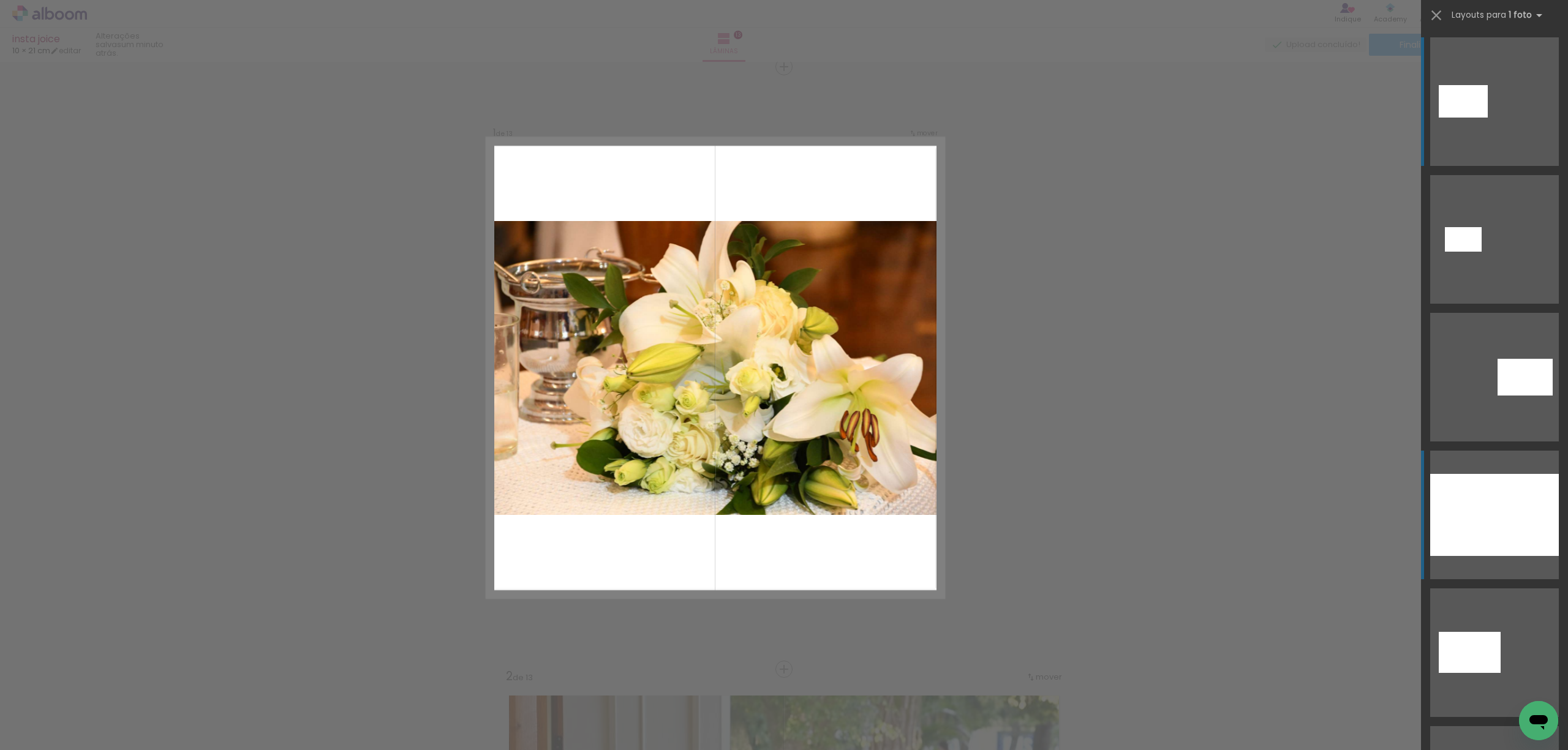
click at [1480, 516] on div at bounding box center [1494, 514] width 129 height 82
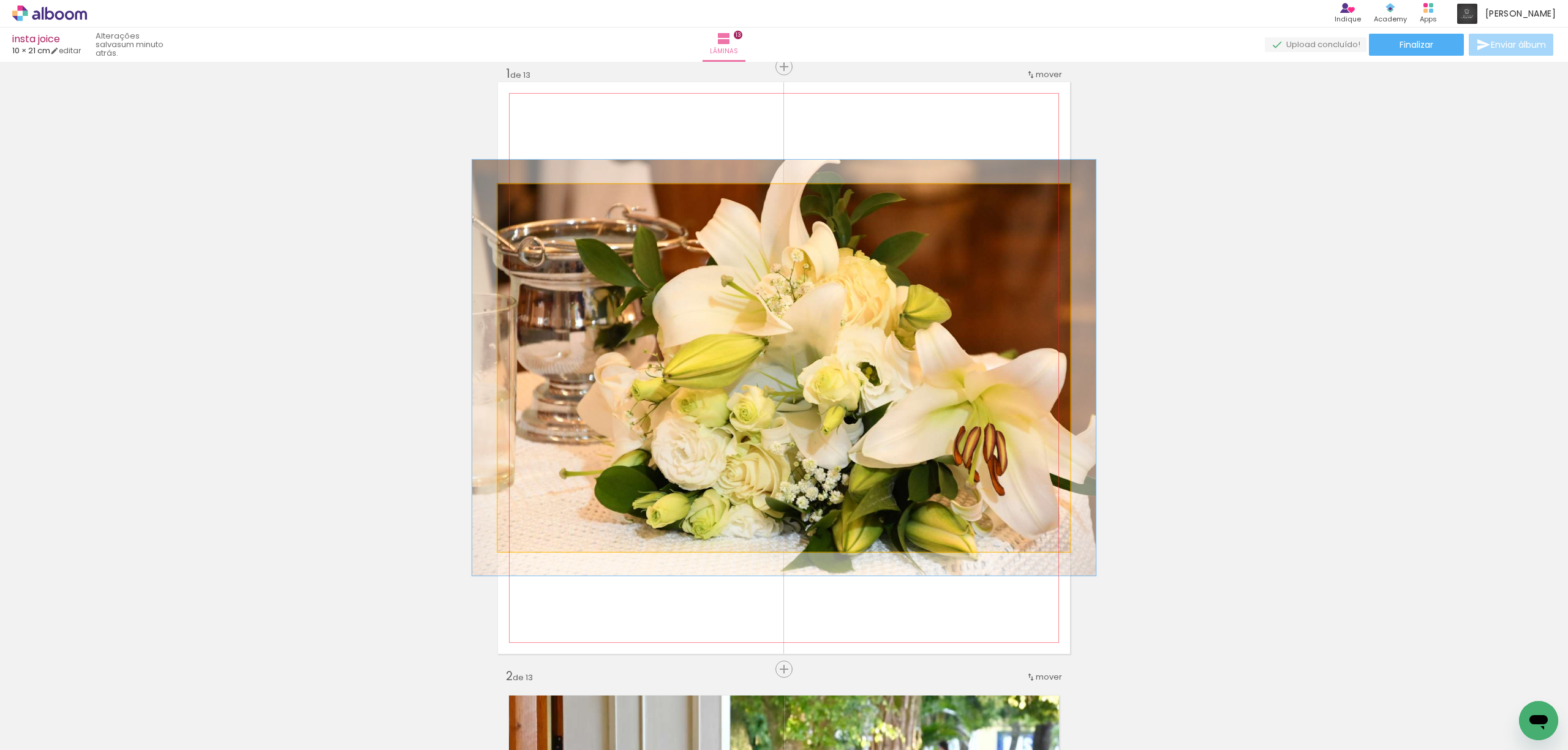
type paper-slider "109"
click at [524, 199] on div at bounding box center [530, 197] width 11 height 11
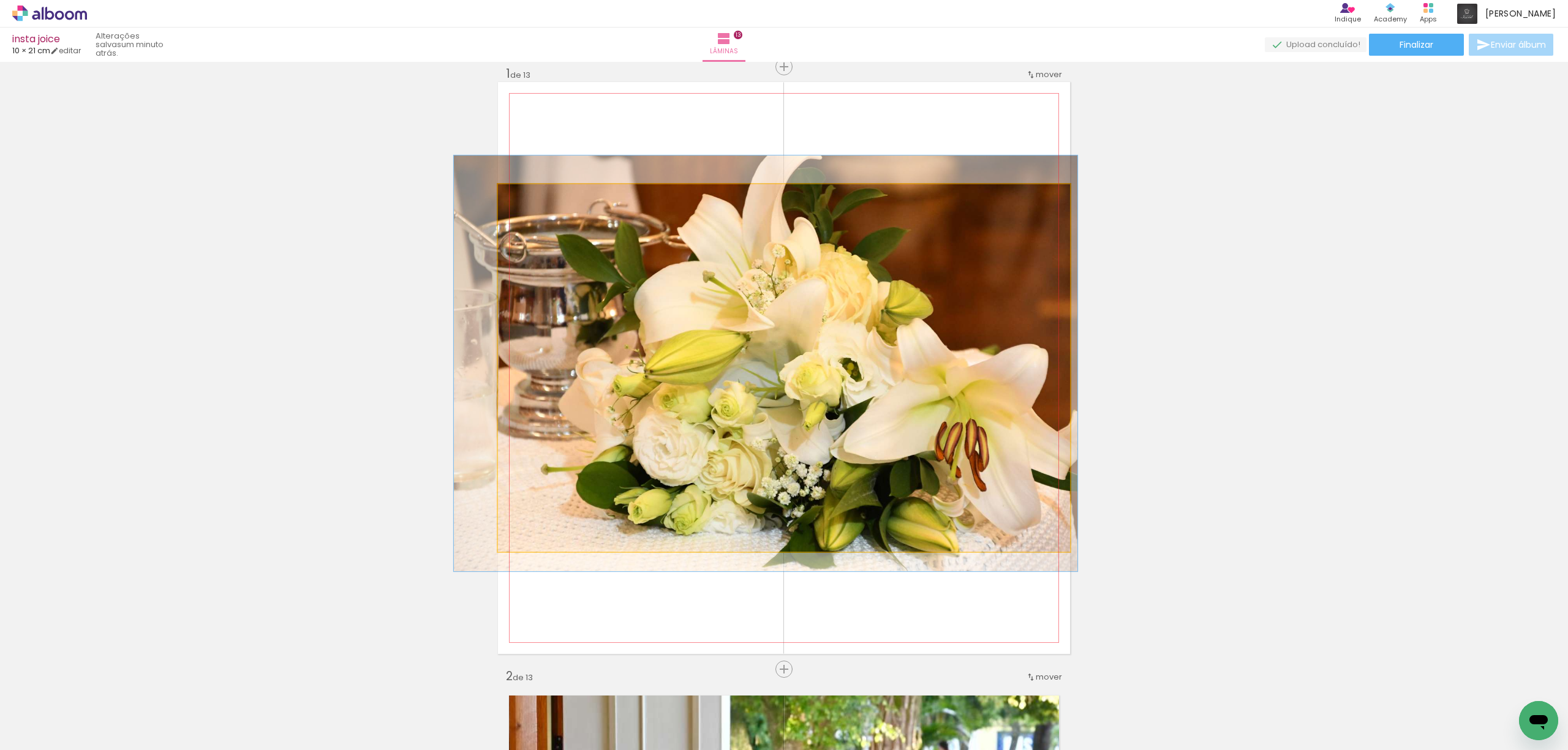
drag, startPoint x: 641, startPoint y: 275, endPoint x: 622, endPoint y: 270, distance: 19.6
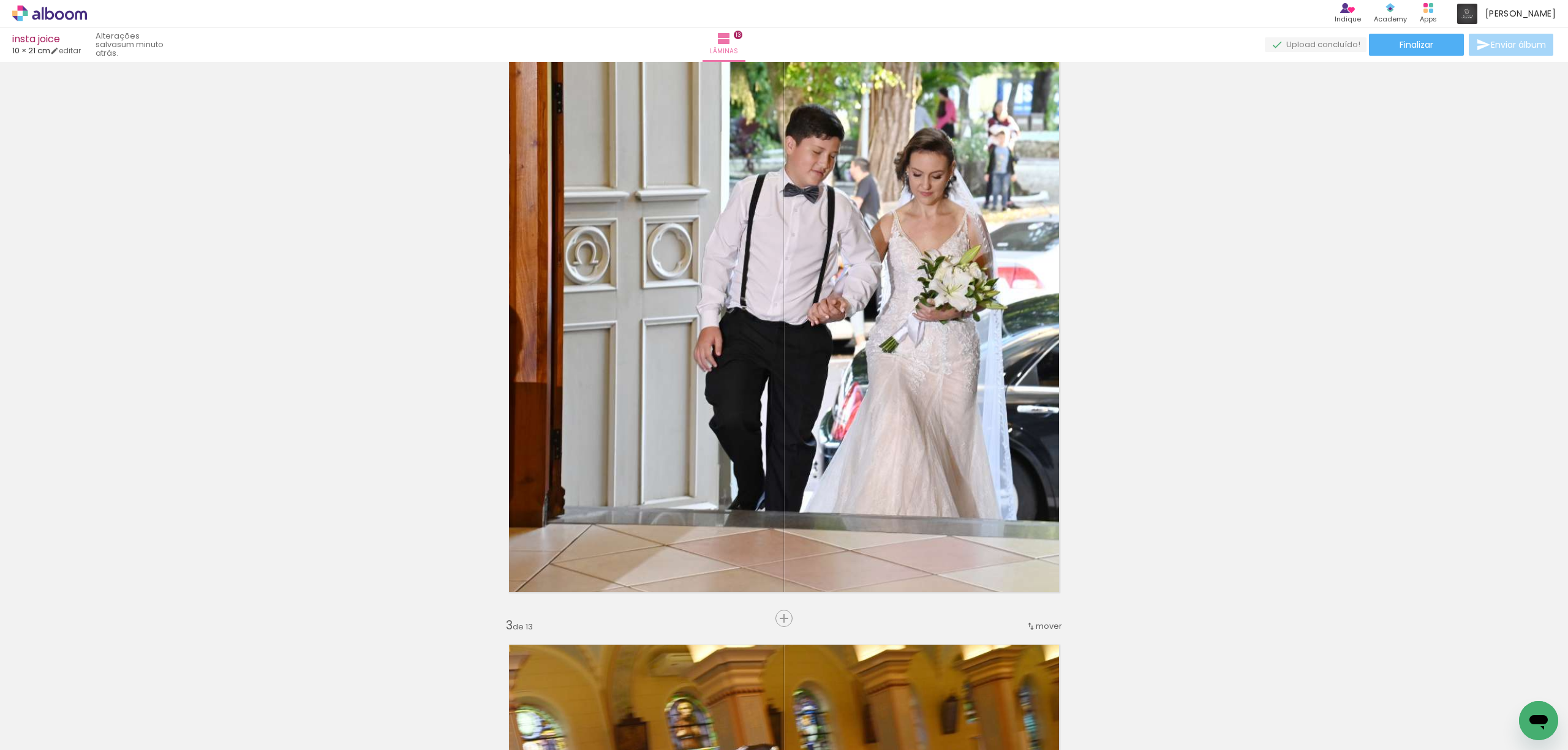
scroll to position [586, 0]
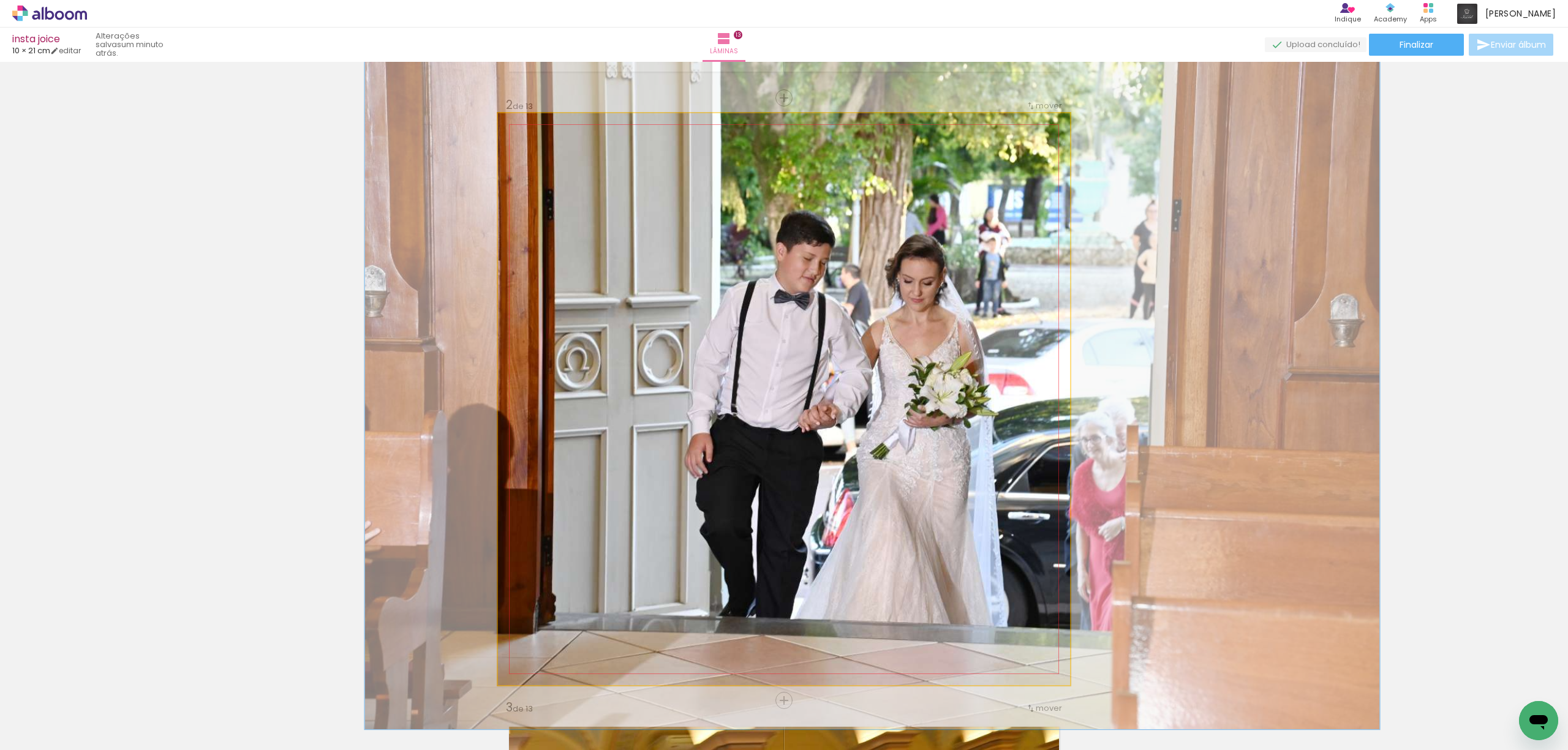
drag, startPoint x: 966, startPoint y: 384, endPoint x: 956, endPoint y: 409, distance: 26.9
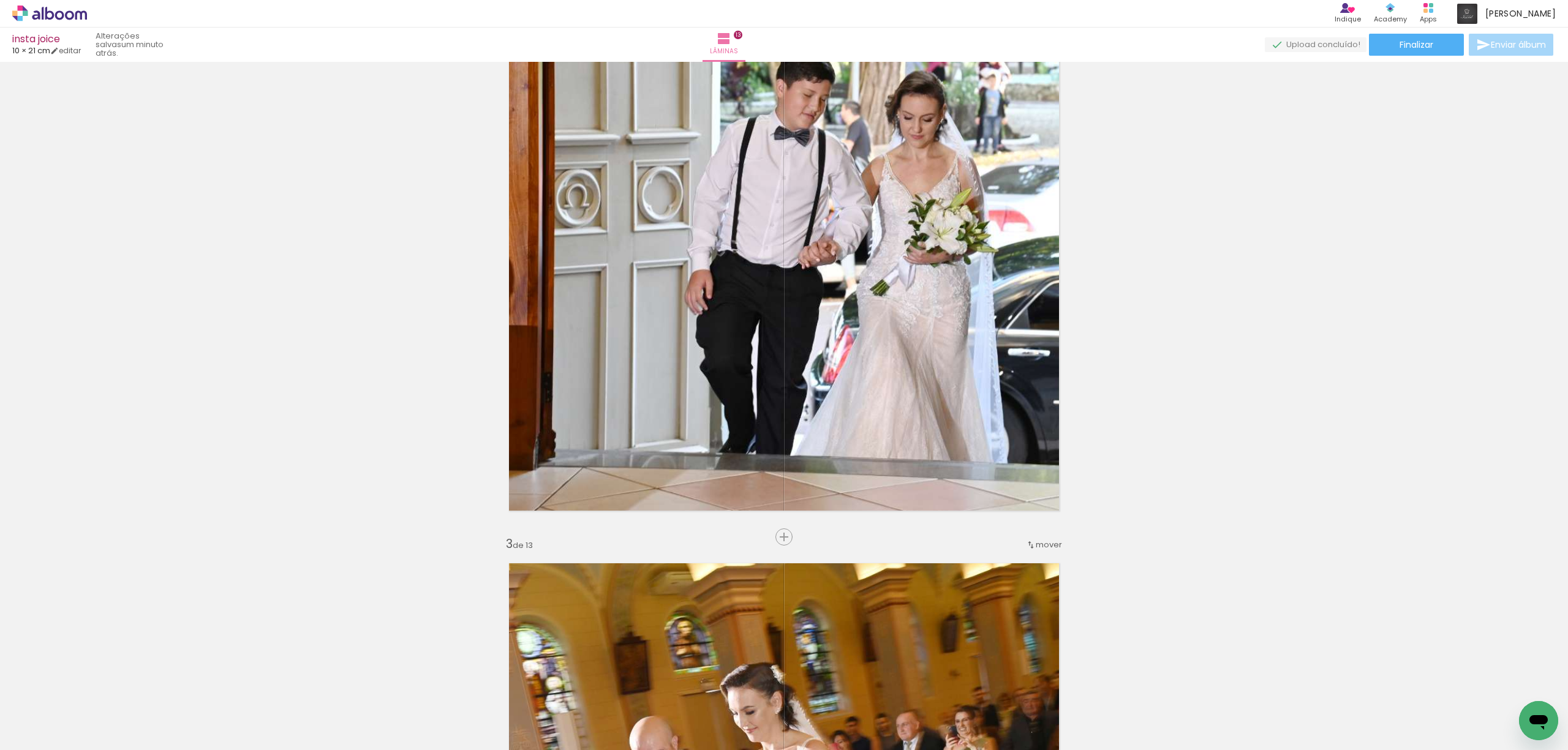
scroll to position [668, 0]
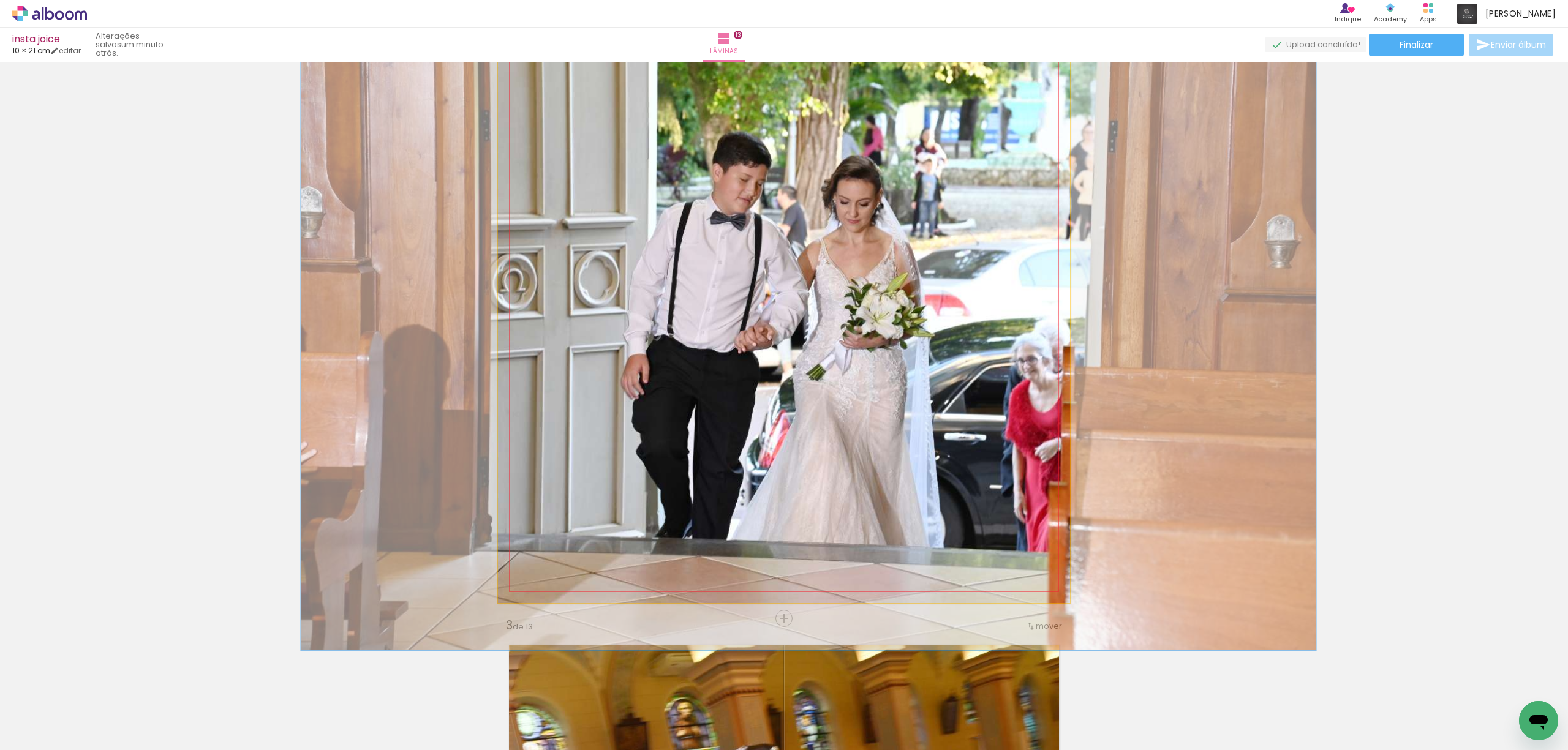
drag, startPoint x: 658, startPoint y: 189, endPoint x: 596, endPoint y: 192, distance: 62.1
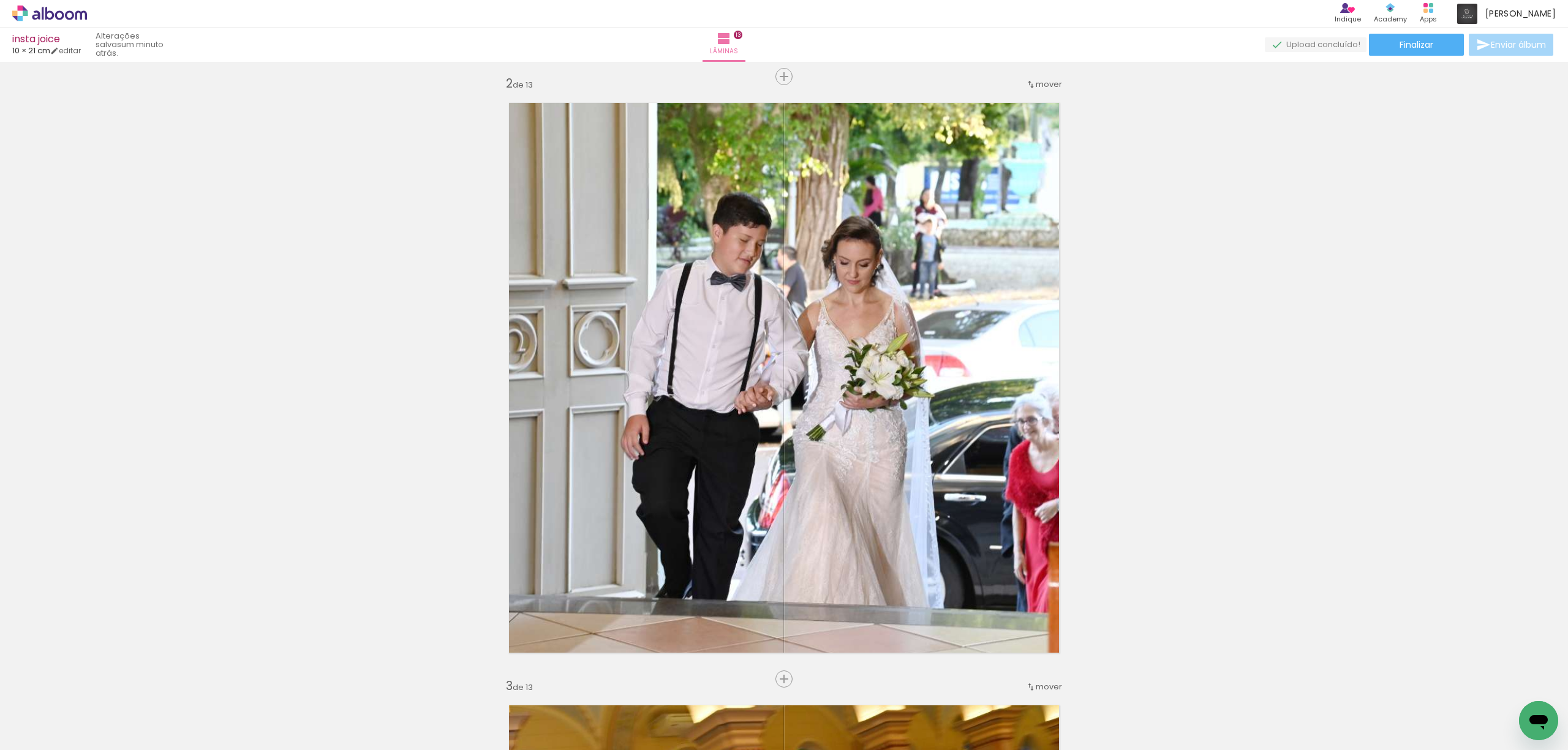
scroll to position [618, 0]
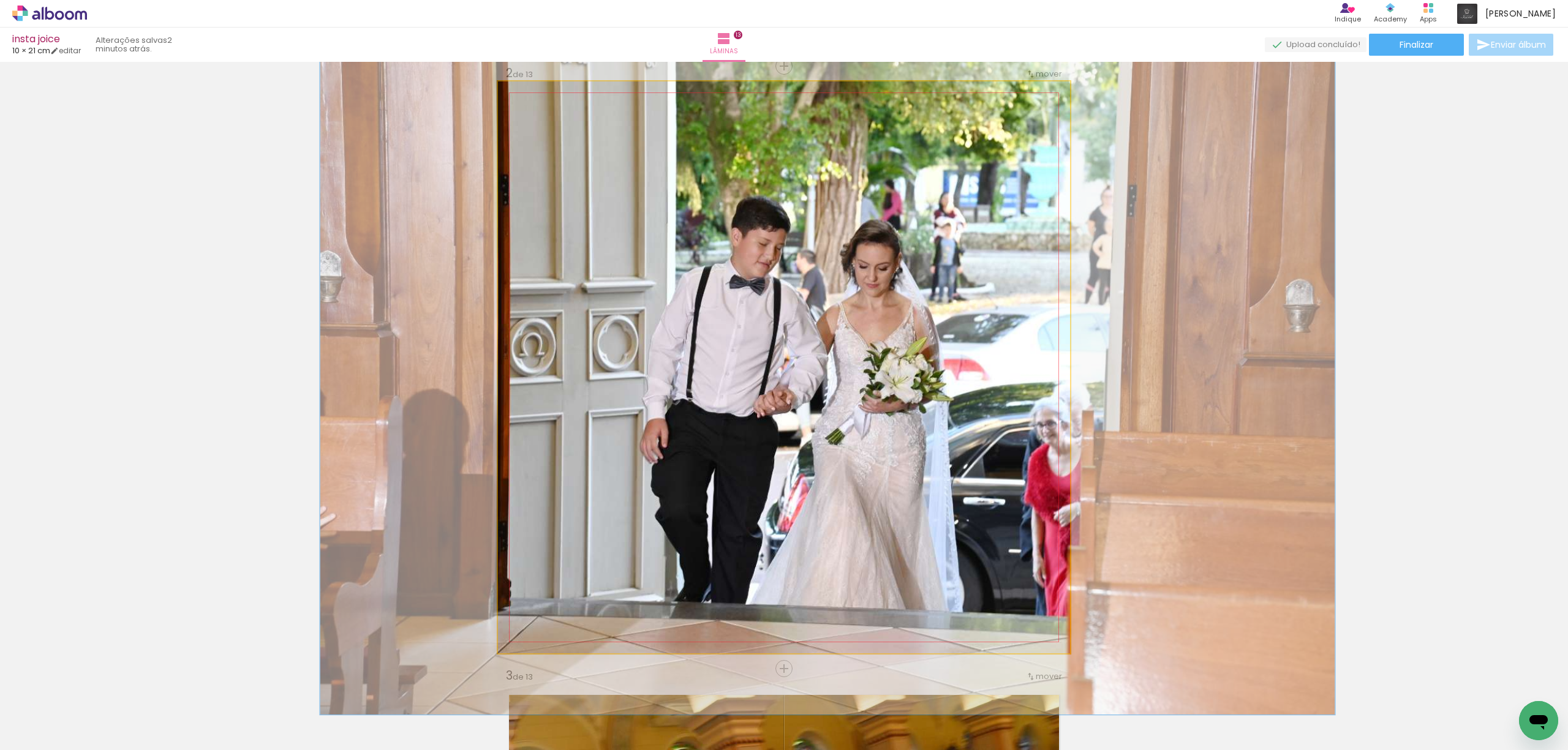
drag, startPoint x: 564, startPoint y: 145, endPoint x: 584, endPoint y: 159, distance: 24.4
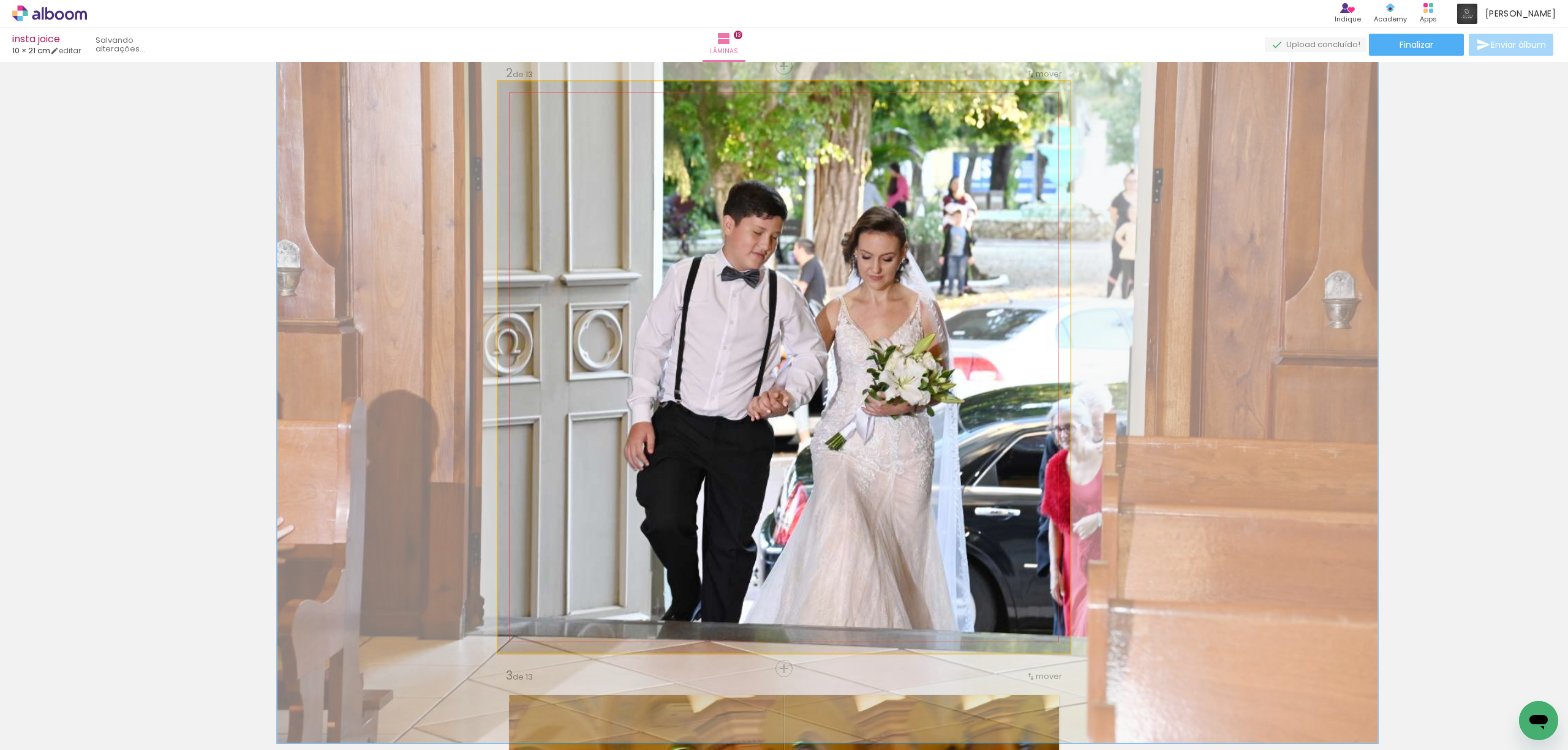
click at [535, 93] on div at bounding box center [540, 94] width 11 height 11
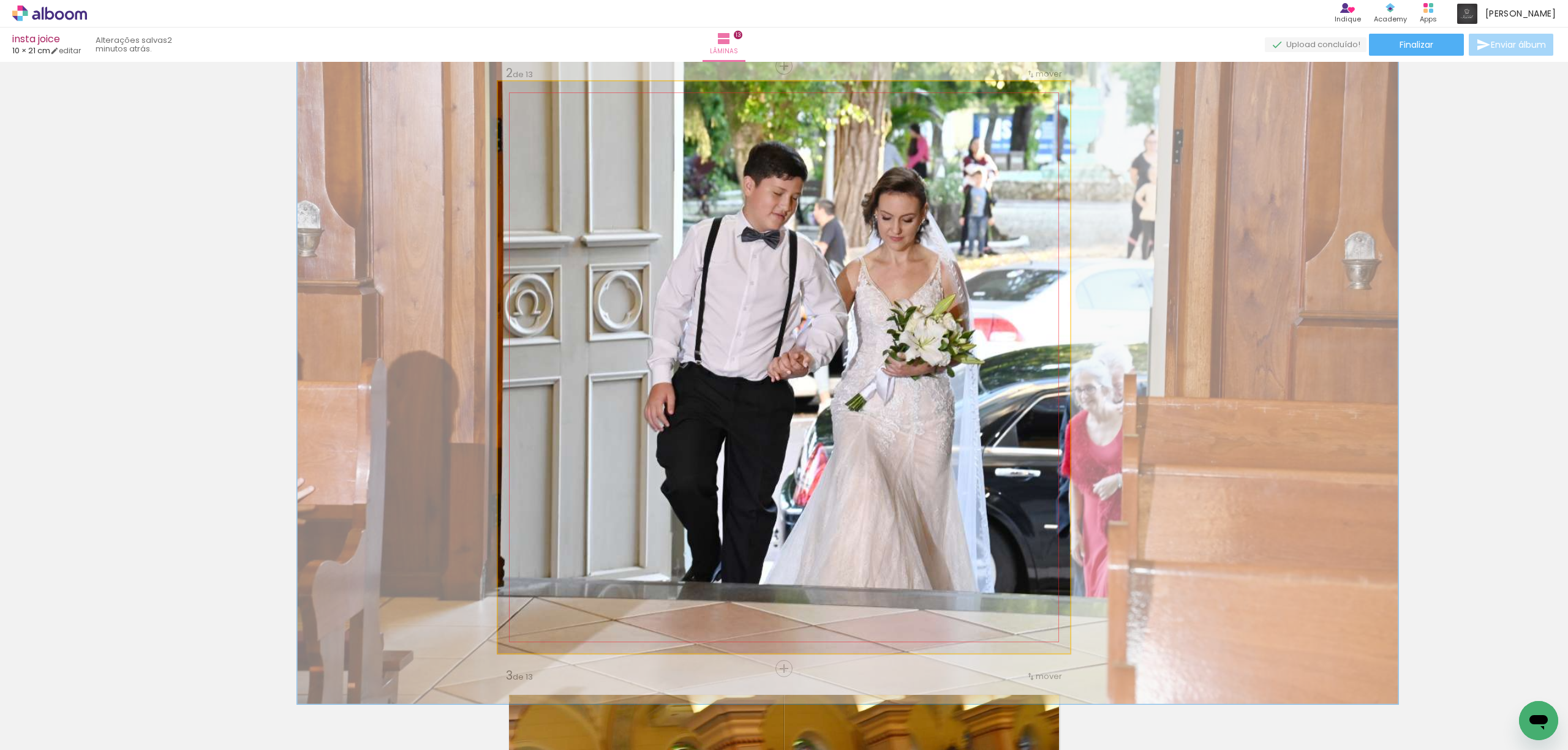
drag, startPoint x: 740, startPoint y: 253, endPoint x: 760, endPoint y: 217, distance: 41.2
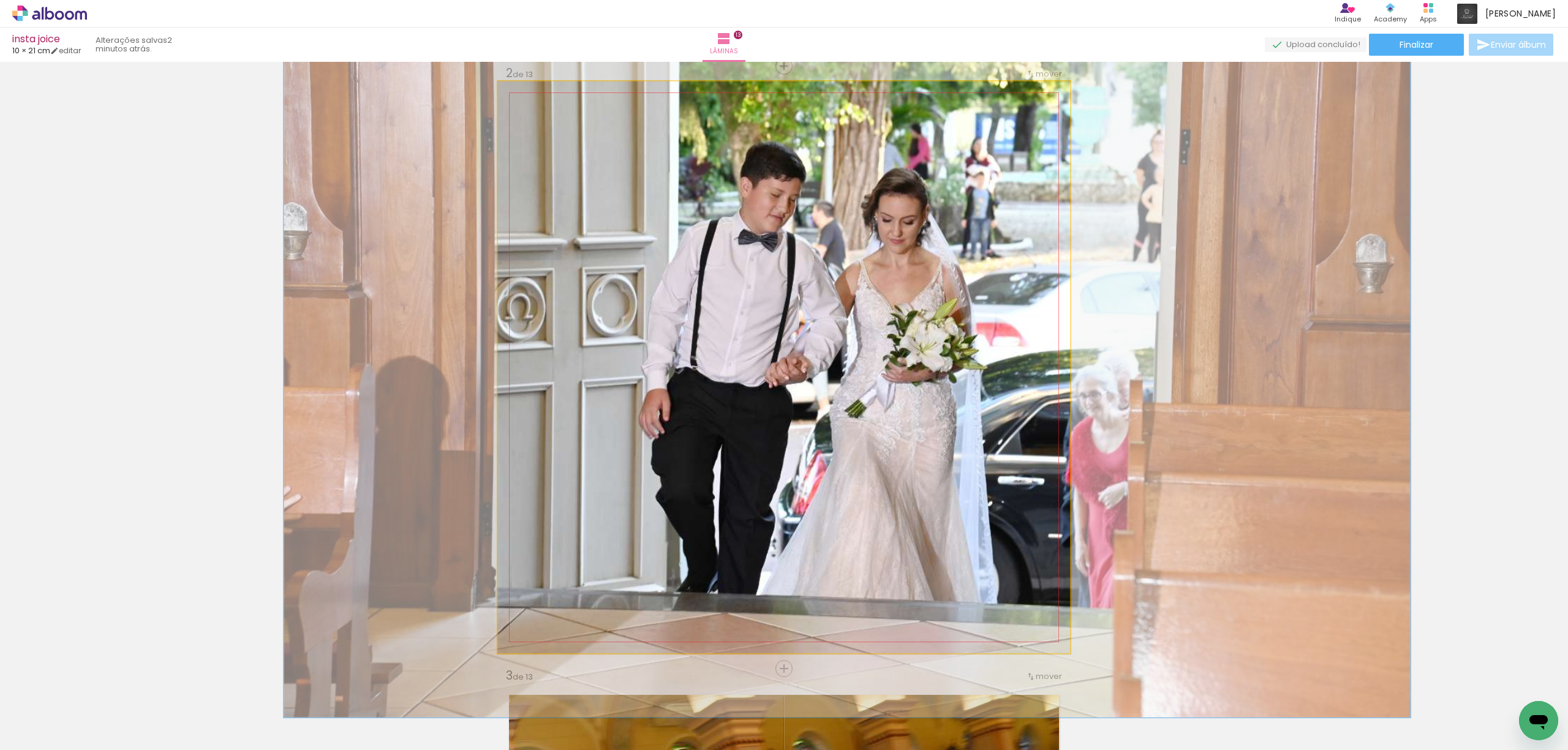
type paper-slider "131"
click at [536, 98] on div at bounding box center [542, 94] width 11 height 11
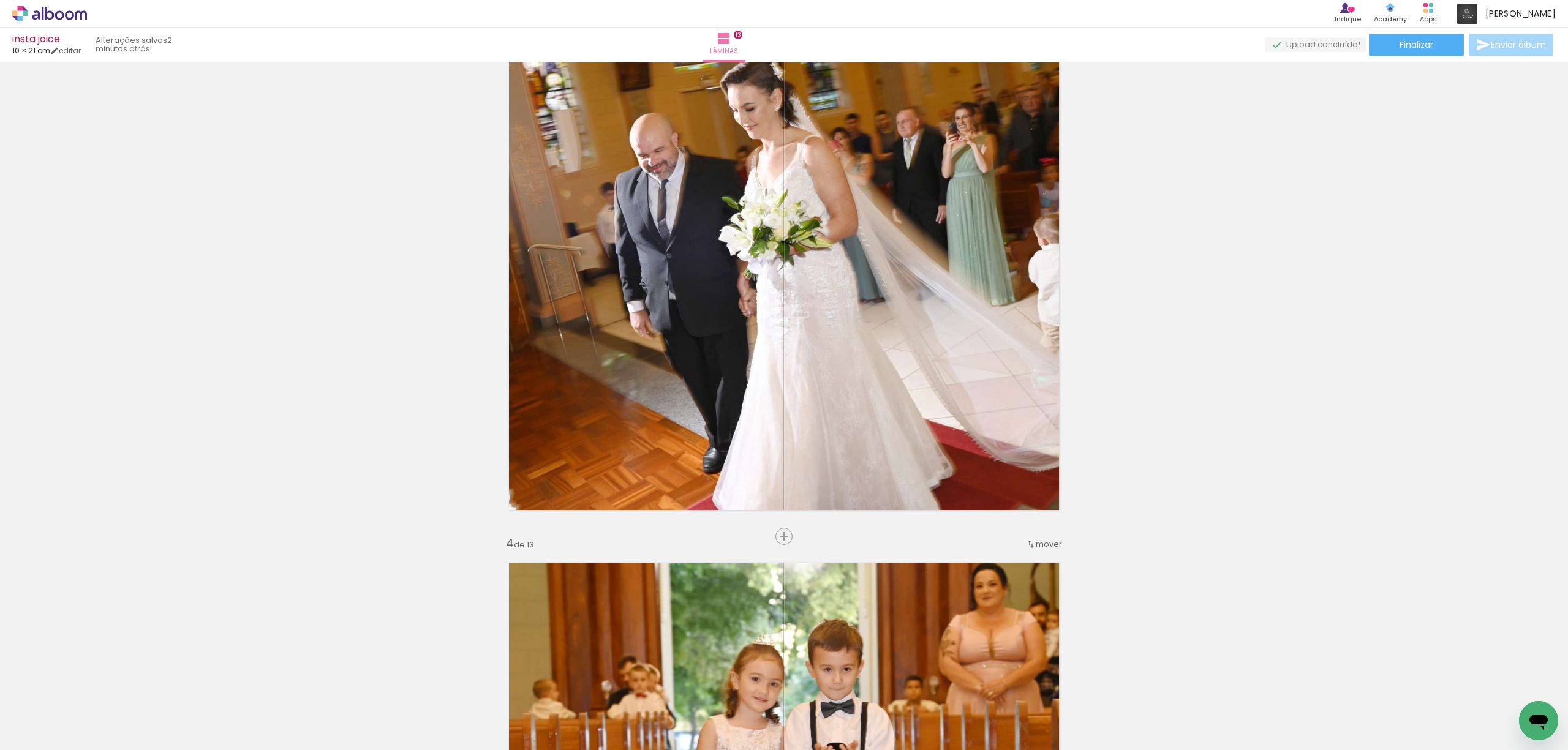
scroll to position [1271, 0]
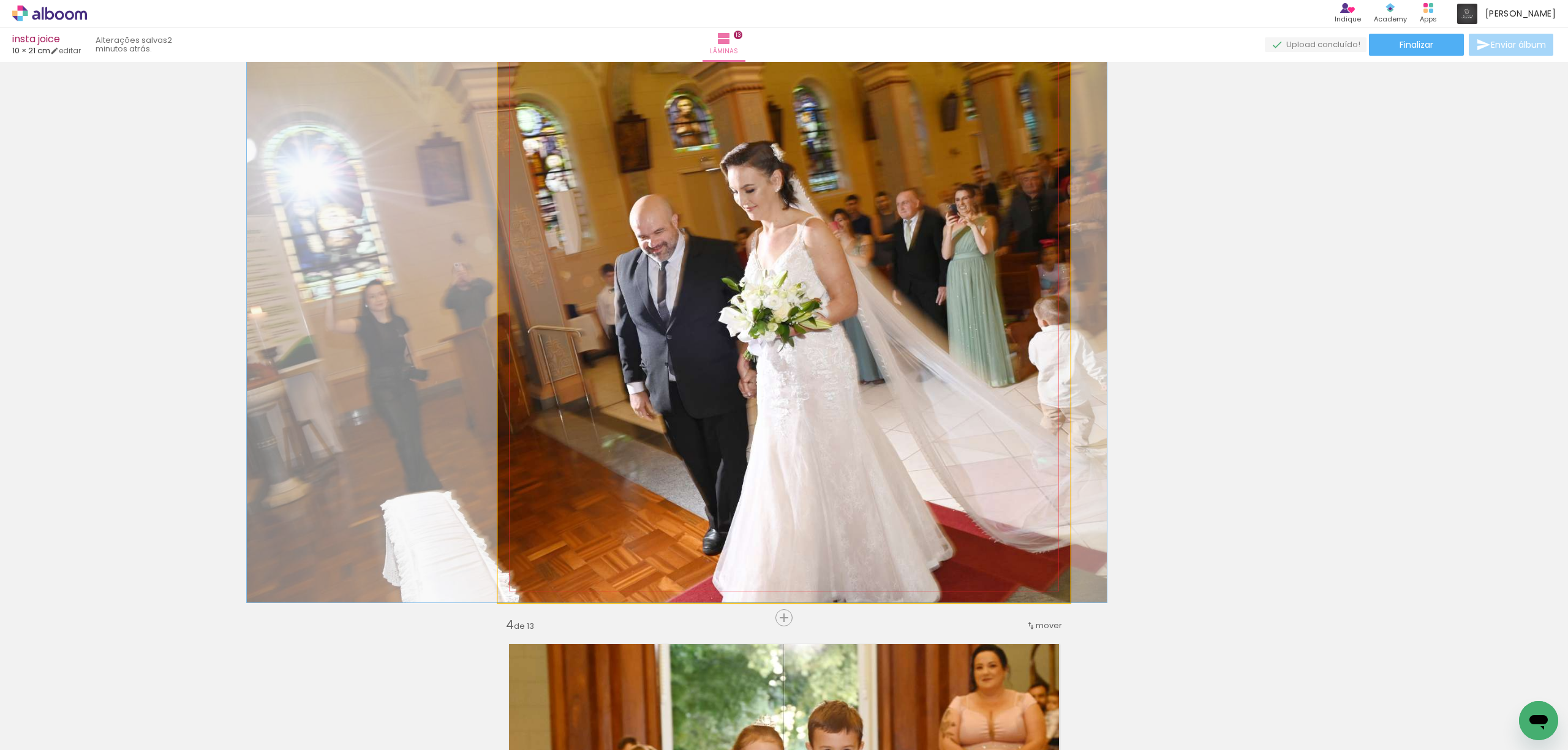
click at [977, 339] on quentale-photo at bounding box center [784, 316] width 572 height 572
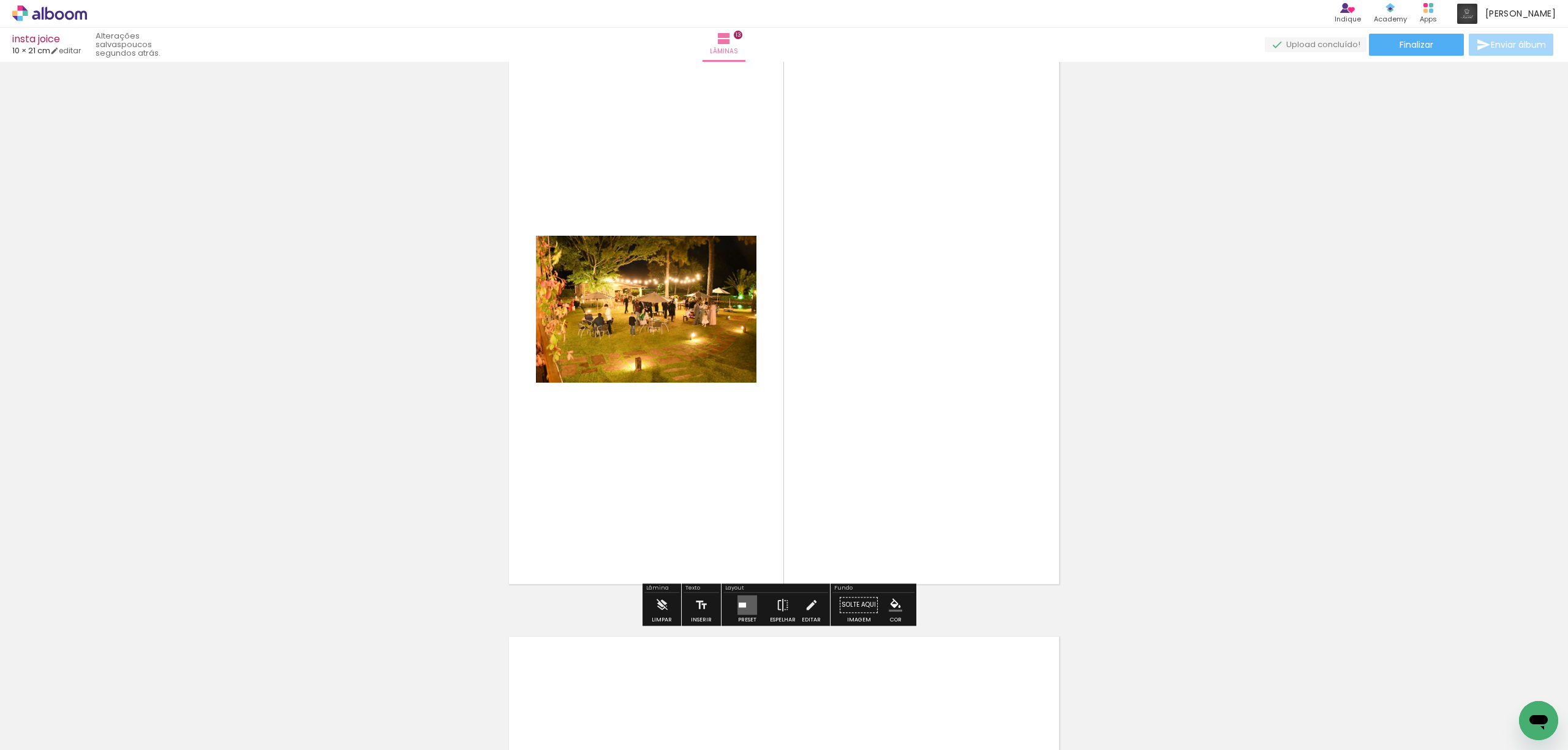
scroll to position [7309, 0]
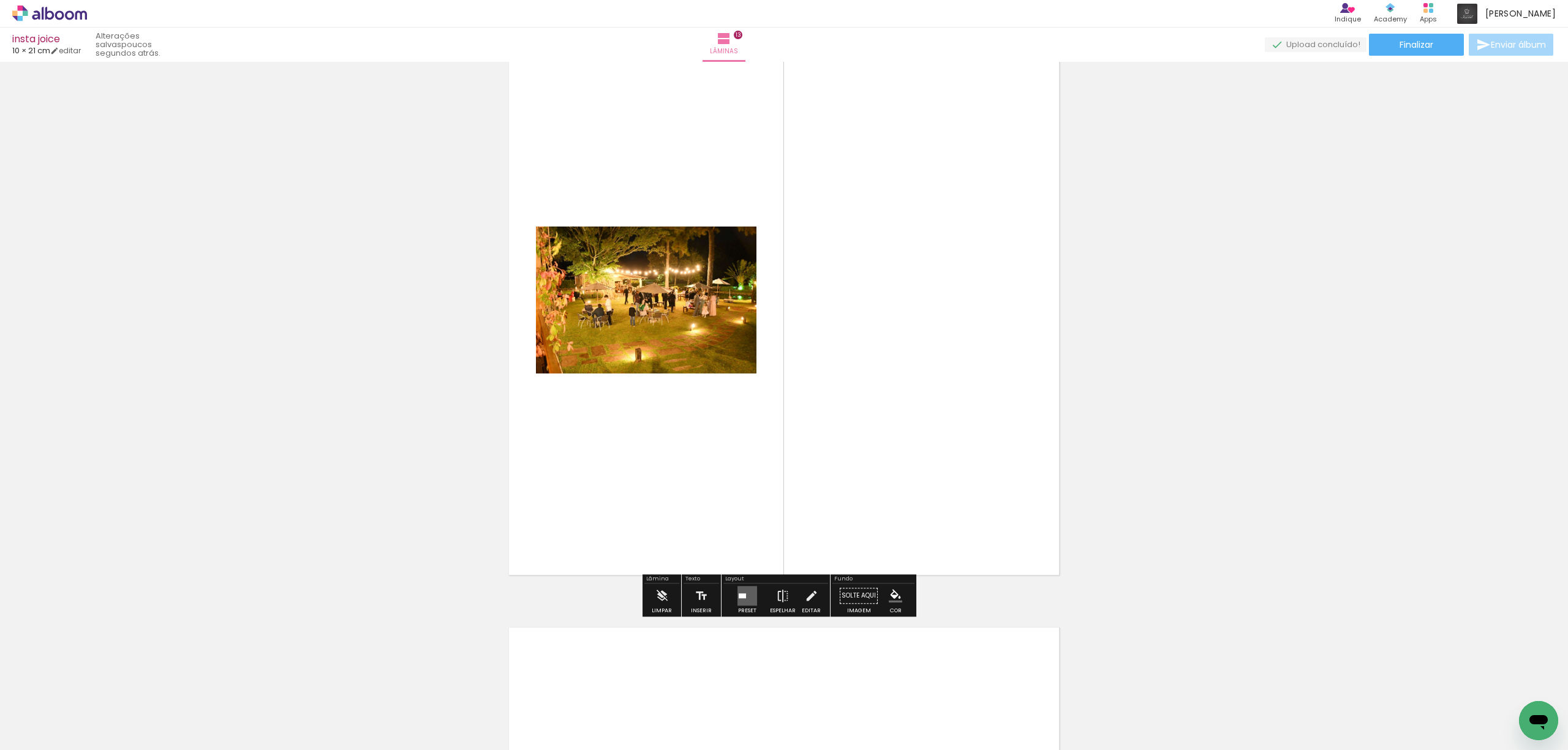
click at [740, 593] on quentale-layouter at bounding box center [747, 595] width 19 height 19
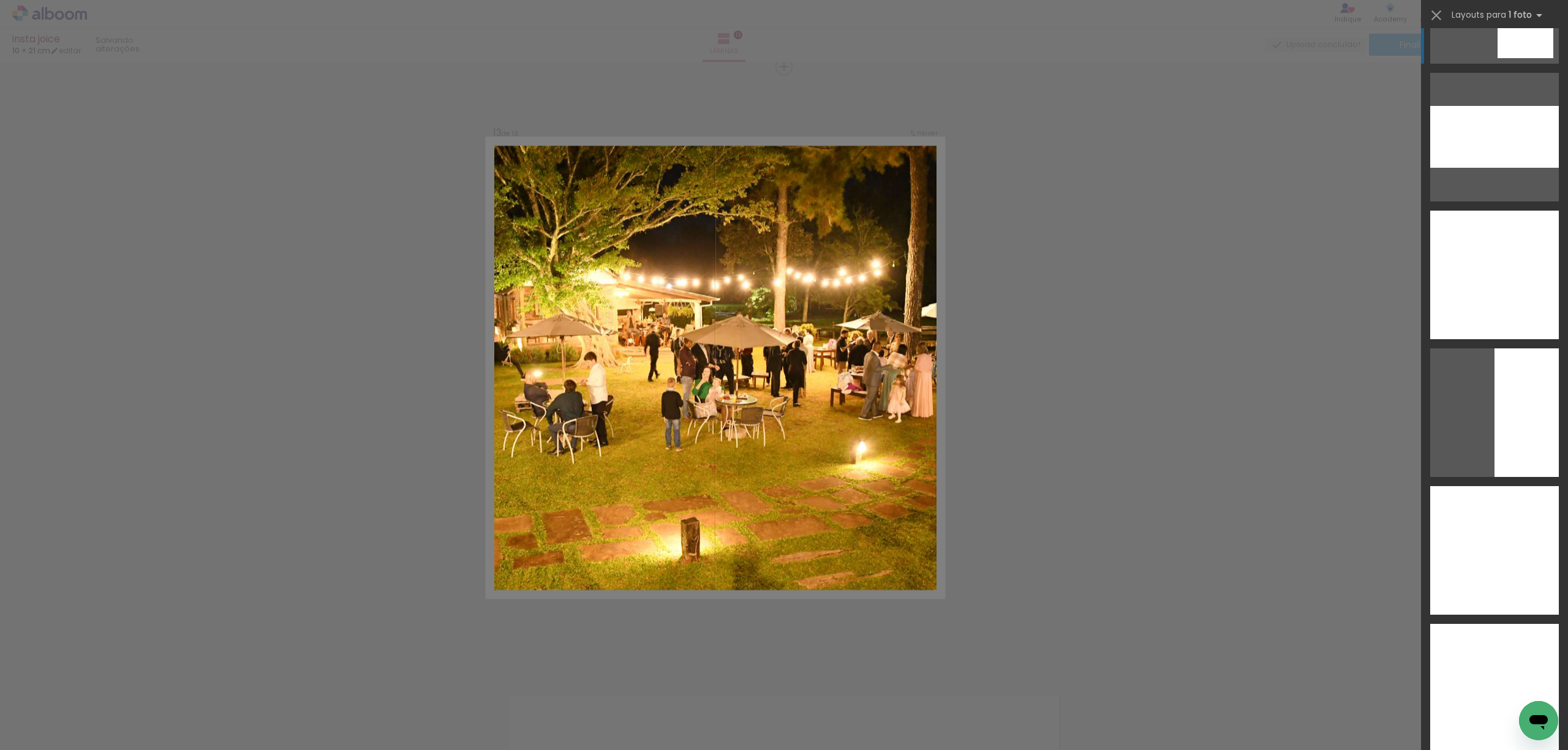
scroll to position [3019, 0]
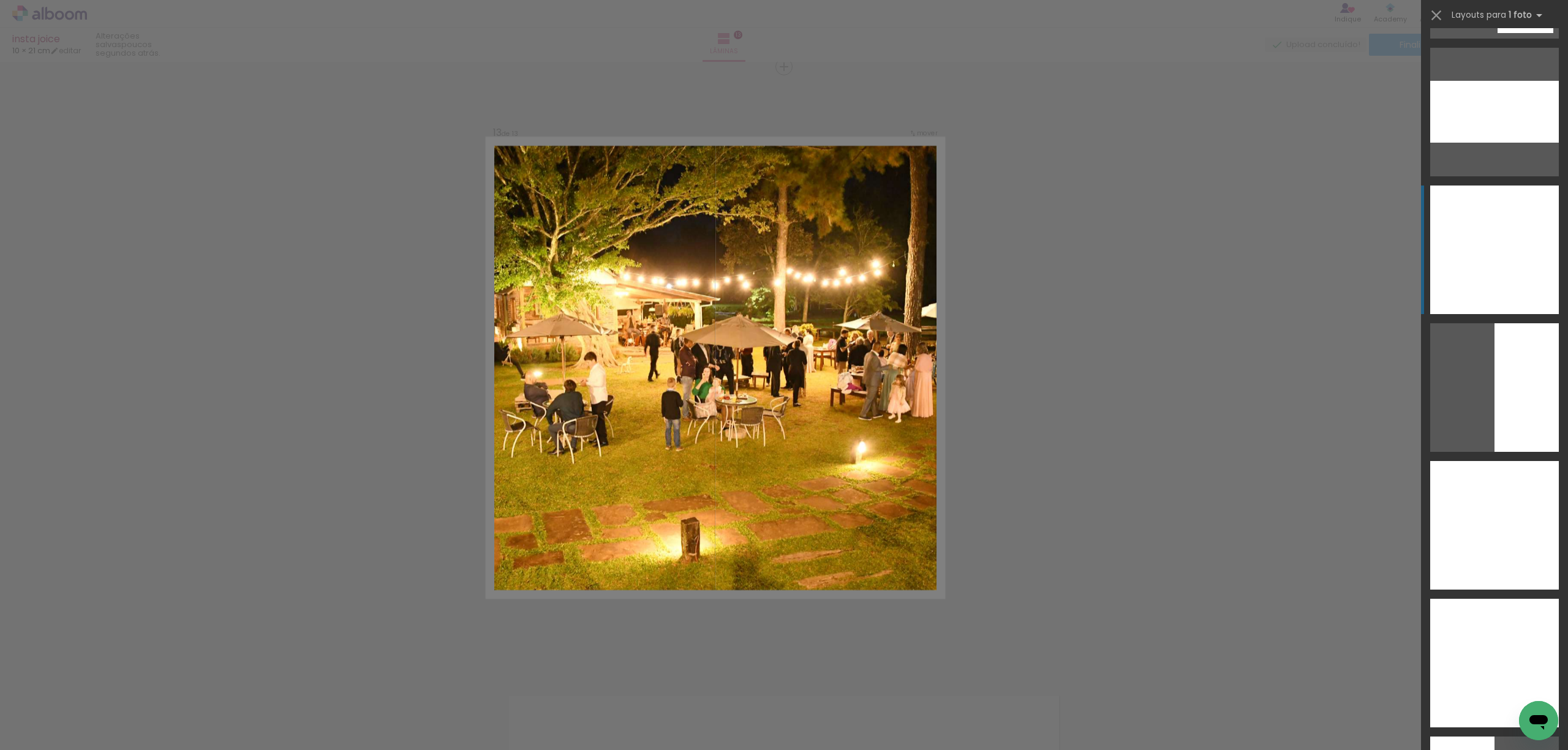
click at [1475, 143] on div at bounding box center [1494, 111] width 129 height 62
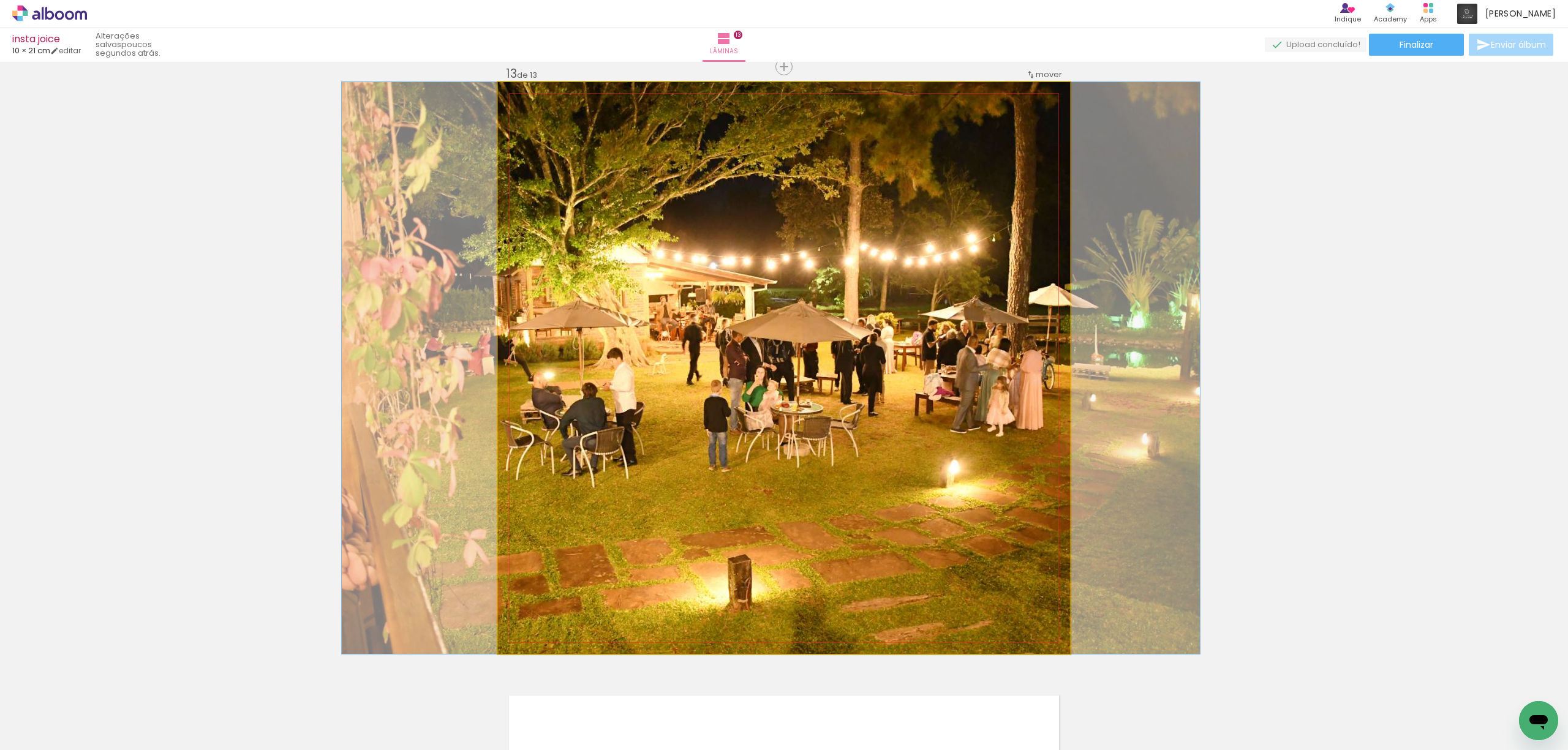
drag, startPoint x: 682, startPoint y: 381, endPoint x: 669, endPoint y: 379, distance: 13.2
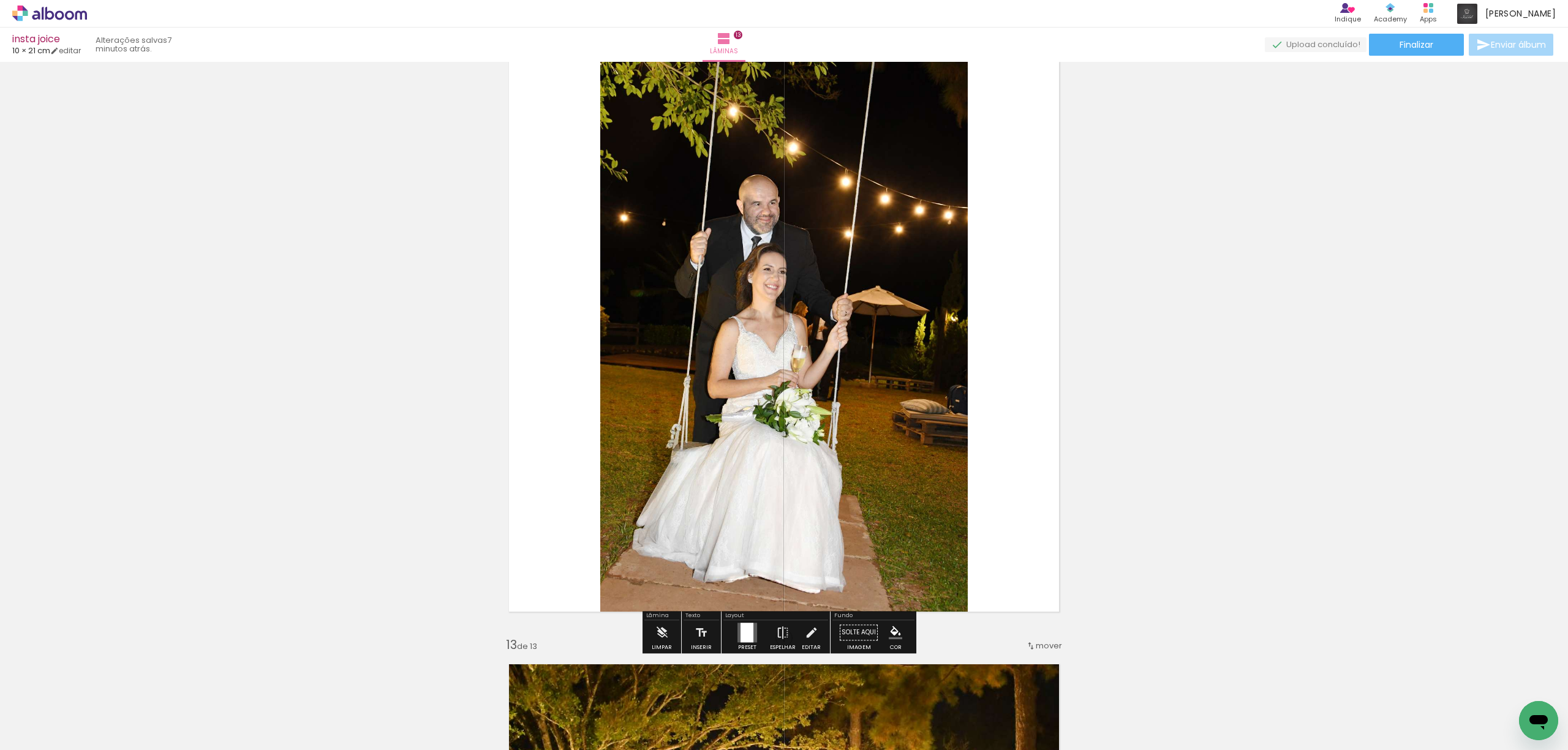
scroll to position [6664, 0]
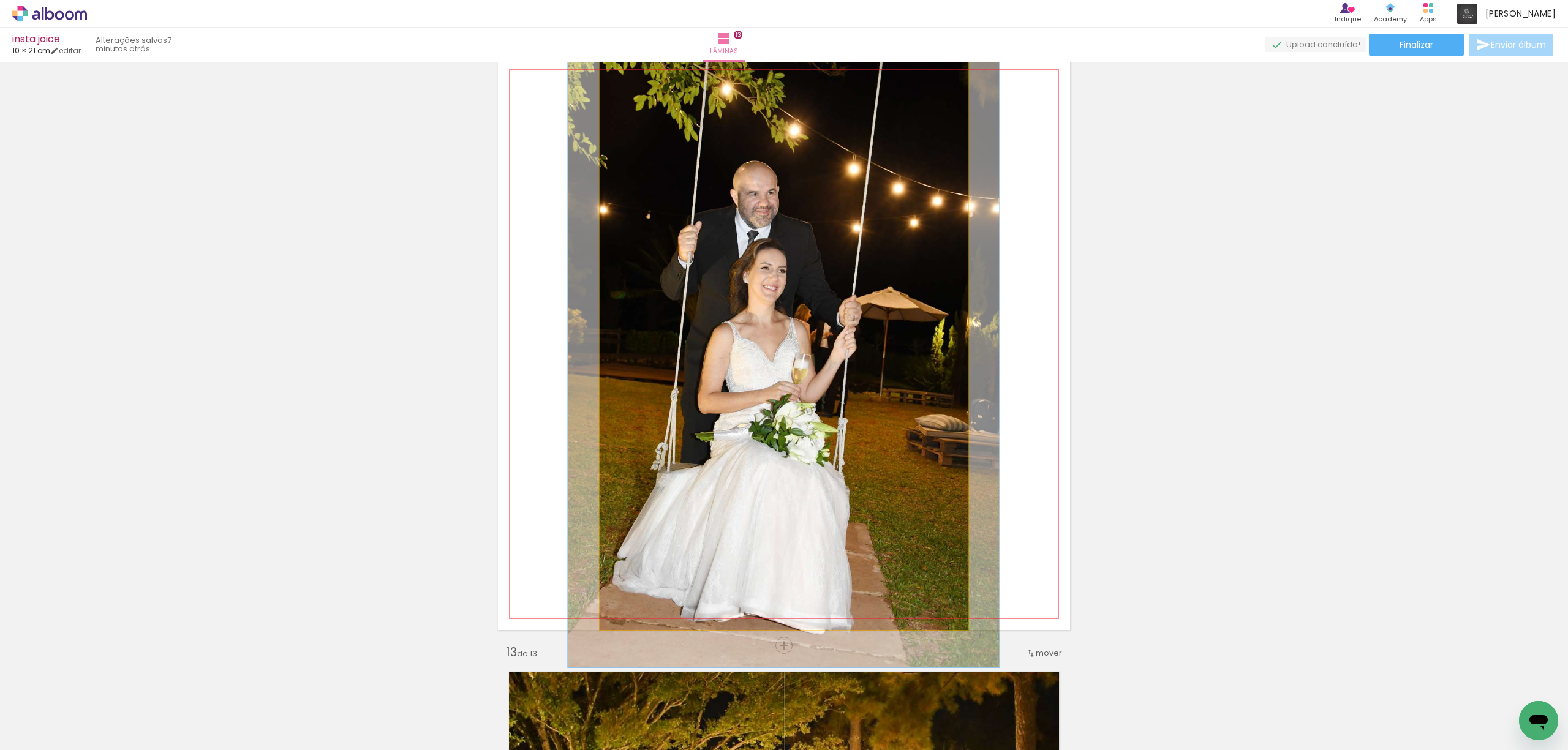
type paper-slider "113"
click at [630, 67] on div at bounding box center [634, 71] width 11 height 11
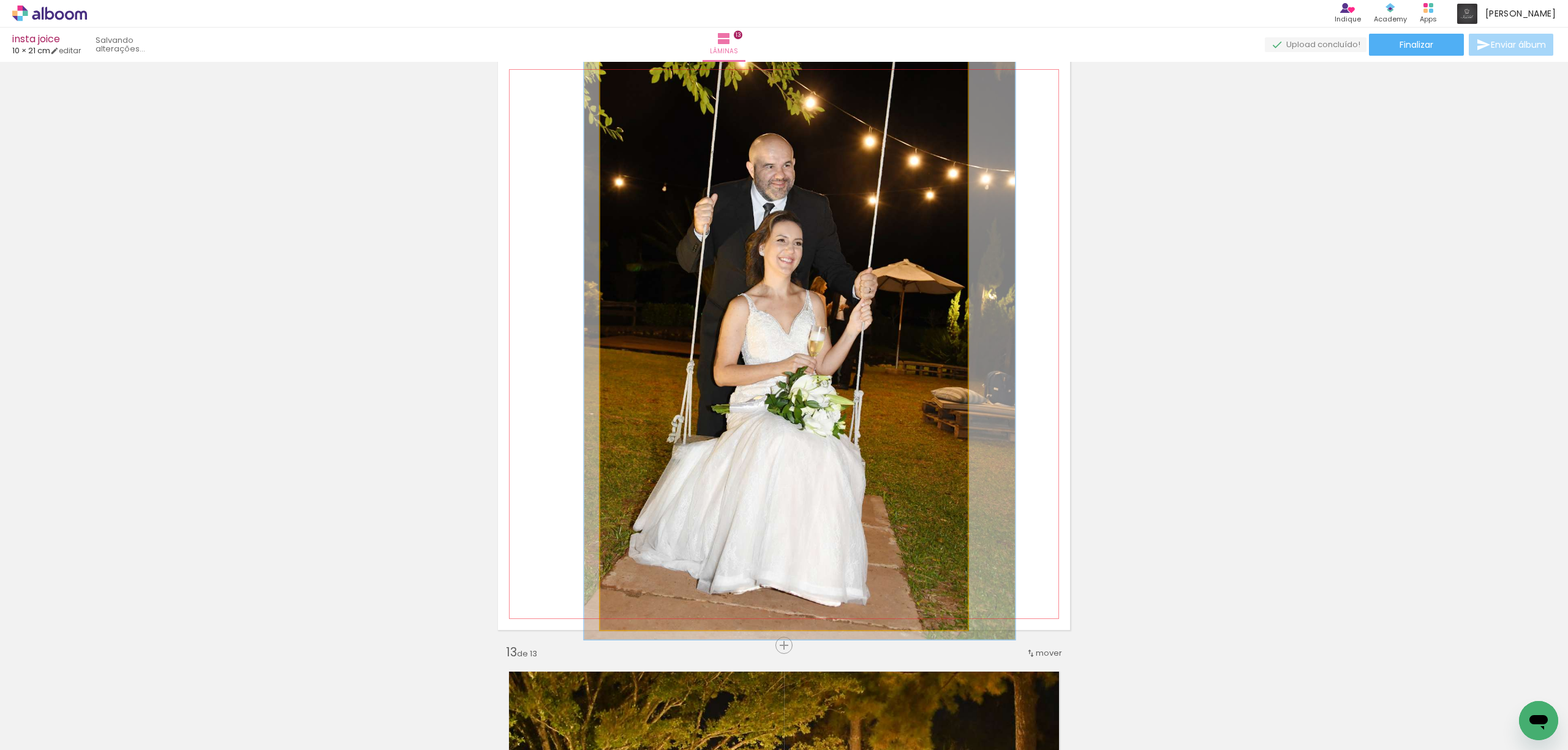
drag, startPoint x: 757, startPoint y: 245, endPoint x: 772, endPoint y: 218, distance: 30.9
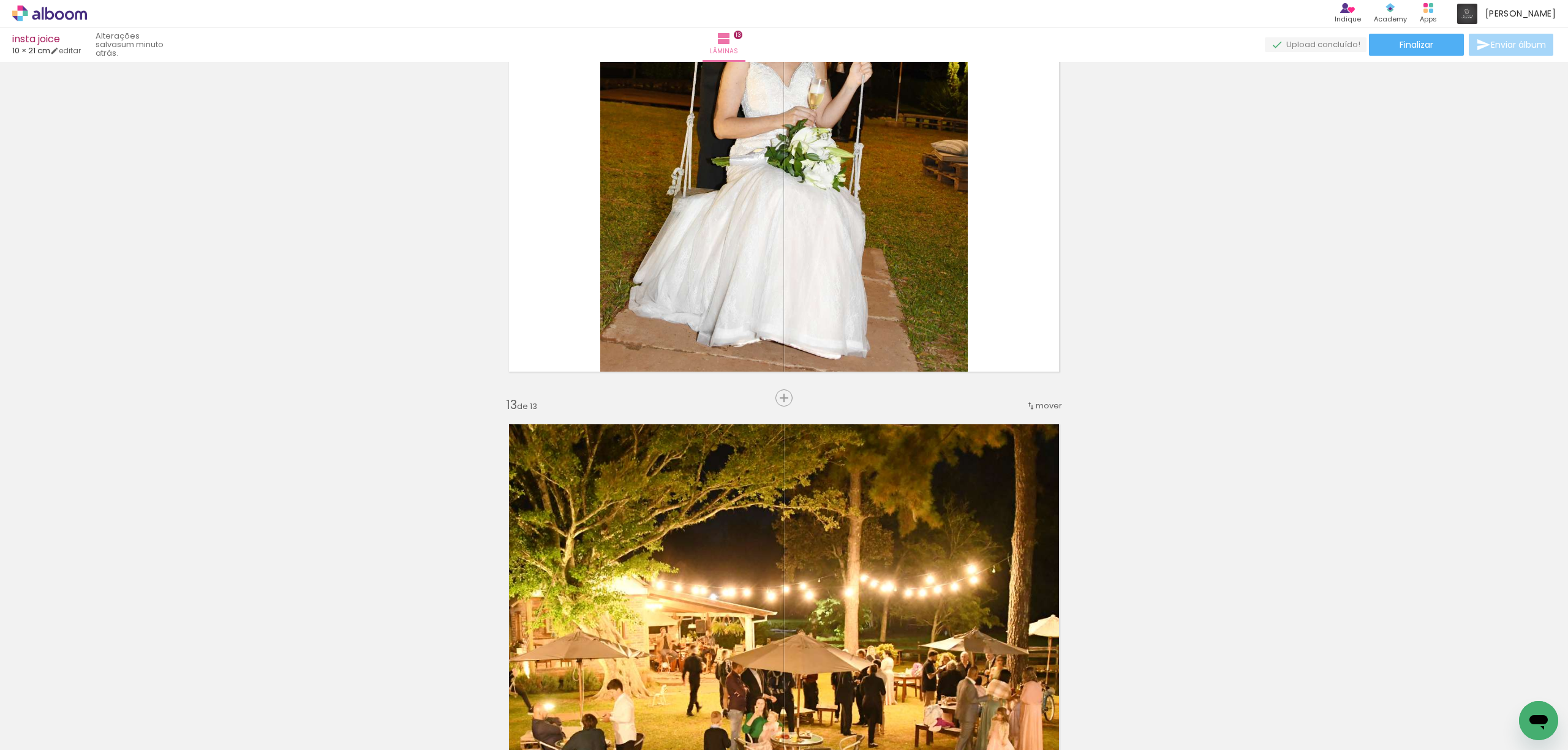
scroll to position [6908, 0]
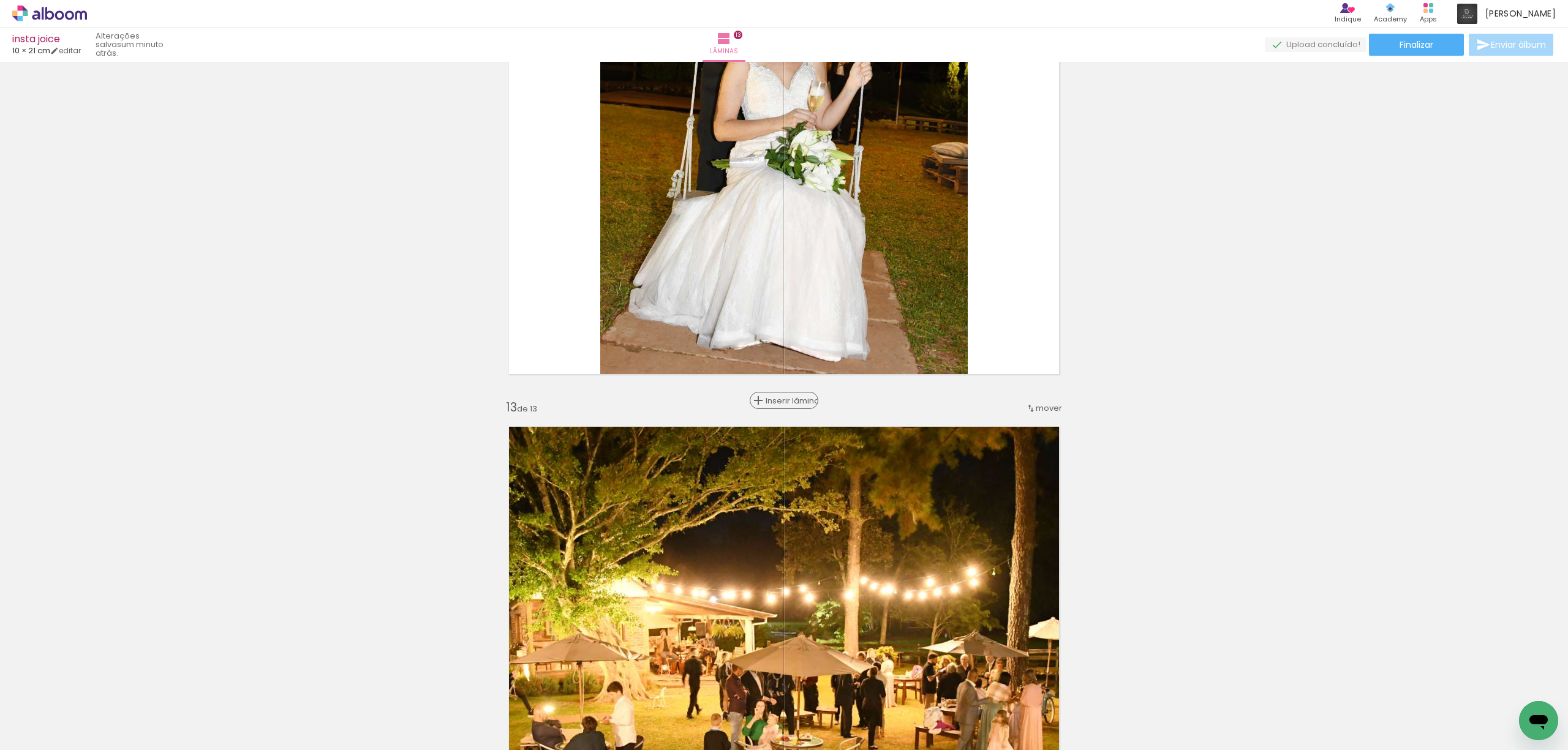
click at [777, 394] on div "Inserir lâmina" at bounding box center [783, 400] width 66 height 15
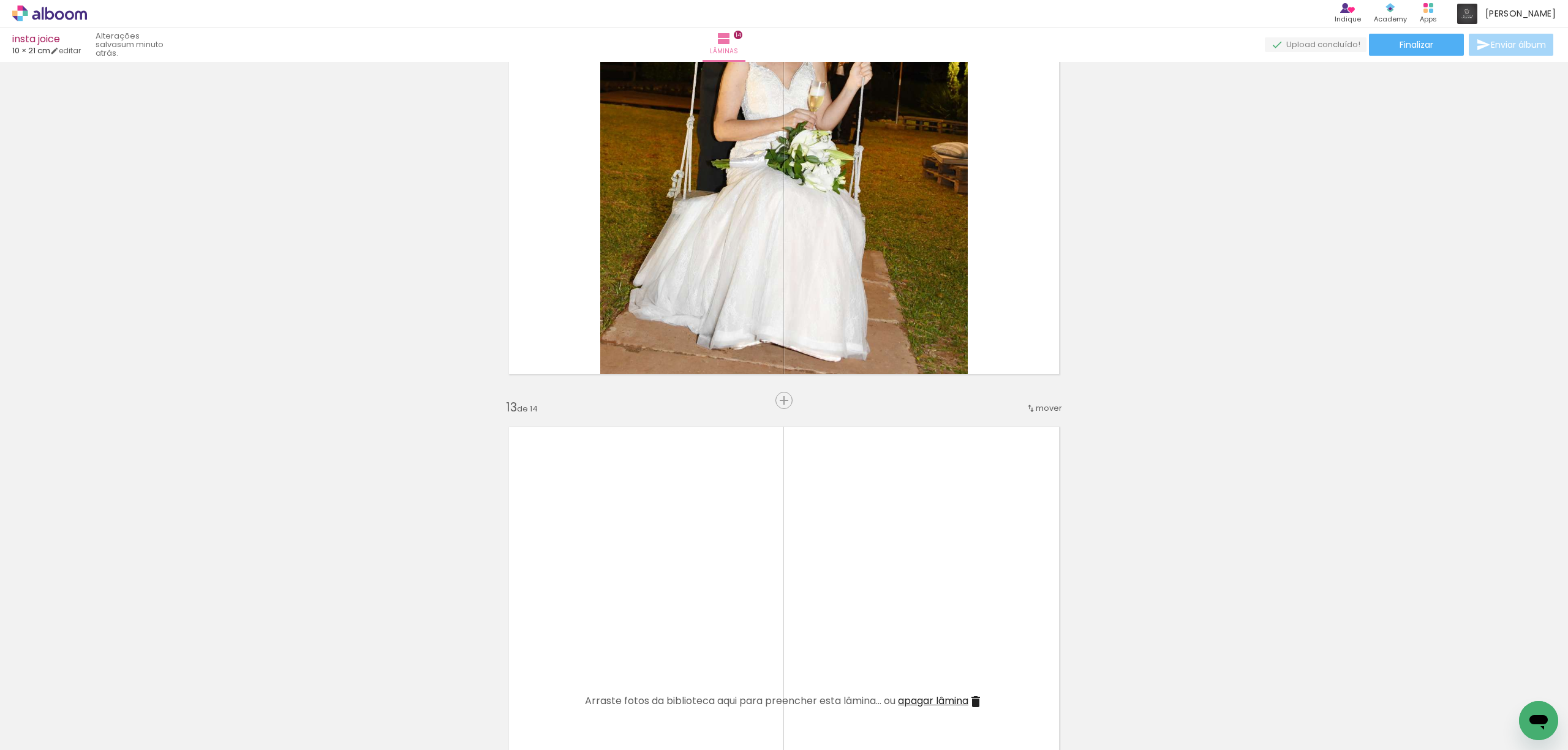
click at [44, 731] on span "Adicionar Fotos" at bounding box center [43, 733] width 37 height 13
click at [0, 0] on input "file" at bounding box center [0, 0] width 0 height 0
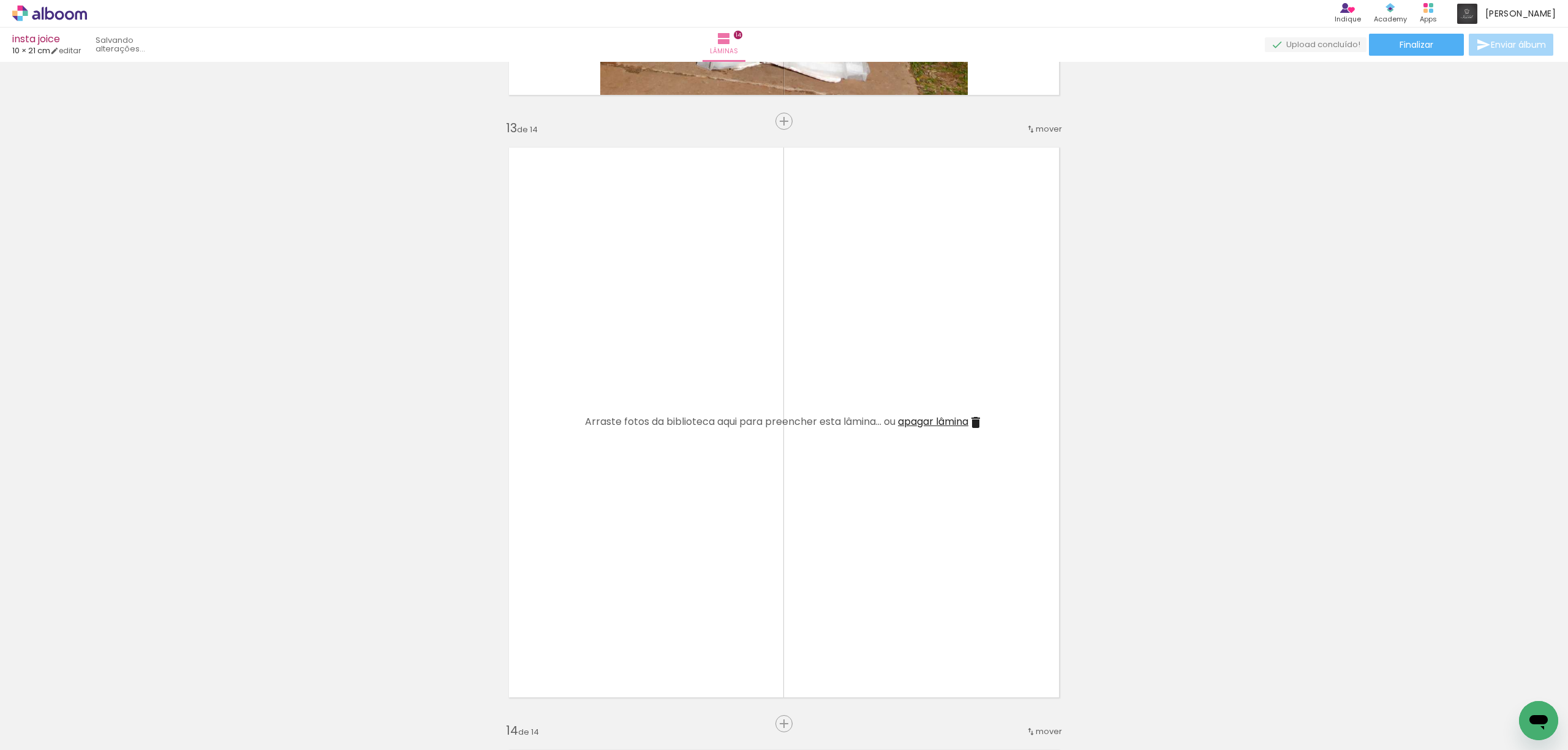
scroll to position [7234, 0]
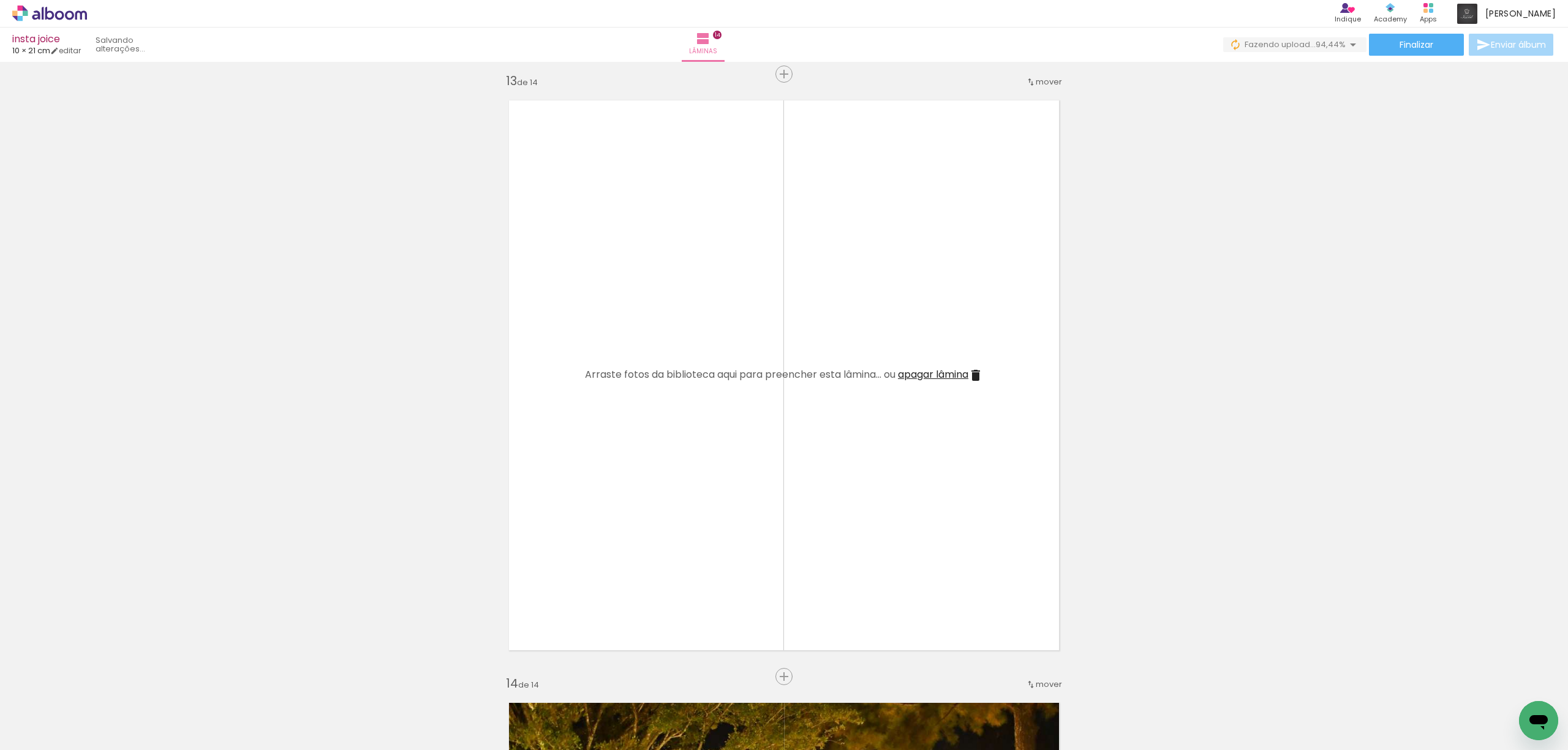
click at [102, 681] on iron-icon at bounding box center [96, 684] width 13 height 13
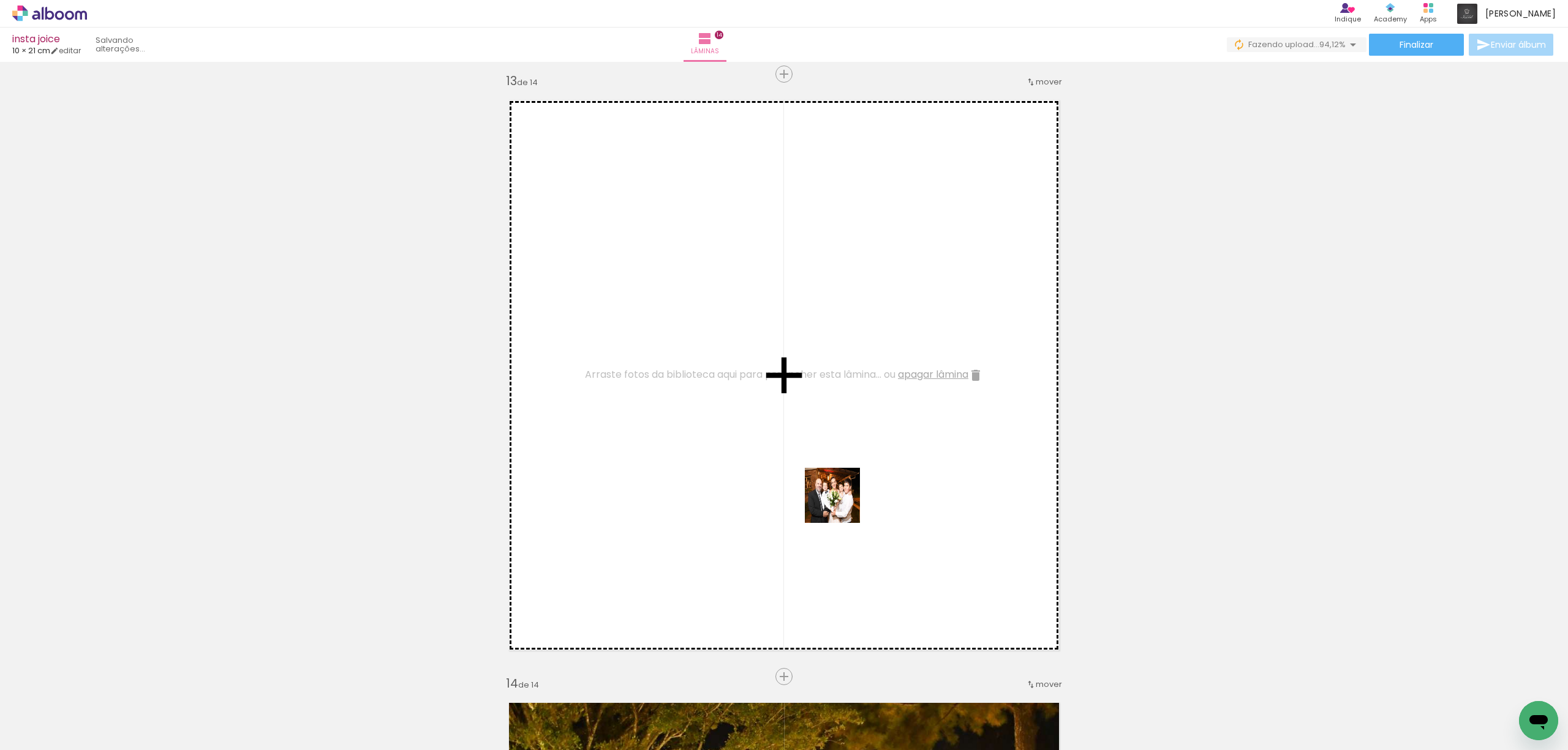
drag, startPoint x: 1232, startPoint y: 710, endPoint x: 833, endPoint y: 502, distance: 450.0
click at [839, 502] on quentale-workspace at bounding box center [784, 375] width 1568 height 750
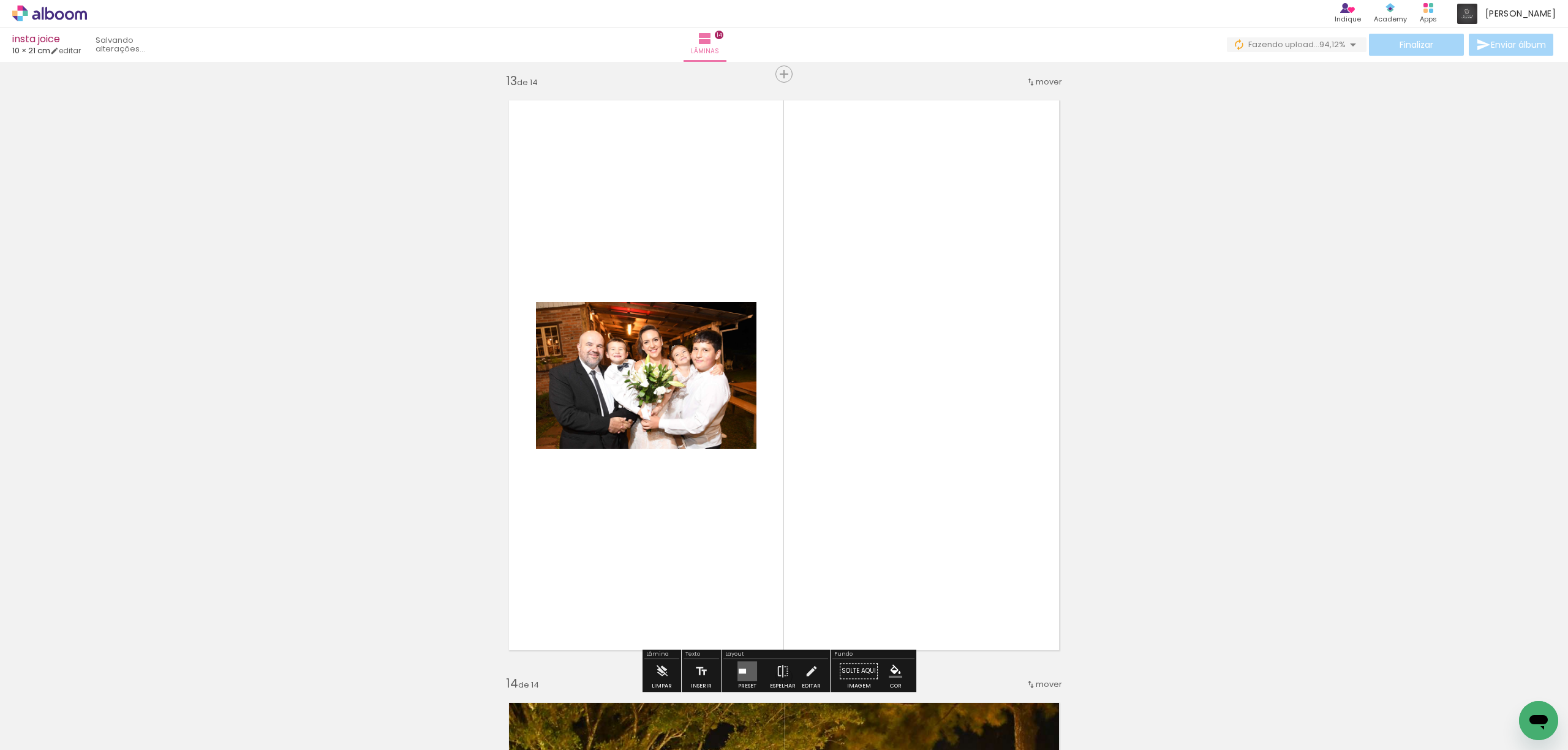
click at [738, 664] on quentale-layouter at bounding box center [747, 671] width 19 height 19
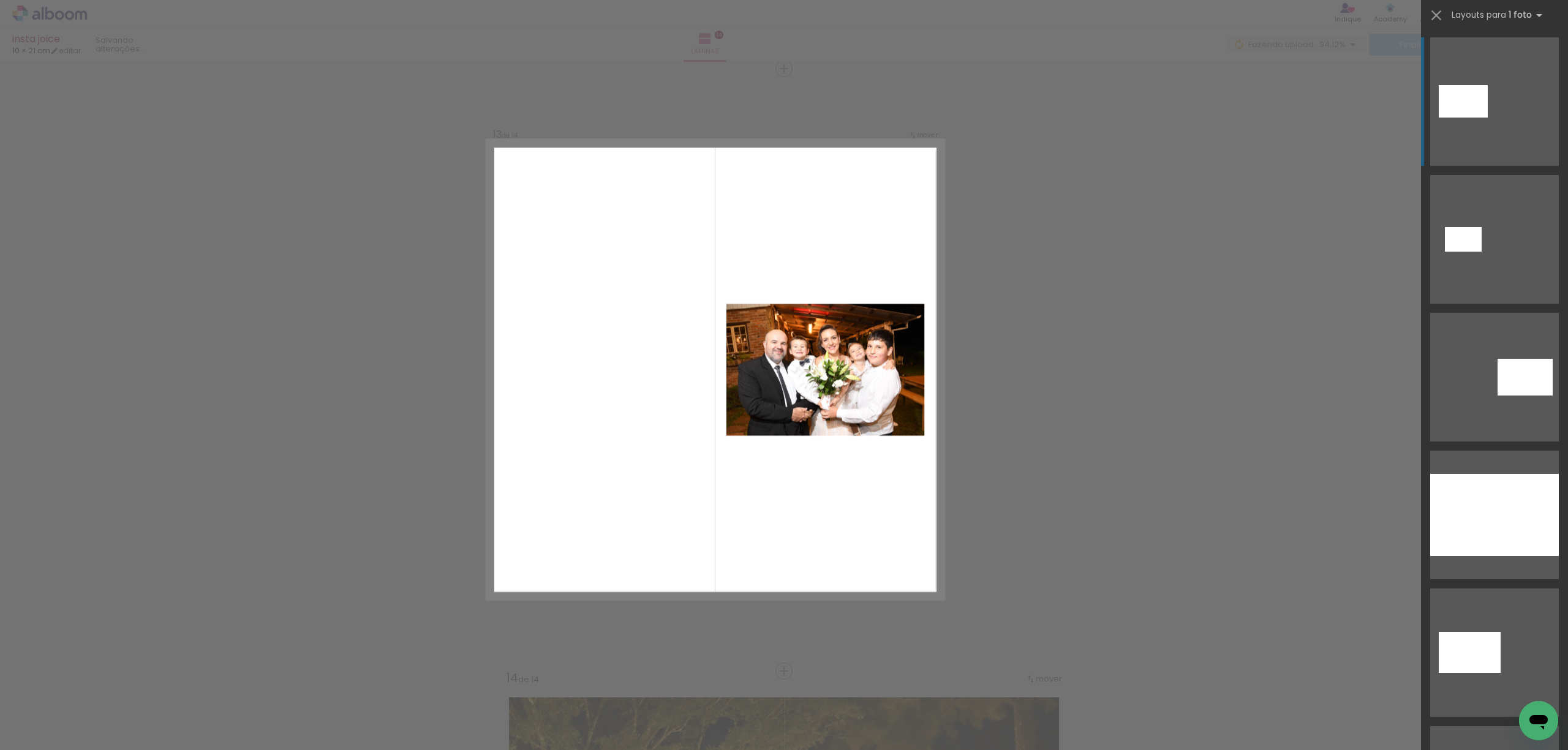
scroll to position [7241, 0]
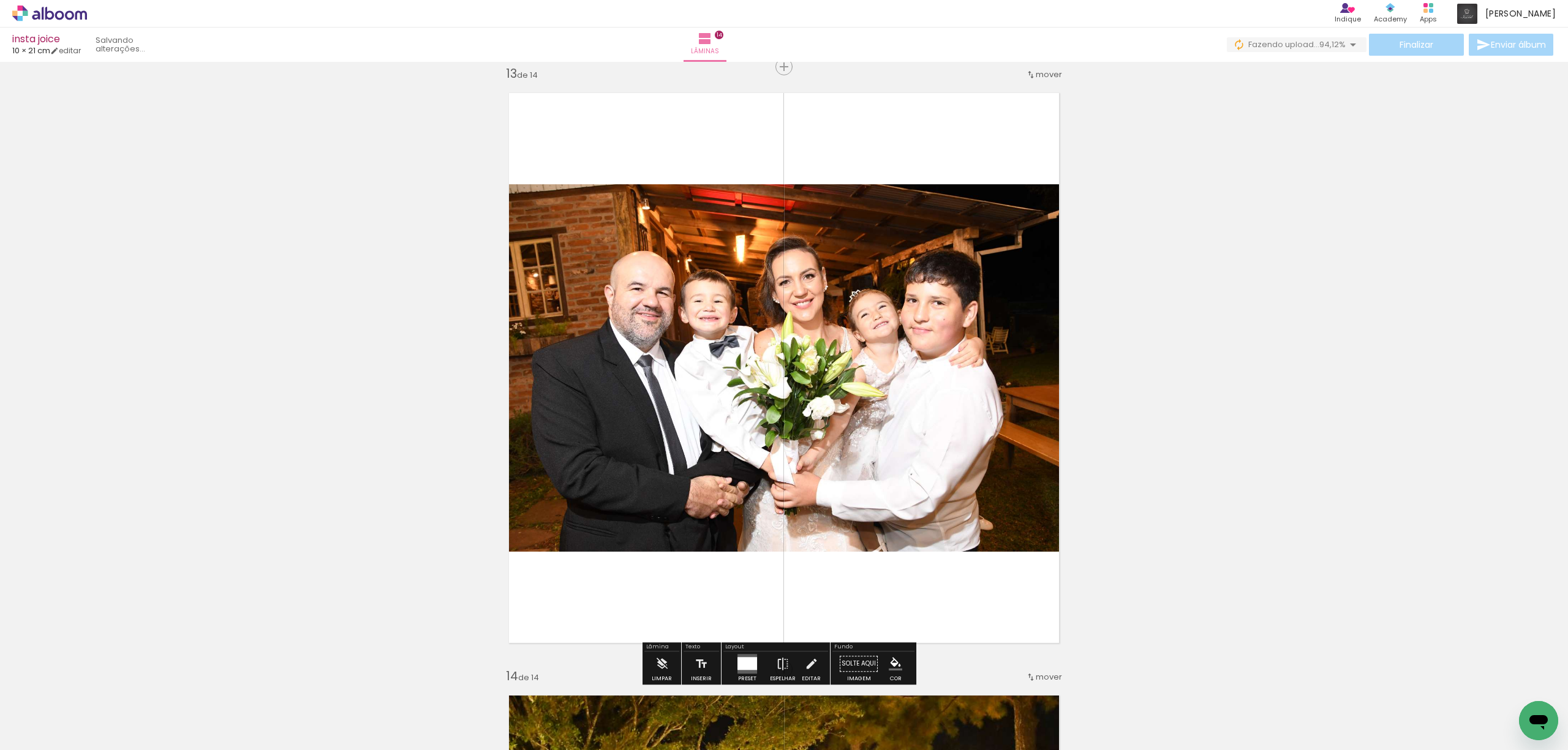
click at [741, 661] on div at bounding box center [747, 663] width 19 height 13
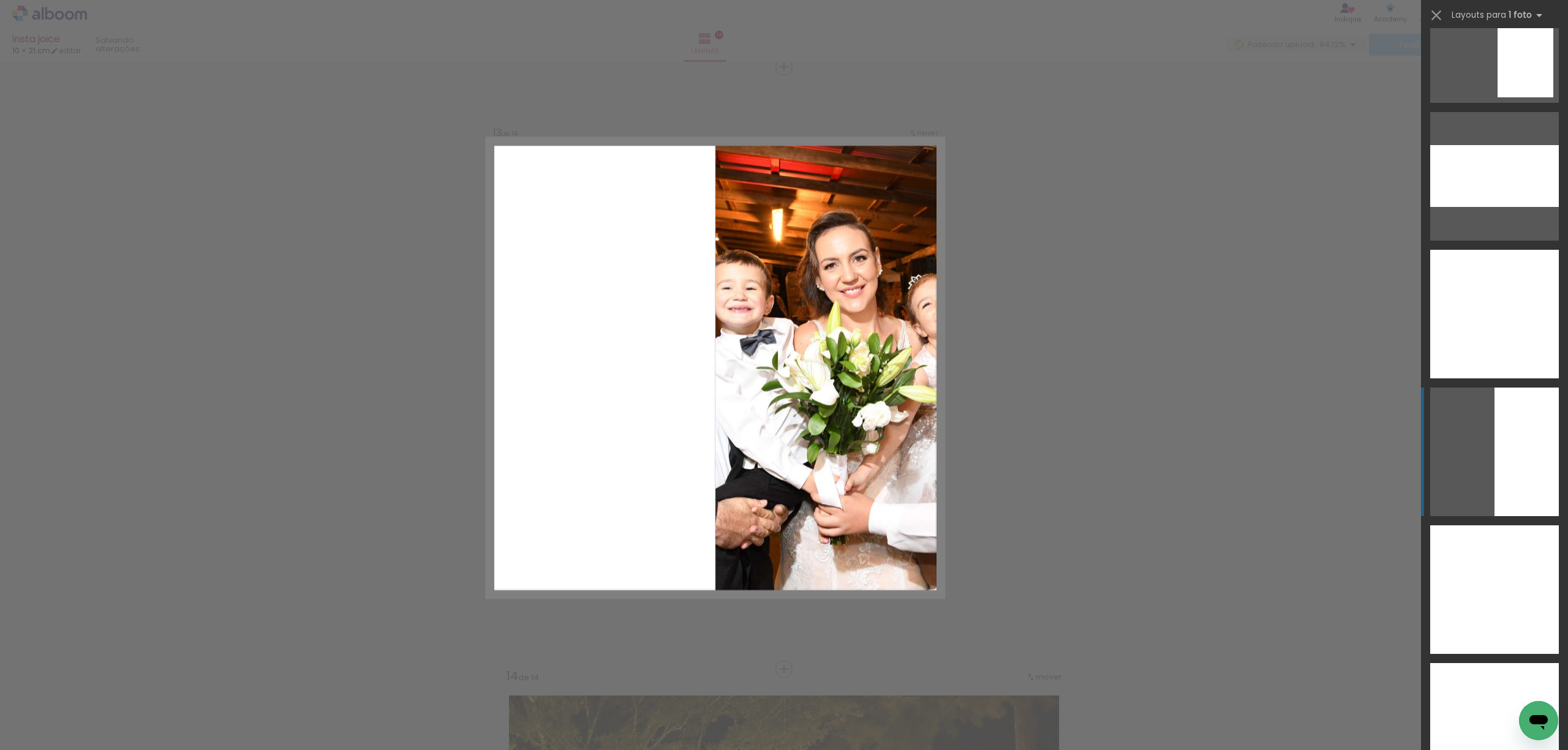
scroll to position [3024, 0]
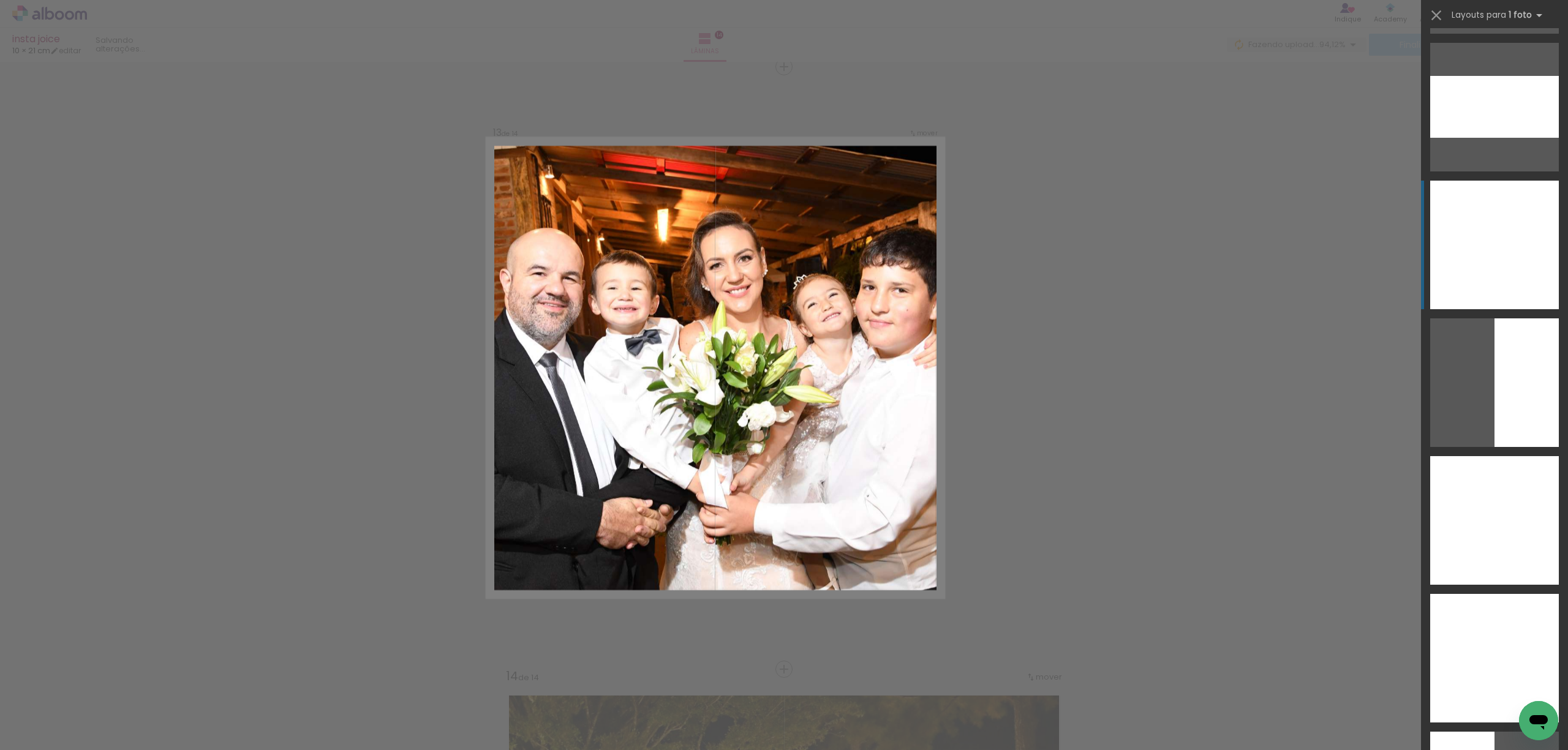
click at [1485, 238] on div at bounding box center [1494, 245] width 129 height 129
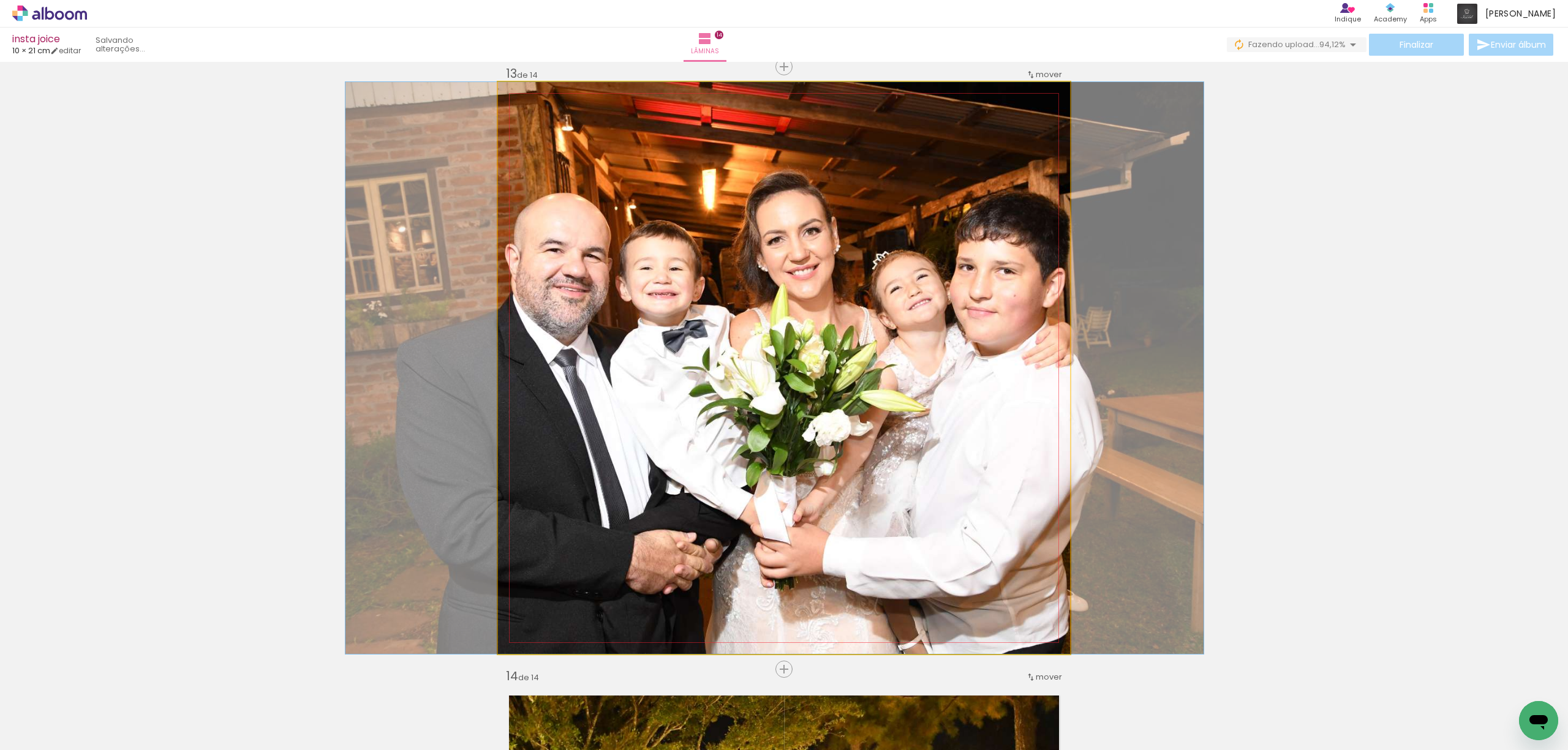
drag, startPoint x: 953, startPoint y: 427, endPoint x: 945, endPoint y: 429, distance: 8.2
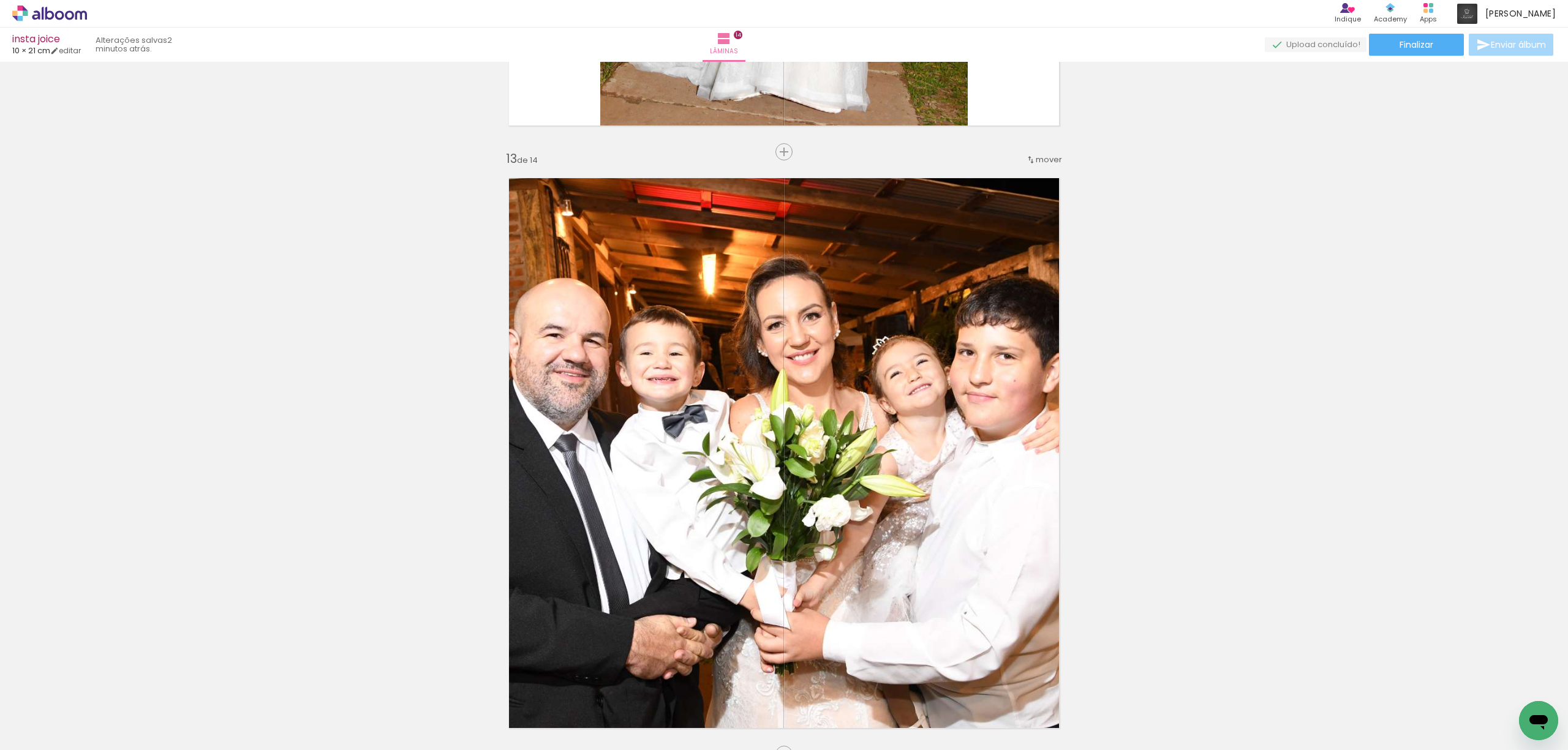
scroll to position [7160, 0]
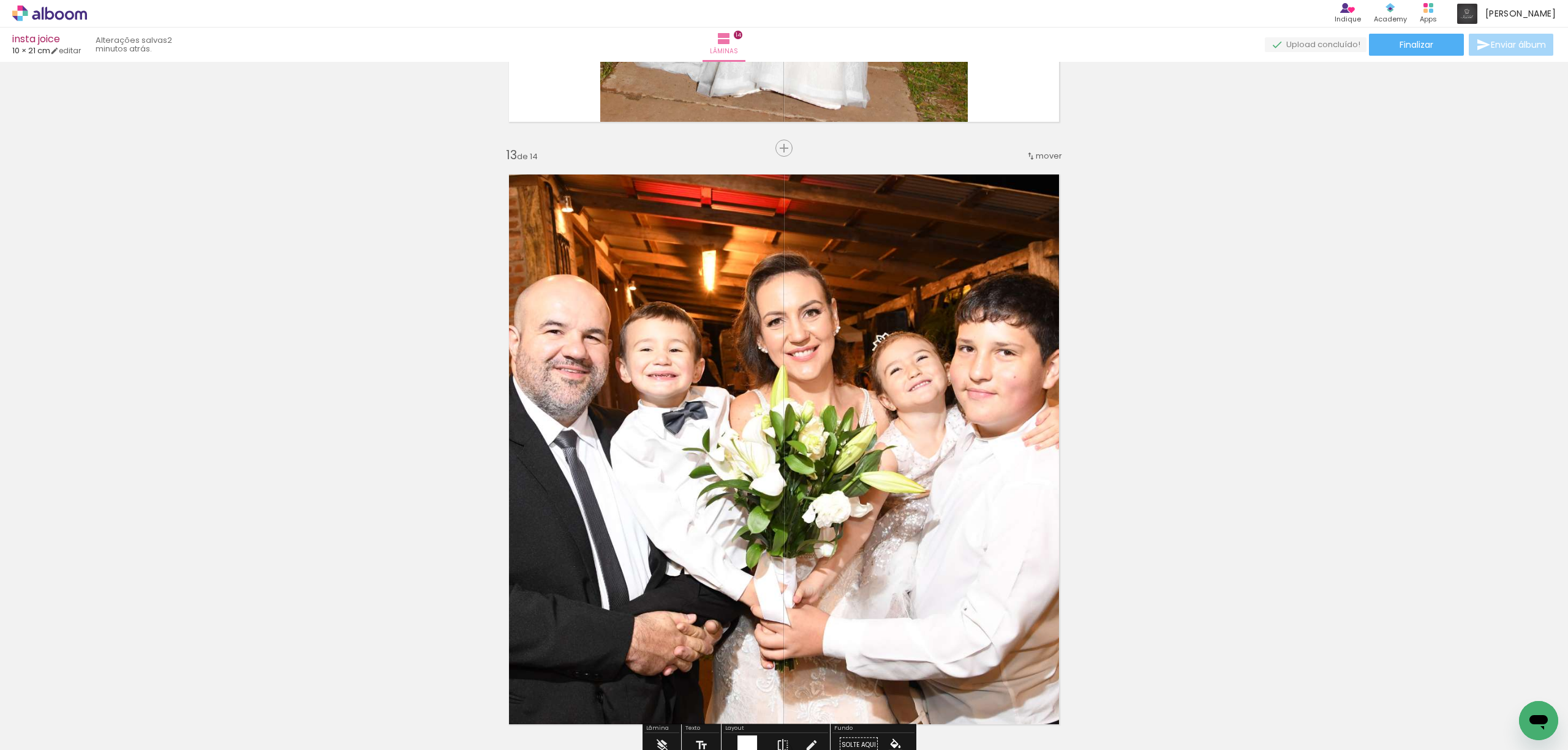
click at [1042, 153] on span "mover" at bounding box center [1049, 156] width 26 height 12
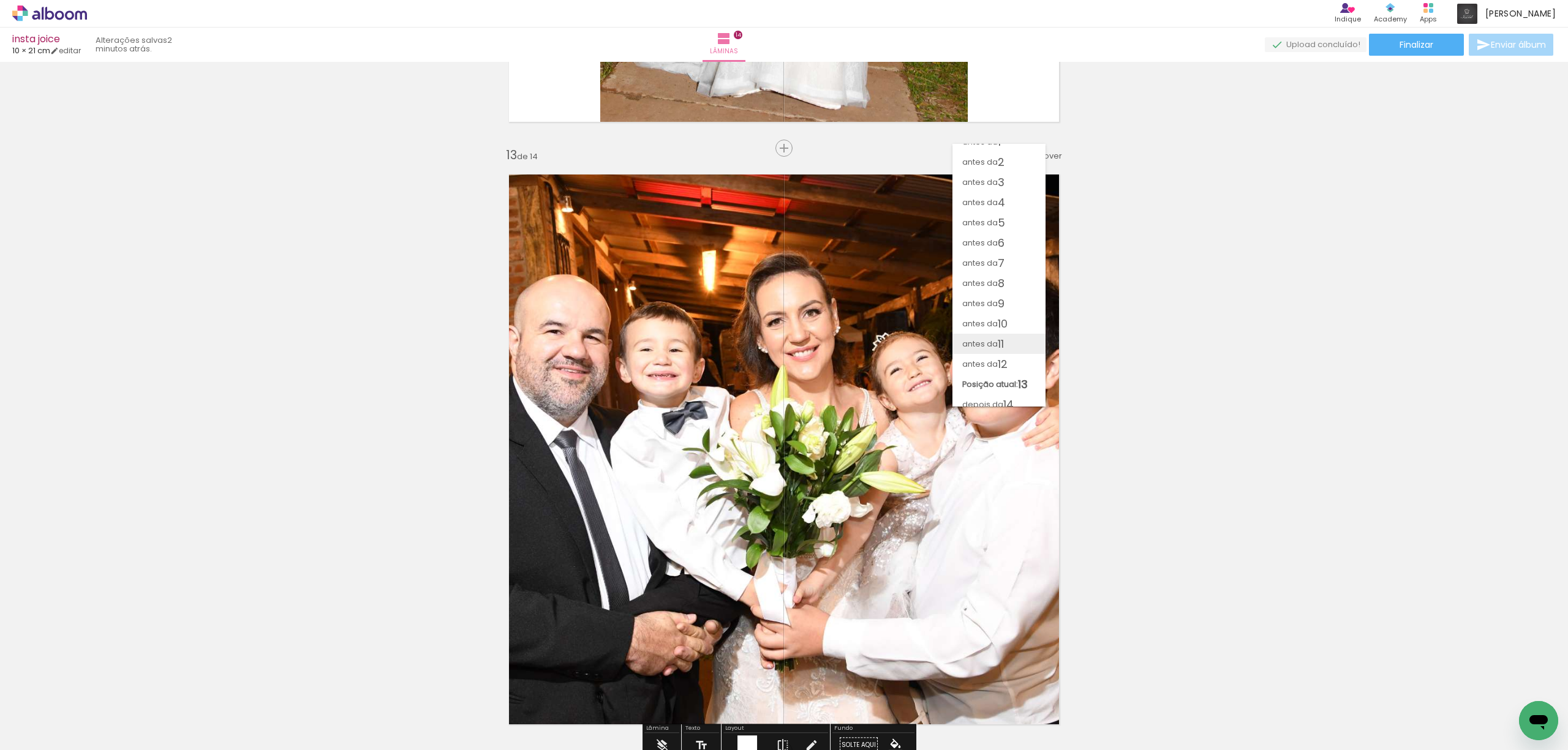
click at [999, 339] on span "11" at bounding box center [1001, 343] width 6 height 20
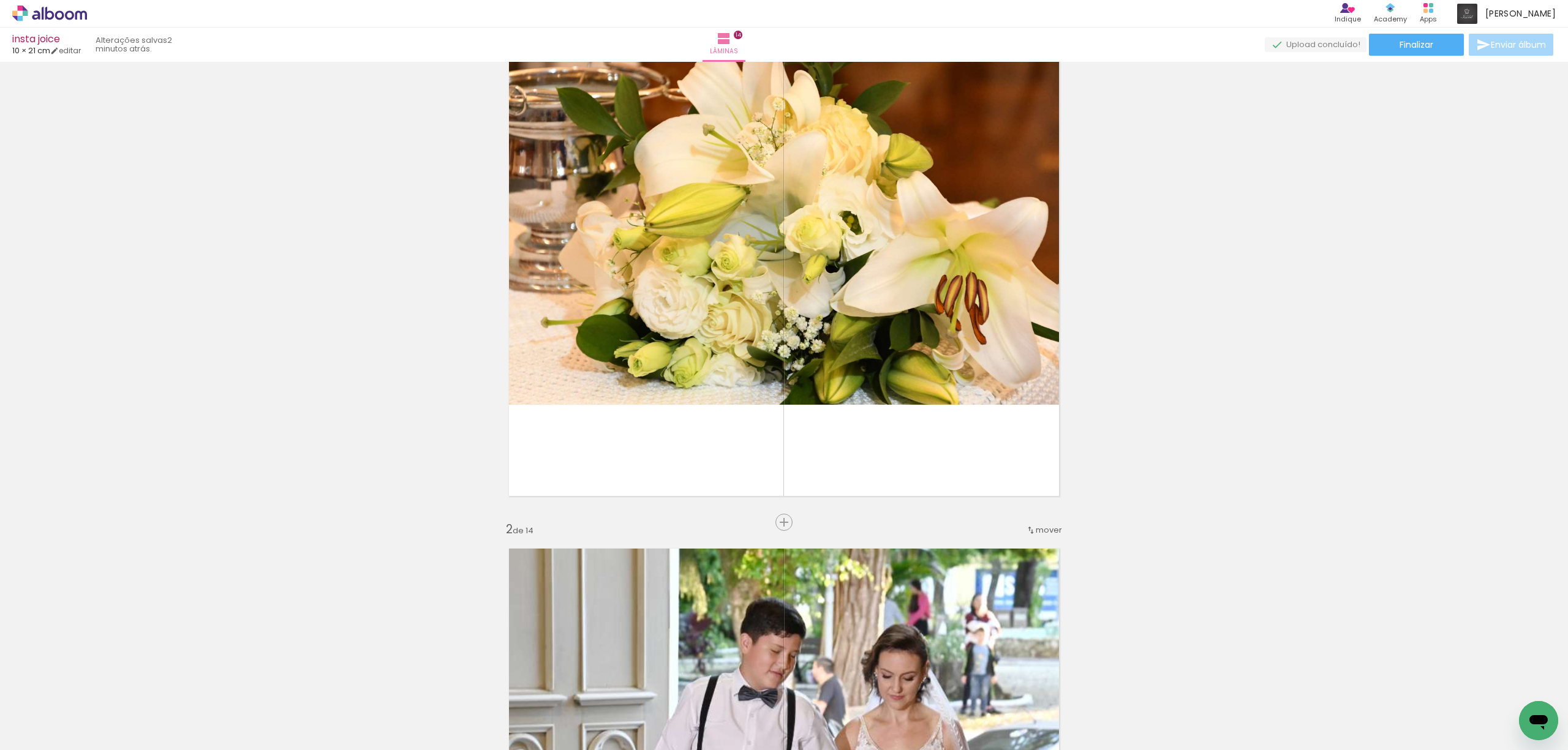
scroll to position [0, 0]
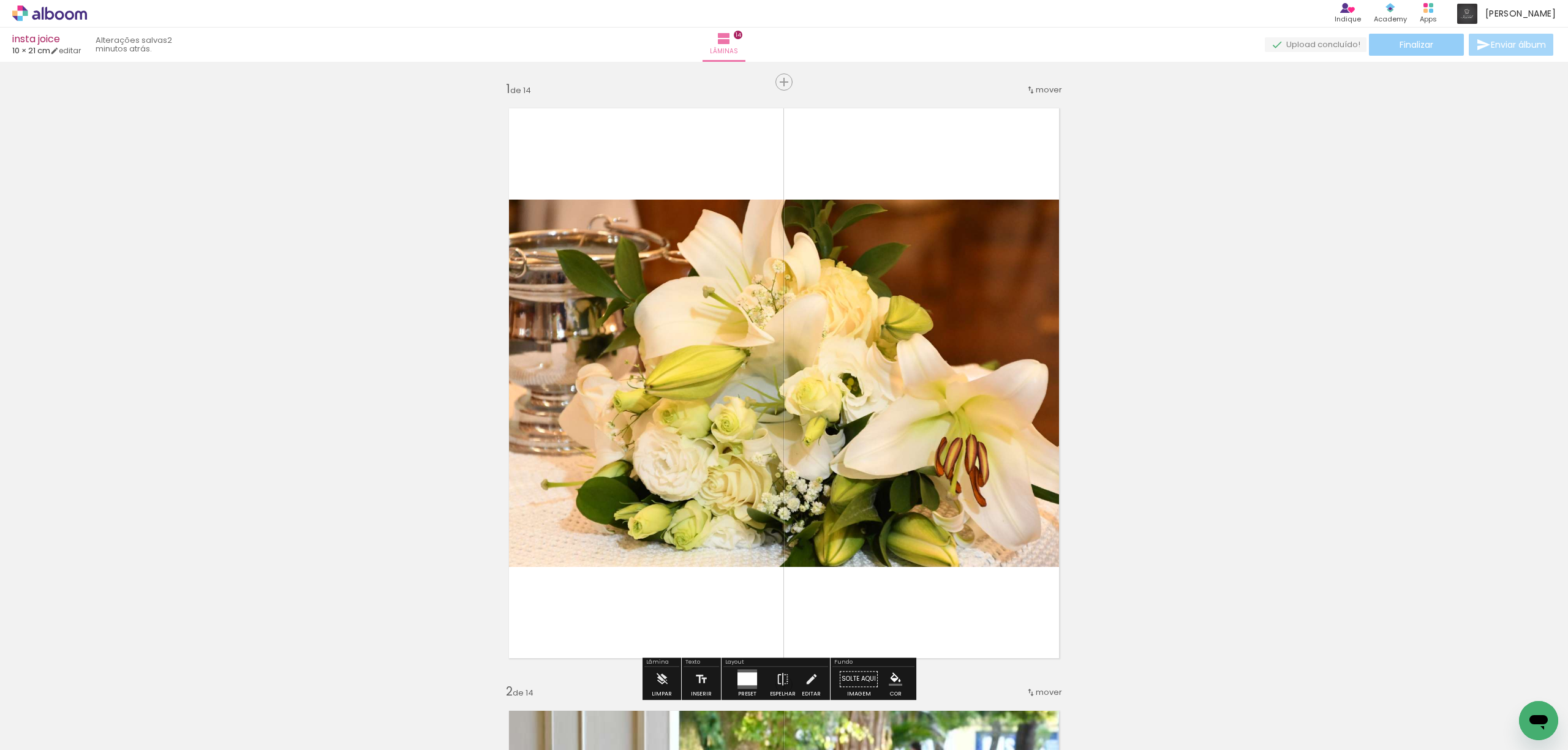
click at [1409, 44] on span "Finalizar" at bounding box center [1416, 44] width 34 height 9
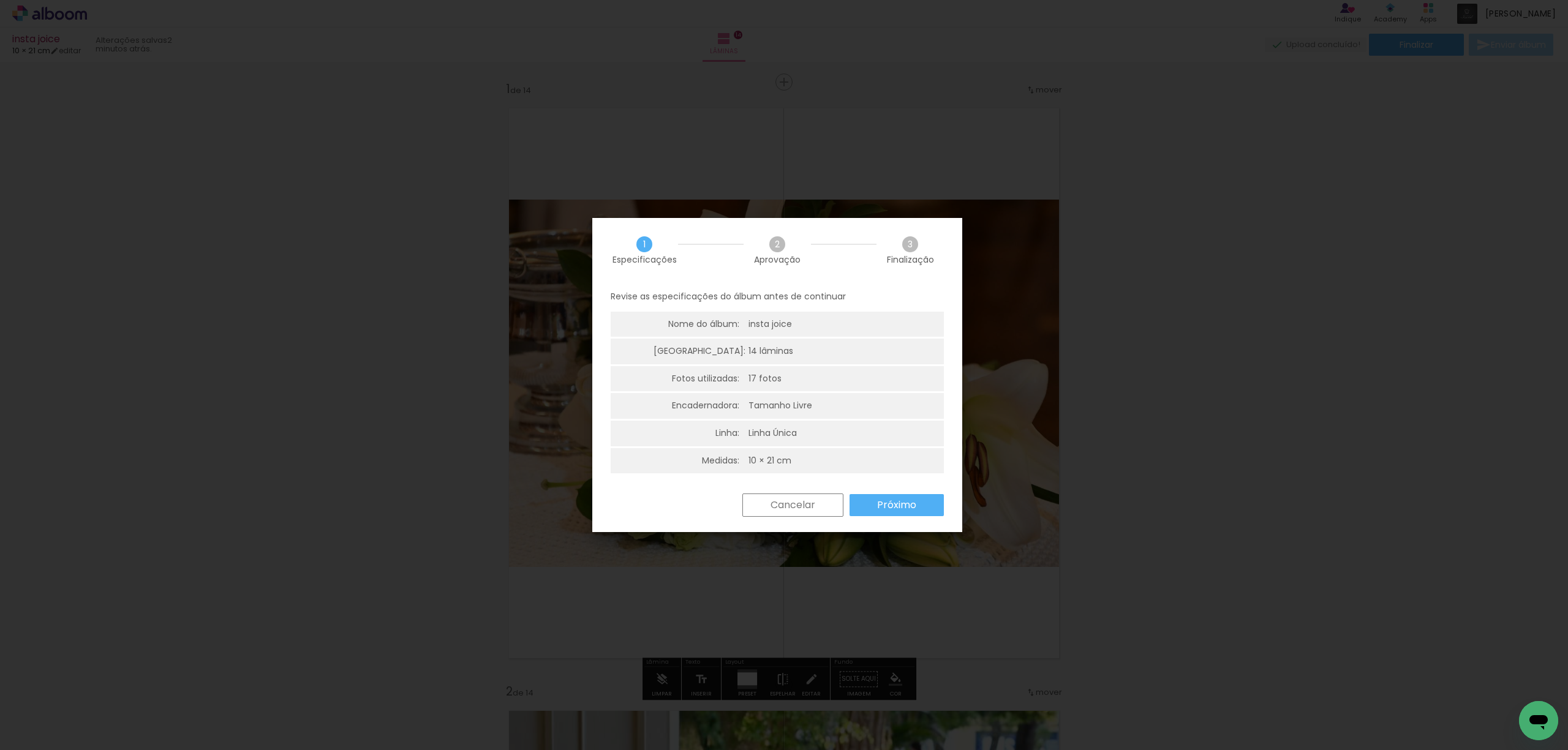
click at [0, 0] on slot "Próximo" at bounding box center [0, 0] width 0 height 0
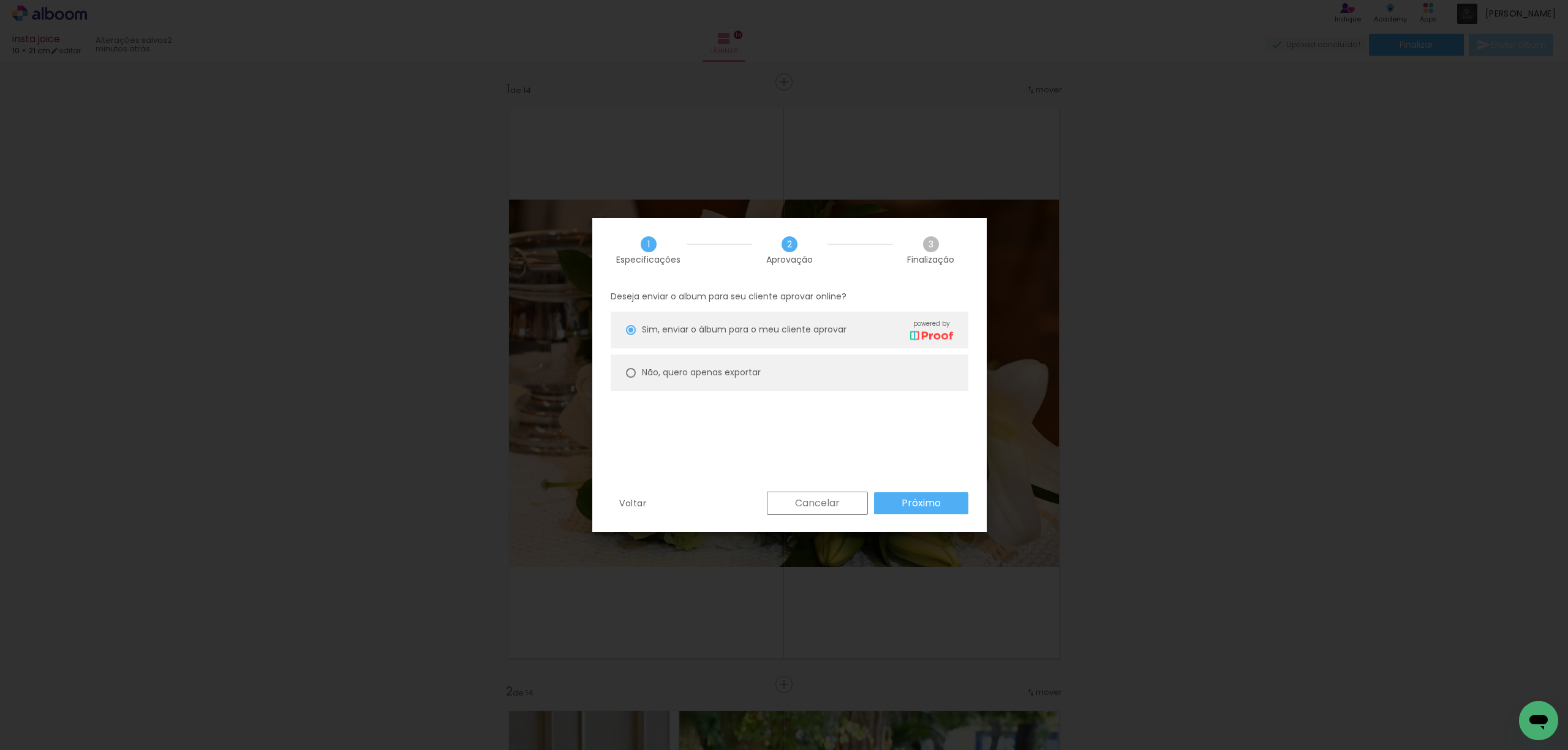
click at [630, 335] on div at bounding box center [630, 329] width 10 height 10
type paper-radio-button "on"
click at [0, 0] on slot "Próximo" at bounding box center [0, 0] width 0 height 0
type input "Alta, 300 DPI"
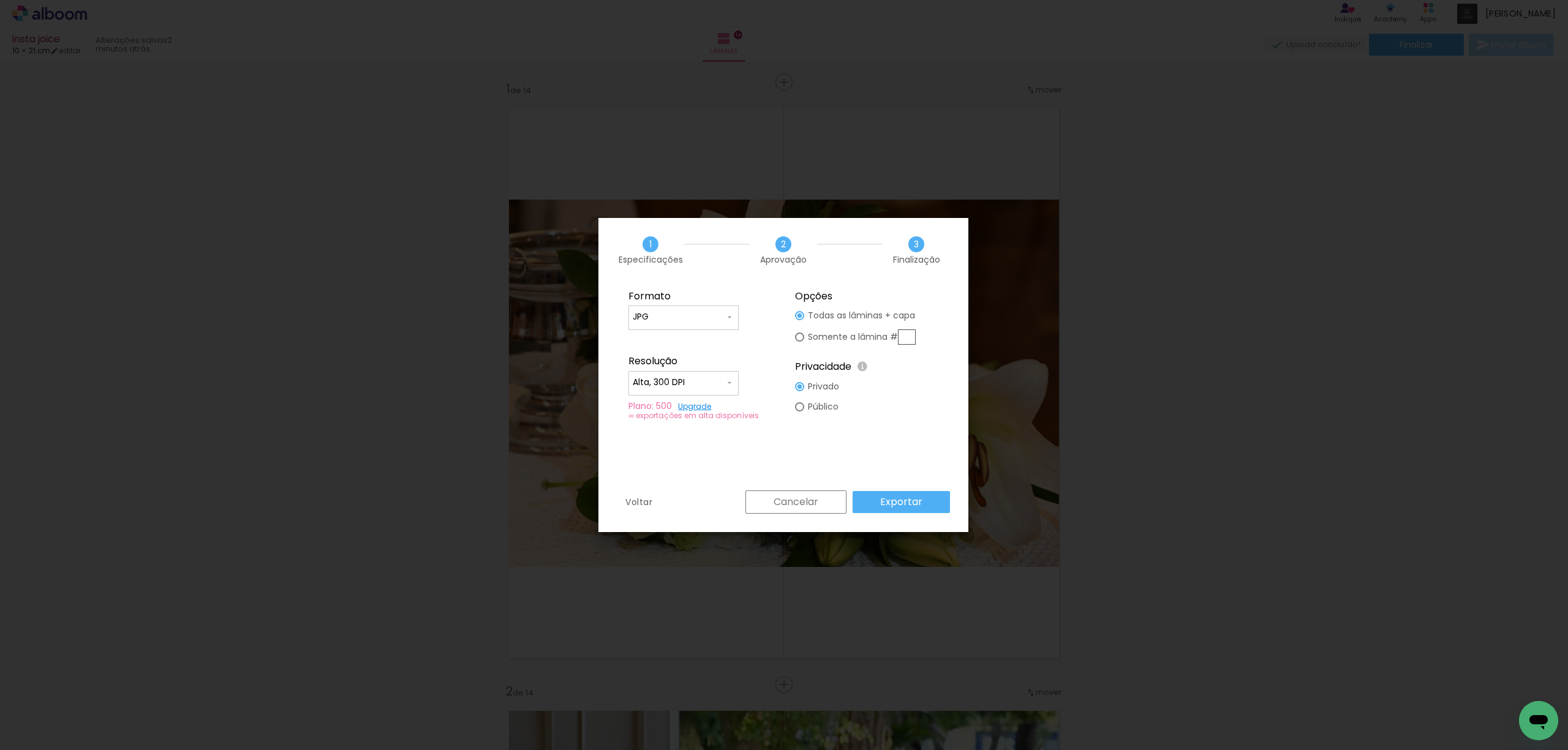
click at [905, 493] on paper-button "Exportar" at bounding box center [901, 502] width 97 height 22
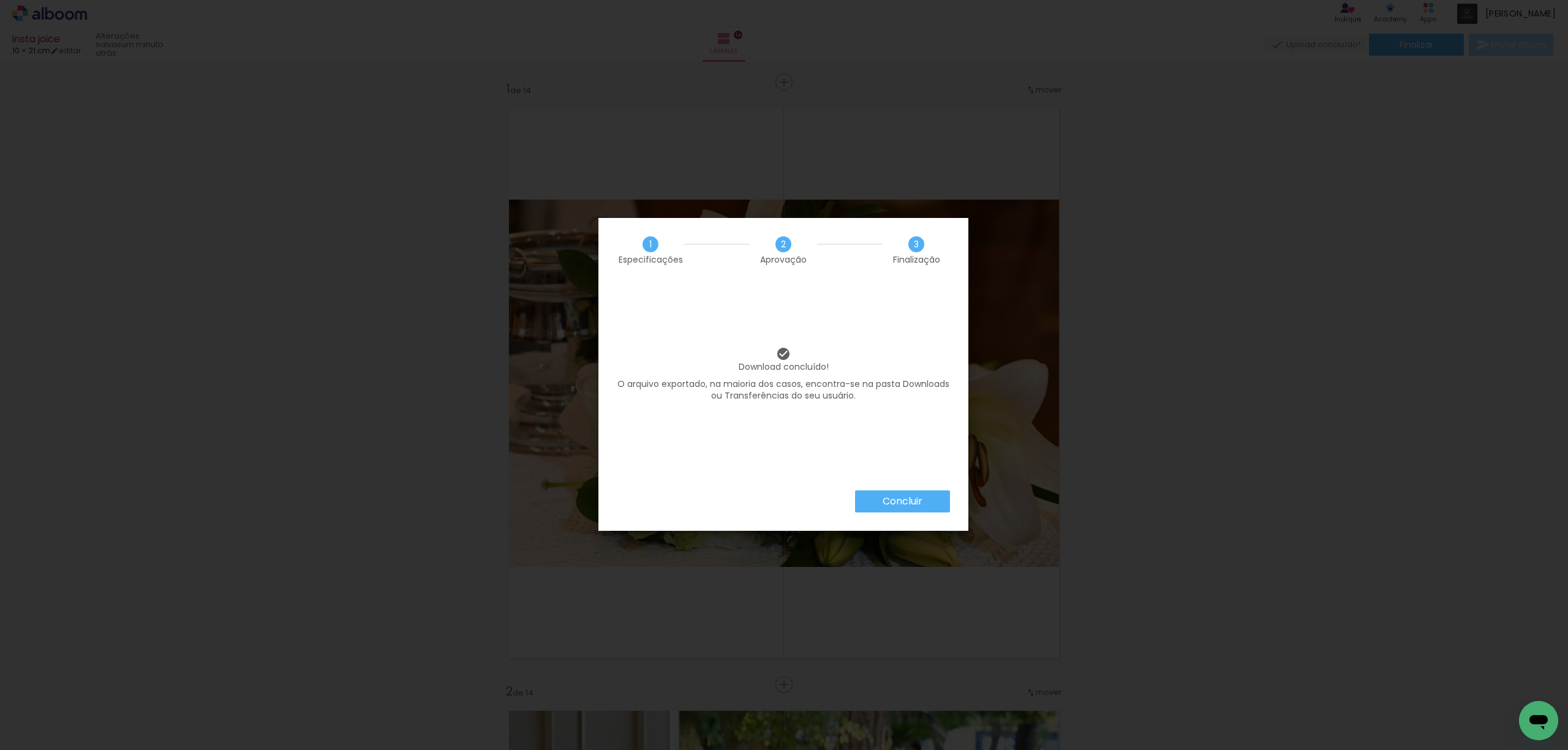
click at [905, 493] on paper-button "Concluir" at bounding box center [902, 501] width 95 height 22
